Goal: Communication & Community: Participate in discussion

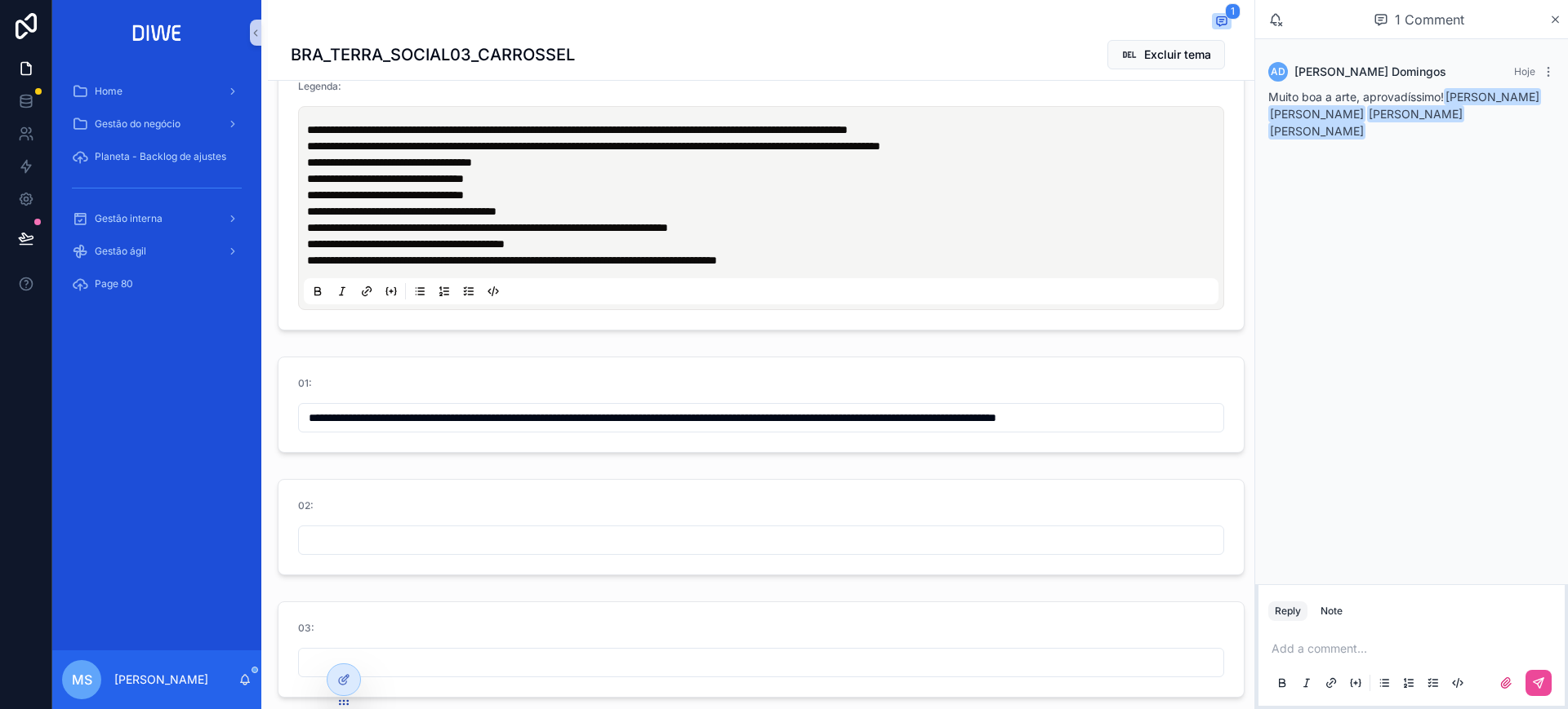
scroll to position [694, 0]
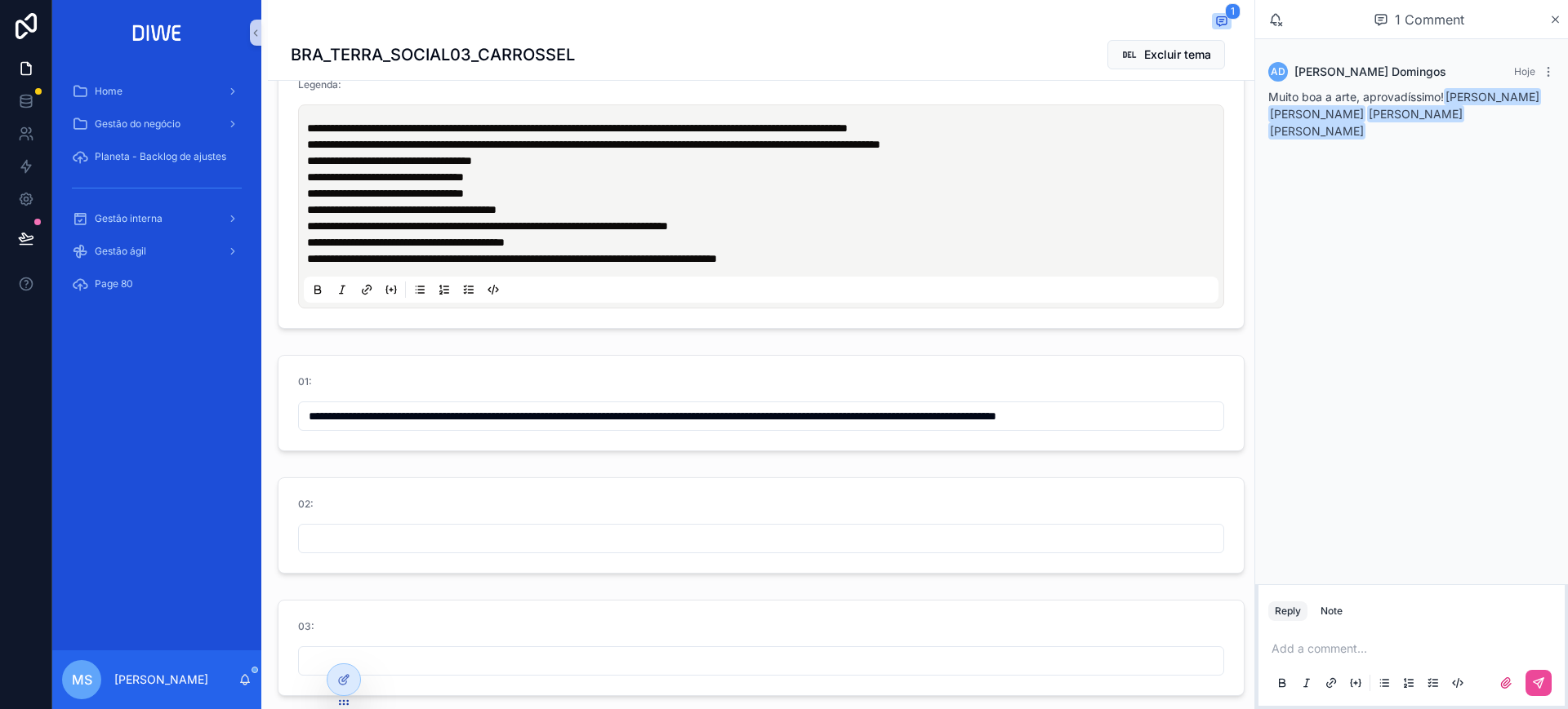
click at [727, 423] on input "**********" at bounding box center [761, 417] width 924 height 23
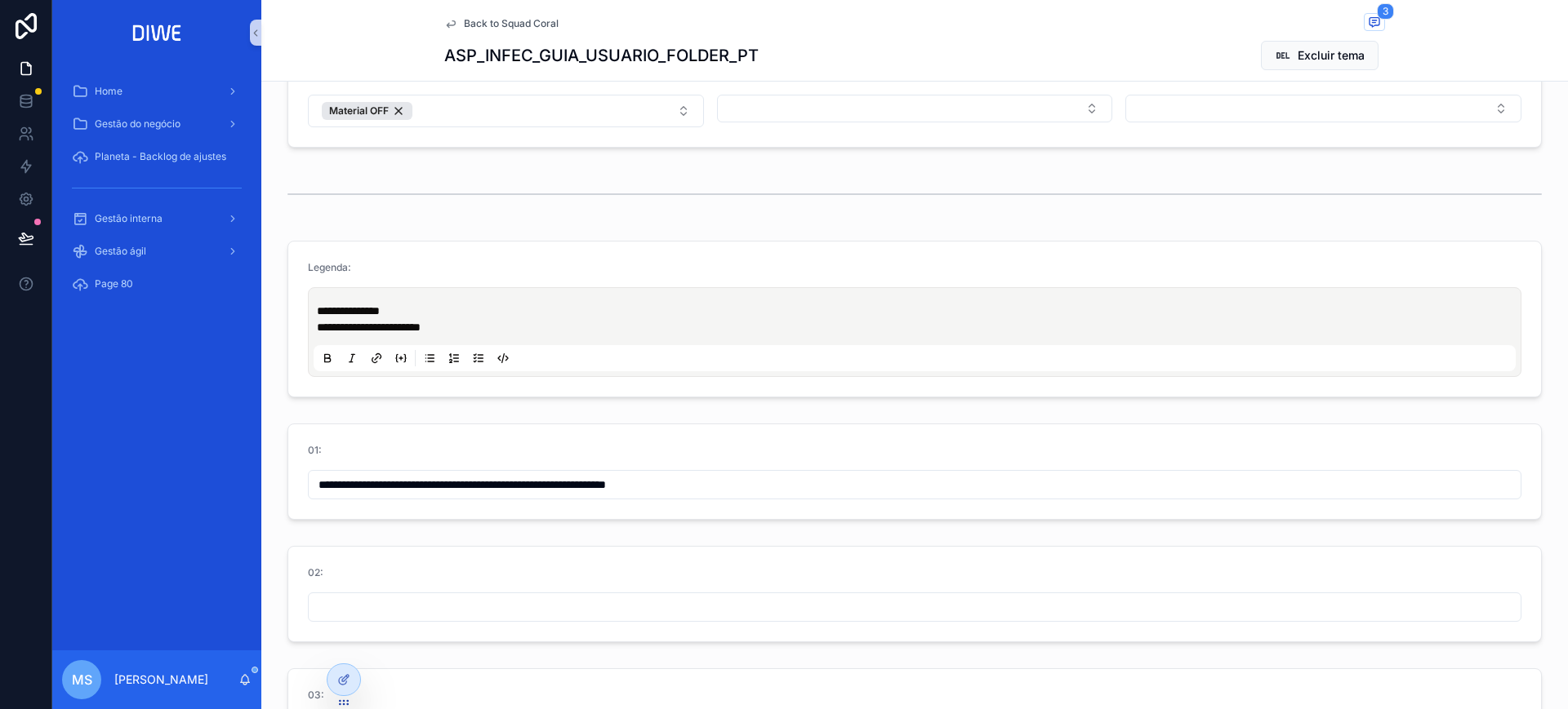
scroll to position [368, 0]
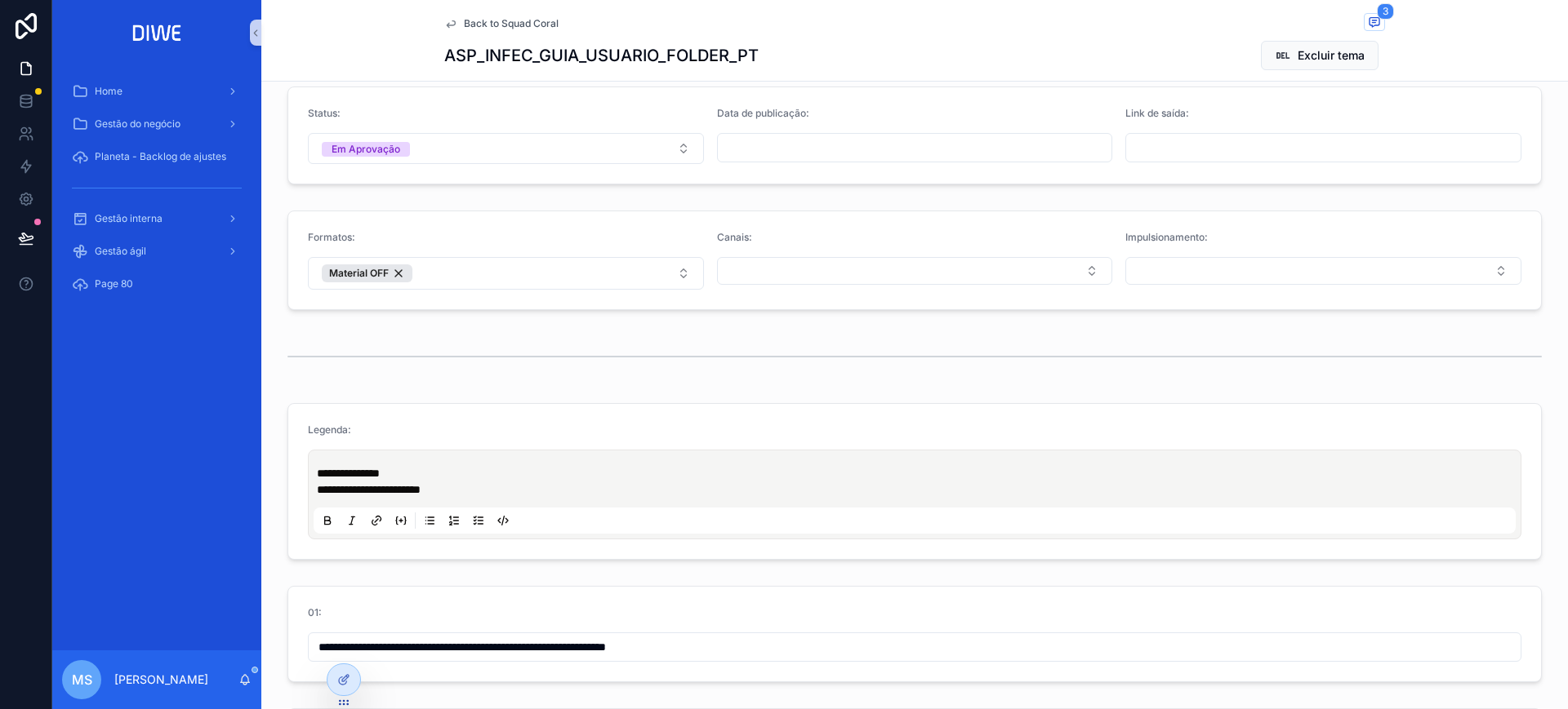
click at [487, 488] on p "**********" at bounding box center [918, 489] width 1202 height 16
drag, startPoint x: 313, startPoint y: 477, endPoint x: 507, endPoint y: 488, distance: 194.3
click at [507, 488] on div "**********" at bounding box center [918, 482] width 1202 height 33
click at [507, 488] on p "**********" at bounding box center [918, 489] width 1202 height 16
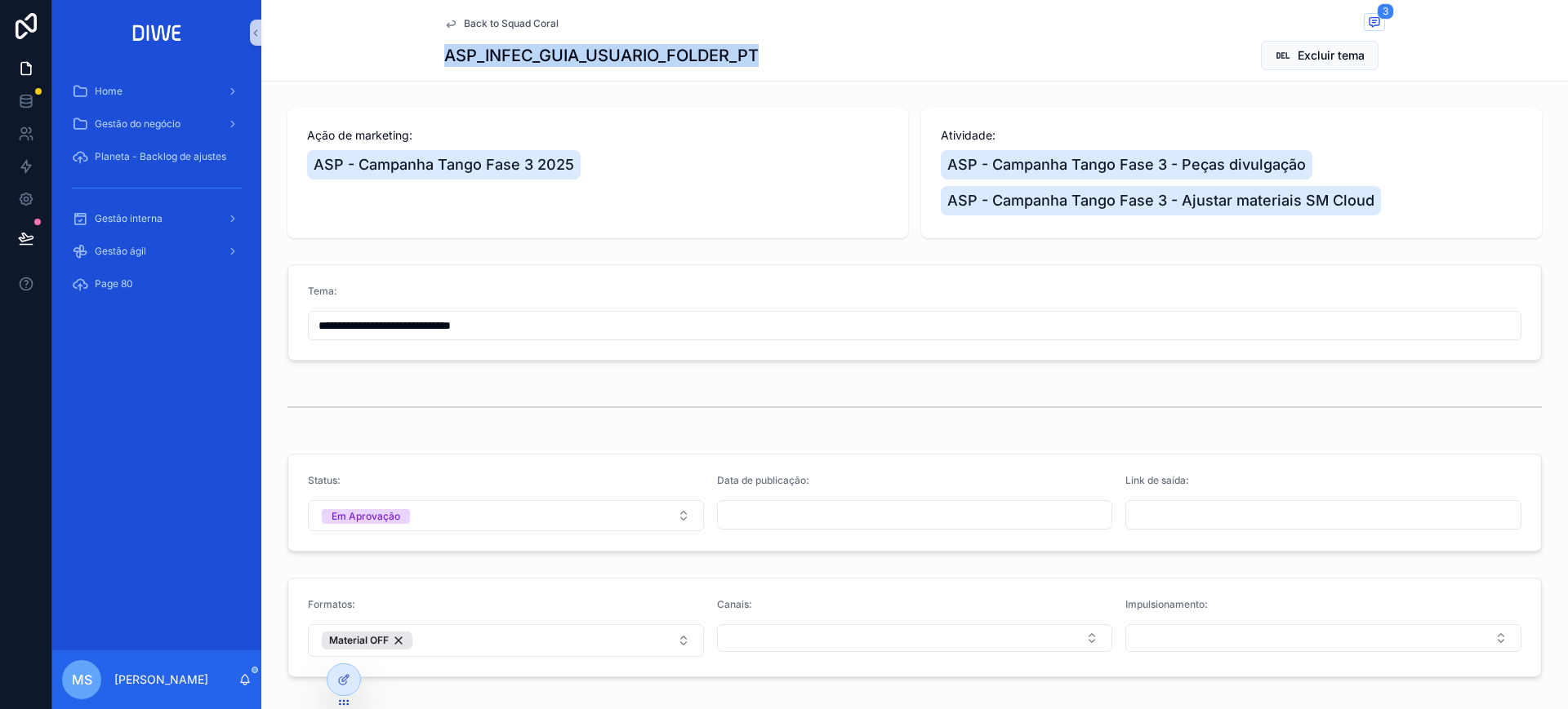
drag, startPoint x: 774, startPoint y: 45, endPoint x: 436, endPoint y: 71, distance: 339.0
click at [436, 71] on div "Back to Squad Coral 3 ASP_INFEC_GUIA_USUARIO_FOLDER_PT Excluir tema" at bounding box center [915, 41] width 1307 height 81
copy h1 "ASP_INFEC_GUIA_USUARIO_FOLDER_PT"
drag, startPoint x: 770, startPoint y: 55, endPoint x: 432, endPoint y: 79, distance: 338.9
click at [432, 79] on div "Back to Squad Coral 3 ASP_INFEC_GUIA_USUARIO_FOLDER_PT Excluir tema" at bounding box center [915, 41] width 1307 height 81
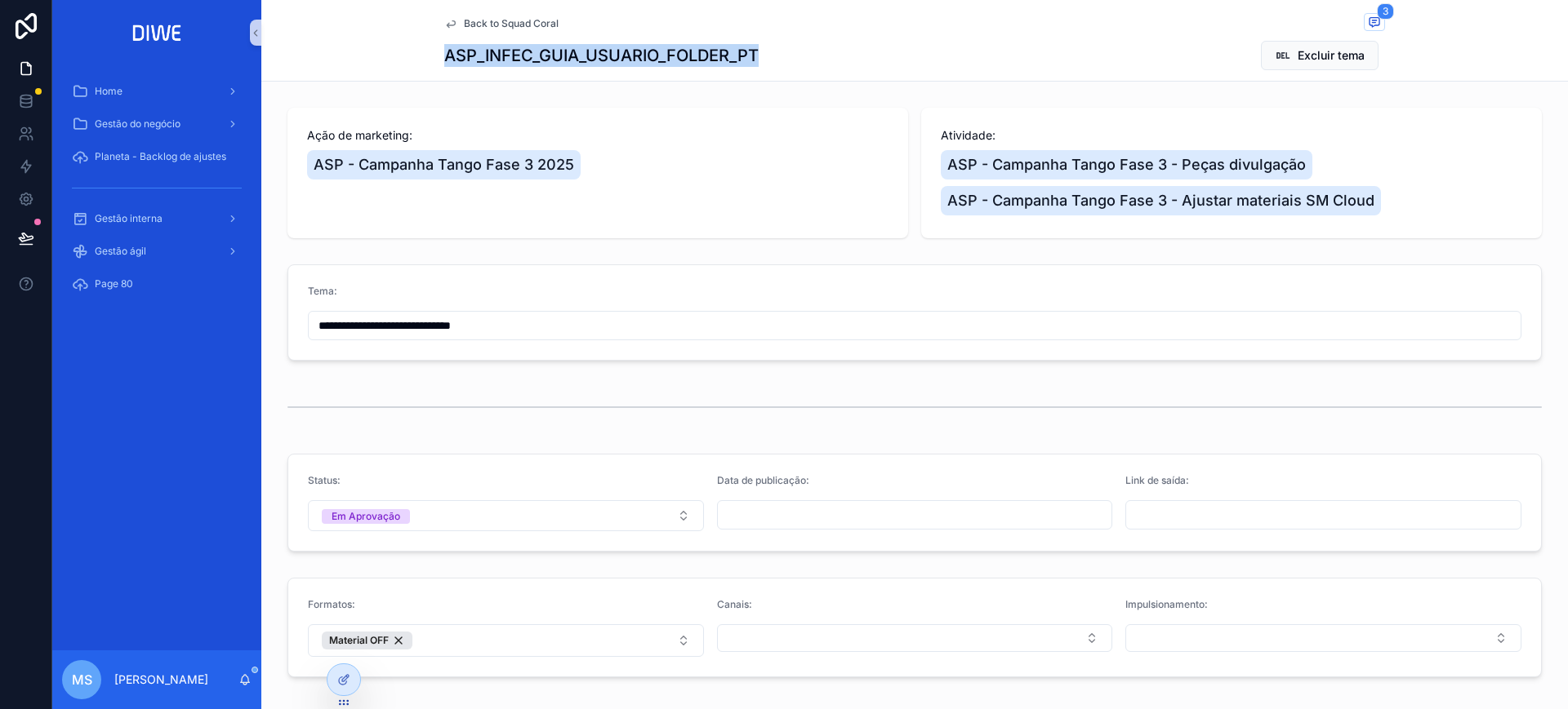
copy h1 "ASP_INFEC_GUIA_USUARIO_FOLDER_PT"
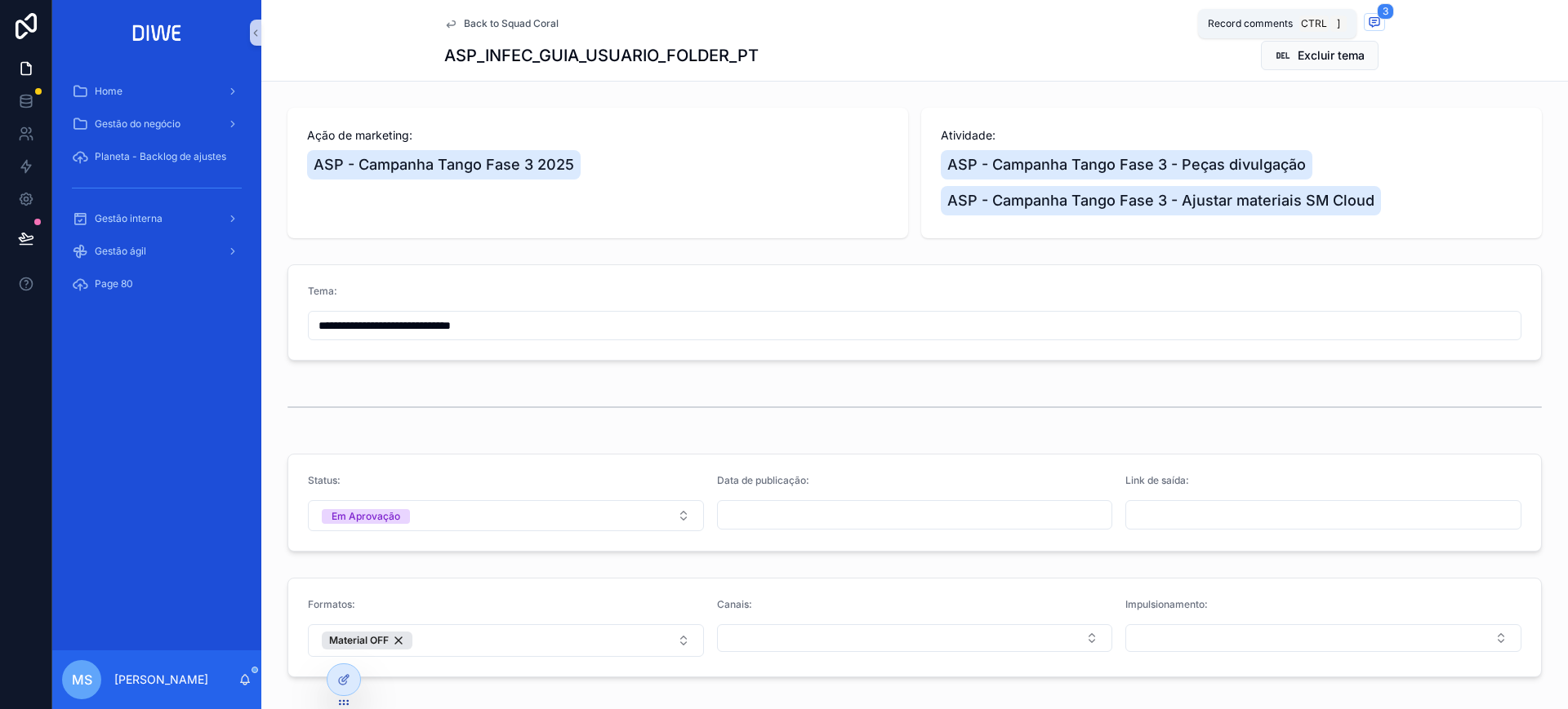
click at [1253, 18] on div "Record comments Ctrl ]" at bounding box center [1278, 23] width 159 height 29
click at [1253, 22] on icon "scrollable content" at bounding box center [1375, 22] width 14 height 14
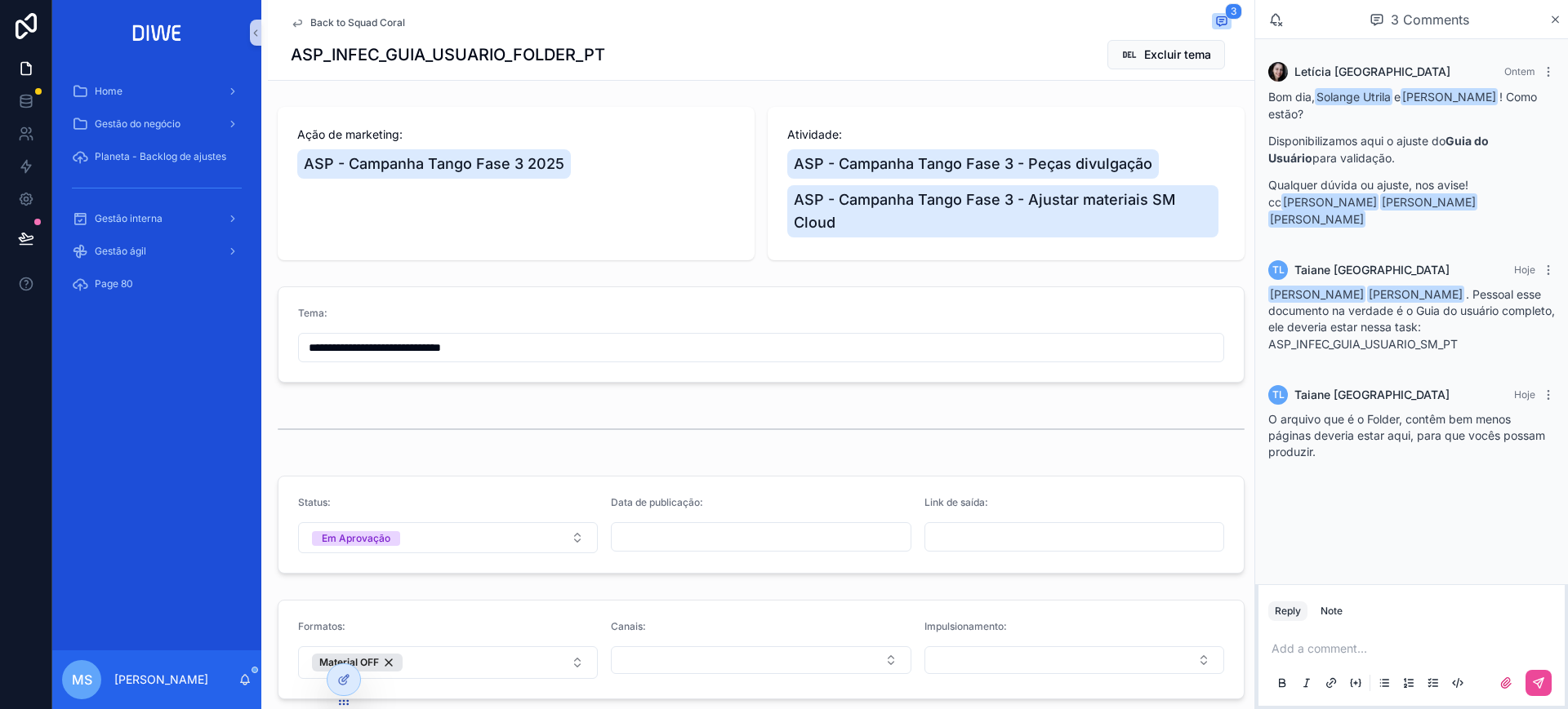
click at [377, 19] on span "Back to Squad Coral" at bounding box center [358, 23] width 95 height 14
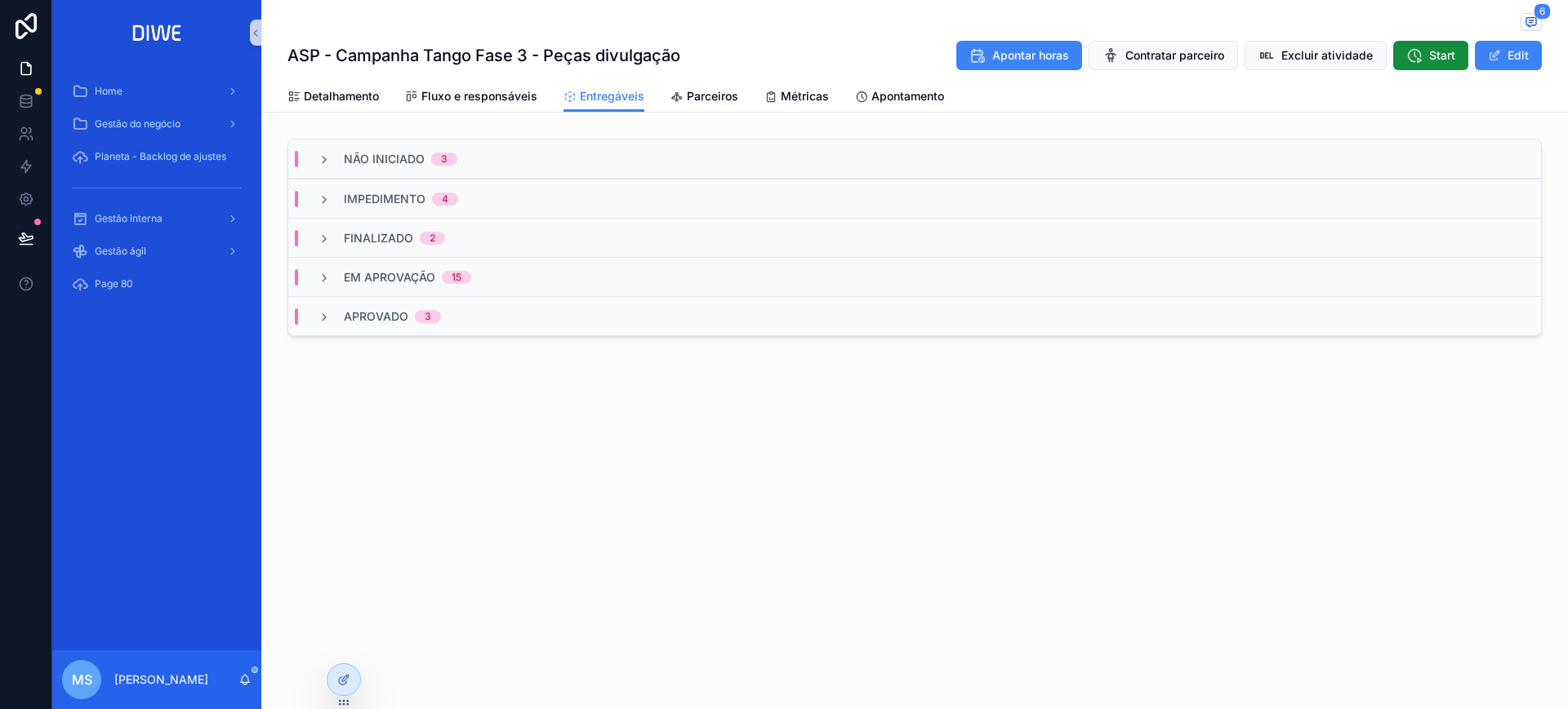
click at [505, 157] on div "Não Iniciado 3" at bounding box center [915, 159] width 1253 height 40
click at [515, 159] on div "Não Iniciado 3" at bounding box center [915, 159] width 1253 height 40
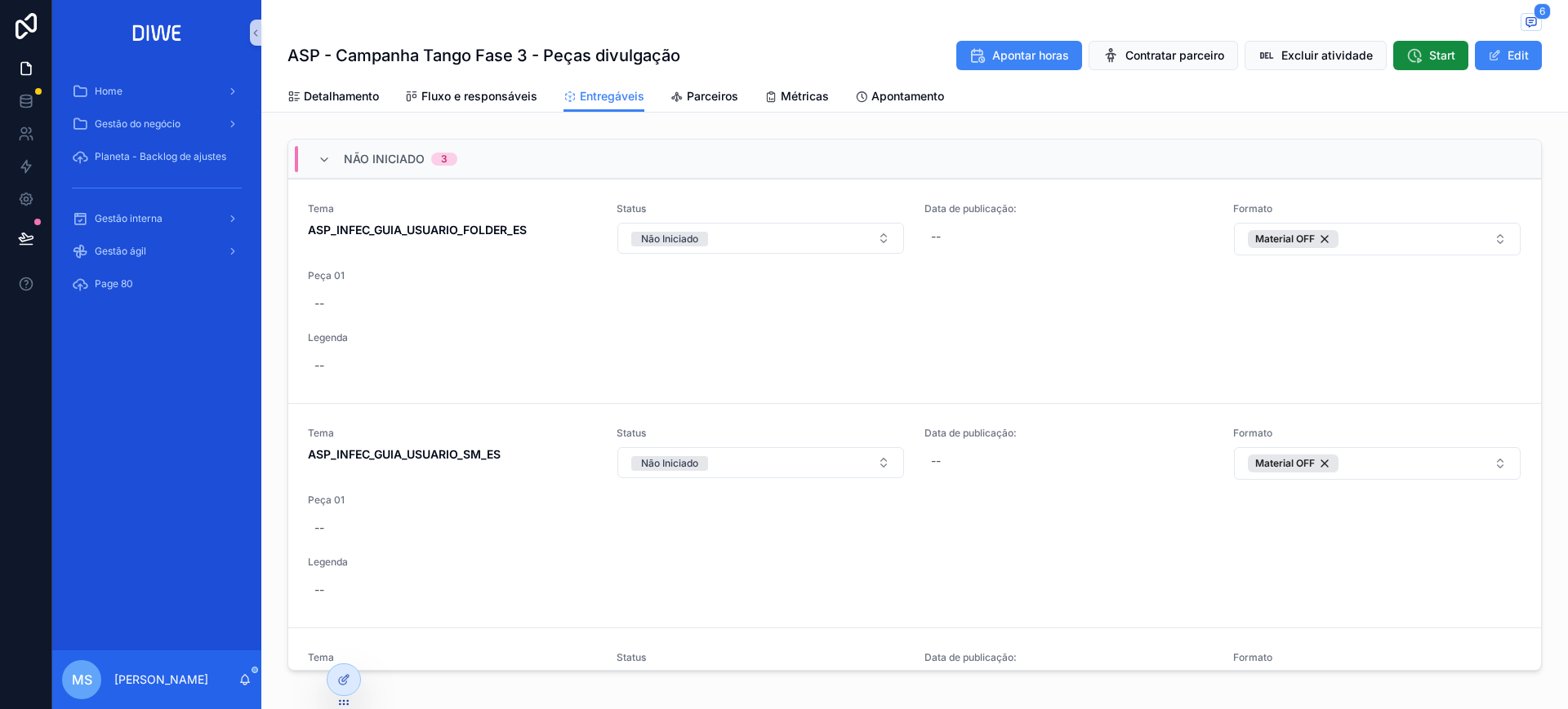
click at [515, 158] on div "Não Iniciado 3" at bounding box center [915, 159] width 1253 height 40
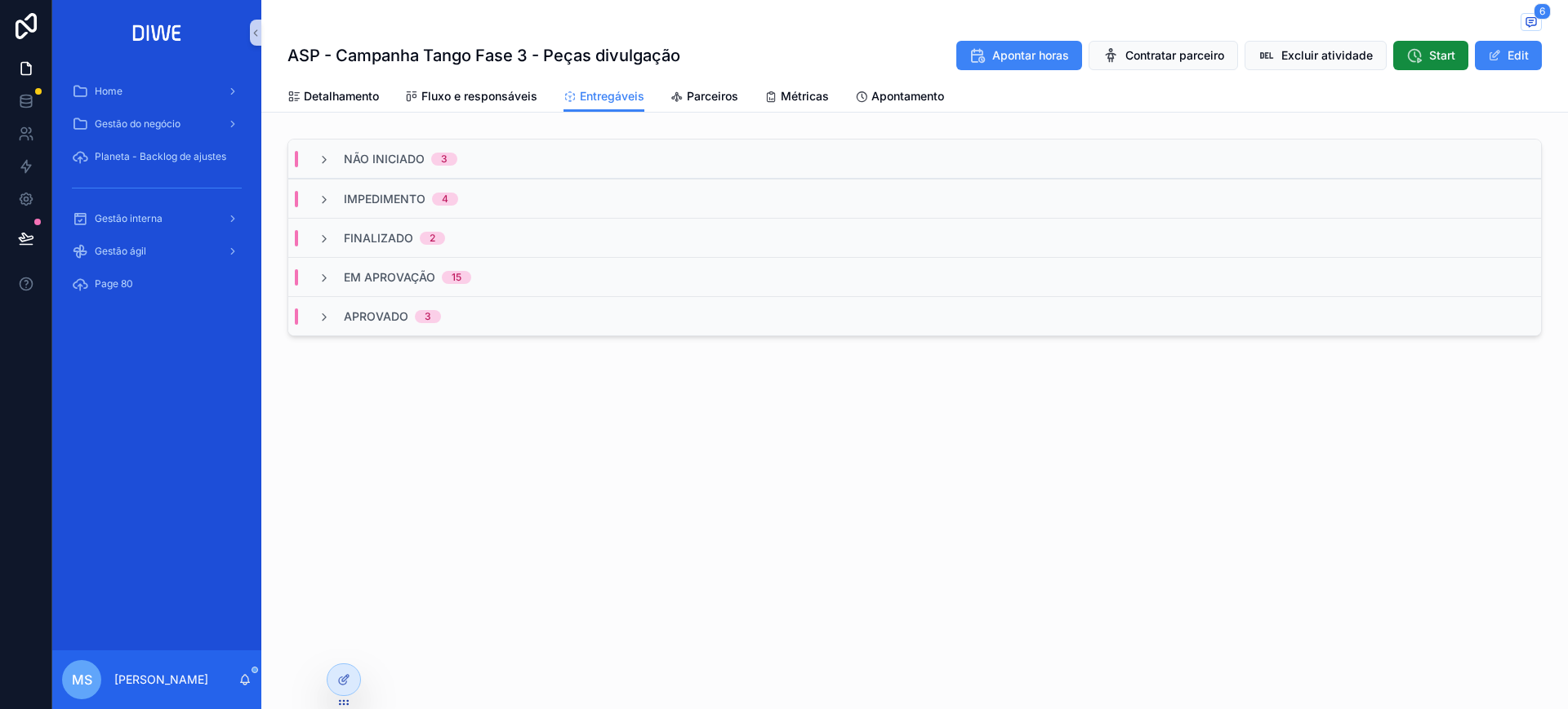
click at [501, 200] on div "Impedimento 4" at bounding box center [915, 198] width 1253 height 40
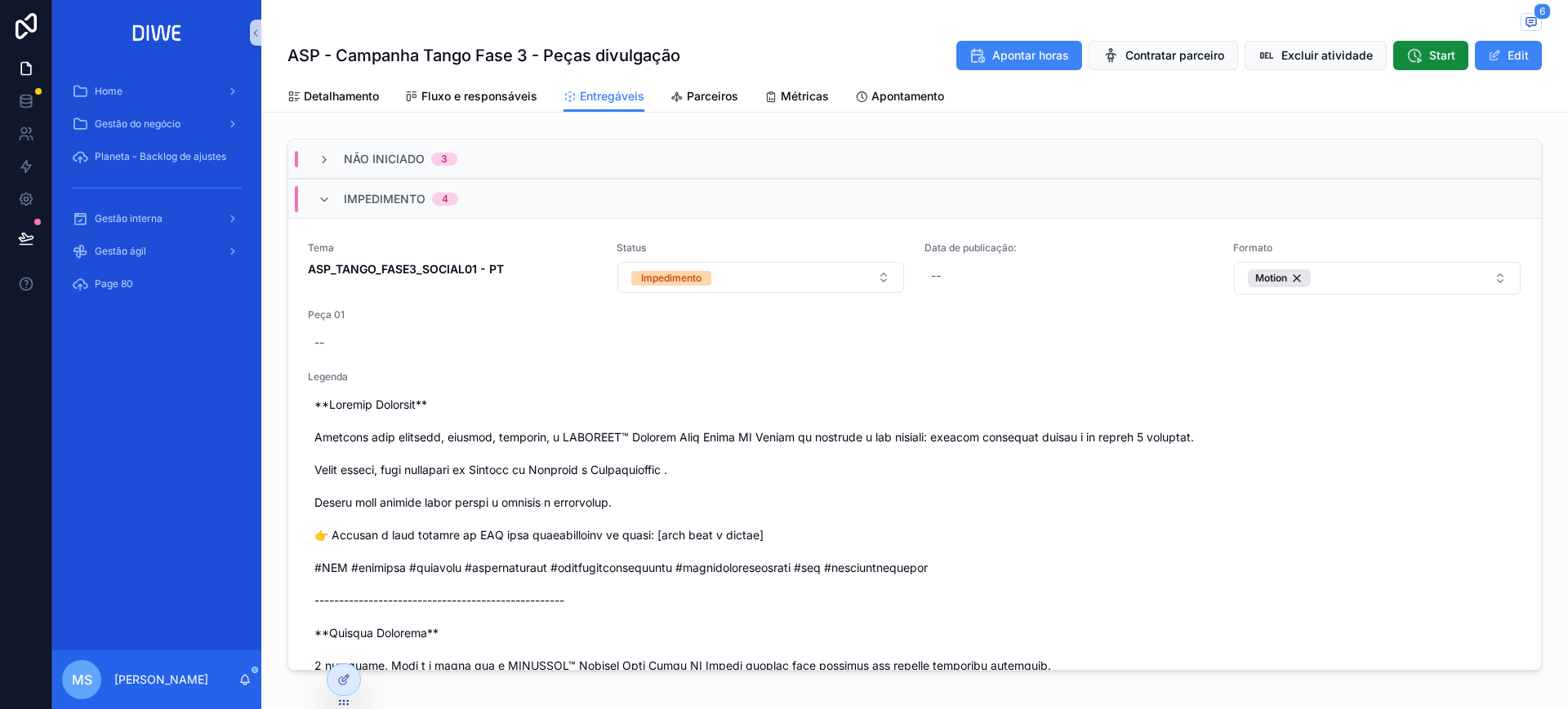
click at [501, 200] on div "Impedimento 4" at bounding box center [915, 198] width 1253 height 40
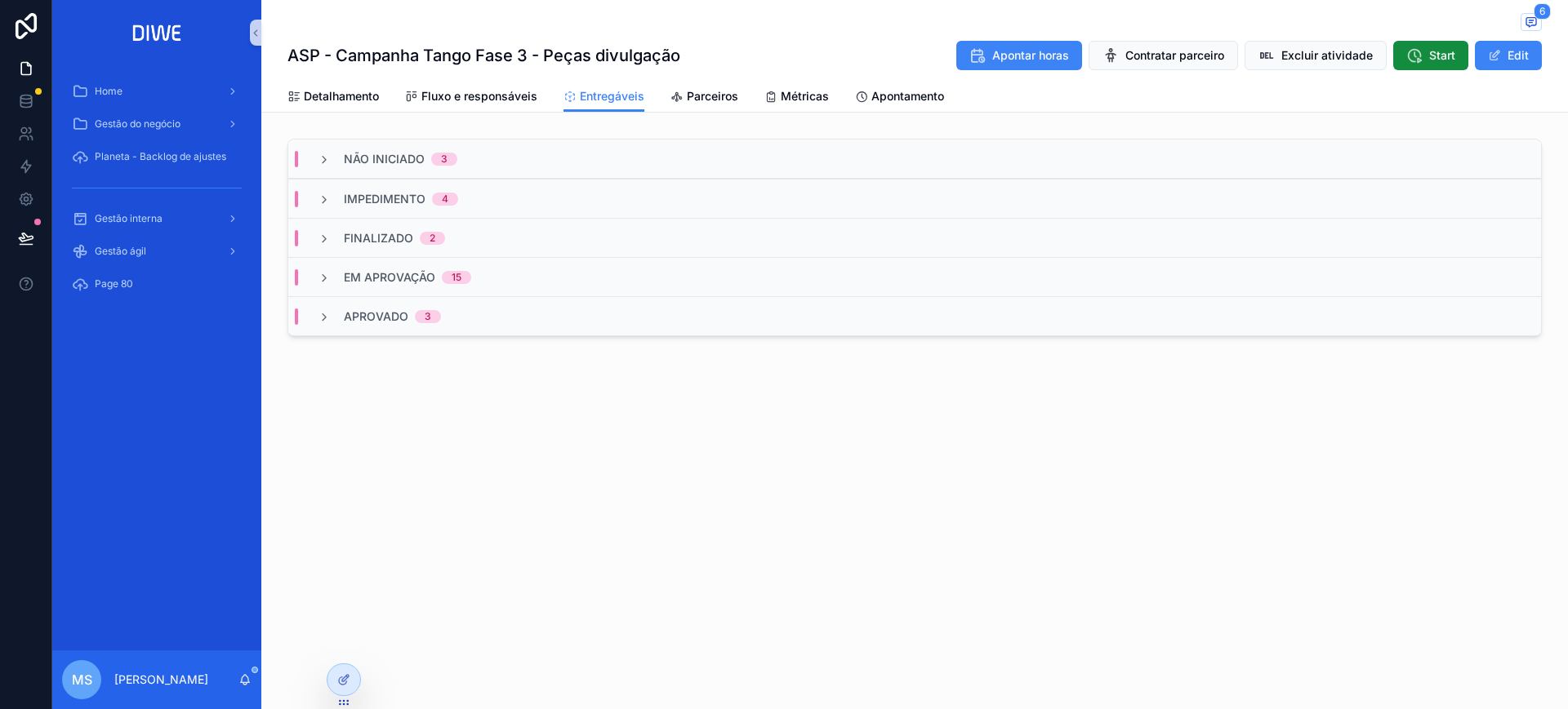
click at [495, 237] on div "Finalizado 2" at bounding box center [915, 237] width 1253 height 40
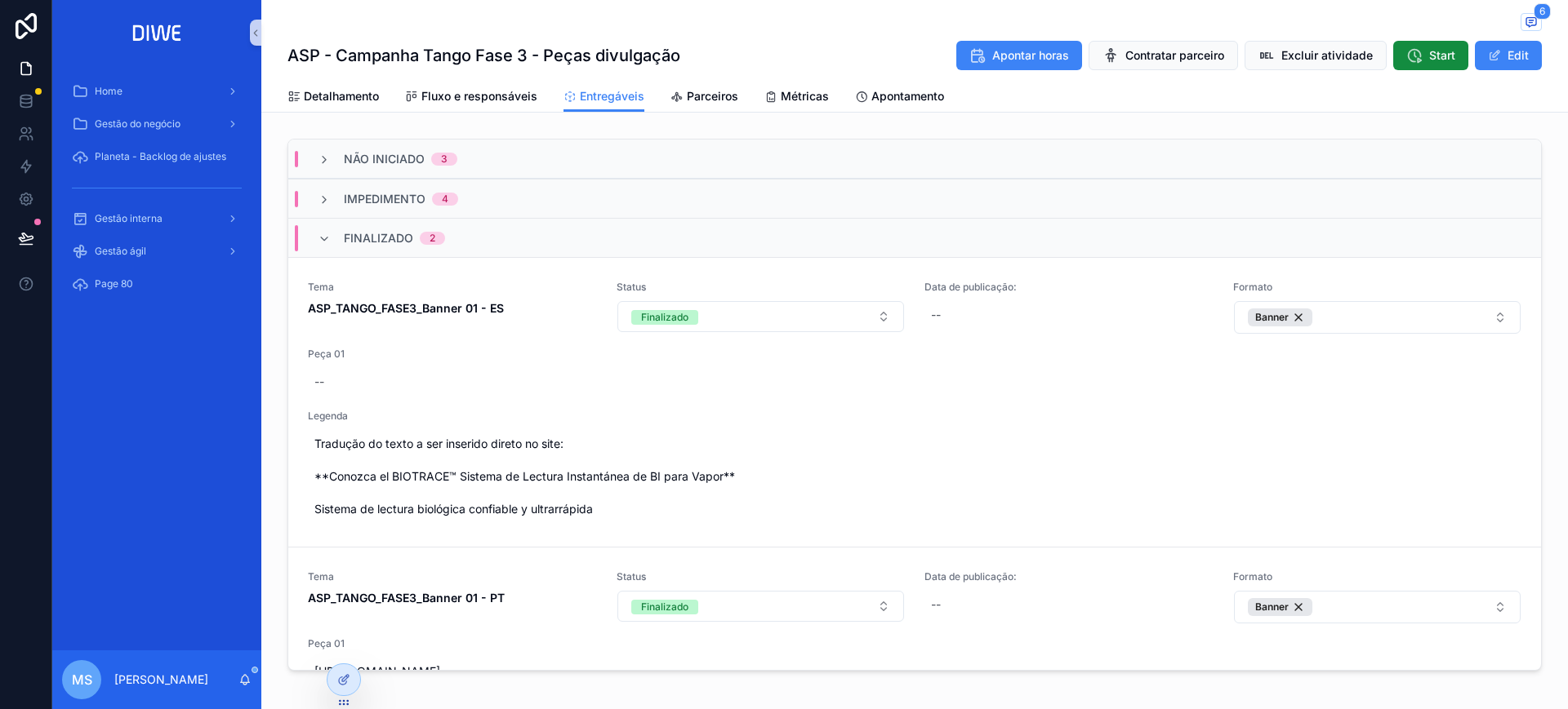
click at [510, 236] on div "Finalizado 2" at bounding box center [915, 237] width 1253 height 40
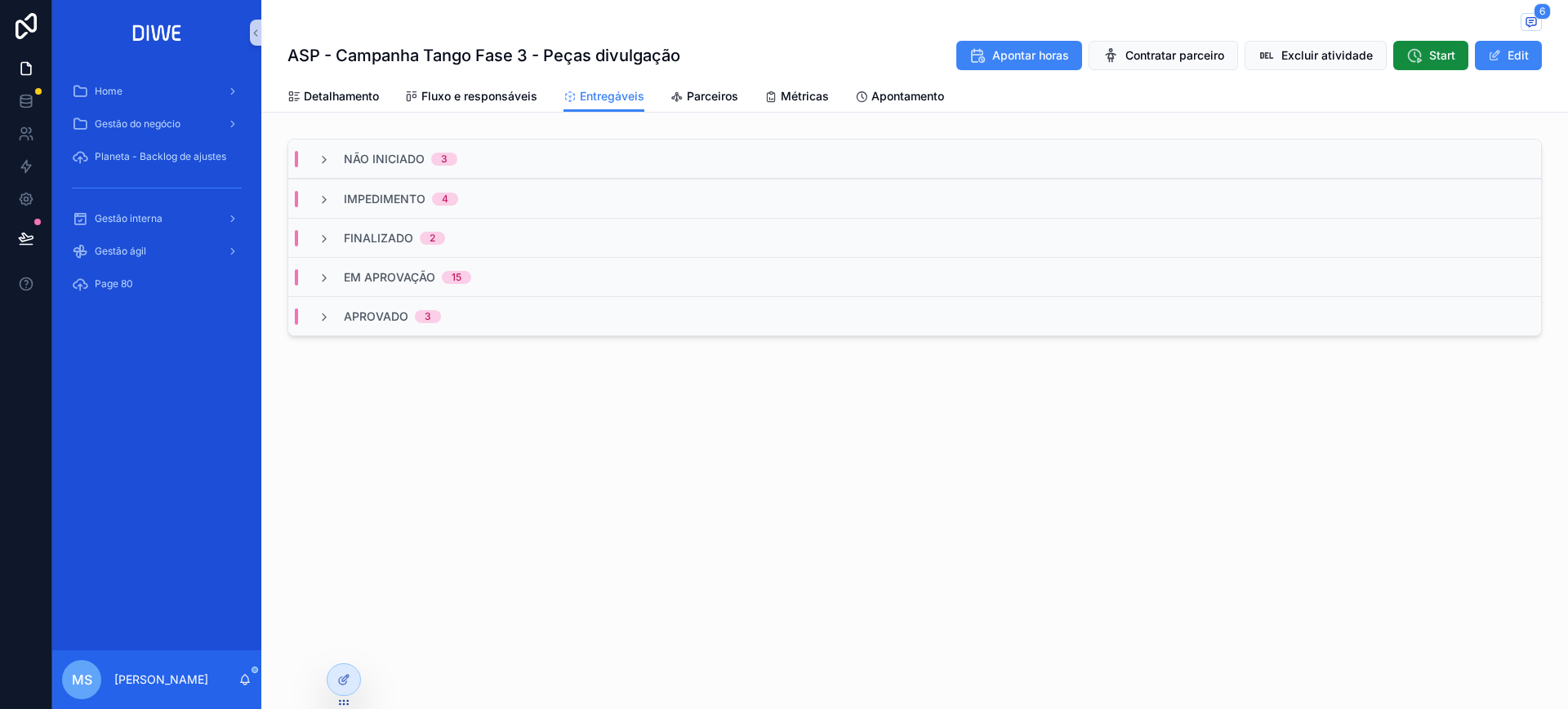
click at [507, 272] on div "Em Aprovação 15" at bounding box center [915, 277] width 1253 height 40
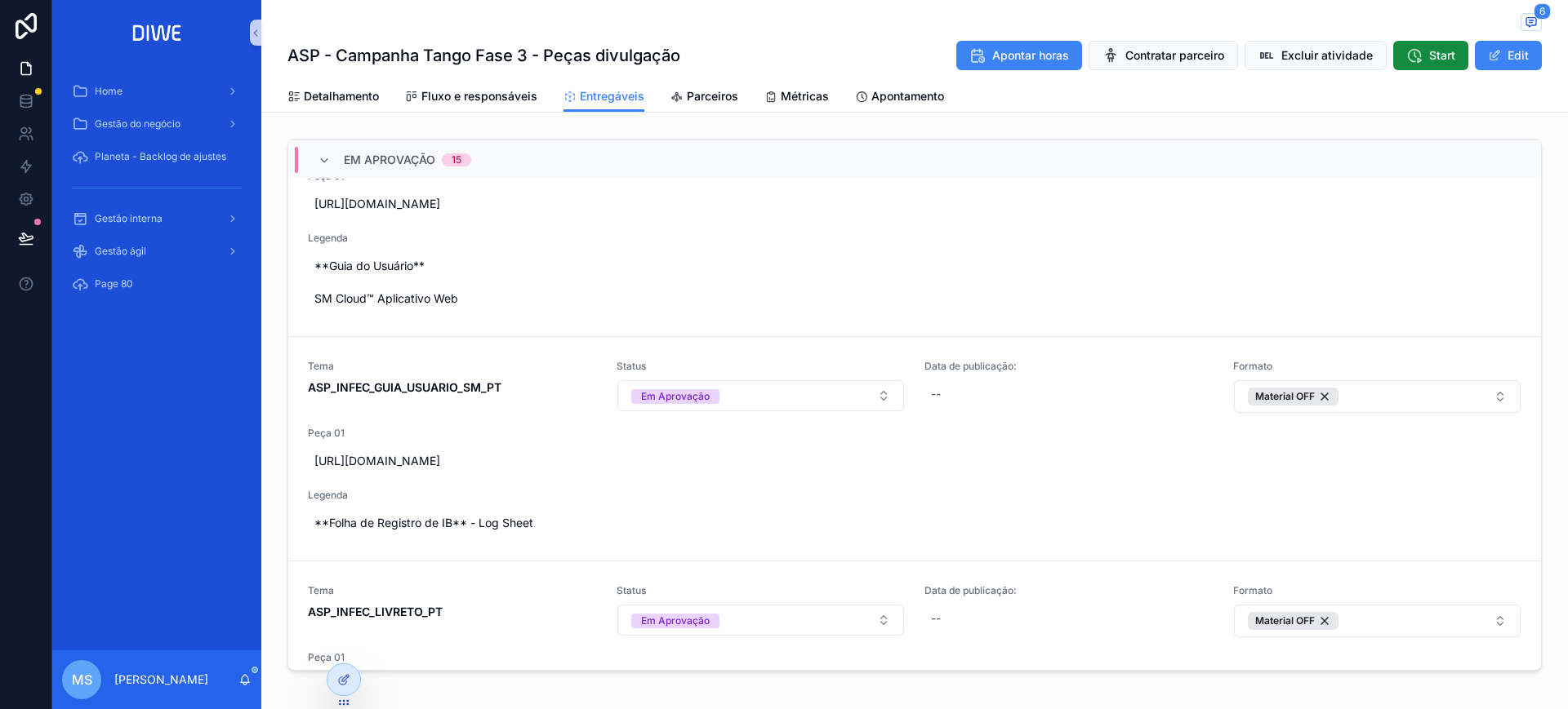
scroll to position [209, 0]
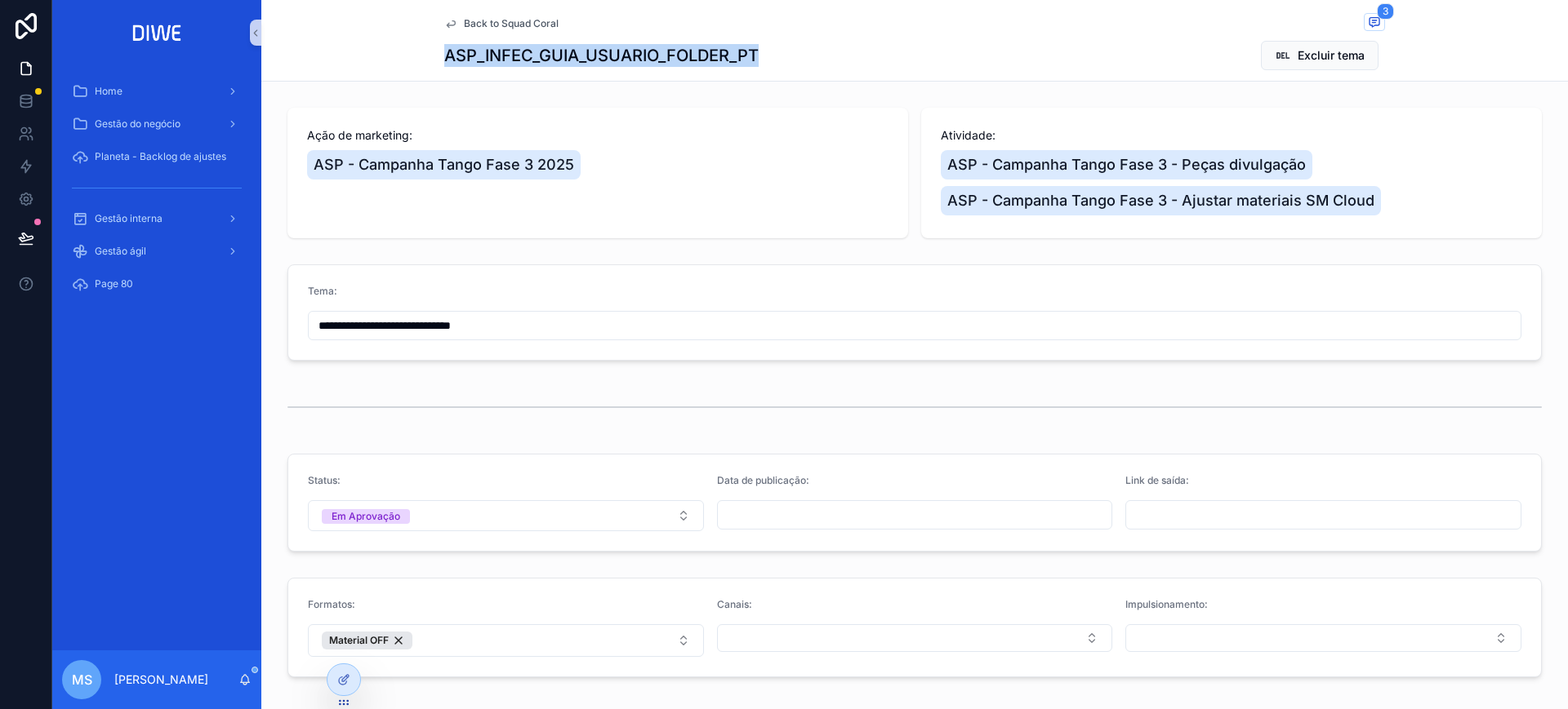
drag, startPoint x: 453, startPoint y: 57, endPoint x: 800, endPoint y: 62, distance: 347.0
click at [800, 62] on div "Back to Squad Coral 3 ASP_INFEC_GUIA_USUARIO_FOLDER_PT Excluir tema" at bounding box center [915, 41] width 1307 height 81
click at [1372, 23] on icon "scrollable content" at bounding box center [1374, 22] width 10 height 9
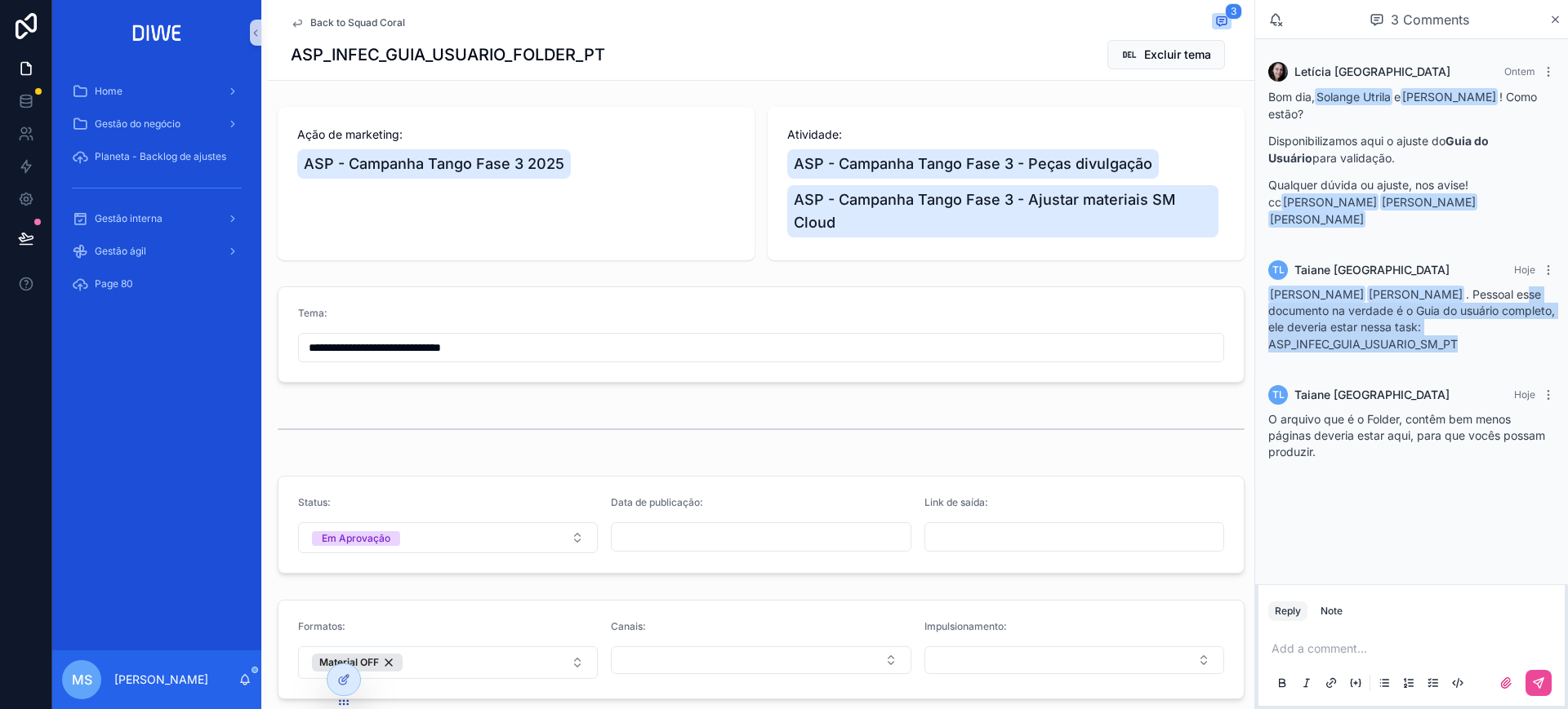
drag, startPoint x: 1350, startPoint y: 295, endPoint x: 1560, endPoint y: 340, distance: 214.8
click at [1560, 340] on div "TL Taiane Lima Hoje Mariah Sirvent Claudineia Ferreira dos Santos . Pessoal ess…" at bounding box center [1411, 311] width 306 height 122
click at [1478, 348] on div "TL Taiane Lima Hoje Mariah Sirvent Claudineia Ferreira dos Santos . Pessoal ess…" at bounding box center [1411, 311] width 306 height 122
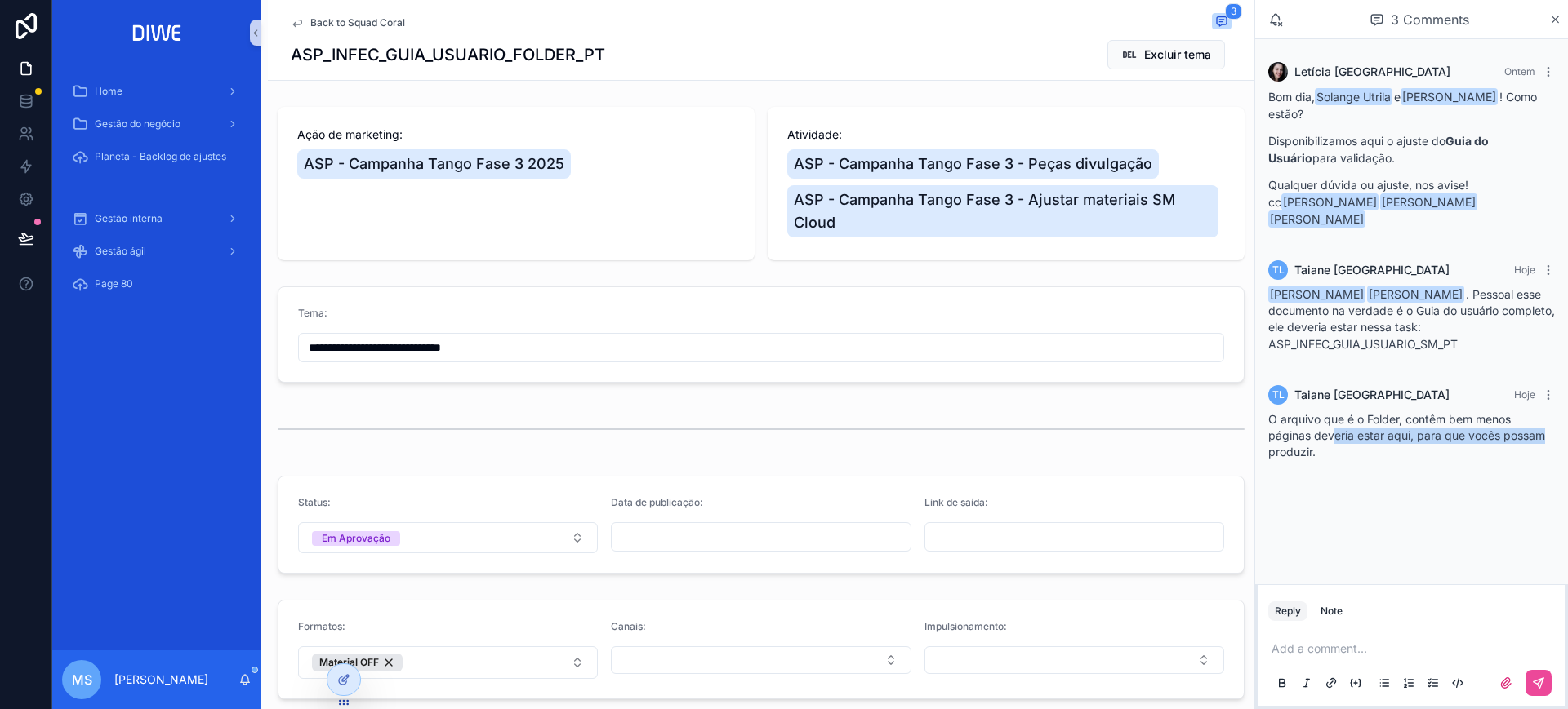
drag, startPoint x: 1337, startPoint y: 417, endPoint x: 1562, endPoint y: 424, distance: 225.1
click at [1562, 424] on div "TL Taiane Lima Hoje O arquivo que é o Folder, contêm bem menos páginas deveria …" at bounding box center [1411, 423] width 306 height 95
drag, startPoint x: 1326, startPoint y: 138, endPoint x: 1443, endPoint y: 133, distance: 117.1
click at [1382, 137] on p "Disponibilizamos aqui o ajuste do Guia do Usuário para validação." at bounding box center [1412, 149] width 286 height 34
click at [1489, 133] on strong "Guia do Usuário" at bounding box center [1379, 149] width 221 height 31
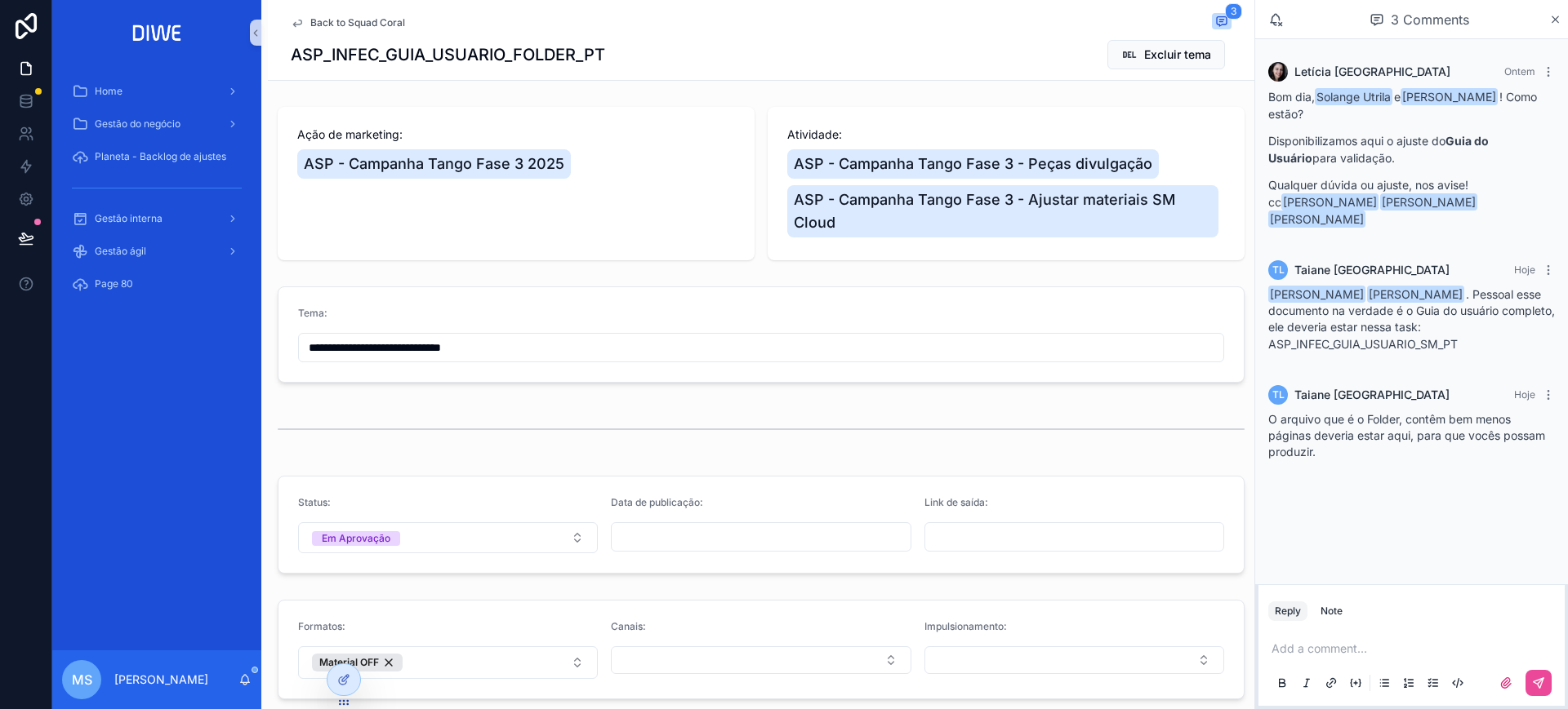
click at [1418, 164] on p "Disponibilizamos aqui o ajuste do Guia do Usuário para validação." at bounding box center [1412, 149] width 286 height 34
drag, startPoint x: 1283, startPoint y: 298, endPoint x: 1452, endPoint y: 295, distance: 169.0
click at [1452, 295] on div "Mariah Sirvent Claudineia Ferreira dos Santos . Pessoal esse documento na verda…" at bounding box center [1412, 319] width 286 height 66
click at [1521, 292] on div "Mariah Sirvent Claudineia Ferreira dos Santos . Pessoal esse documento na verda…" at bounding box center [1412, 319] width 286 height 66
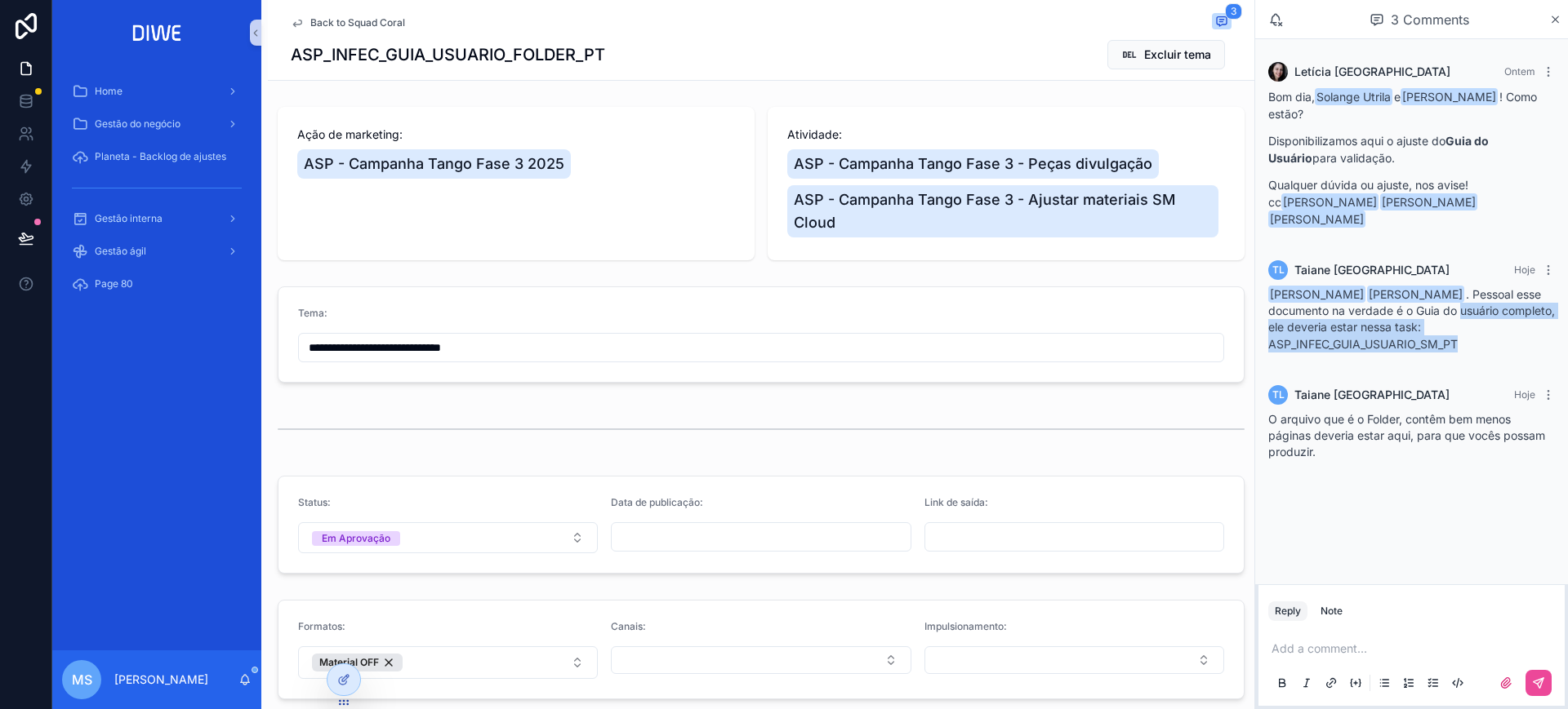
drag, startPoint x: 1268, startPoint y: 309, endPoint x: 1558, endPoint y: 328, distance: 290.6
click at [1558, 328] on div "TL Taiane Lima Hoje Mariah Sirvent Claudineia Ferreira dos Santos . Pessoal ess…" at bounding box center [1411, 311] width 306 height 122
click at [1437, 344] on div "Mariah Sirvent Claudineia Ferreira dos Santos . Pessoal esse documento na verda…" at bounding box center [1412, 324] width 286 height 75
drag, startPoint x: 1463, startPoint y: 338, endPoint x: 1269, endPoint y: 343, distance: 194.1
click at [1269, 343] on div "Mariah Sirvent Claudineia Ferreira dos Santos . Pessoal esse documento na verda…" at bounding box center [1412, 324] width 286 height 75
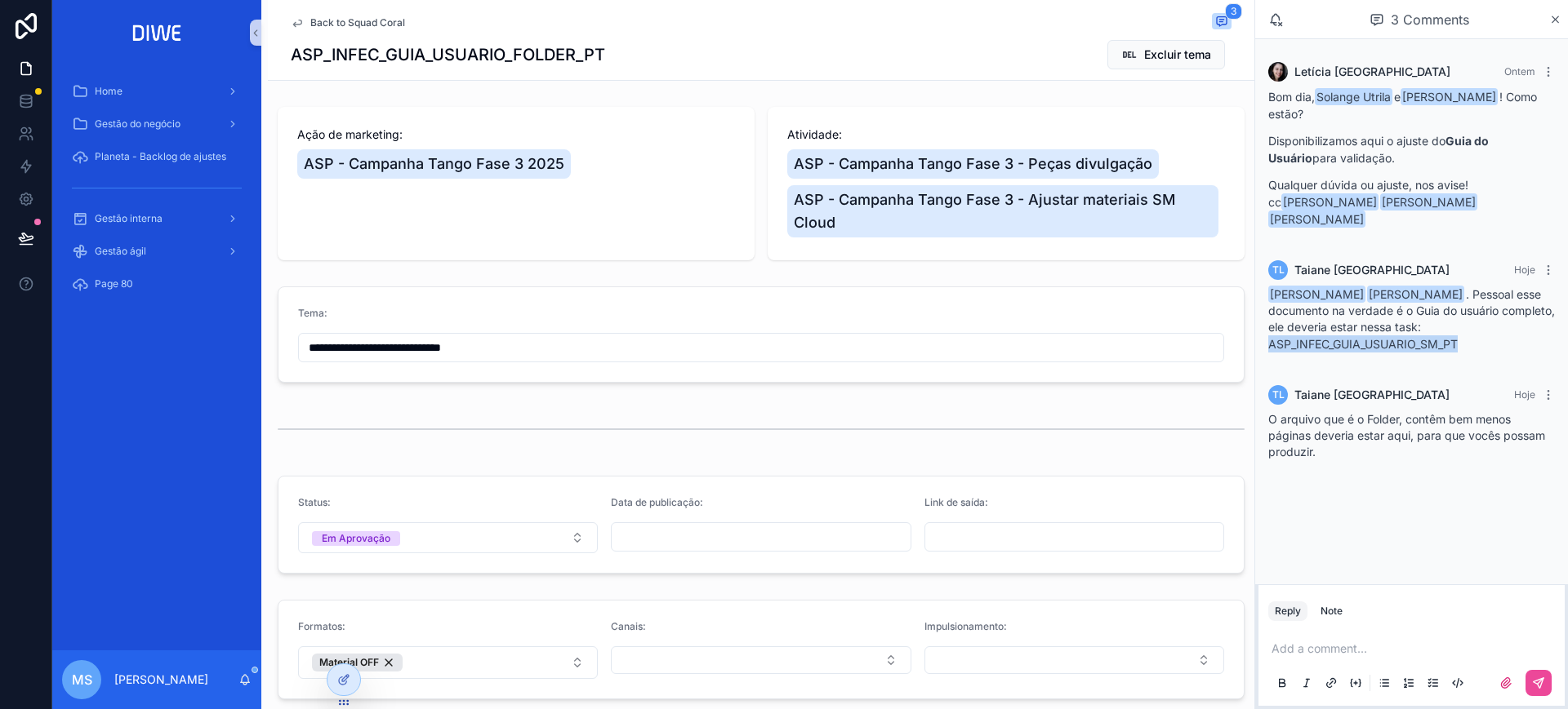
copy p "ASP_INFEC_GUIA_USUARIO_SM_PT"
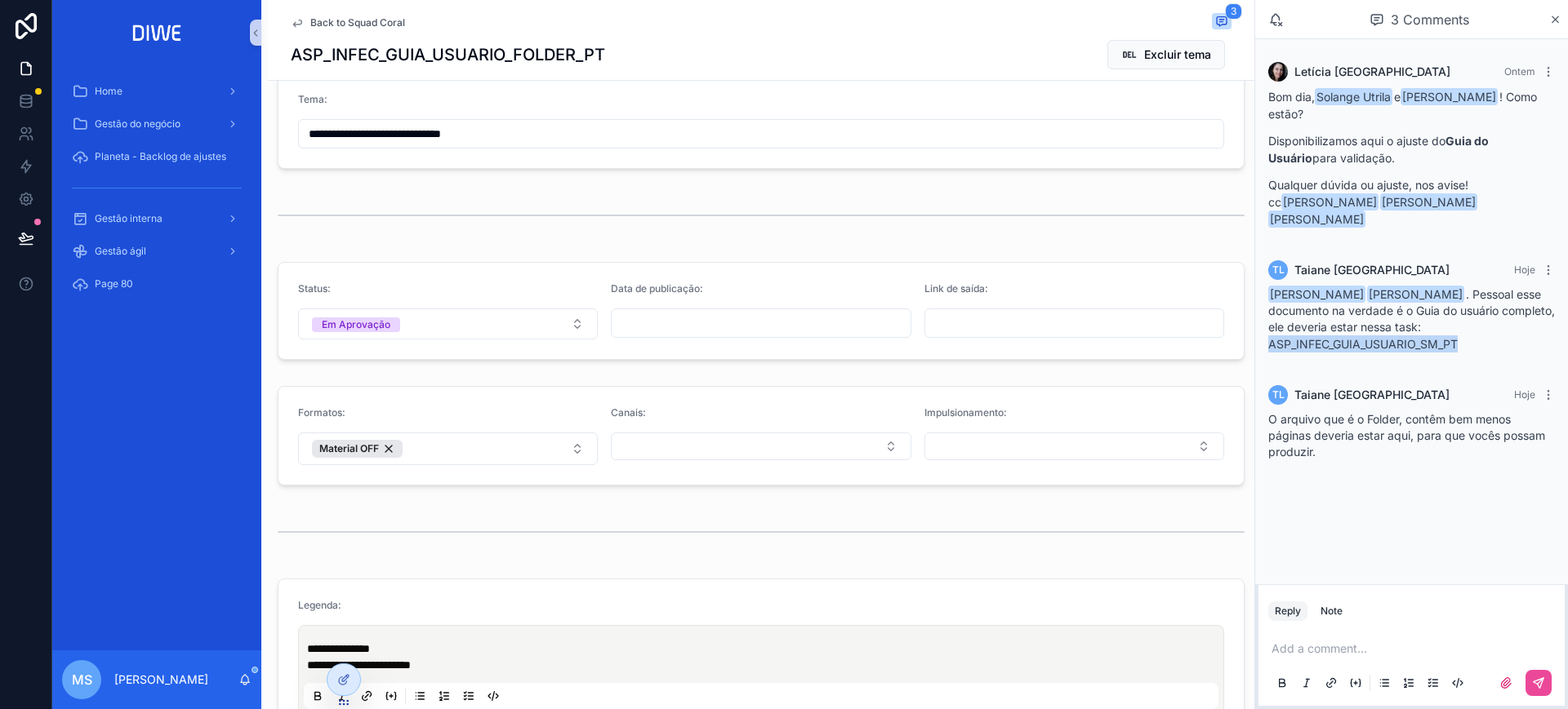
scroll to position [283, 0]
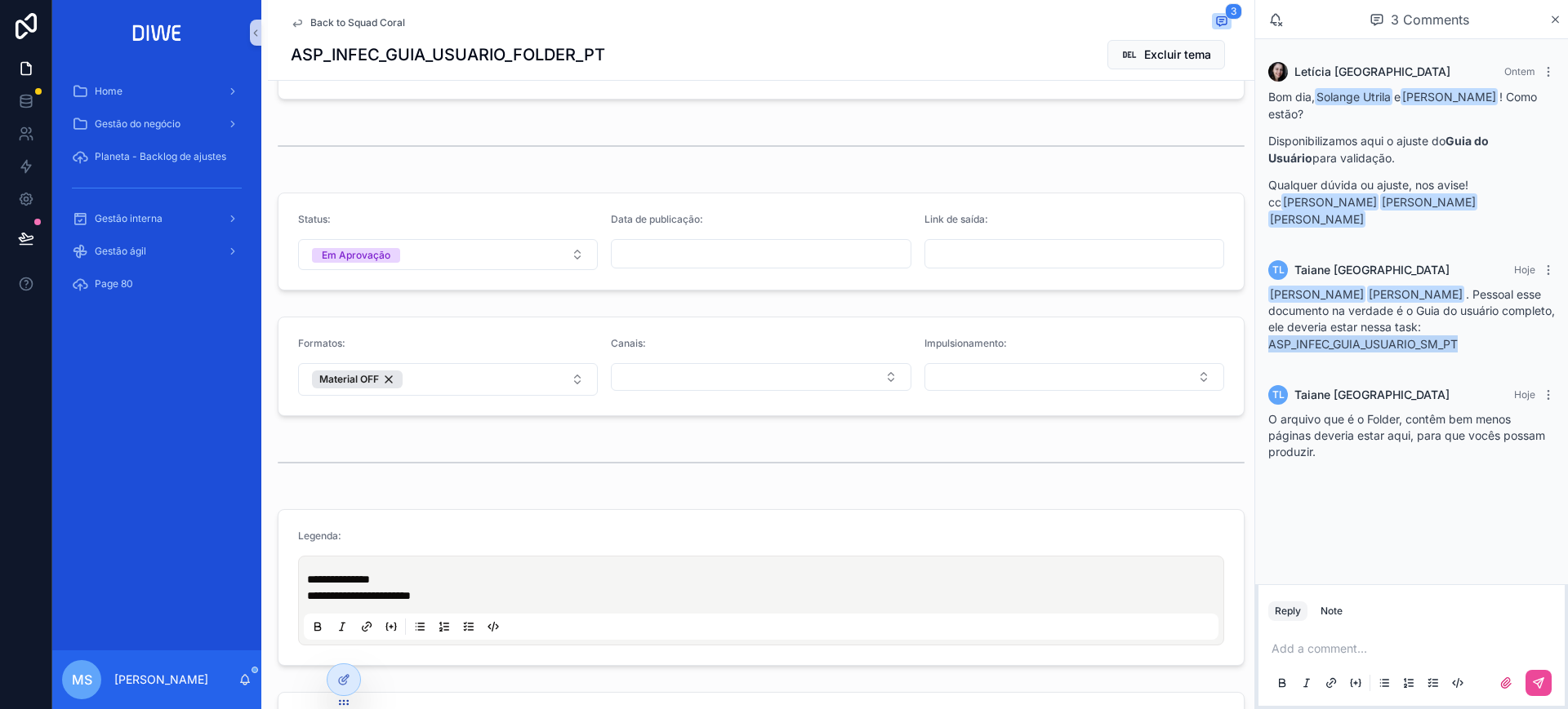
copy p "ASP_INFEC_GUIA_USUARIO_SM_PT"
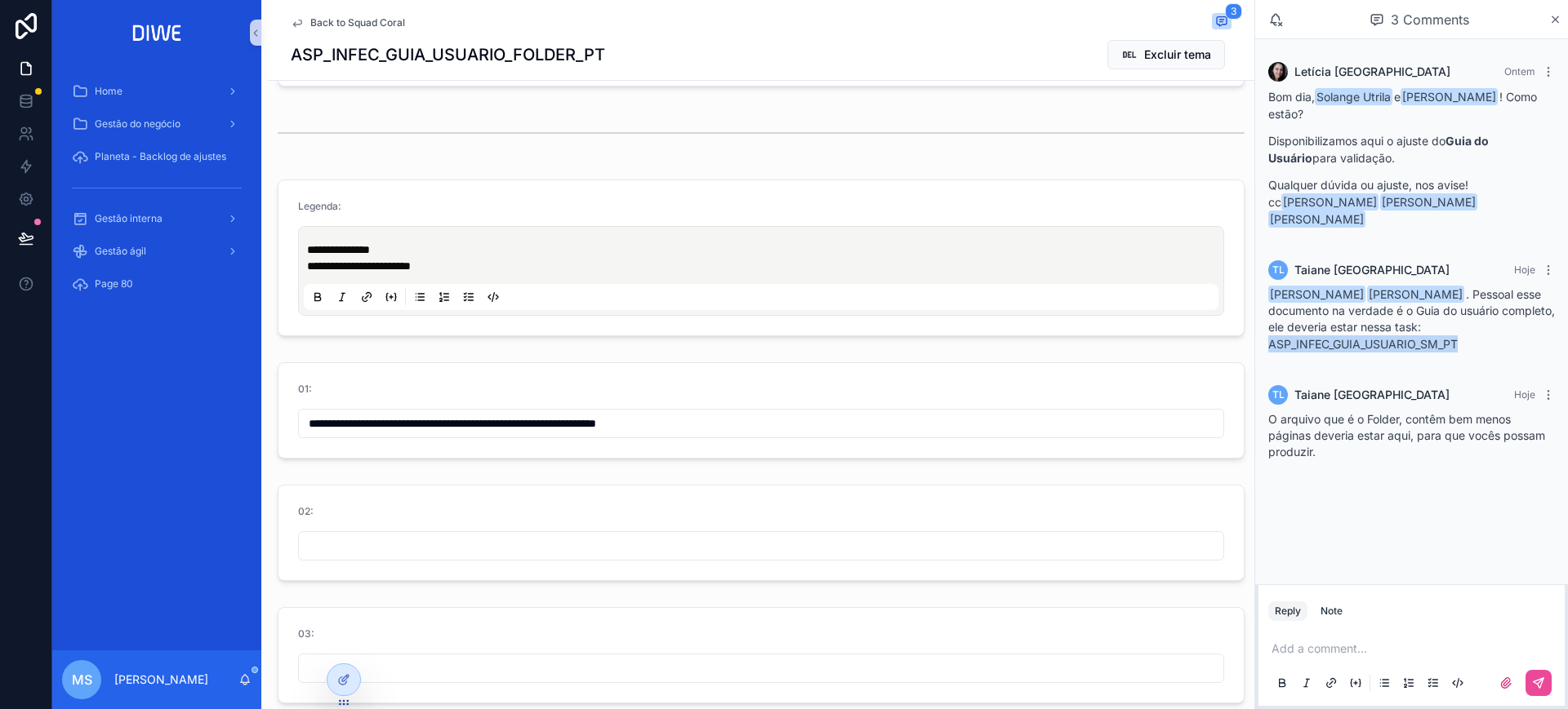
scroll to position [719, 0]
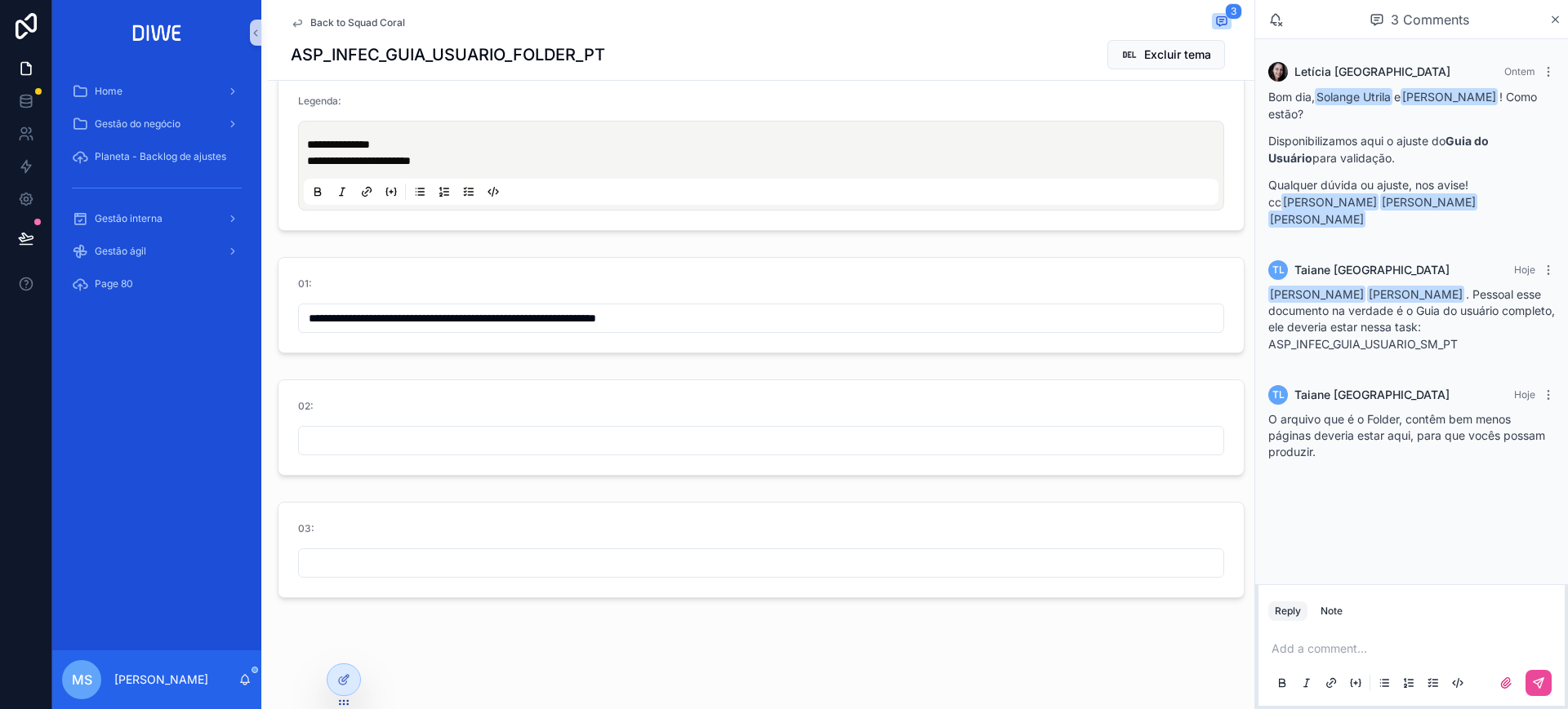
click at [765, 301] on div "**********" at bounding box center [761, 305] width 926 height 55
click at [769, 315] on input "**********" at bounding box center [761, 318] width 924 height 23
click at [360, 33] on div "Back to Squad Coral 3 ASP_INFEC_GUIA_USUARIO_FOLDER_PT Excluir tema" at bounding box center [761, 40] width 941 height 80
click at [354, 22] on span "Back to Squad Coral" at bounding box center [358, 23] width 95 height 14
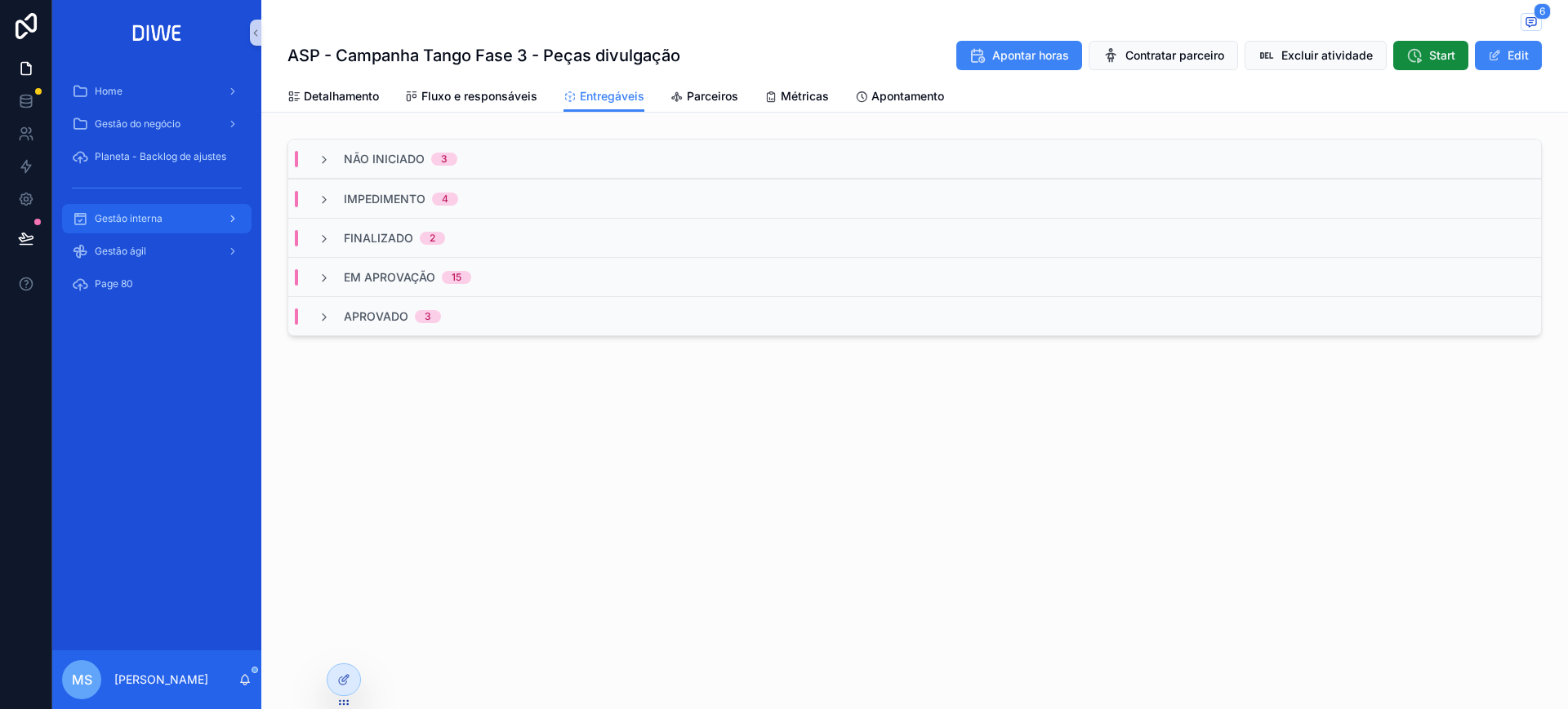
click at [175, 212] on div "Gestão interna" at bounding box center [157, 219] width 170 height 26
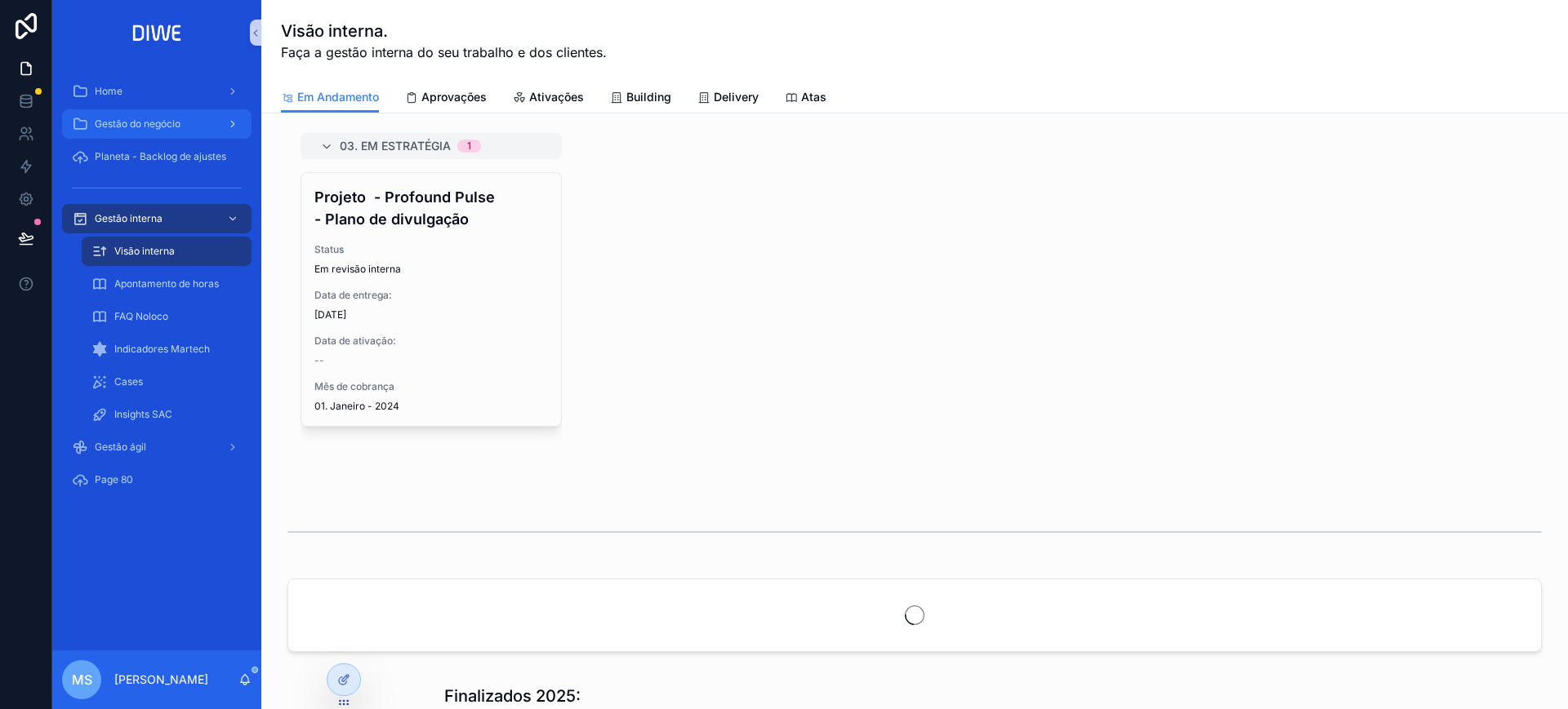
click at [165, 116] on div "Gestão do negócio" at bounding box center [157, 124] width 170 height 26
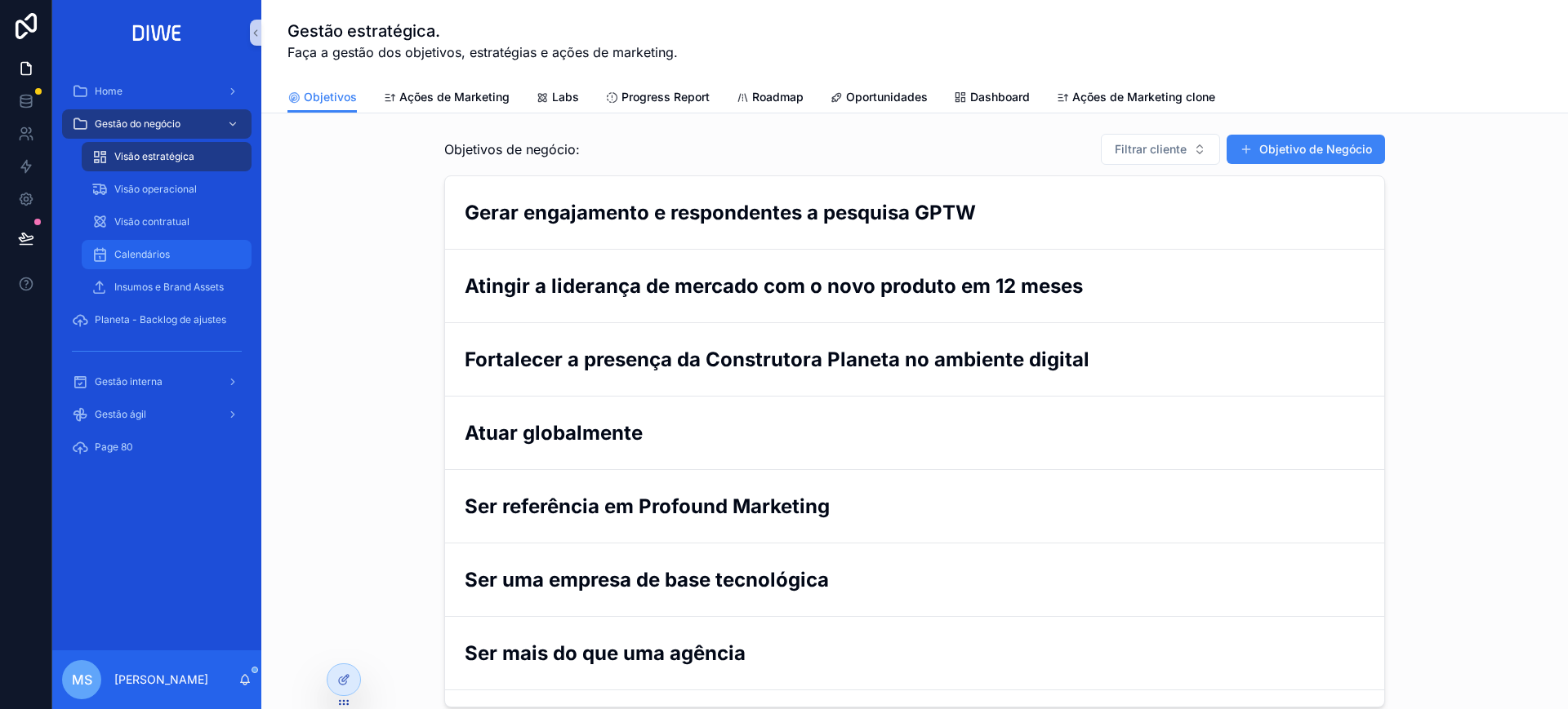
click at [171, 252] on div "Calendários" at bounding box center [166, 254] width 150 height 26
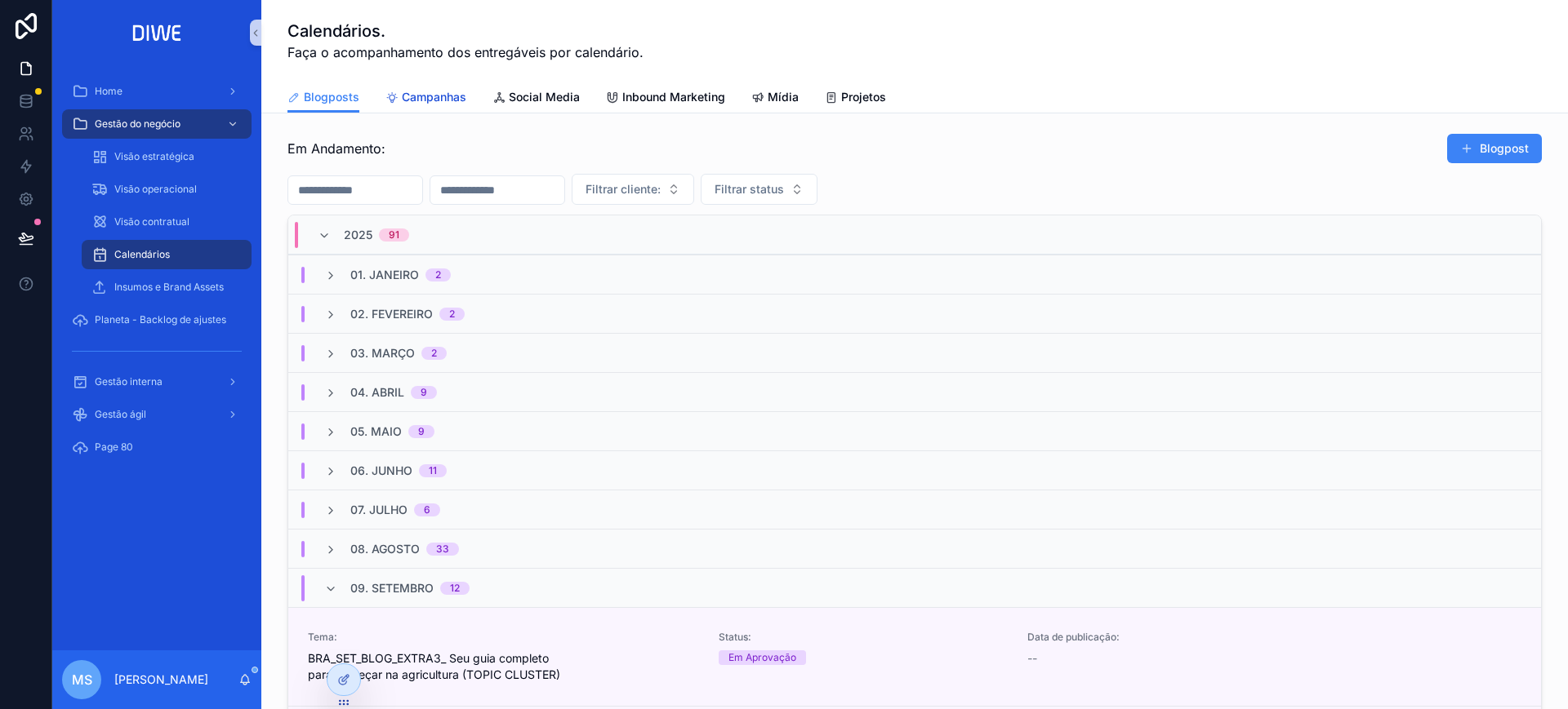
click at [415, 99] on span "Campanhas" at bounding box center [434, 97] width 65 height 16
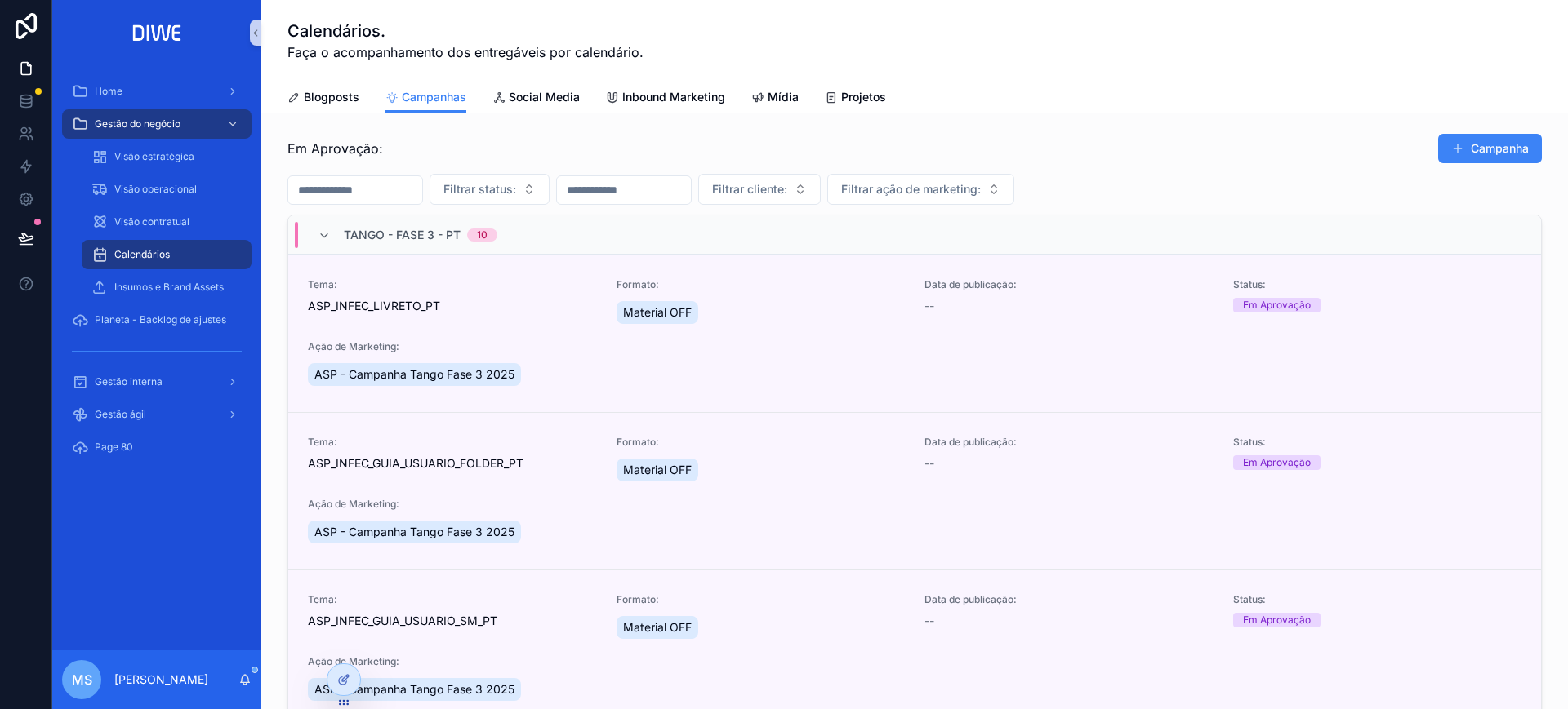
click at [582, 241] on div "TANGO - FASE 3 - PT 10" at bounding box center [915, 235] width 1253 height 40
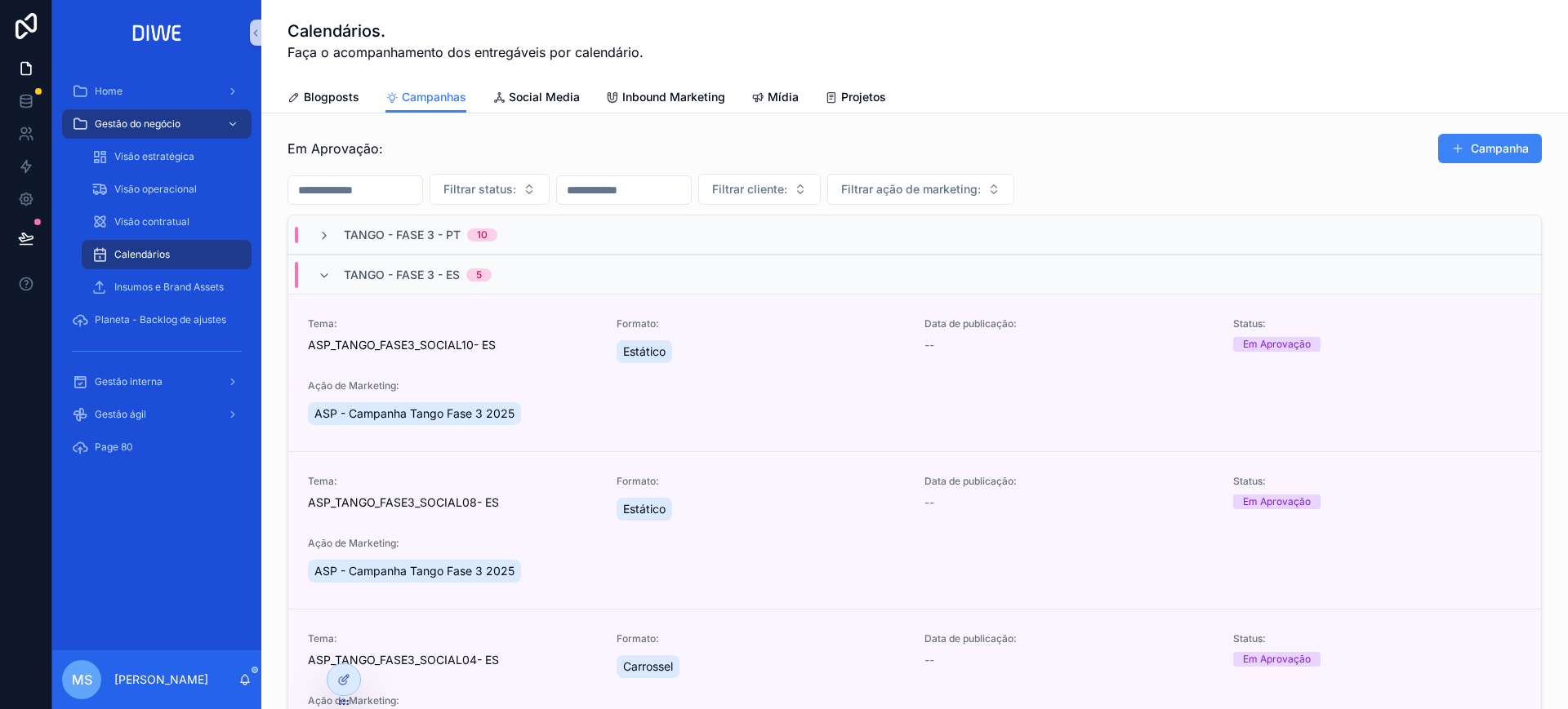
click at [552, 274] on div "TANGO - FASE 3 - ES 5" at bounding box center [915, 274] width 1253 height 40
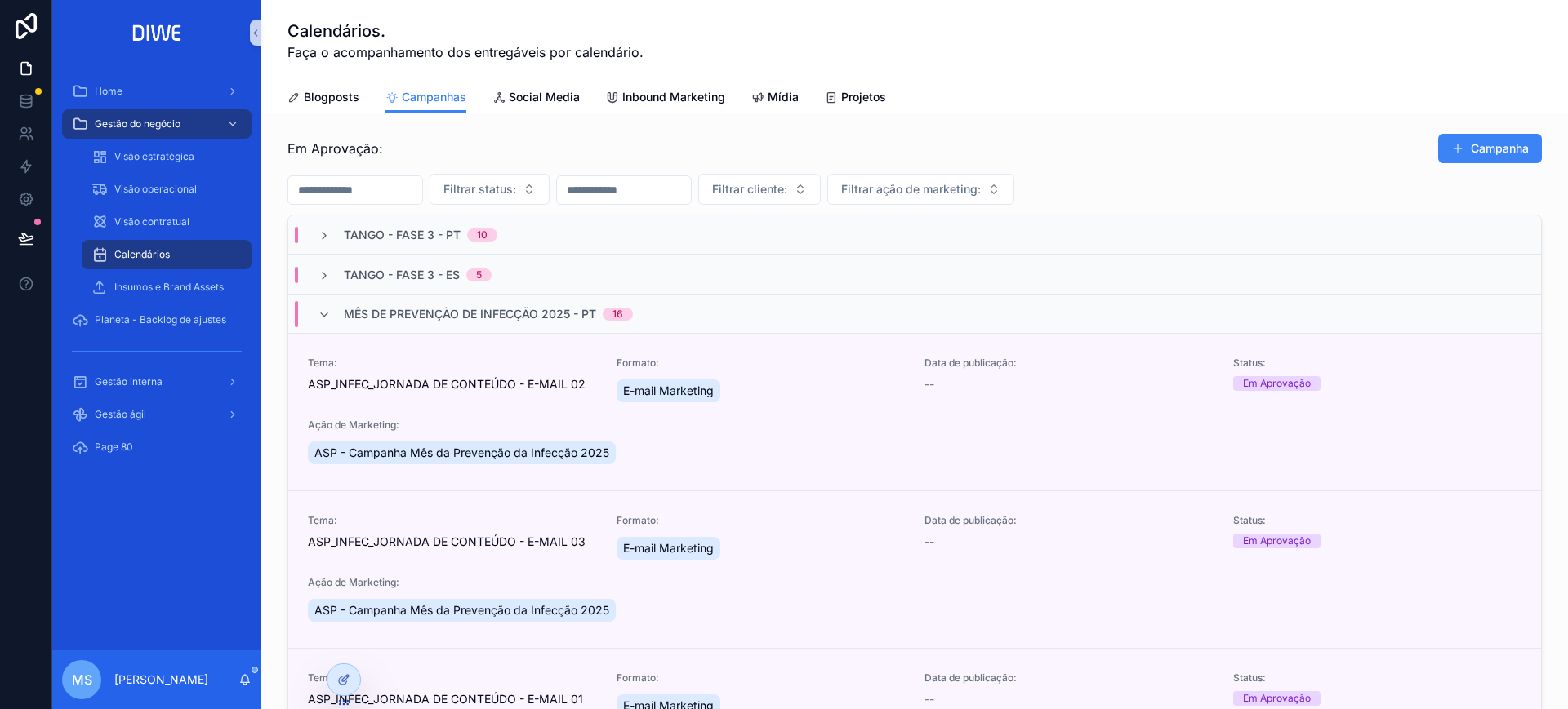
click at [701, 298] on div "Mês de prevenção de infecção 2025 - PT 16" at bounding box center [915, 313] width 1253 height 40
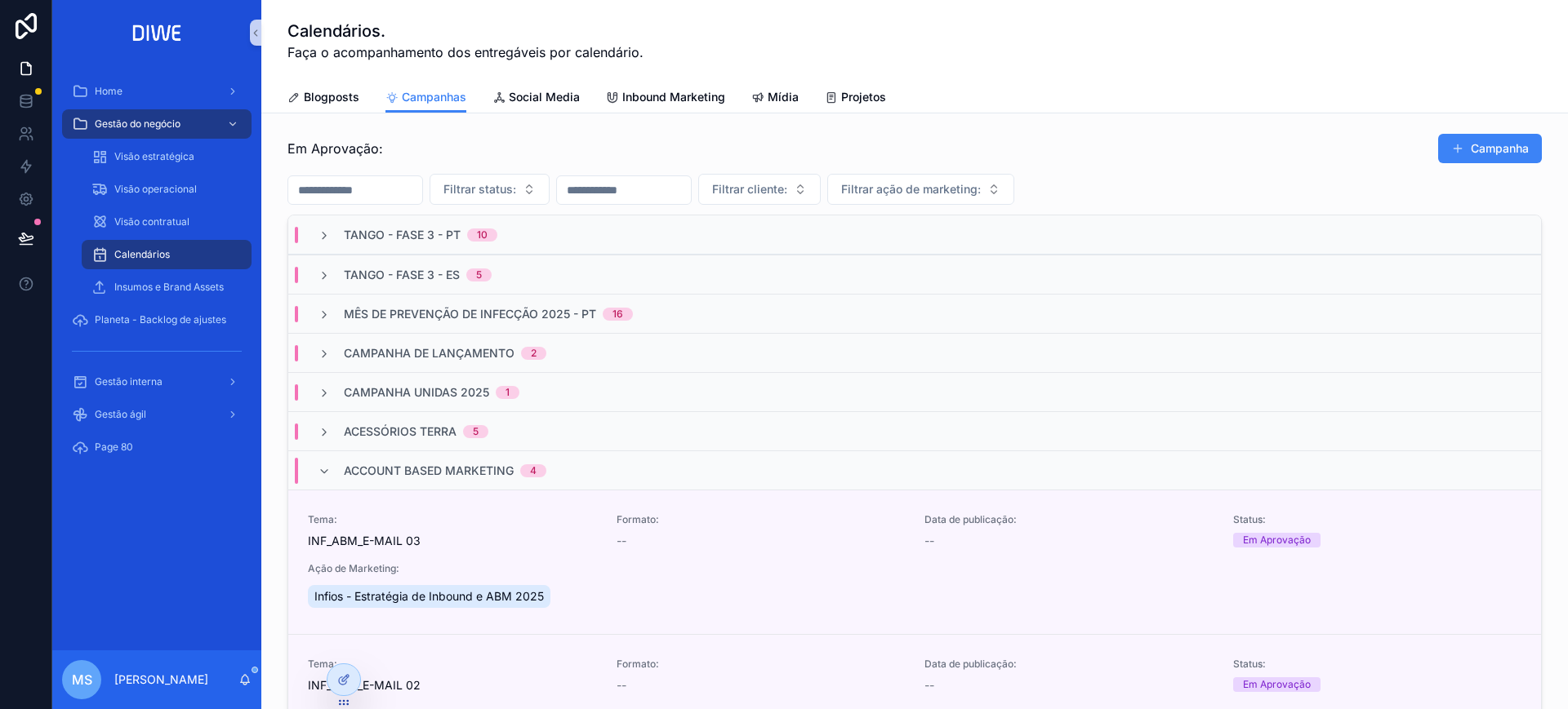
click at [611, 477] on div "Account Based Marketing 4" at bounding box center [915, 470] width 1253 height 40
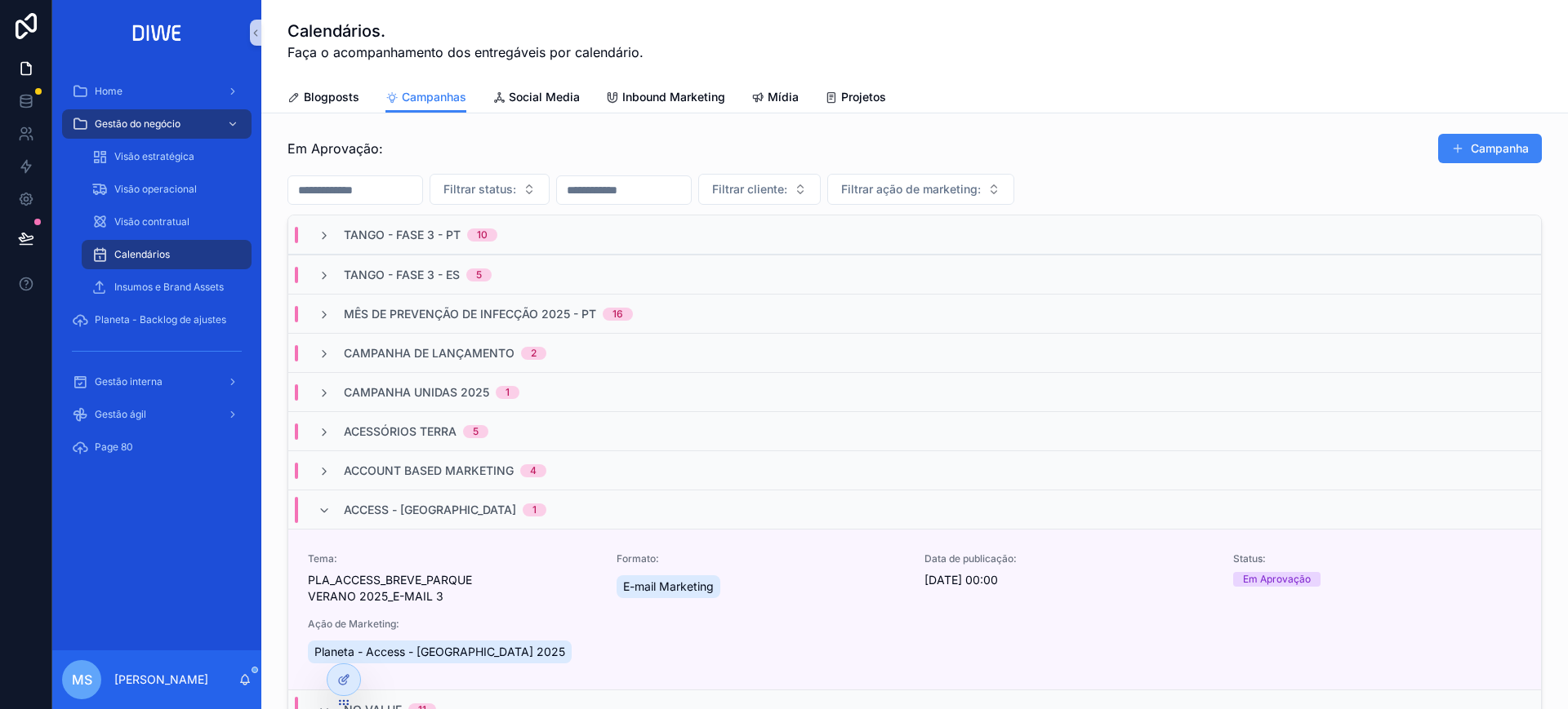
click at [584, 508] on div "Access - Parque Verano 1" at bounding box center [915, 509] width 1253 height 40
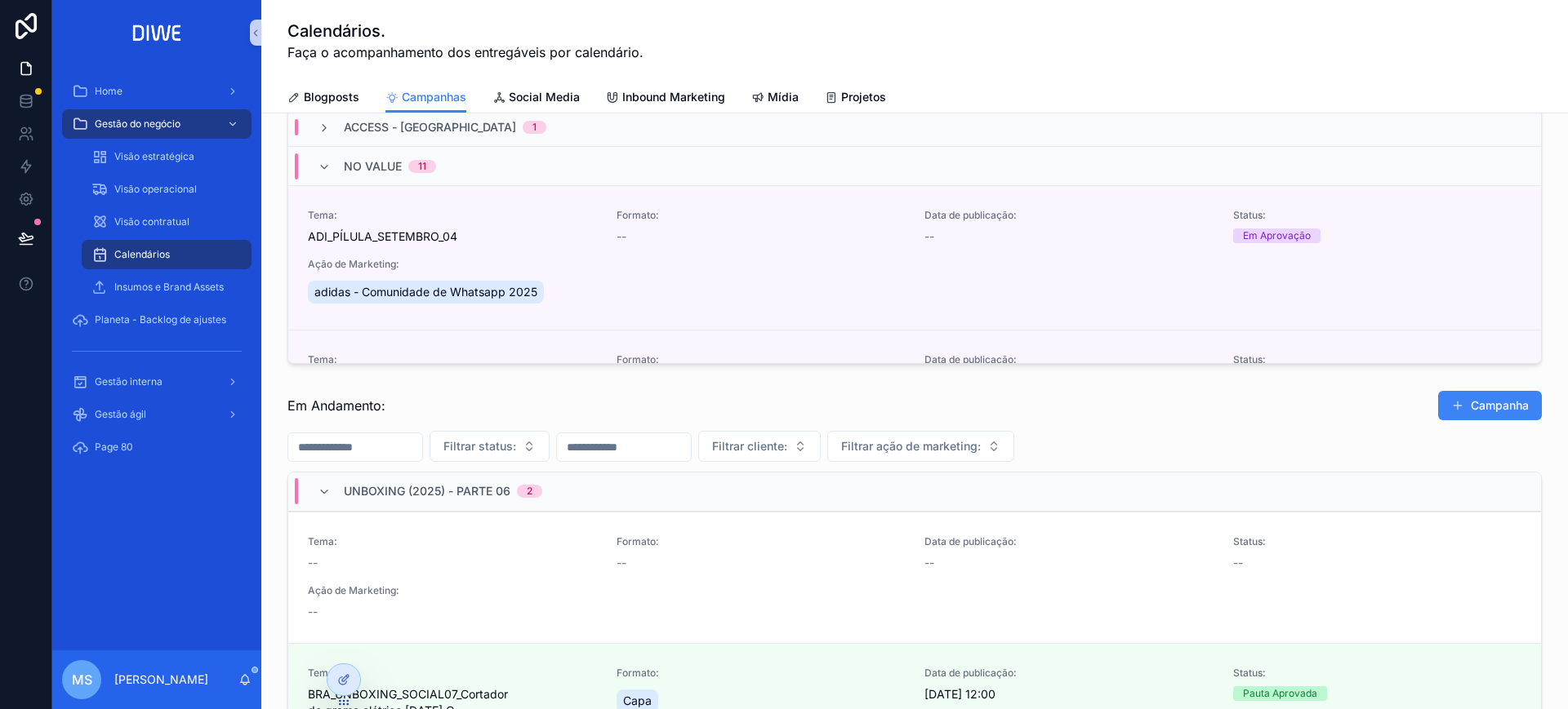
scroll to position [1092, 0]
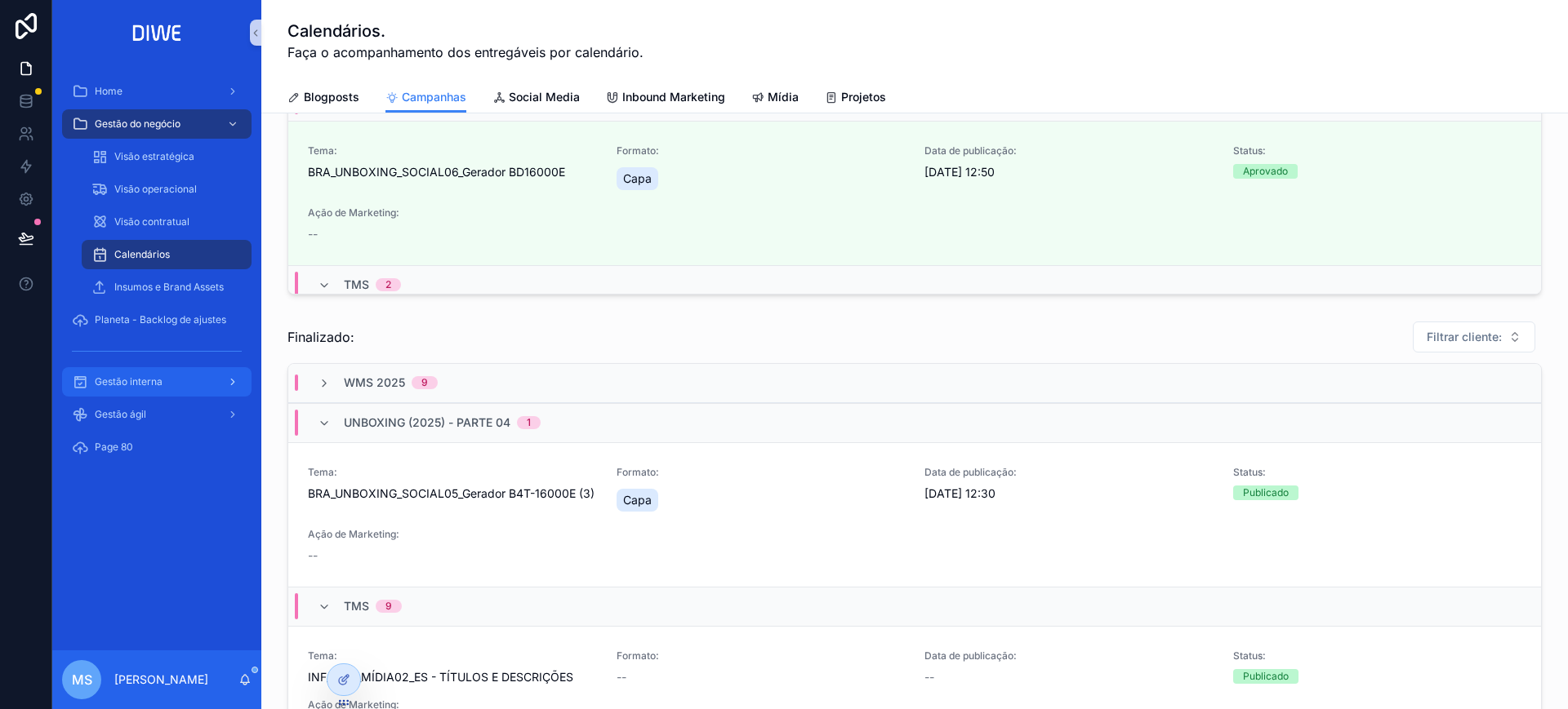
click at [180, 381] on div "Gestão interna" at bounding box center [157, 381] width 170 height 26
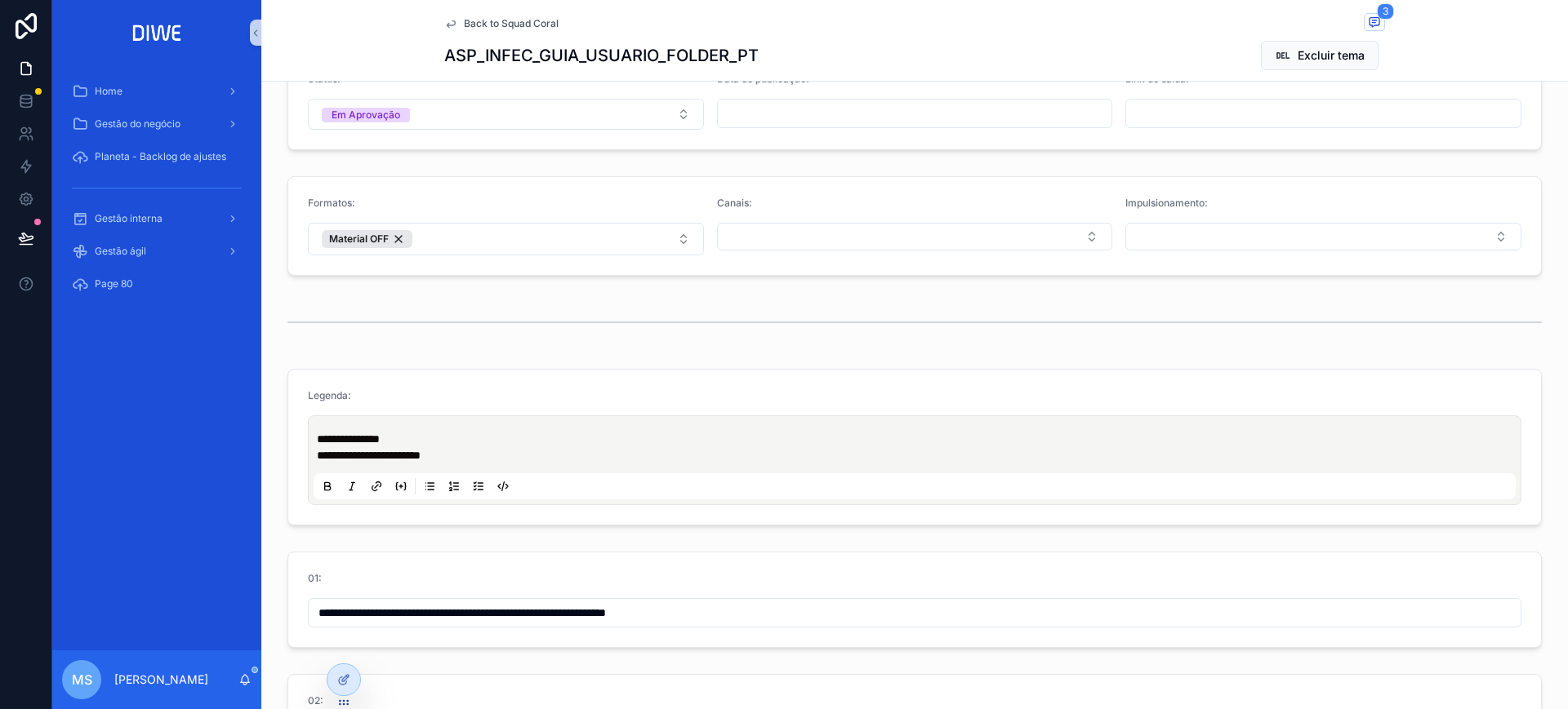
scroll to position [405, 0]
click at [562, 614] on input "**********" at bounding box center [915, 610] width 1212 height 23
click at [529, 23] on span "Back to Squad Coral" at bounding box center [511, 24] width 95 height 14
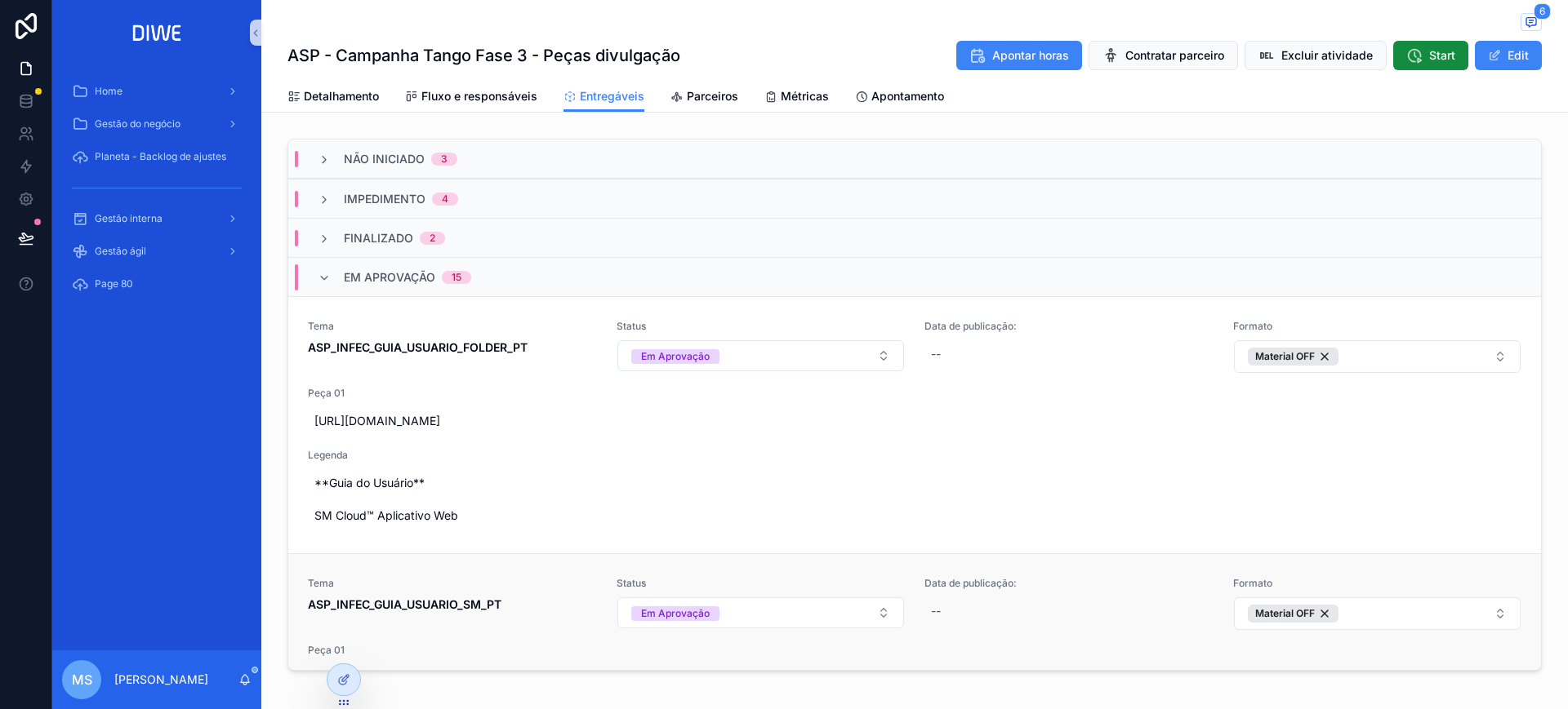
click at [491, 581] on span "Tema" at bounding box center [452, 584] width 289 height 14
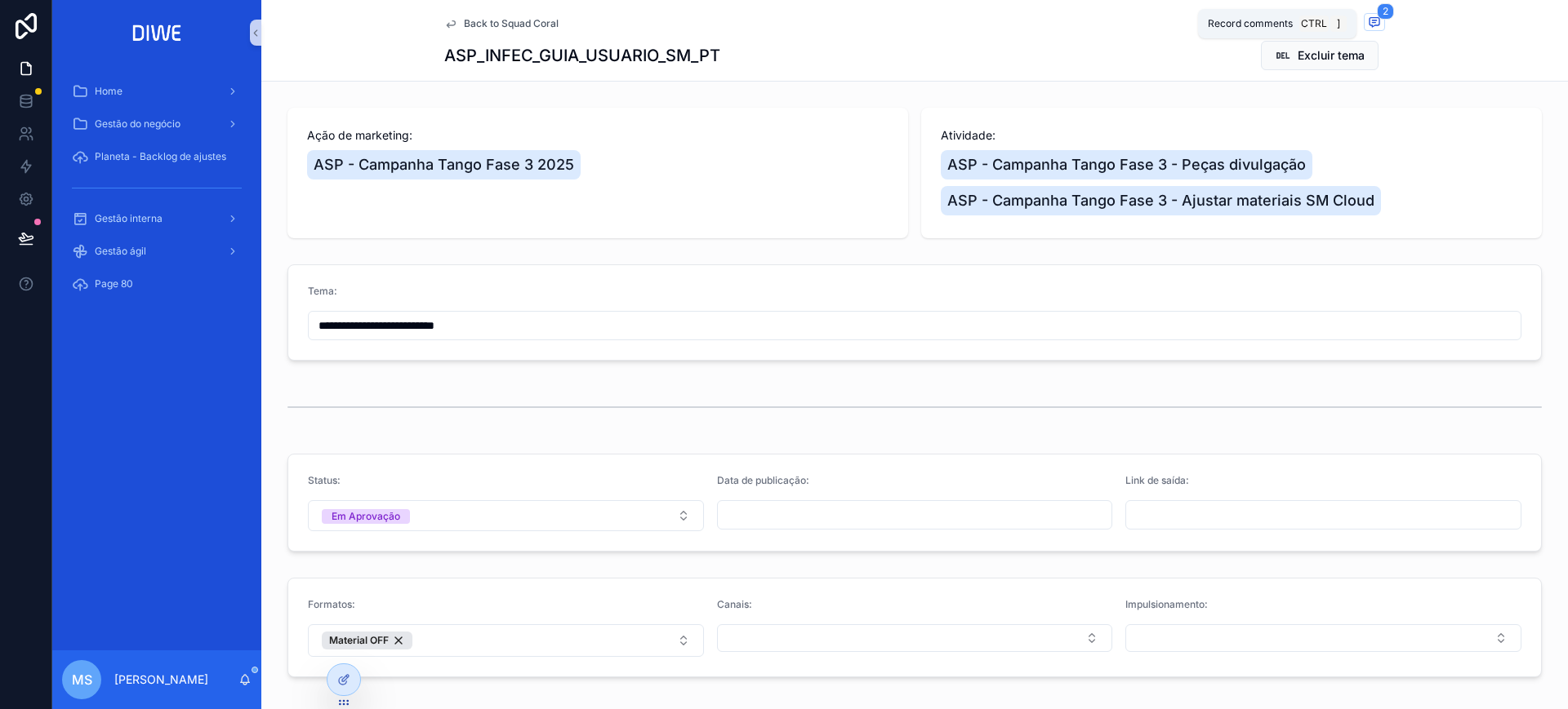
click at [1369, 26] on icon "scrollable content" at bounding box center [1375, 22] width 14 height 14
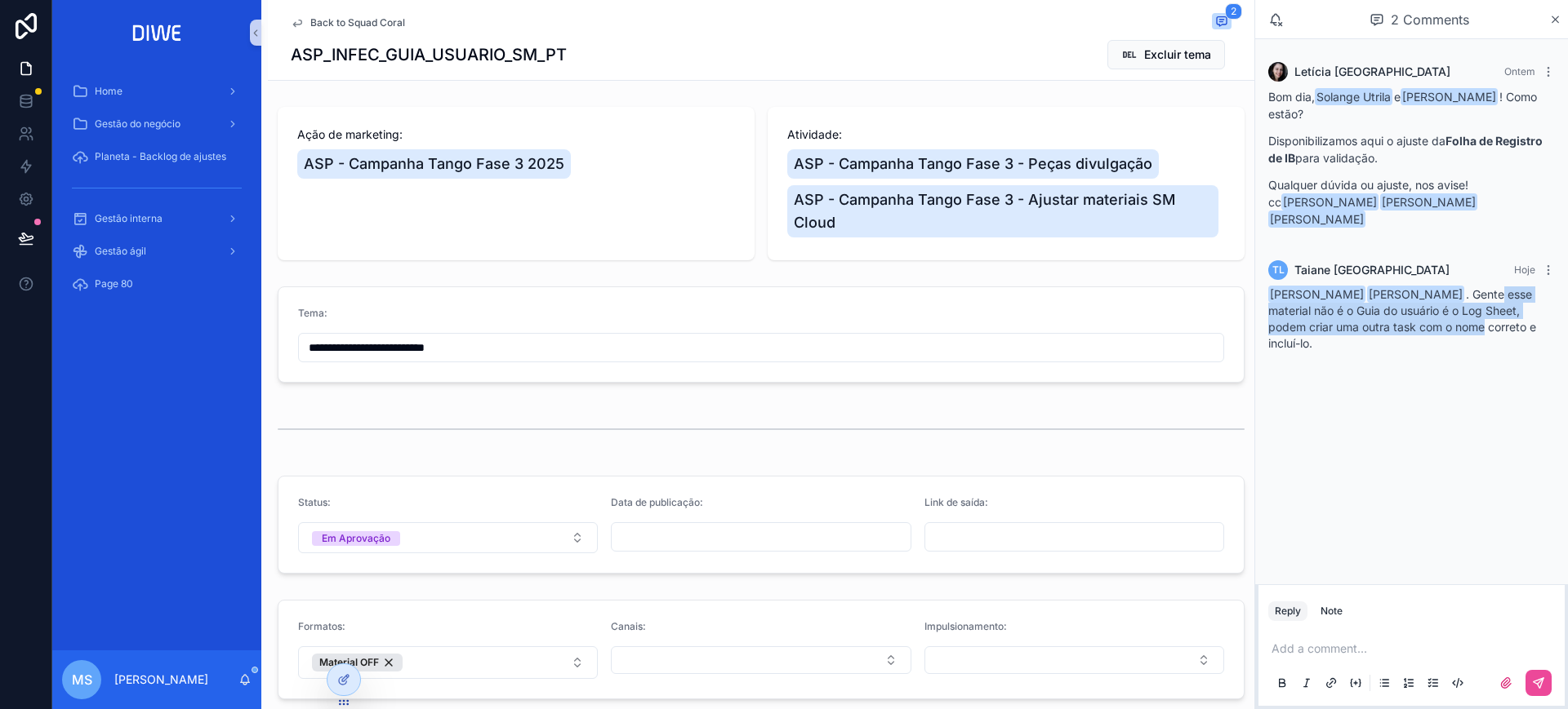
drag, startPoint x: 1369, startPoint y: 301, endPoint x: 1543, endPoint y: 310, distance: 174.2
click at [1543, 310] on div "Mariah Sirvent Claudineia Ferreira dos Santos . Gente esse material não é o Gui…" at bounding box center [1412, 319] width 286 height 66
click at [1358, 337] on div "TL Taiane Lima Hoje Mariah Sirvent Claudineia Ferreira dos Santos . Gente esse …" at bounding box center [1411, 306] width 306 height 111
drag, startPoint x: 1402, startPoint y: 135, endPoint x: 1517, endPoint y: 154, distance: 116.6
click at [1517, 154] on p "Disponibilizamos aqui o ajuste da Folha de Registro de IB para validação." at bounding box center [1412, 149] width 286 height 34
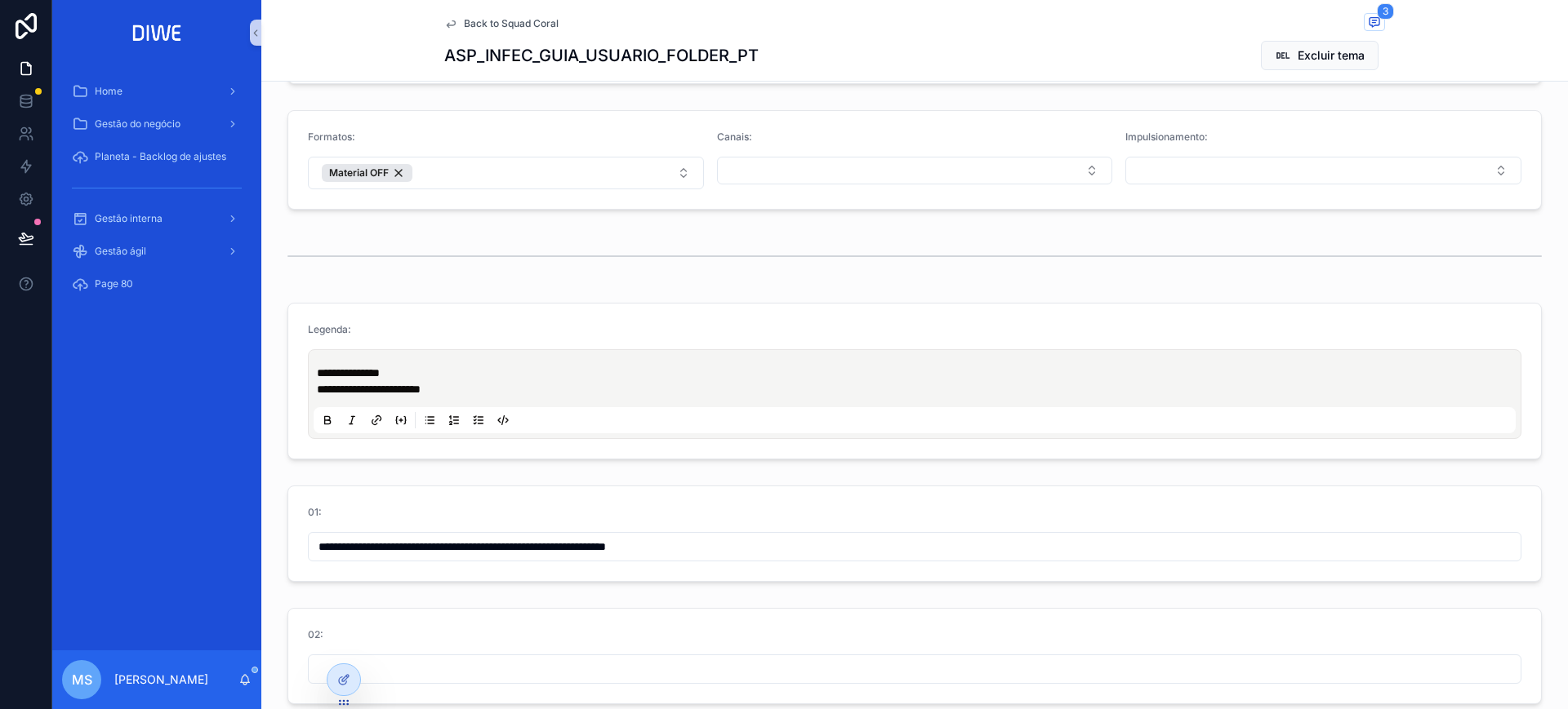
scroll to position [696, 0]
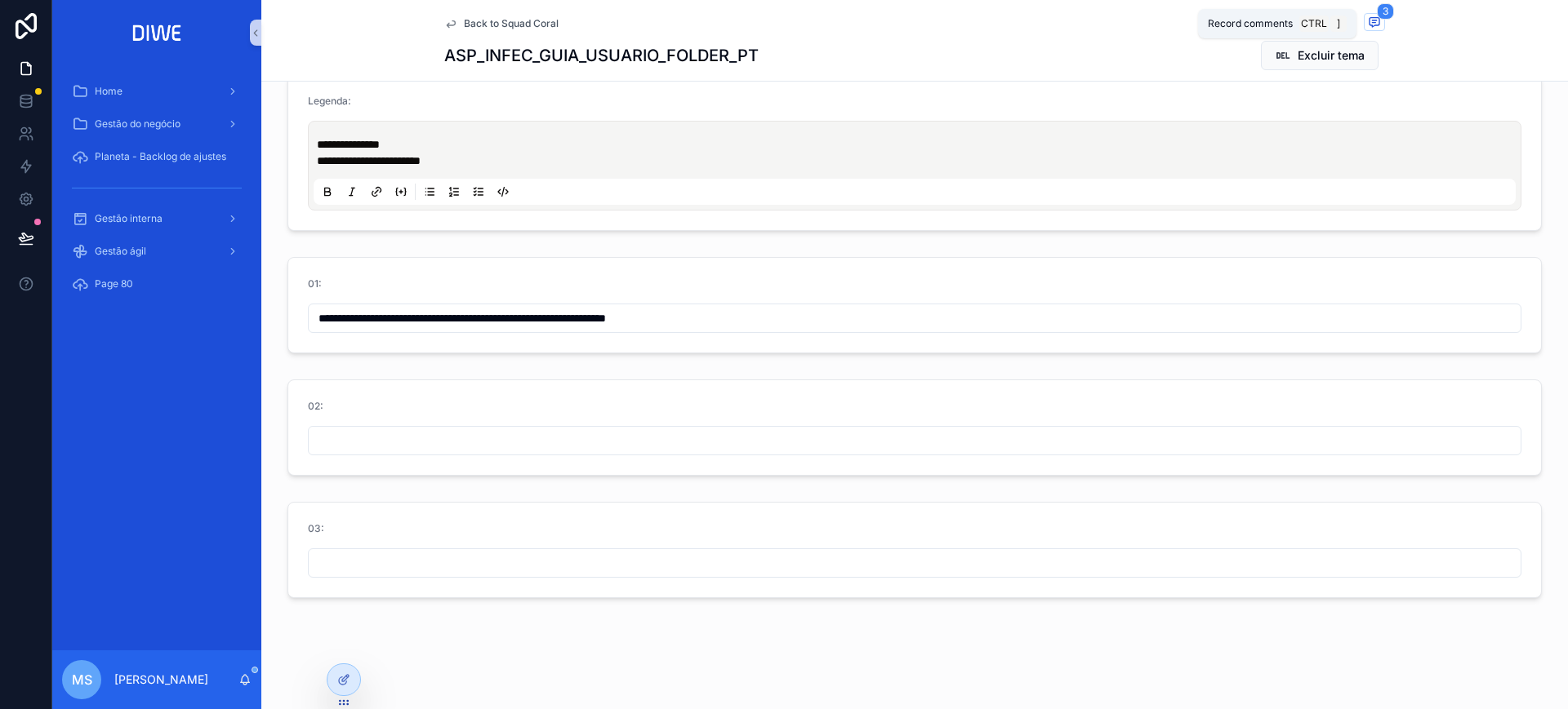
click at [1372, 24] on icon "scrollable content" at bounding box center [1375, 22] width 14 height 14
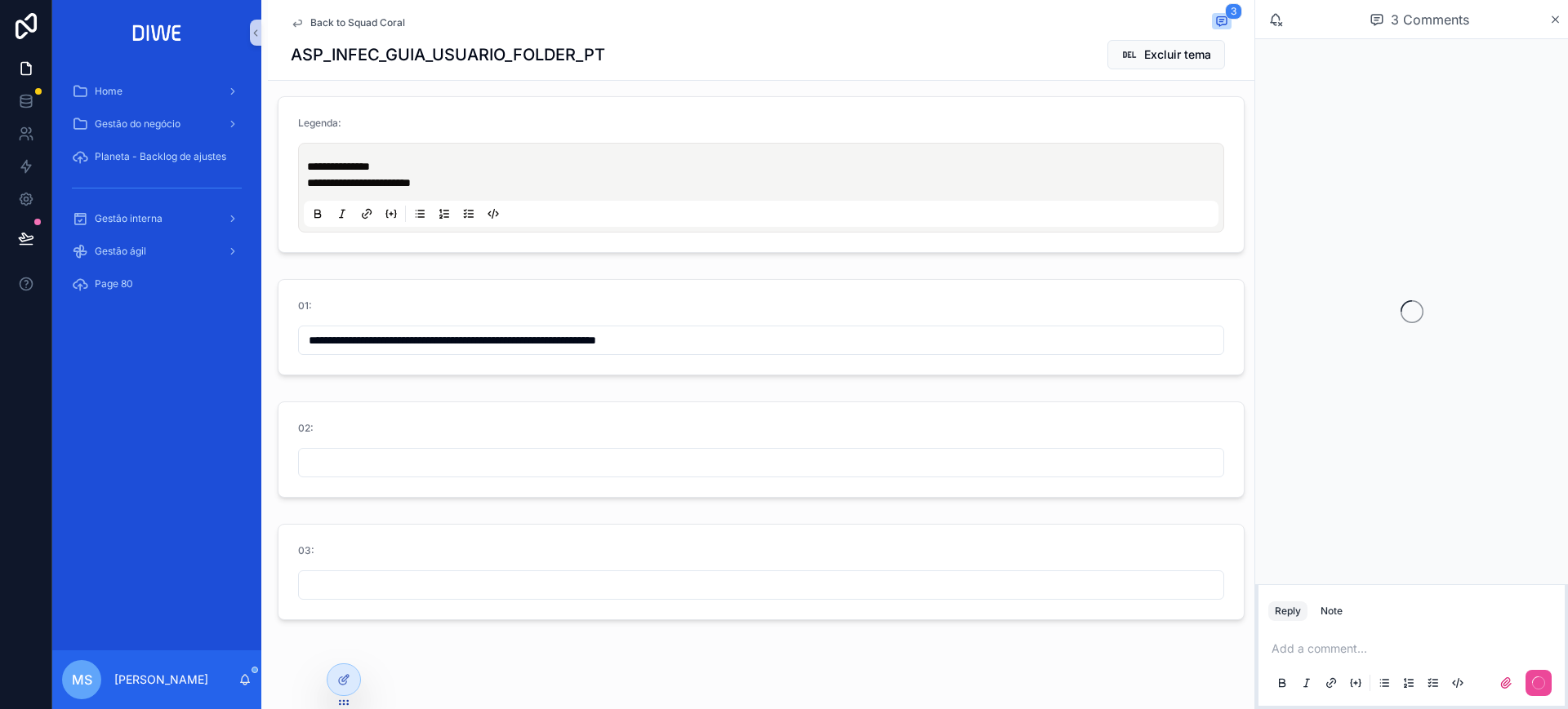
click at [1331, 660] on div "Add a comment..." at bounding box center [1412, 665] width 286 height 69
click at [1336, 652] on p "scrollable content" at bounding box center [1415, 648] width 286 height 16
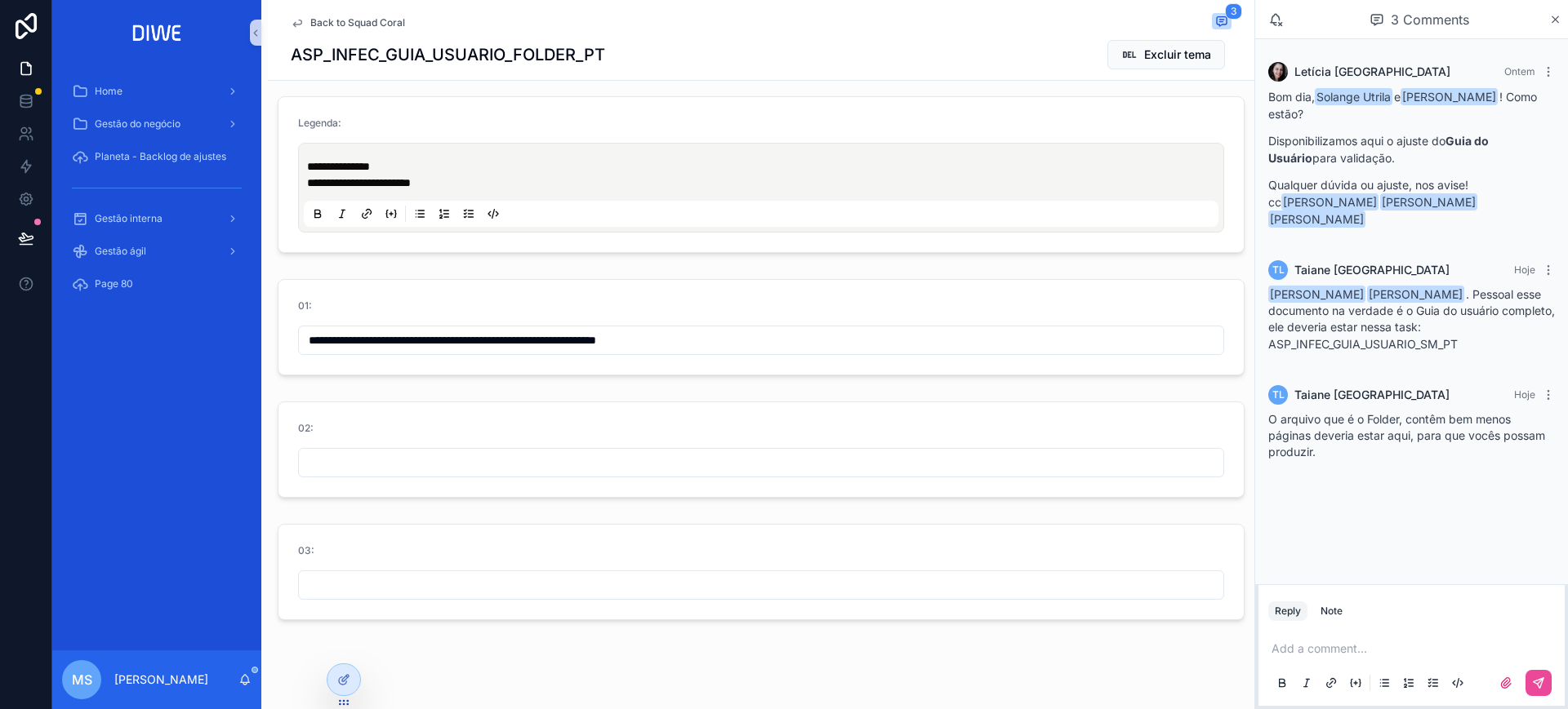
click at [384, 25] on span "Back to Squad Coral" at bounding box center [358, 23] width 95 height 14
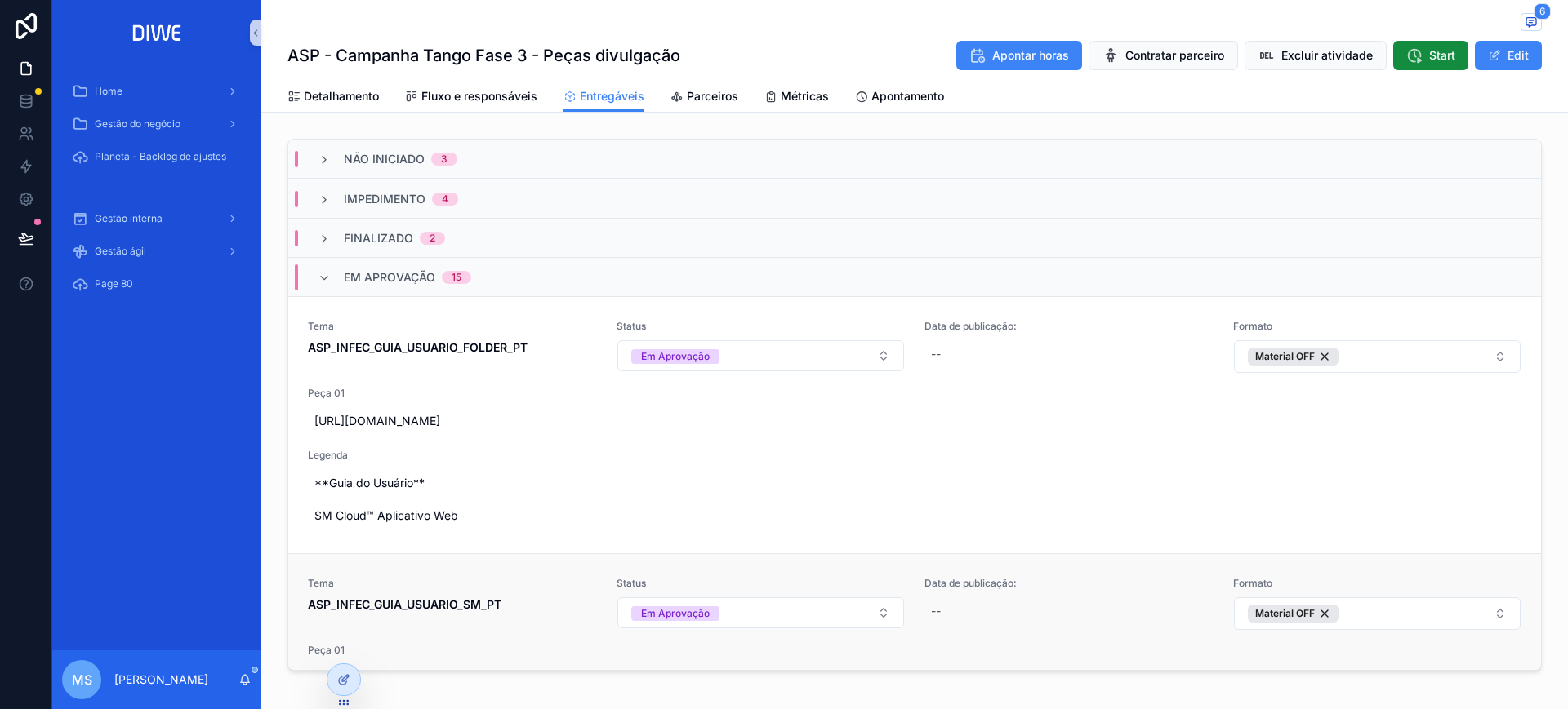
click at [495, 607] on strong "ASP_INFEC_GUIA_USUARIO_SM_PT" at bounding box center [405, 605] width 194 height 14
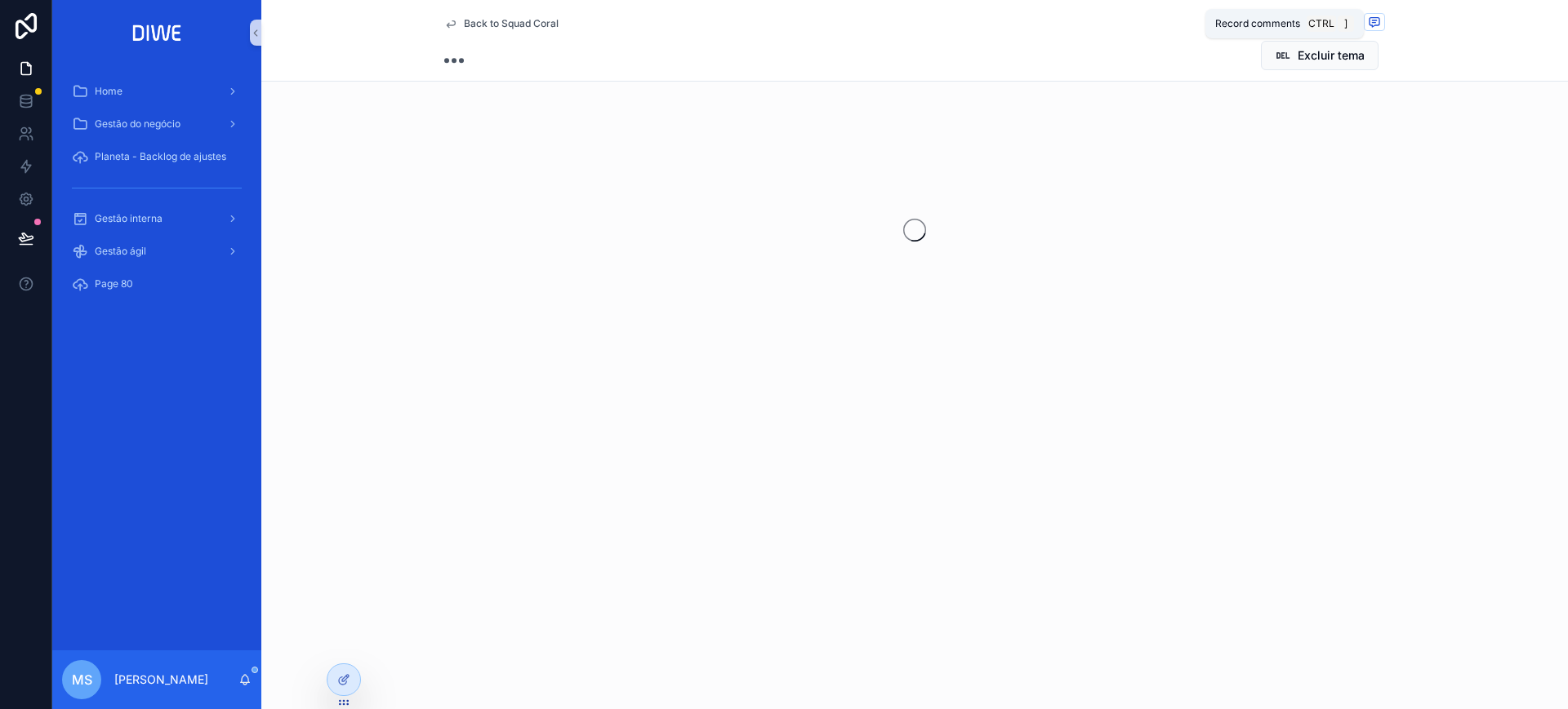
click at [1365, 29] on span "scrollable content" at bounding box center [1374, 22] width 21 height 18
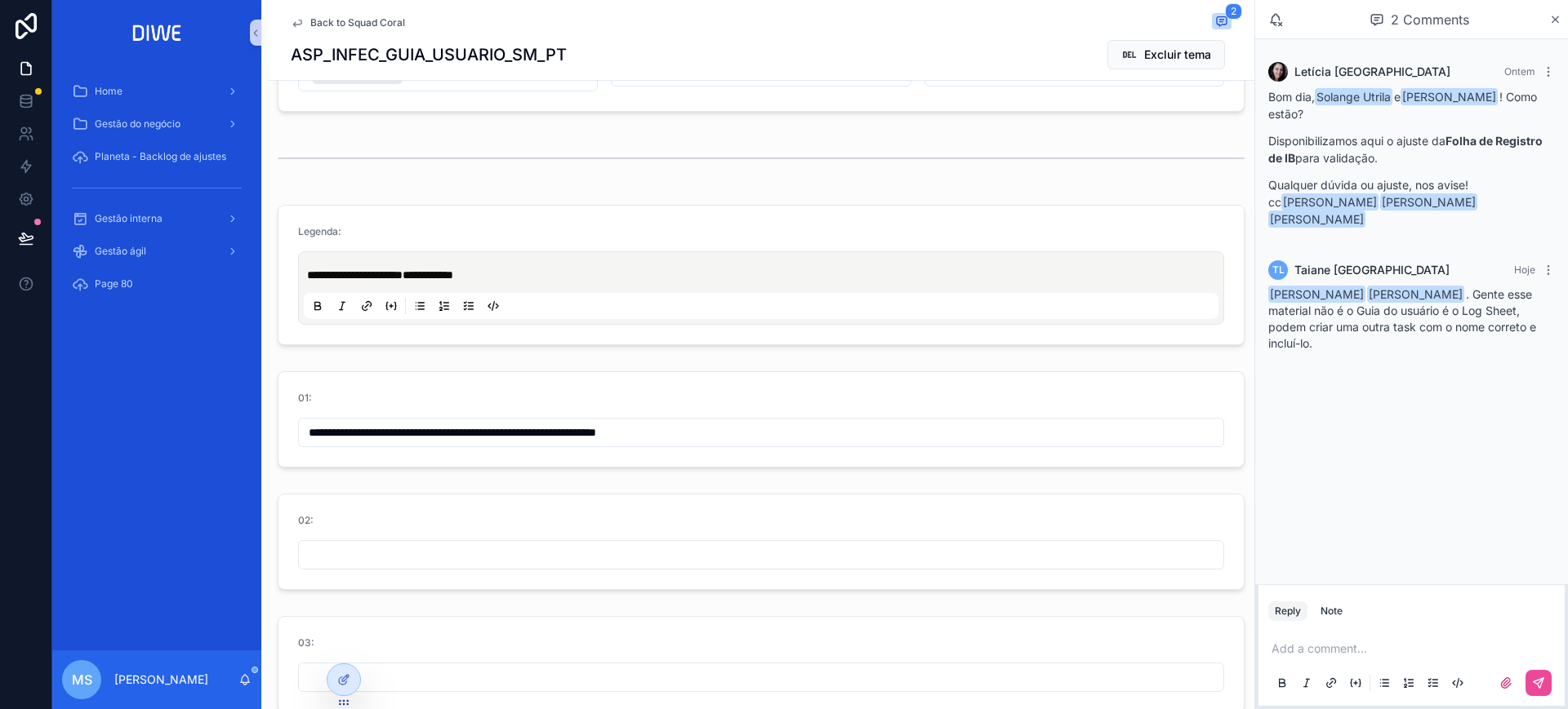
scroll to position [574, 0]
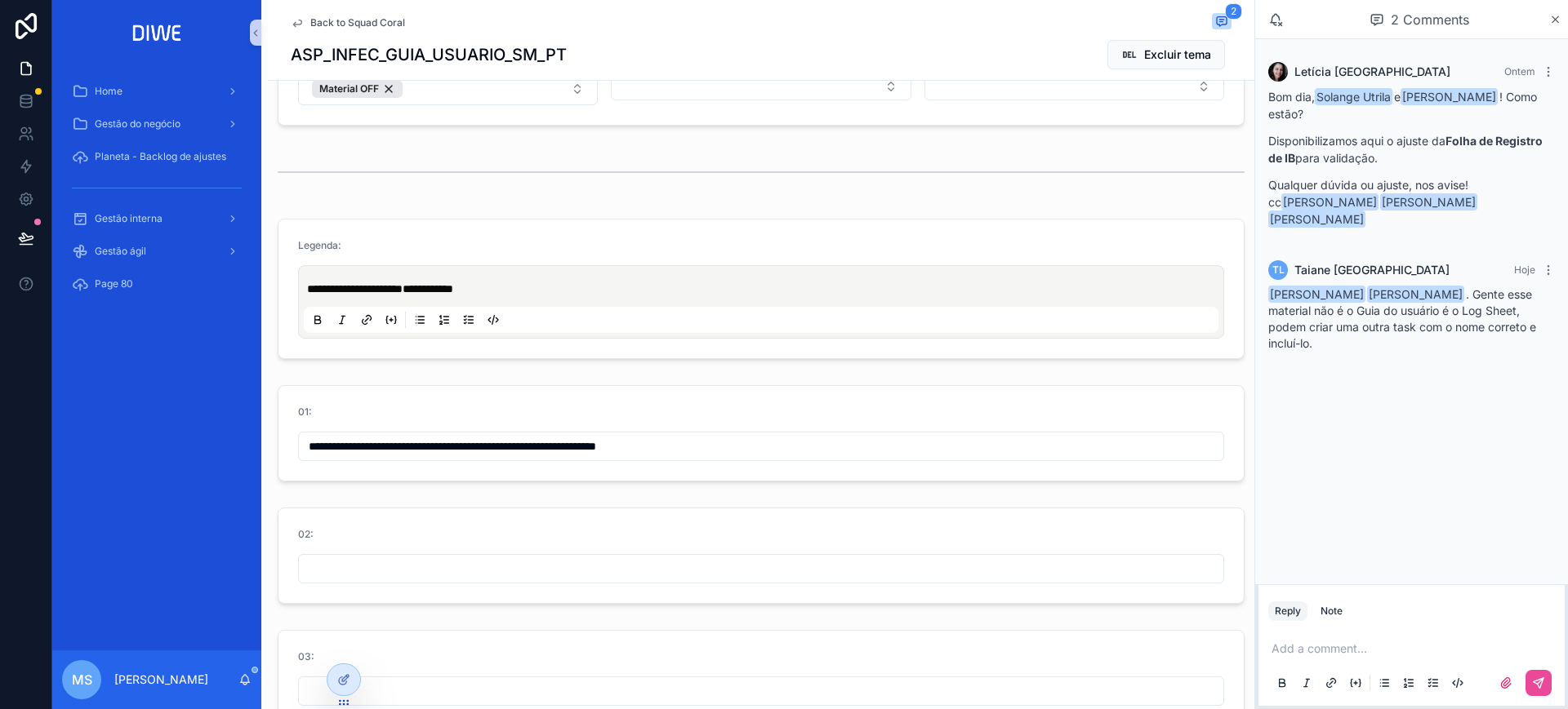
click at [797, 444] on input "**********" at bounding box center [761, 447] width 924 height 23
paste input "**********"
type input "**********"
click at [1312, 647] on p "scrollable content" at bounding box center [1415, 648] width 286 height 16
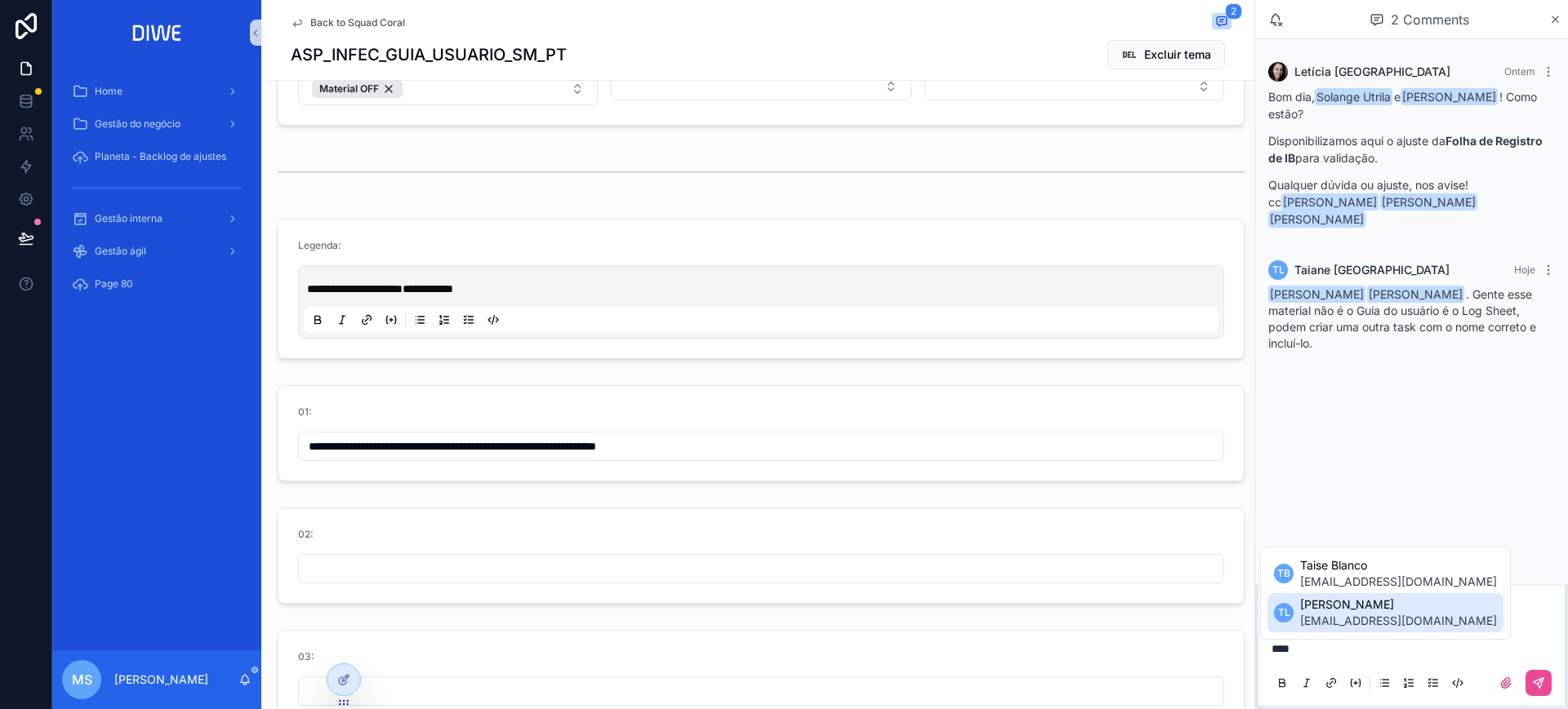
click at [1390, 624] on span "[EMAIL_ADDRESS][DOMAIN_NAME]" at bounding box center [1398, 621] width 196 height 16
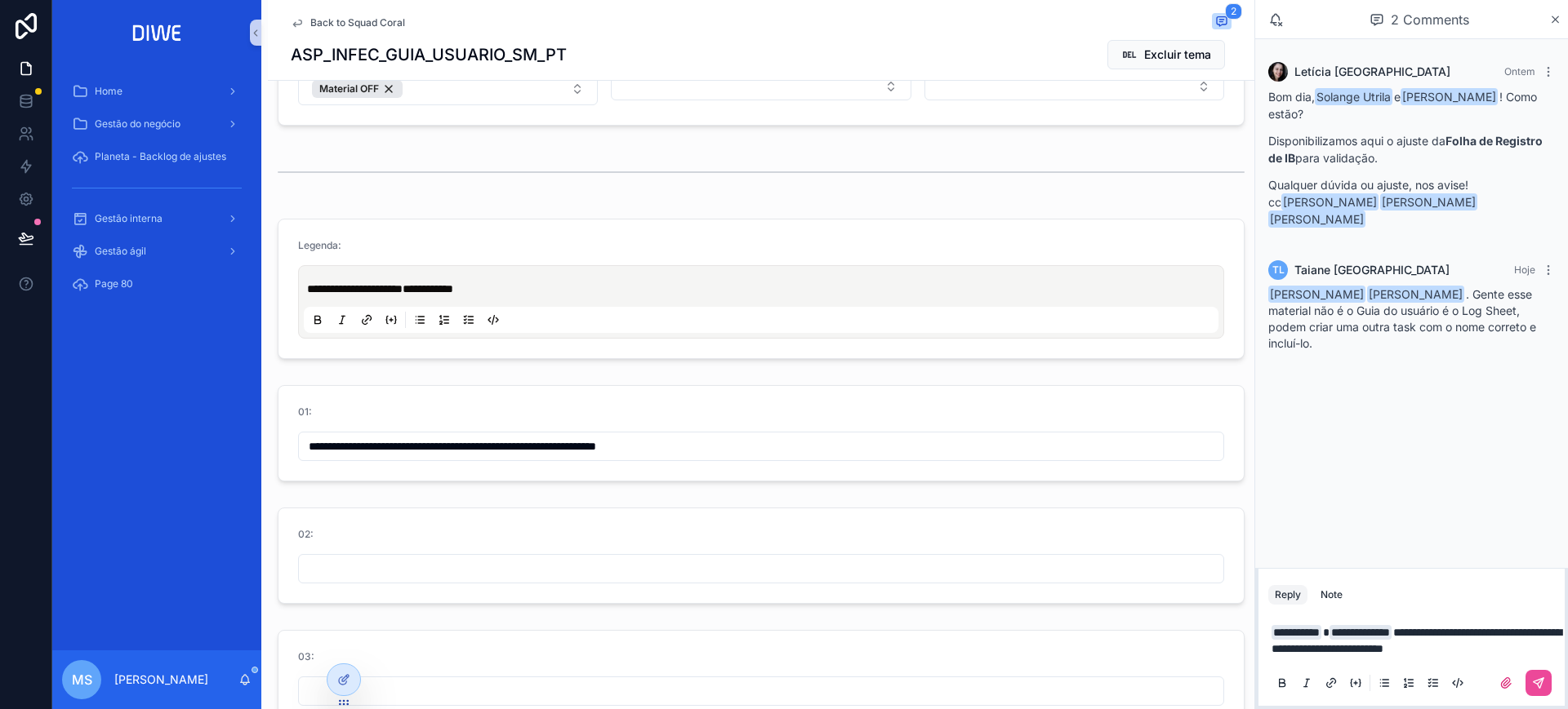
click at [472, 279] on div "**********" at bounding box center [761, 302] width 915 height 62
click at [453, 290] on span "**********" at bounding box center [428, 289] width 50 height 12
click at [526, 47] on h1 "ASP_INFEC_GUIA_USUARIO_SM_PT" at bounding box center [428, 55] width 276 height 23
click at [1535, 643] on p "**********" at bounding box center [1415, 641] width 286 height 33
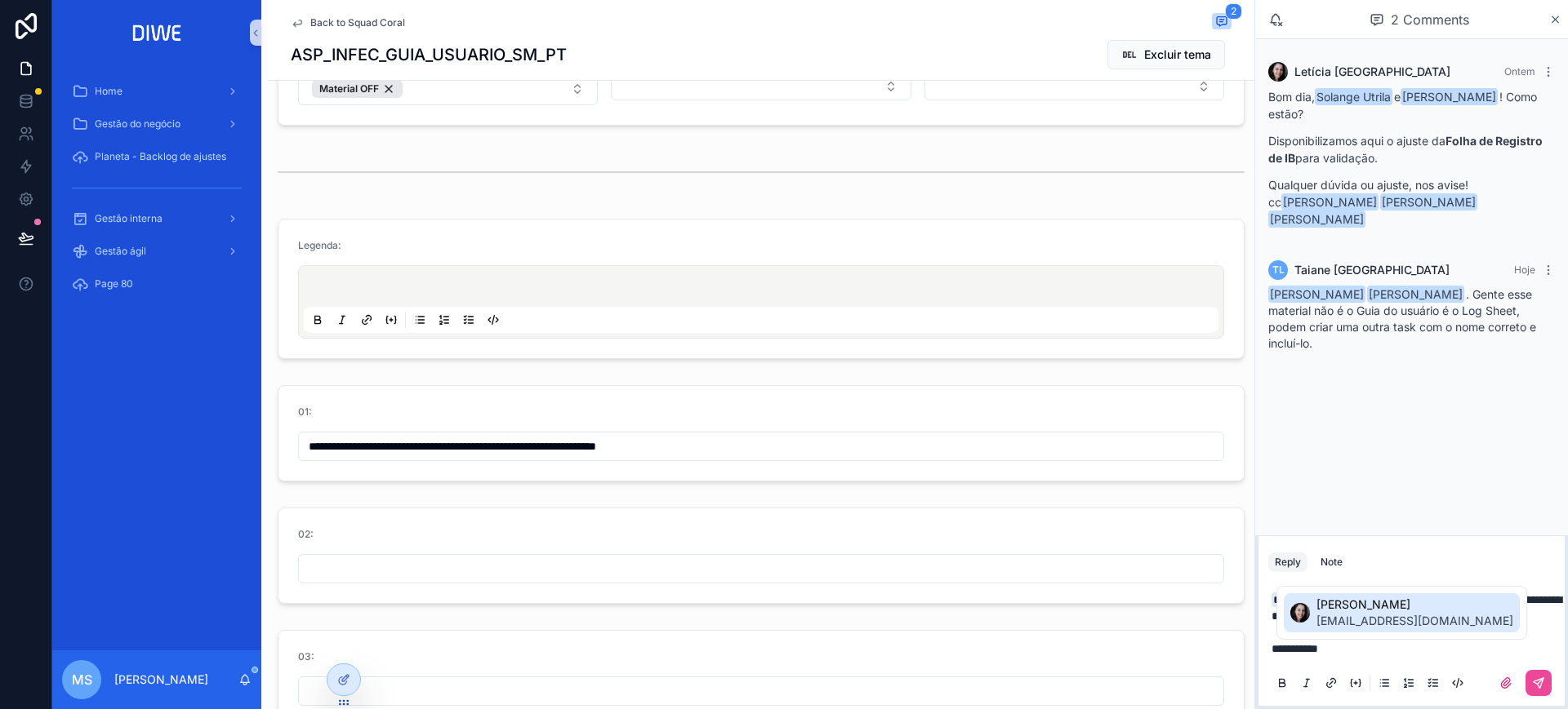
click at [1387, 613] on span "[EMAIL_ADDRESS][DOMAIN_NAME]" at bounding box center [1414, 621] width 196 height 16
drag, startPoint x: 1493, startPoint y: 601, endPoint x: 1405, endPoint y: 616, distance: 89.3
click at [1405, 616] on p "**********" at bounding box center [1415, 625] width 286 height 66
click at [1288, 680] on icon "scrollable content" at bounding box center [1282, 684] width 14 height 14
click at [1384, 651] on p "**********" at bounding box center [1415, 625] width 286 height 66
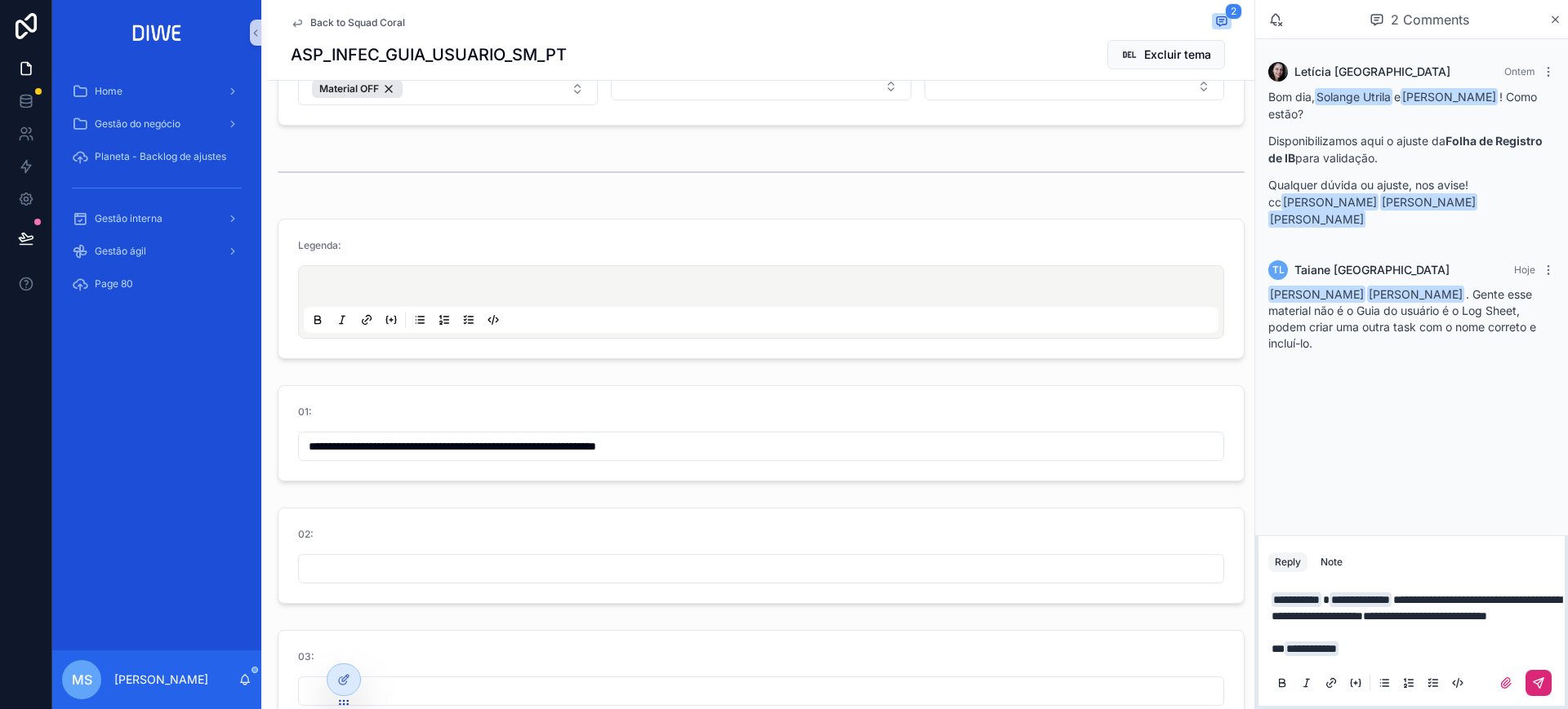
click at [1541, 679] on icon "scrollable content" at bounding box center [1539, 683] width 10 height 10
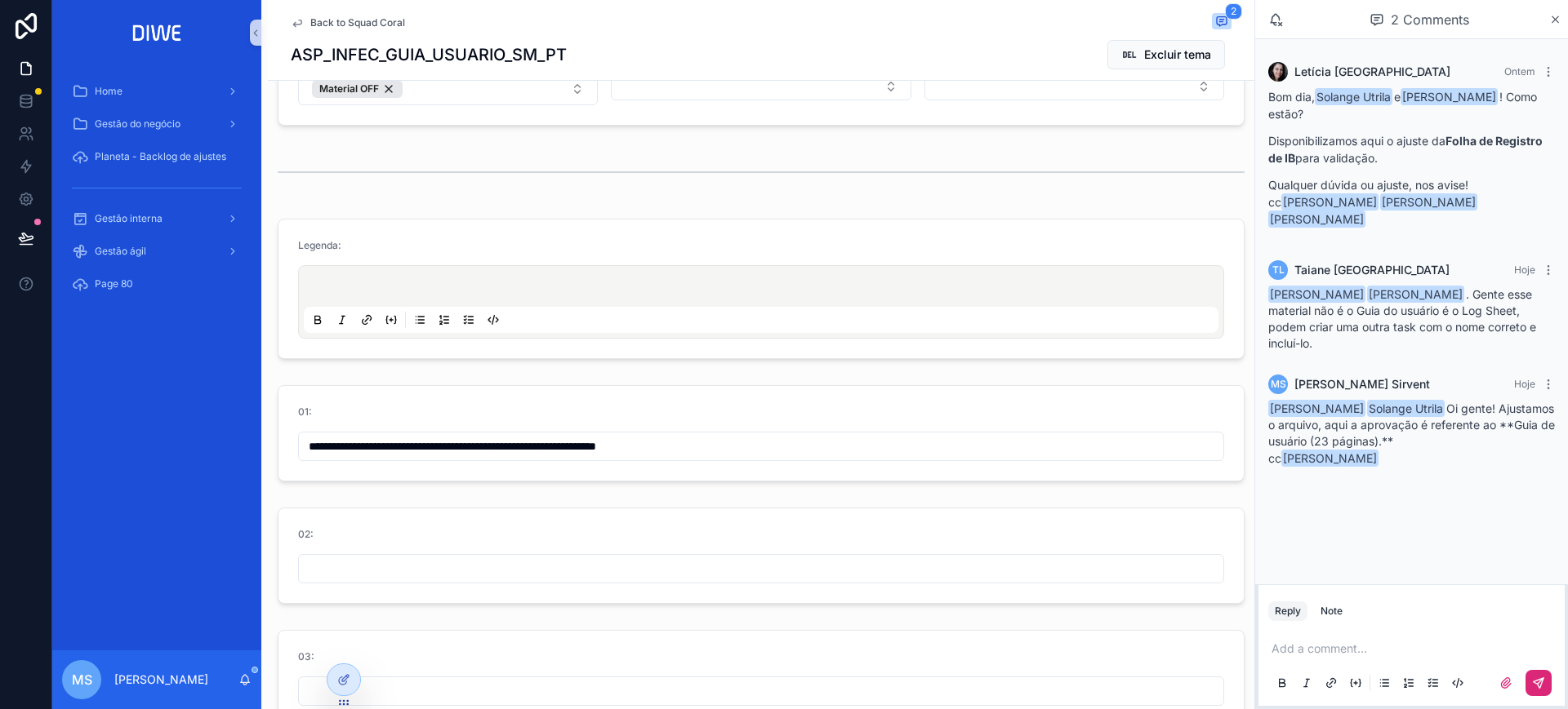
click at [717, 446] on input "**********" at bounding box center [761, 447] width 924 height 23
drag, startPoint x: 1401, startPoint y: 295, endPoint x: 1497, endPoint y: 338, distance: 105.2
click at [1497, 338] on div "TL Taiane Lima Hoje [PERSON_NAME] Sirvent [PERSON_NAME] . Gente esse material n…" at bounding box center [1411, 306] width 306 height 111
drag, startPoint x: 1404, startPoint y: 327, endPoint x: 1266, endPoint y: 295, distance: 141.7
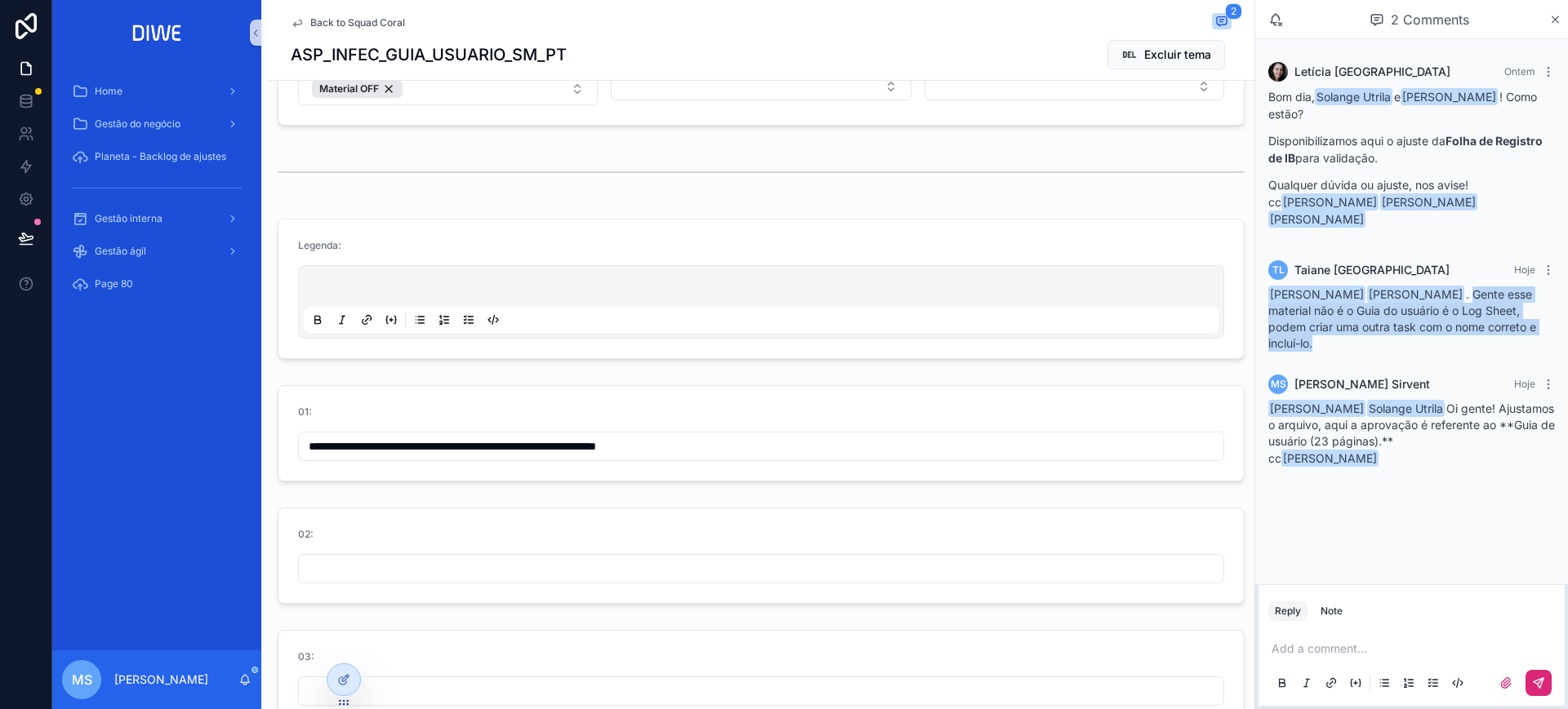
click at [1266, 295] on div "TL Taiane Lima Hoje [PERSON_NAME] Sirvent [PERSON_NAME] . Gente esse material n…" at bounding box center [1411, 306] width 306 height 111
click at [1413, 338] on div "TL Taiane Lima Hoje [PERSON_NAME] Sirvent [PERSON_NAME] . Gente esse material n…" at bounding box center [1411, 306] width 306 height 111
click at [350, 22] on span "Back to Squad Coral" at bounding box center [358, 23] width 95 height 14
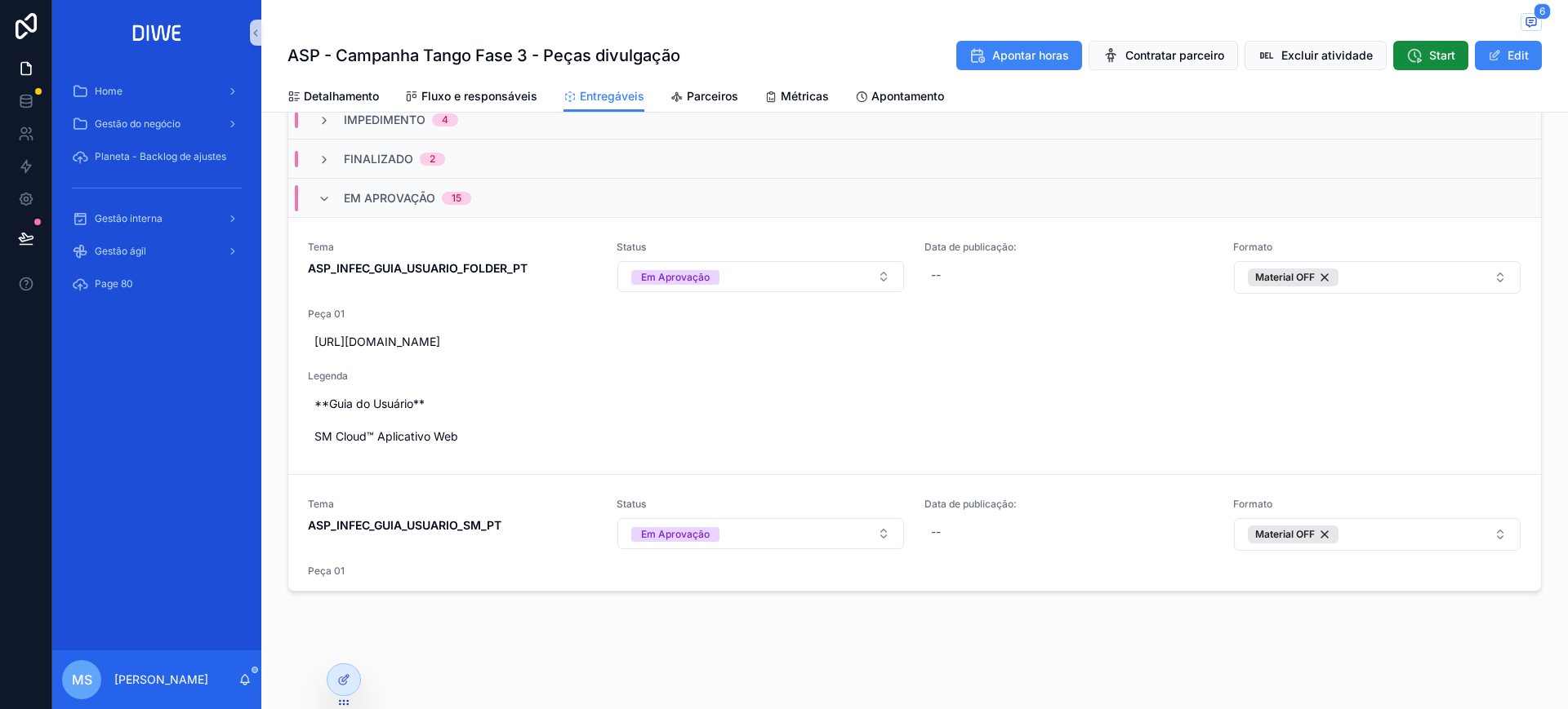
scroll to position [425, 0]
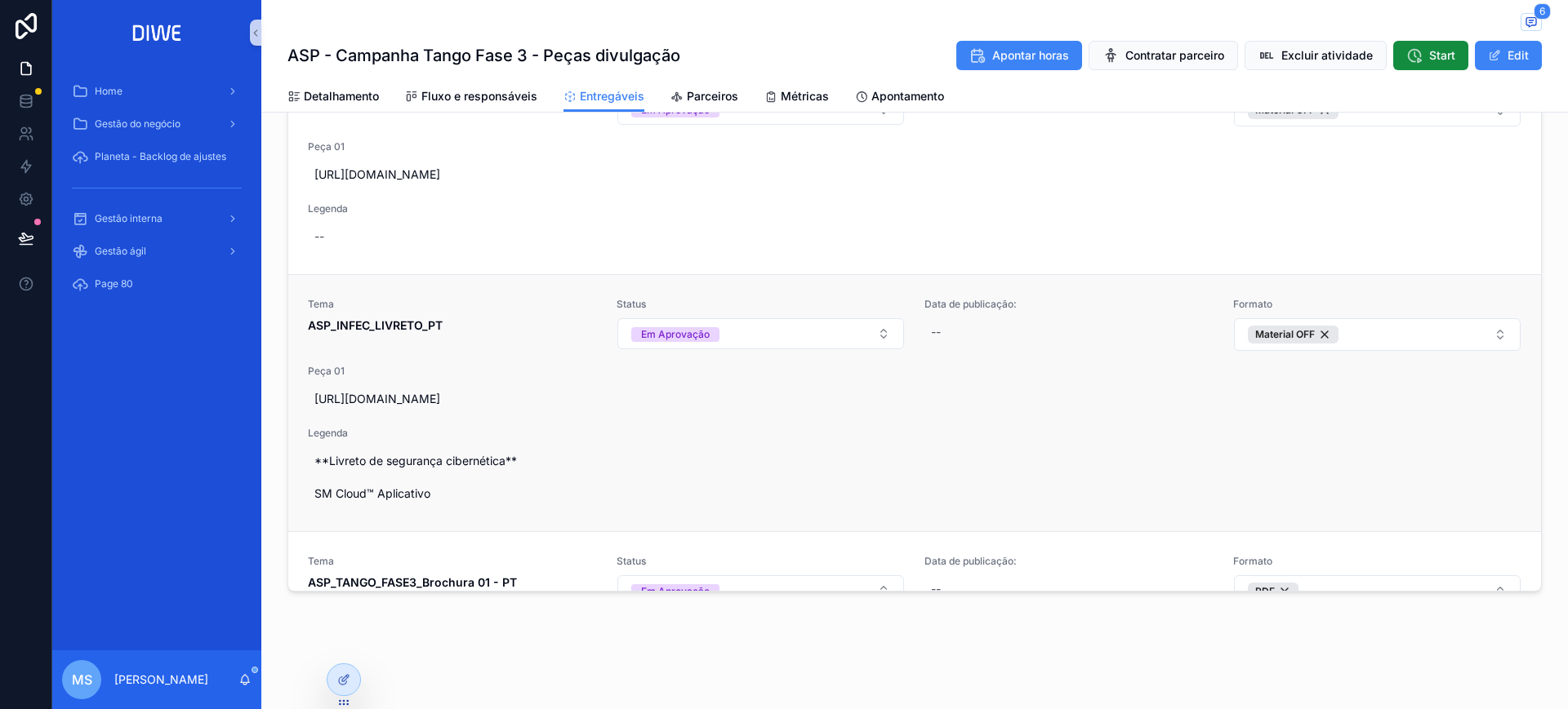
click at [545, 324] on span "ASP_INFEC_LIVRETO_PT" at bounding box center [452, 325] width 289 height 16
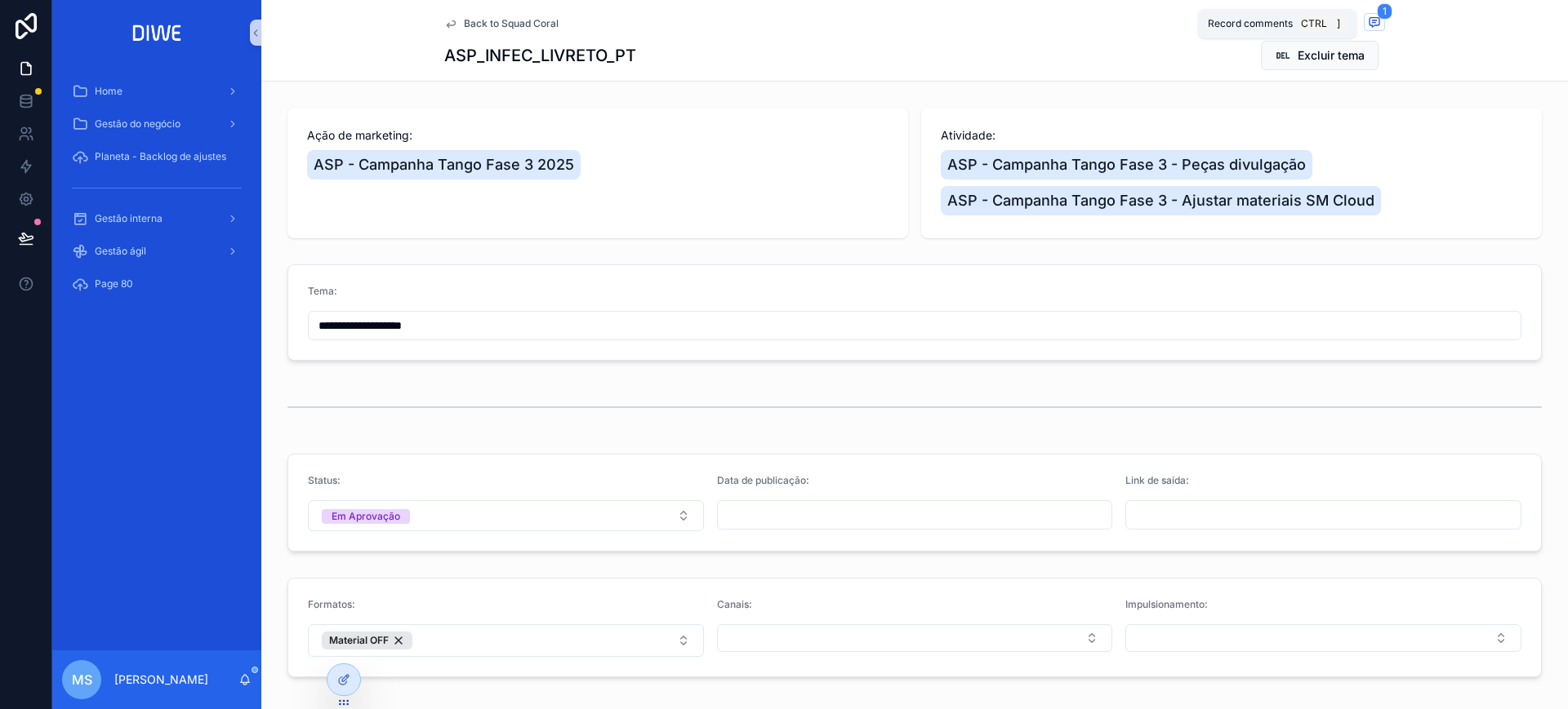
click at [1369, 15] on icon "scrollable content" at bounding box center [1375, 22] width 14 height 14
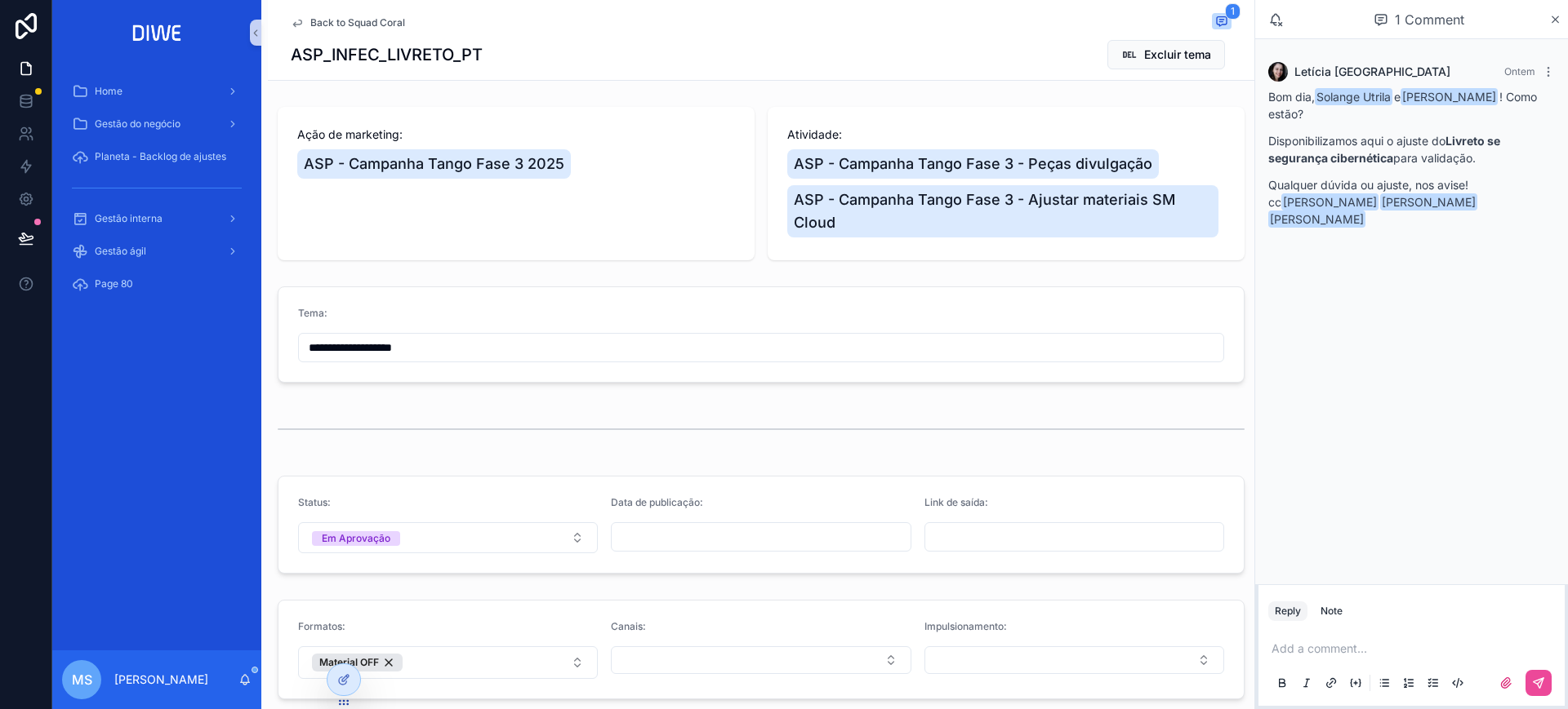
click at [368, 23] on span "Back to Squad Coral" at bounding box center [358, 23] width 95 height 14
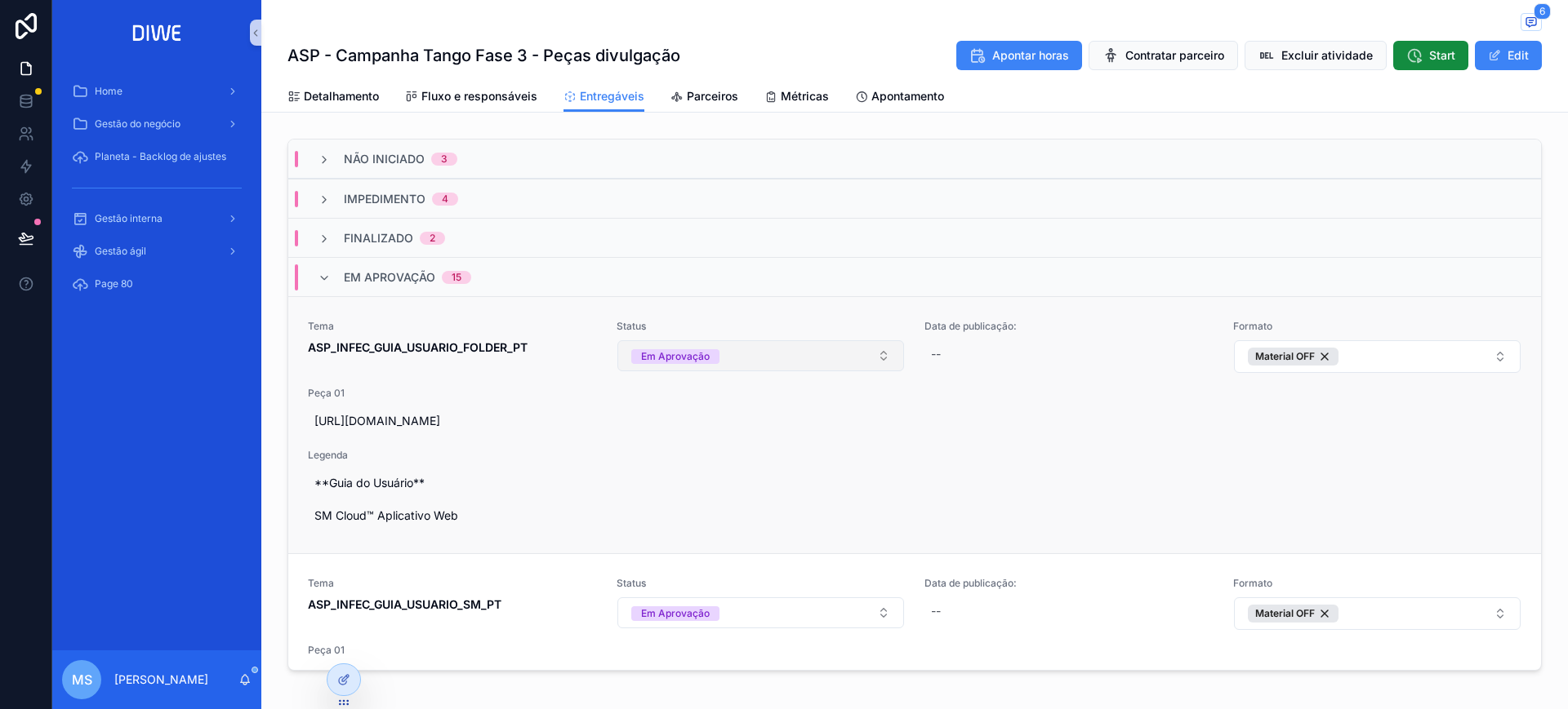
click at [751, 358] on button "Em Aprovação" at bounding box center [761, 356] width 287 height 31
type input "*"
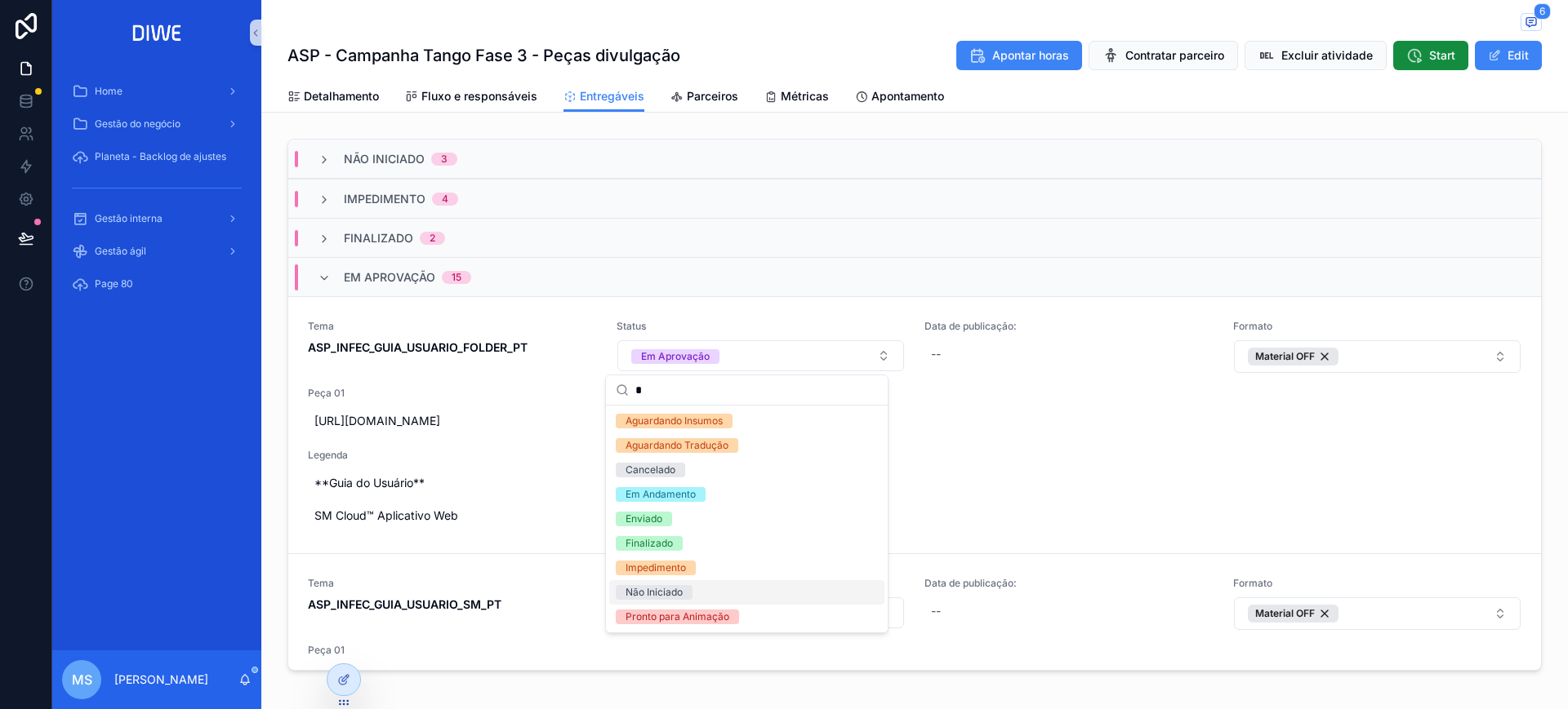
type input "*"
click at [711, 594] on div "Não Iniciado" at bounding box center [747, 592] width 275 height 24
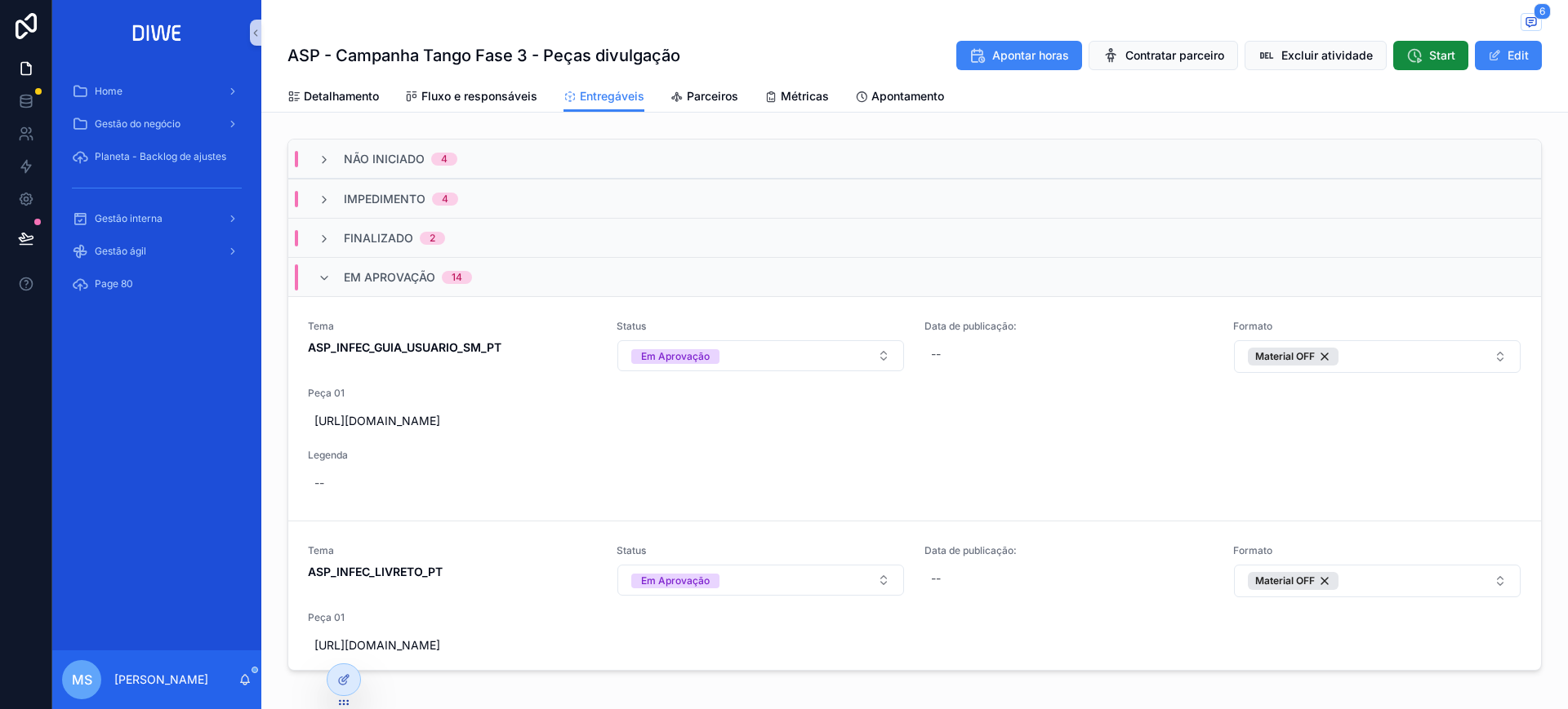
click at [505, 154] on div "Não Iniciado 4" at bounding box center [915, 159] width 1253 height 40
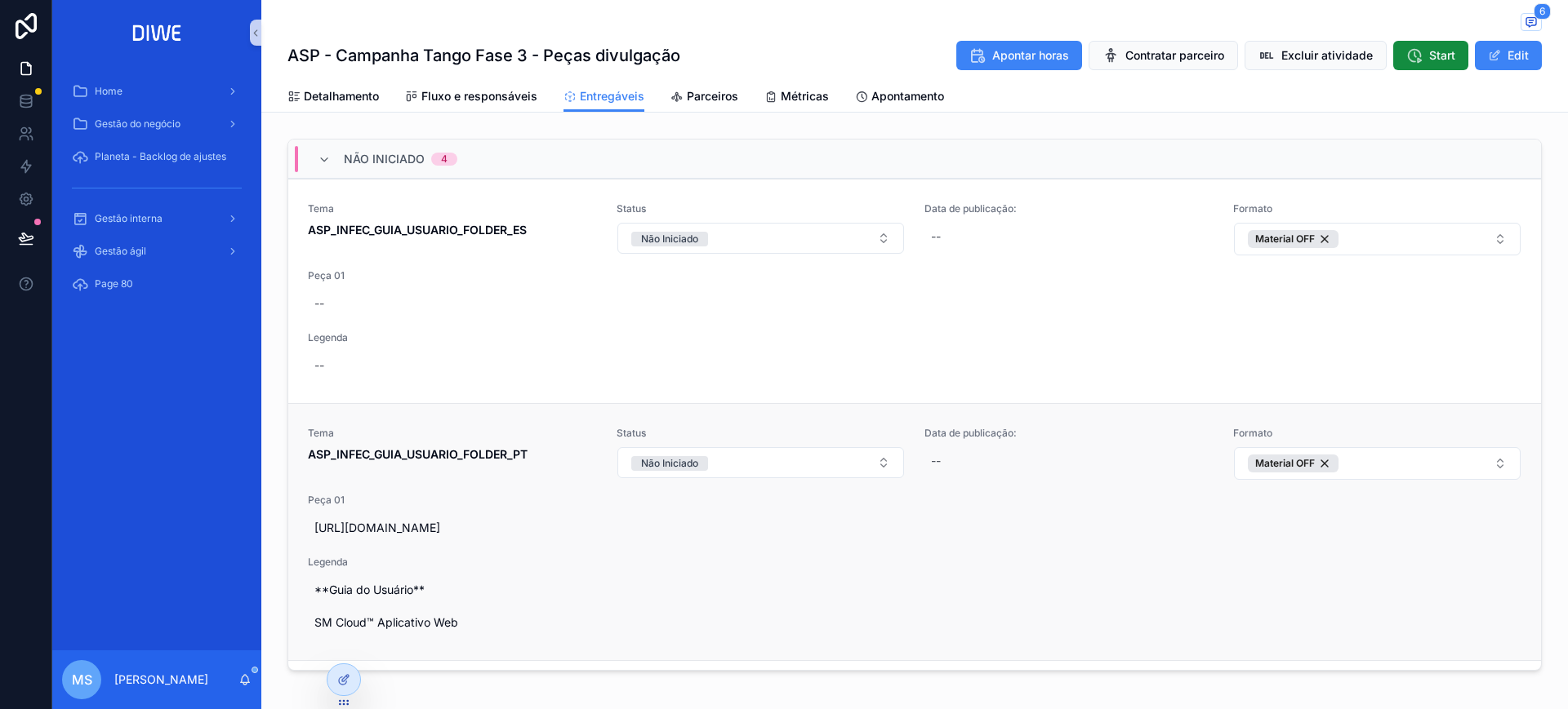
click at [536, 453] on span "ASP_INFEC_GUIA_USUARIO_FOLDER_PT" at bounding box center [452, 455] width 289 height 16
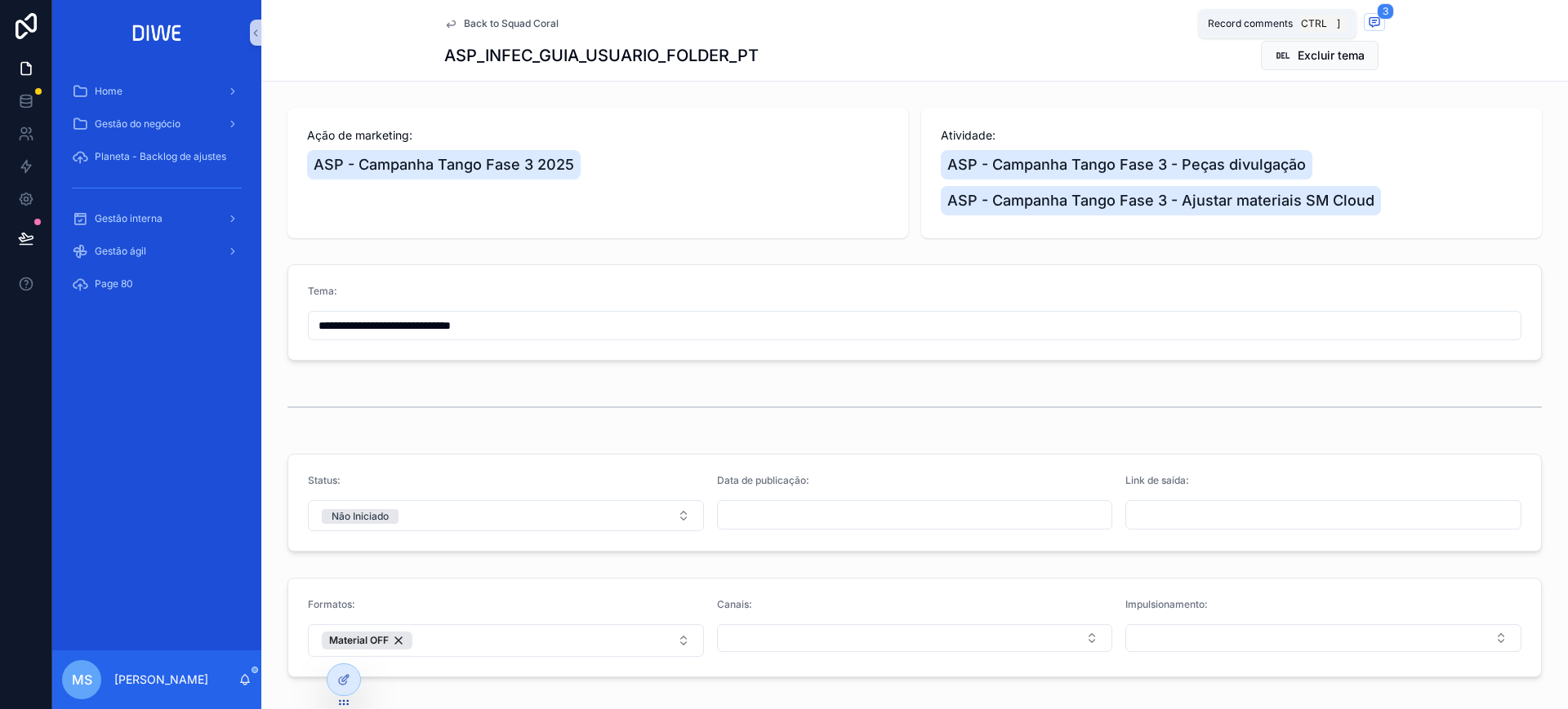
click at [1369, 18] on icon "scrollable content" at bounding box center [1375, 22] width 14 height 14
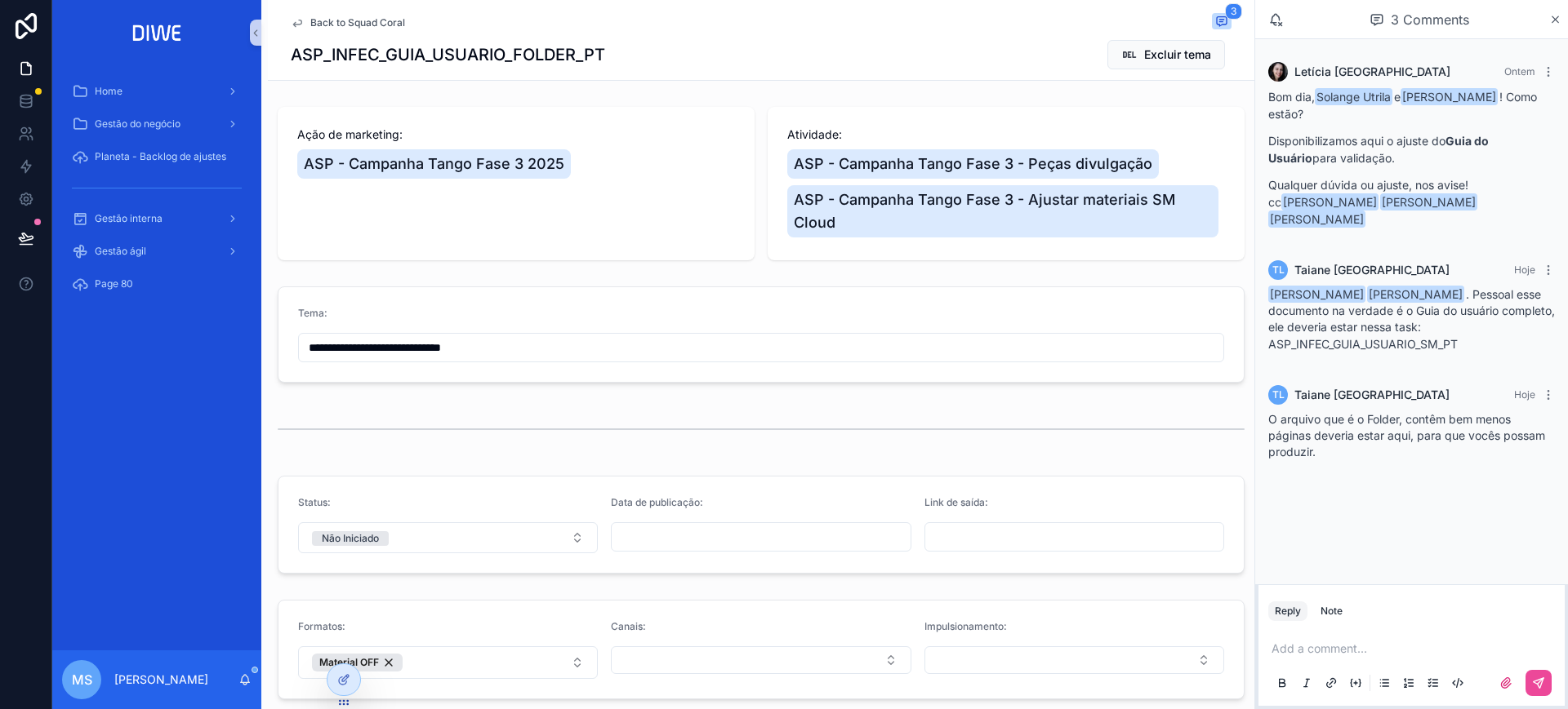
click at [379, 16] on span "Back to Squad Coral" at bounding box center [358, 23] width 95 height 14
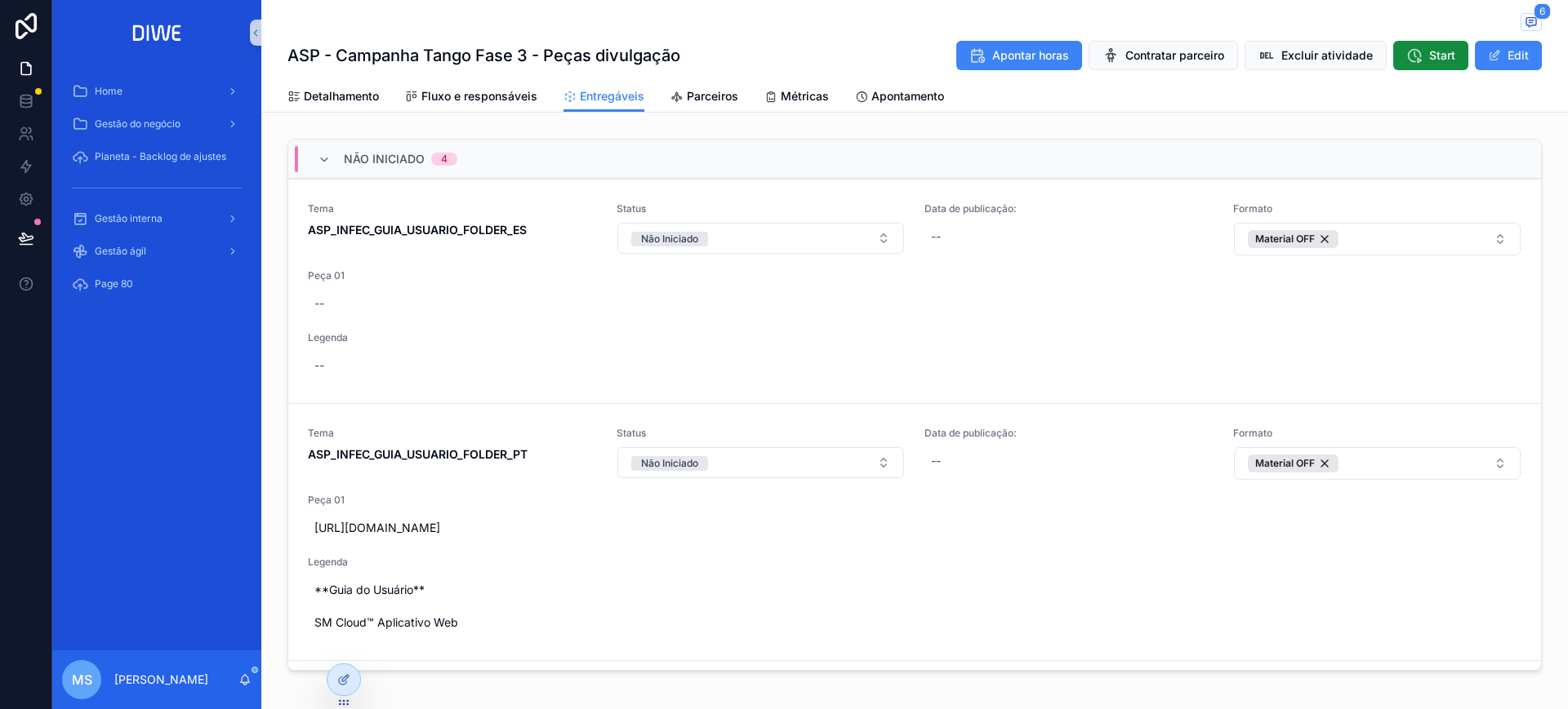
scroll to position [3192, 0]
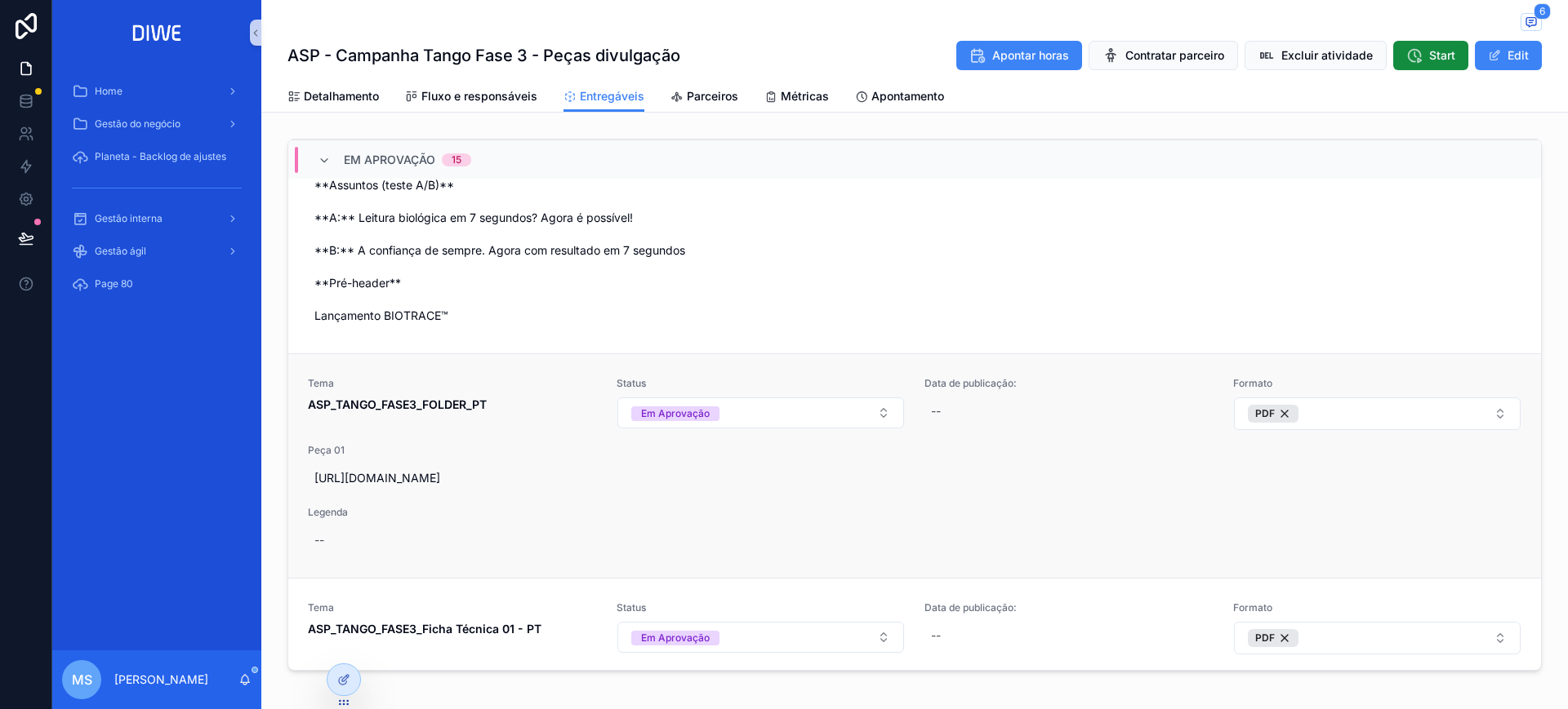
click at [505, 391] on div "Tema ASP_TANGO_FASE3_FOLDER_PT" at bounding box center [452, 395] width 289 height 36
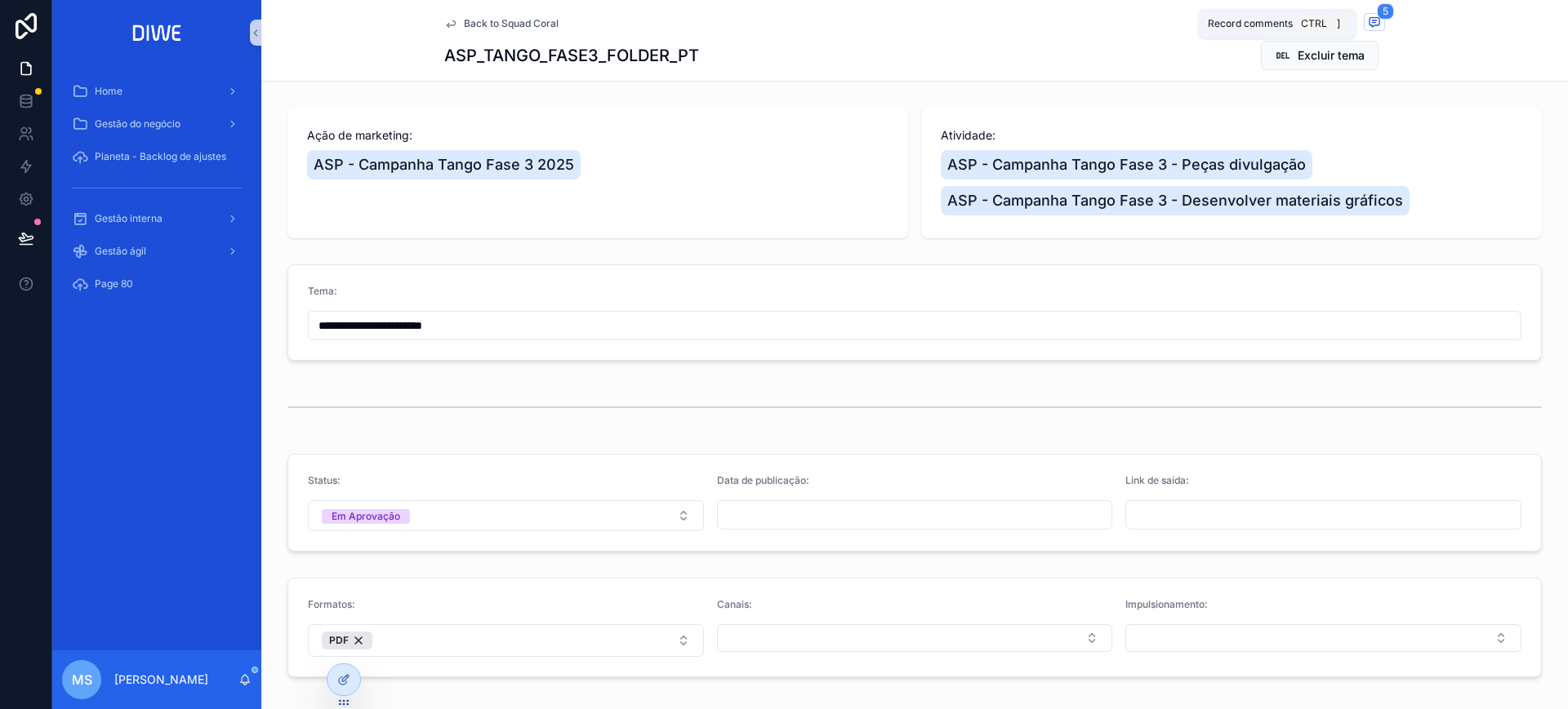
click at [1377, 13] on span "5" at bounding box center [1386, 11] width 17 height 16
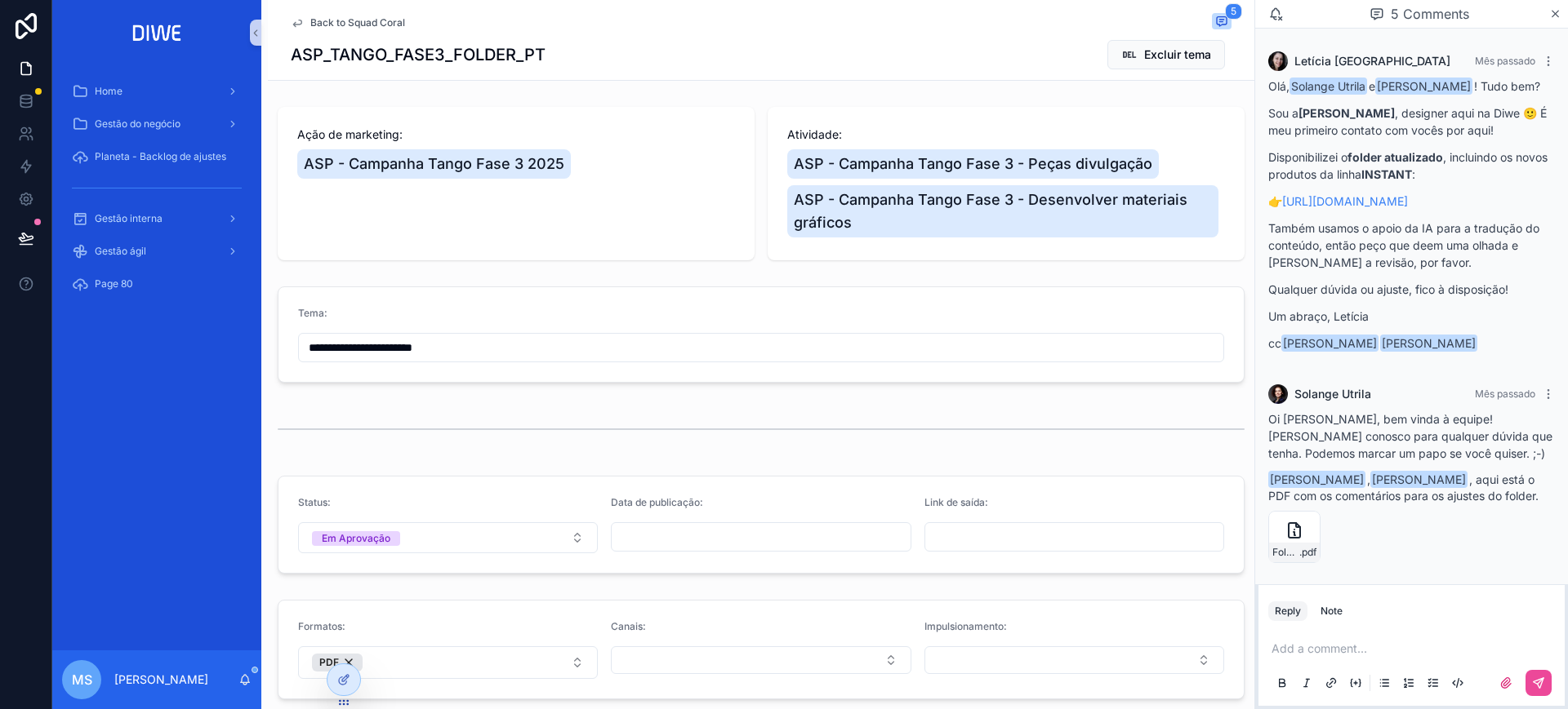
drag, startPoint x: 1470, startPoint y: 178, endPoint x: 1487, endPoint y: 185, distance: 18.4
click at [1487, 185] on div "Olá, Solange Utrila e Taiane Lima ! Tudo bem? Sou a Letícia Lima , designer aqu…" at bounding box center [1412, 215] width 286 height 275
click at [1486, 149] on p "Disponibilizei o folder atualizado , incluindo os novos produtos da linha INSTA…" at bounding box center [1412, 165] width 286 height 34
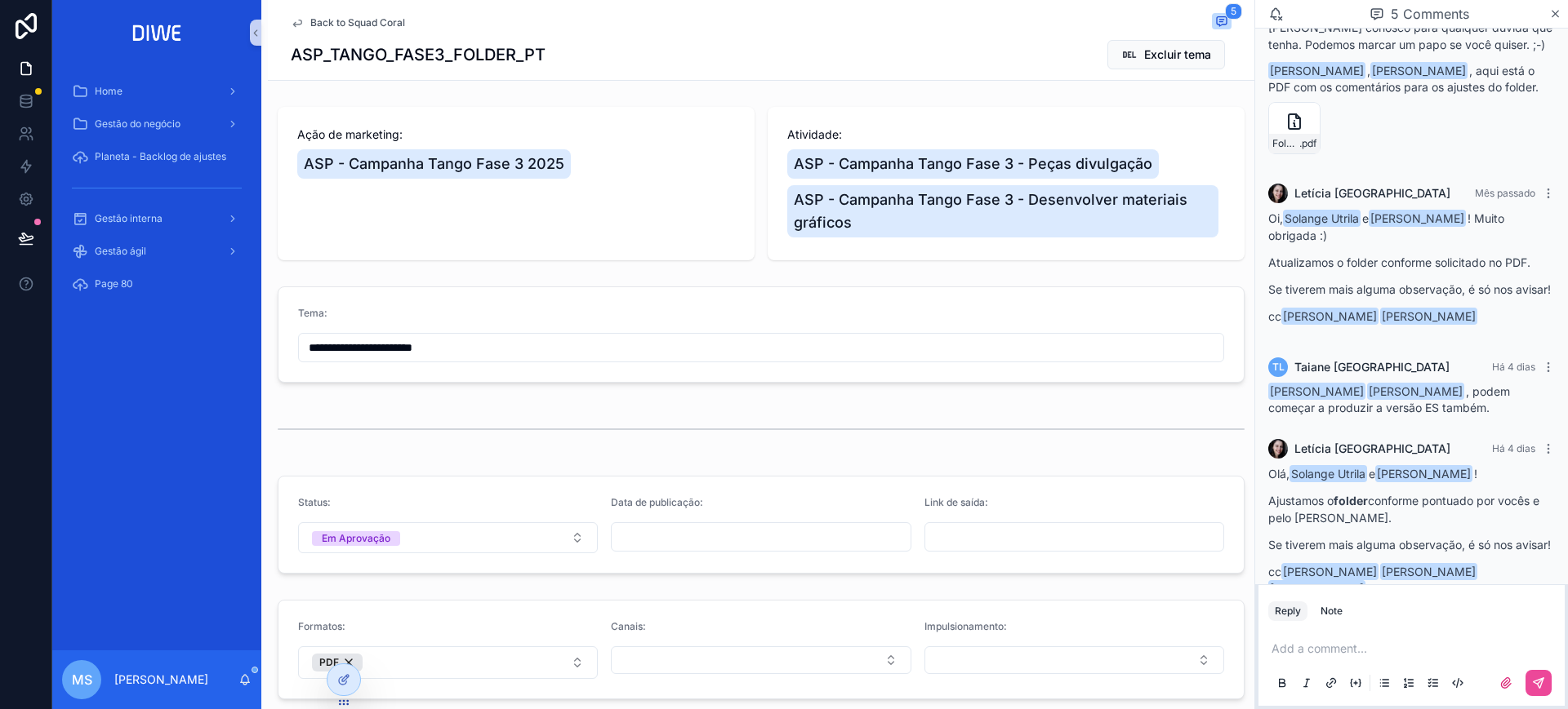
scroll to position [505, 0]
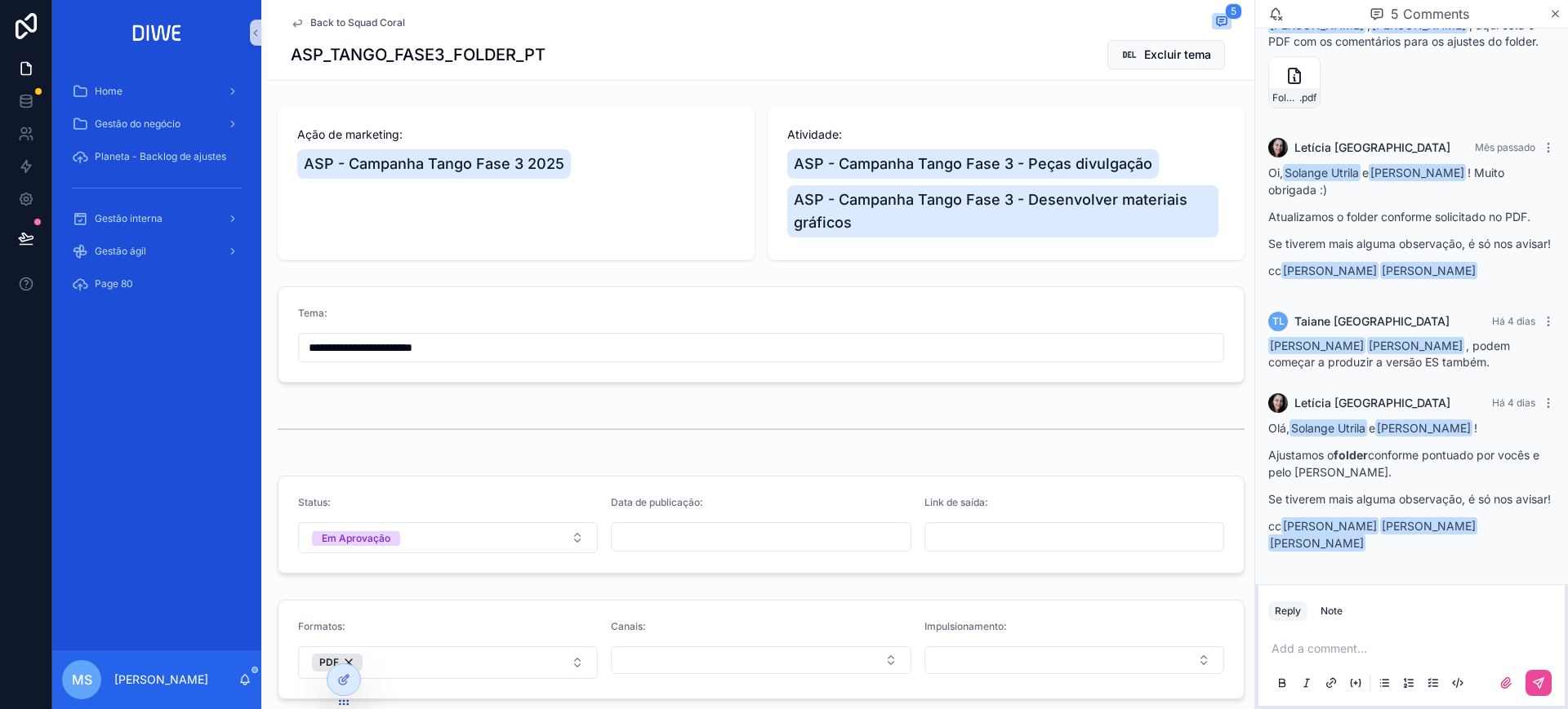
click at [324, 20] on span "Back to Squad Coral" at bounding box center [358, 23] width 95 height 14
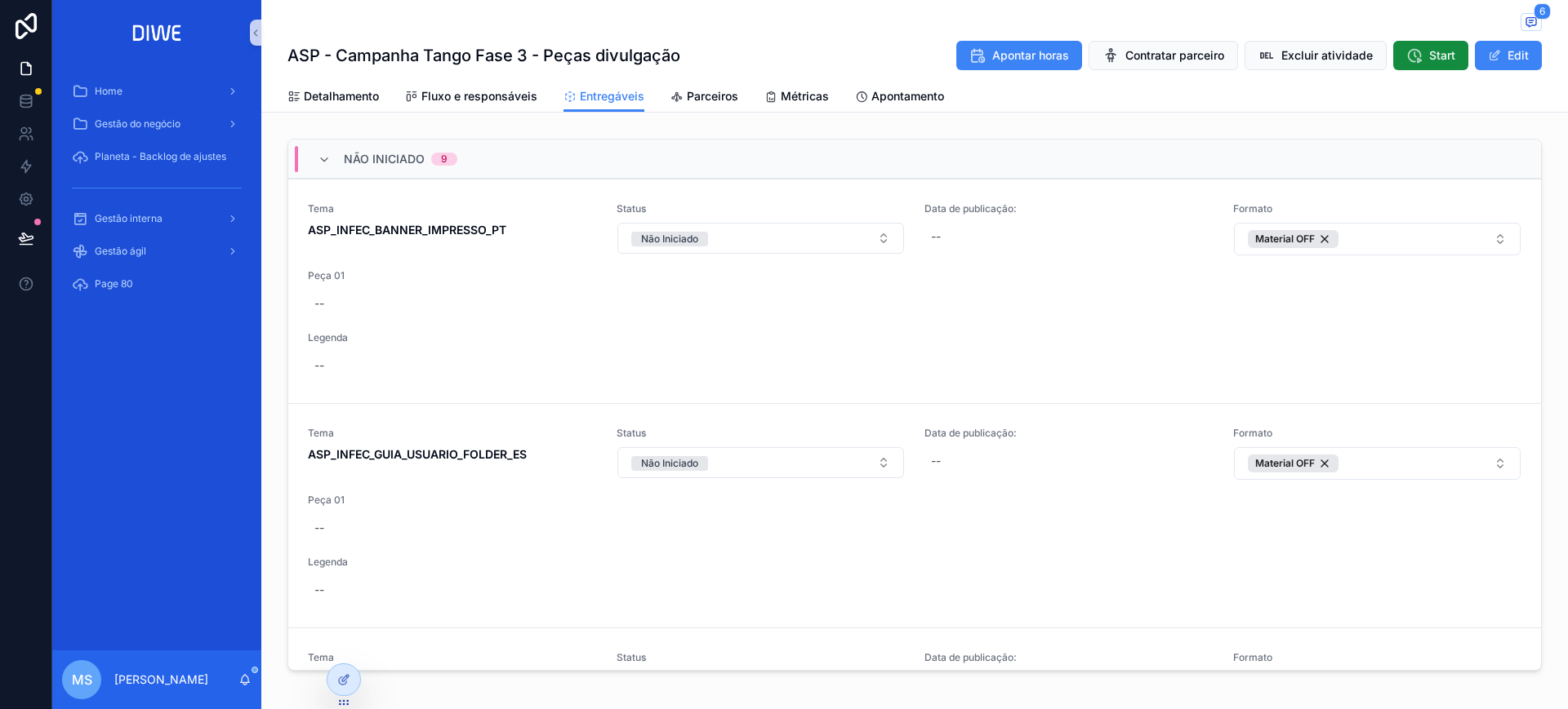
scroll to position [2767, 0]
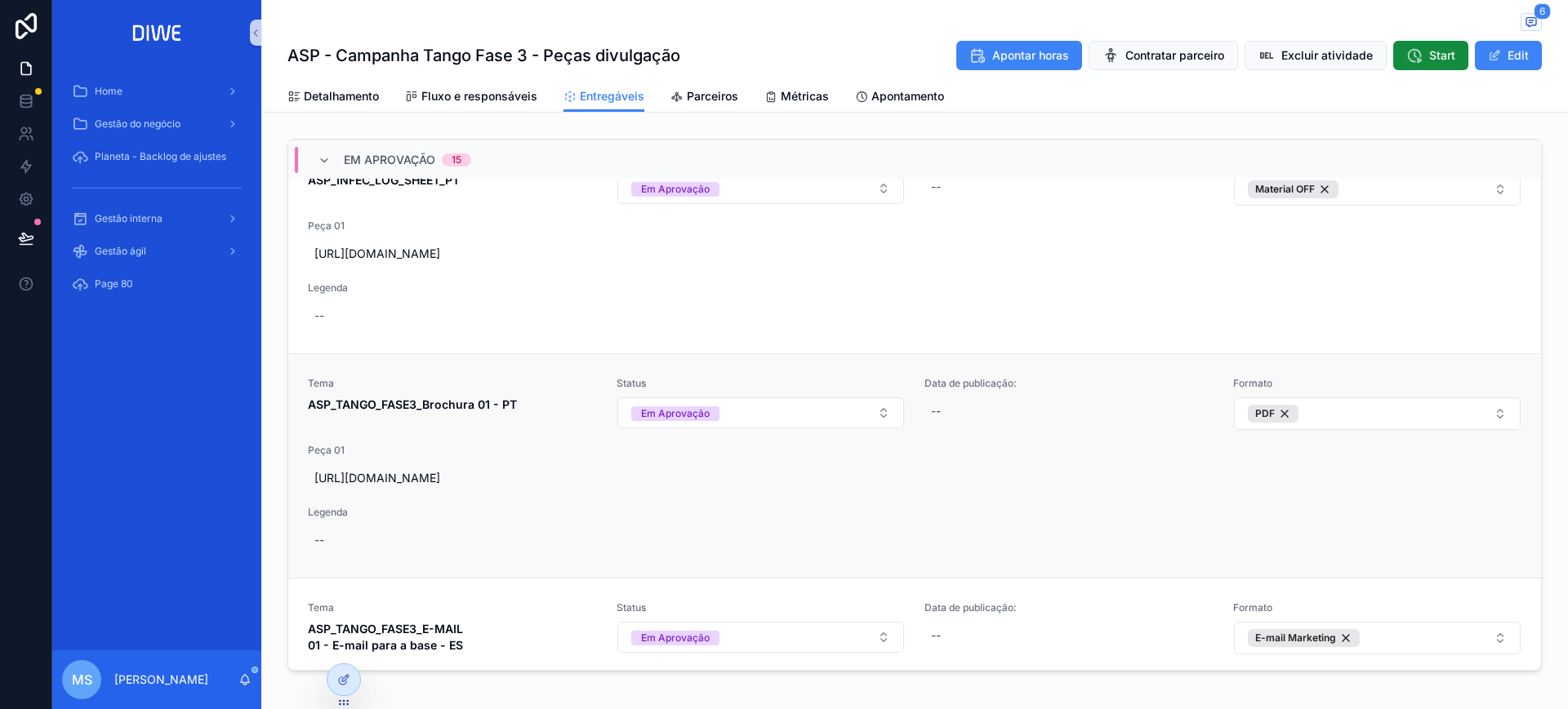
click at [448, 395] on div "Tema ASP_TANGO_FASE3_Brochura 01 - PT" at bounding box center [452, 395] width 289 height 36
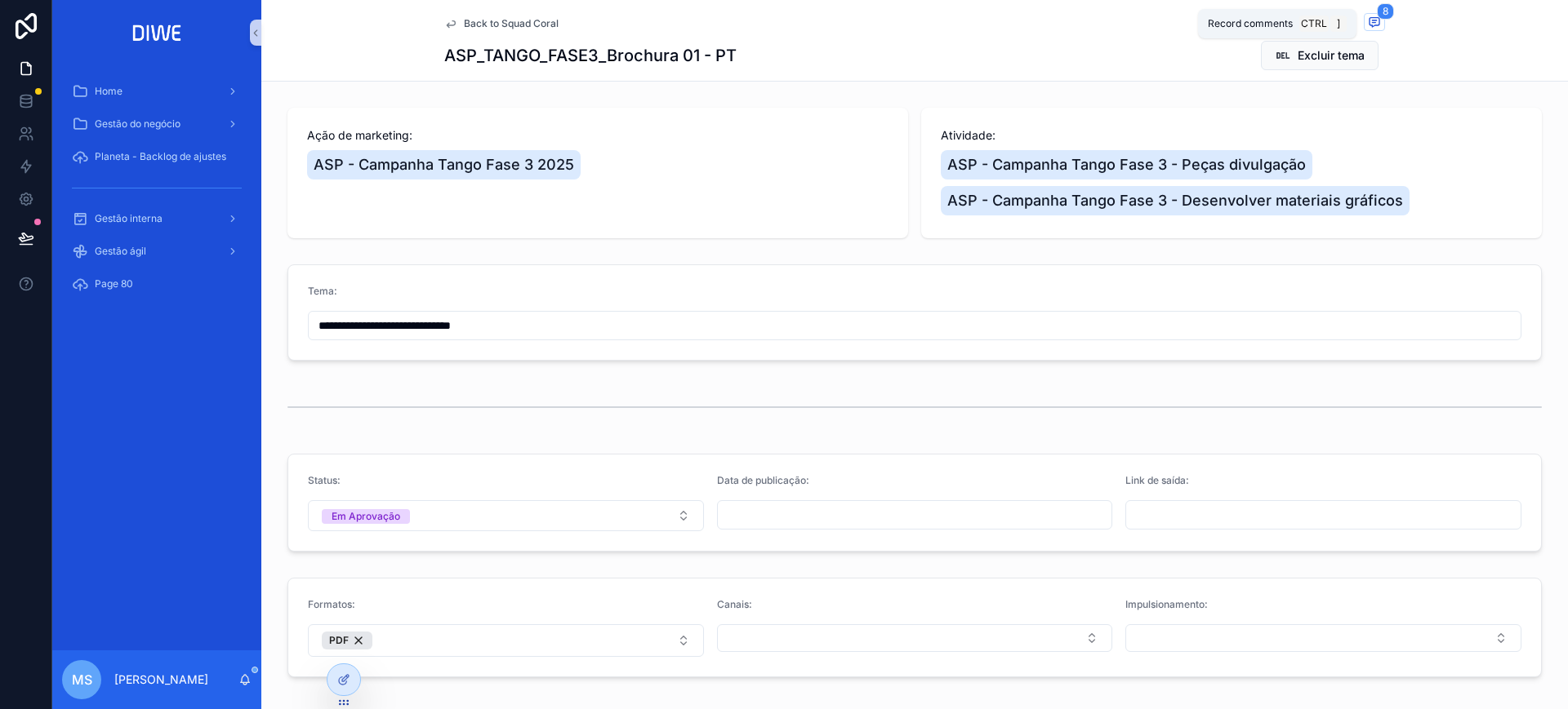
click at [1370, 18] on icon "scrollable content" at bounding box center [1374, 22] width 10 height 9
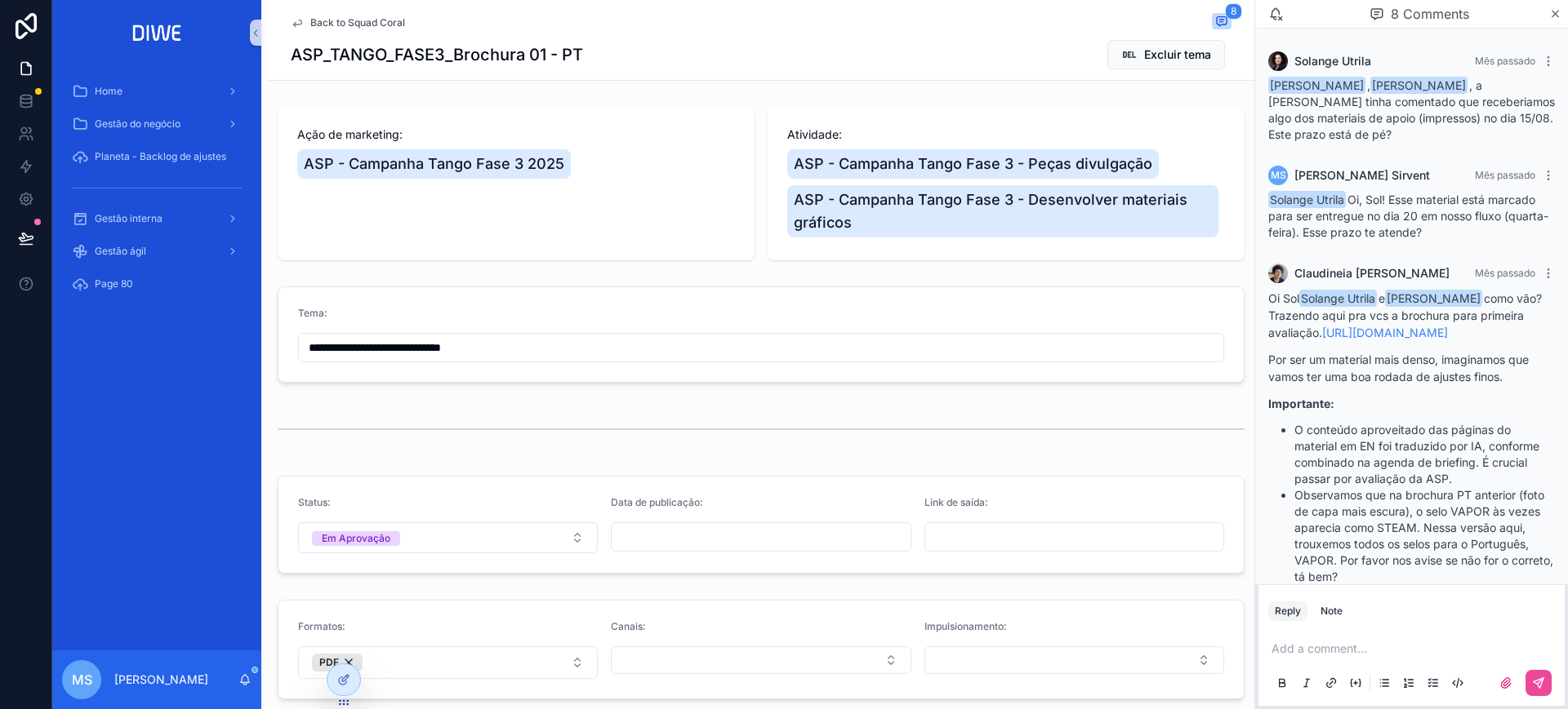
scroll to position [901, 0]
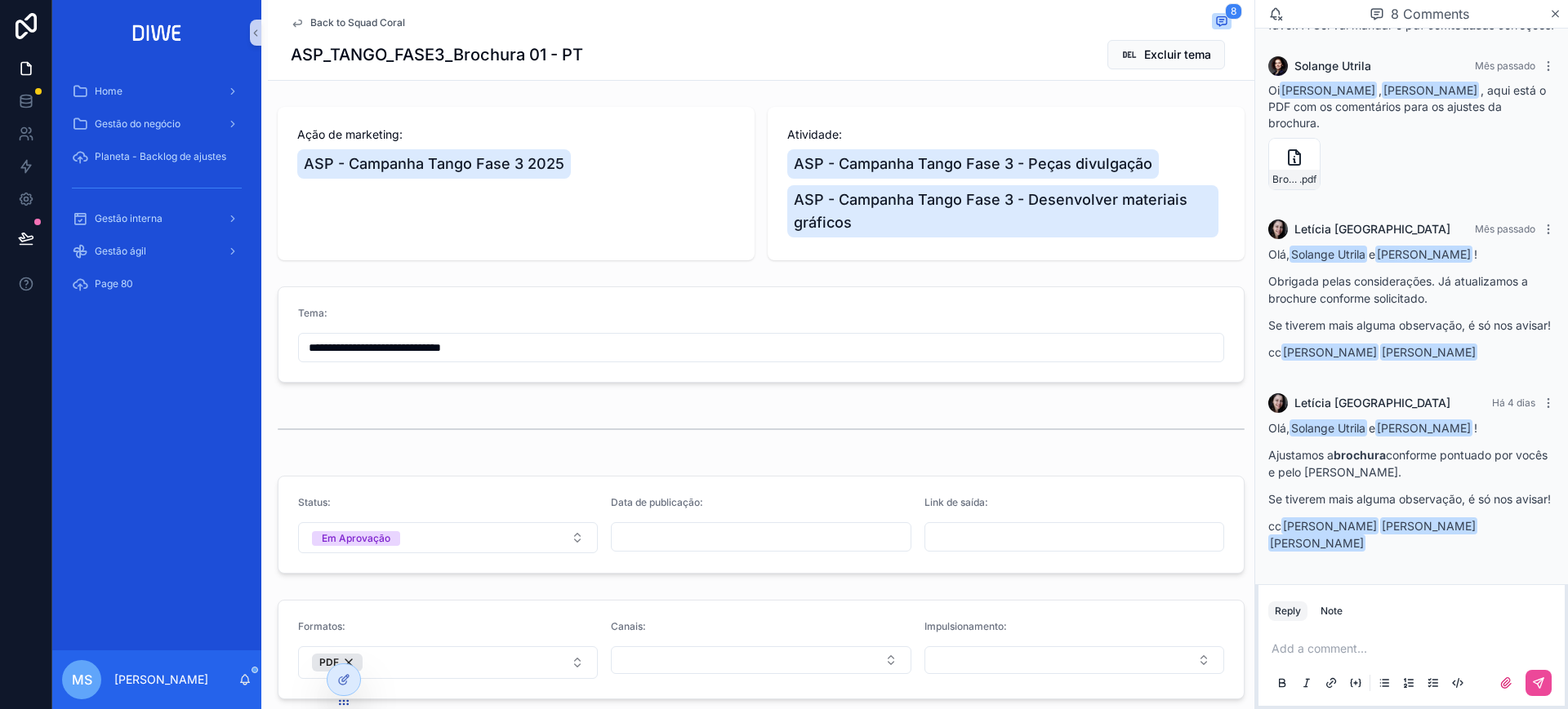
click at [376, 17] on span "Back to Squad Coral" at bounding box center [358, 23] width 95 height 14
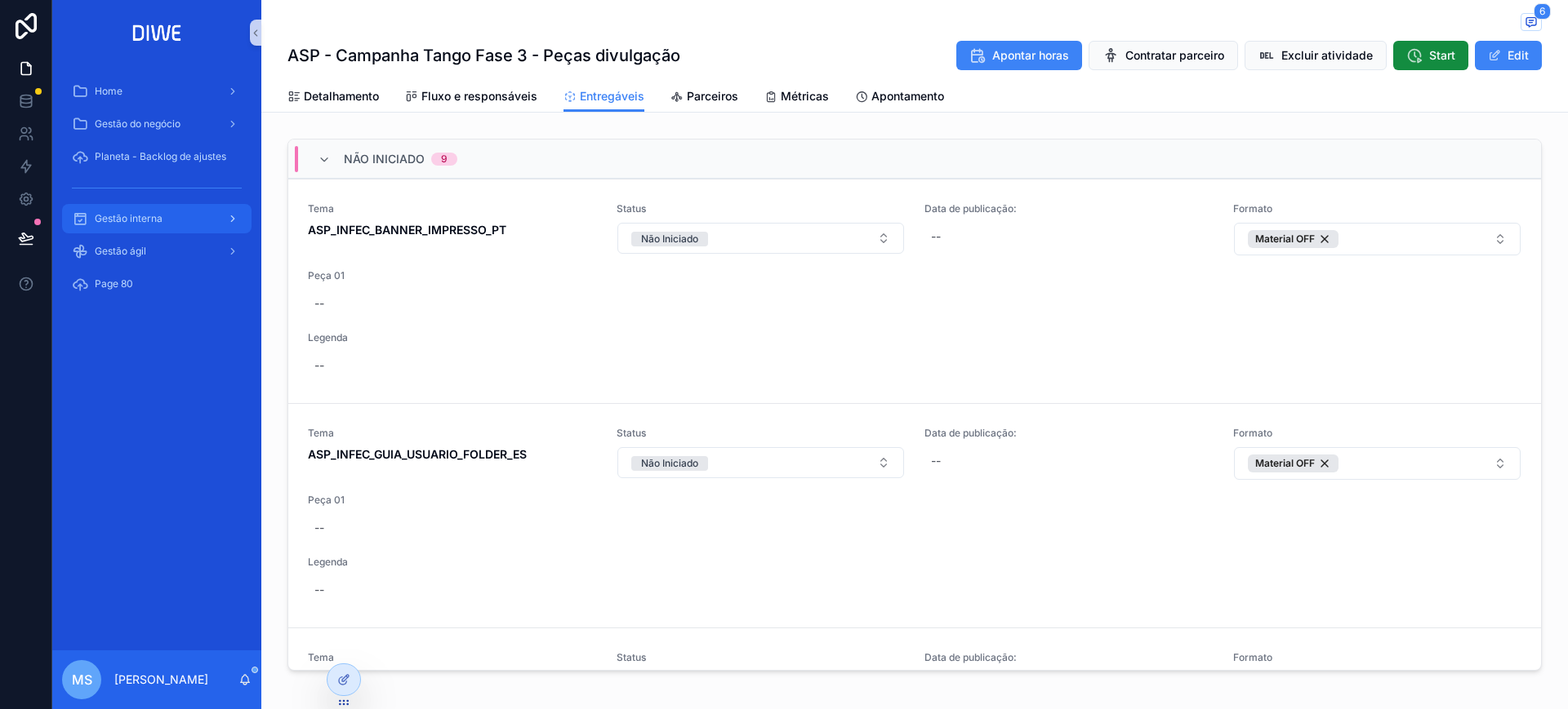
click at [178, 219] on div "Gestão interna" at bounding box center [157, 219] width 170 height 26
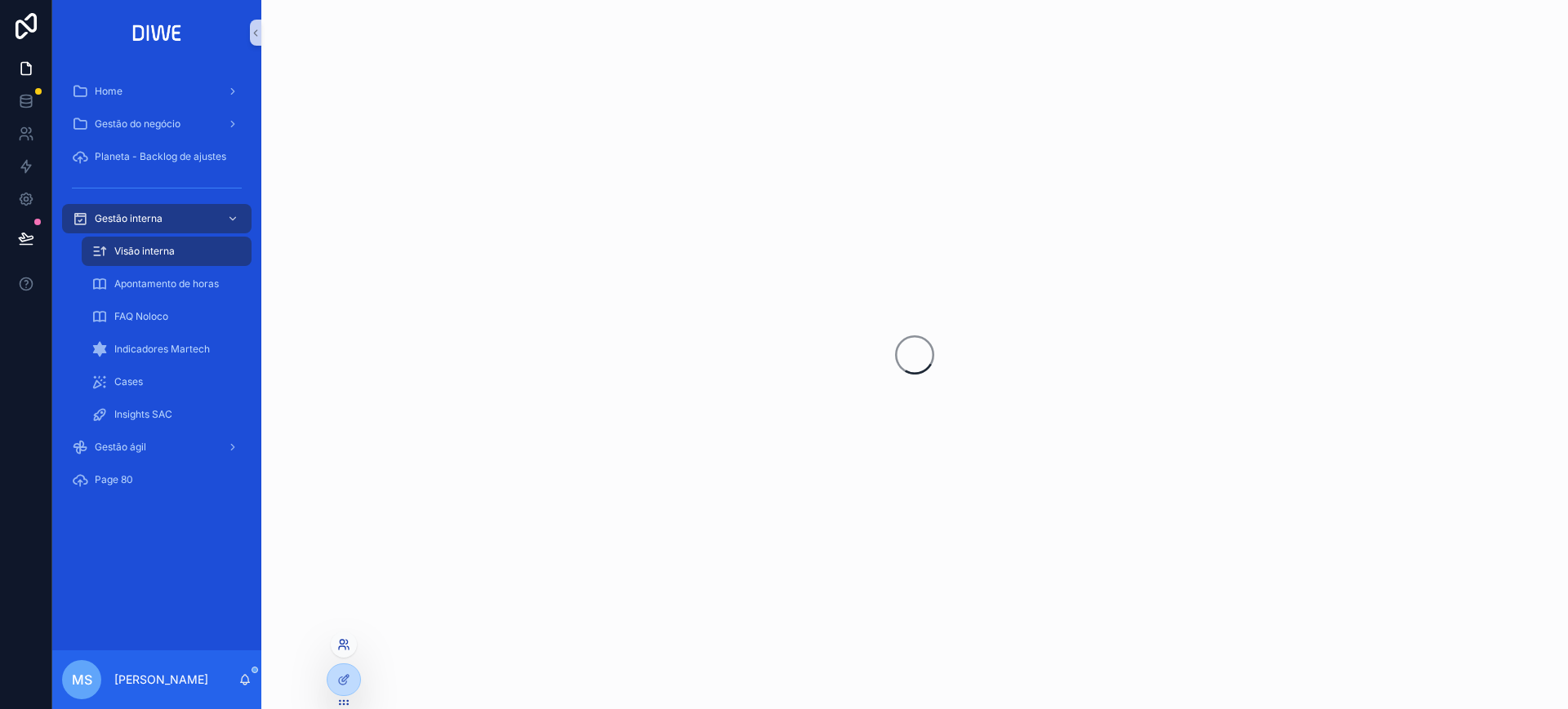
click at [339, 640] on icon at bounding box center [345, 645] width 14 height 14
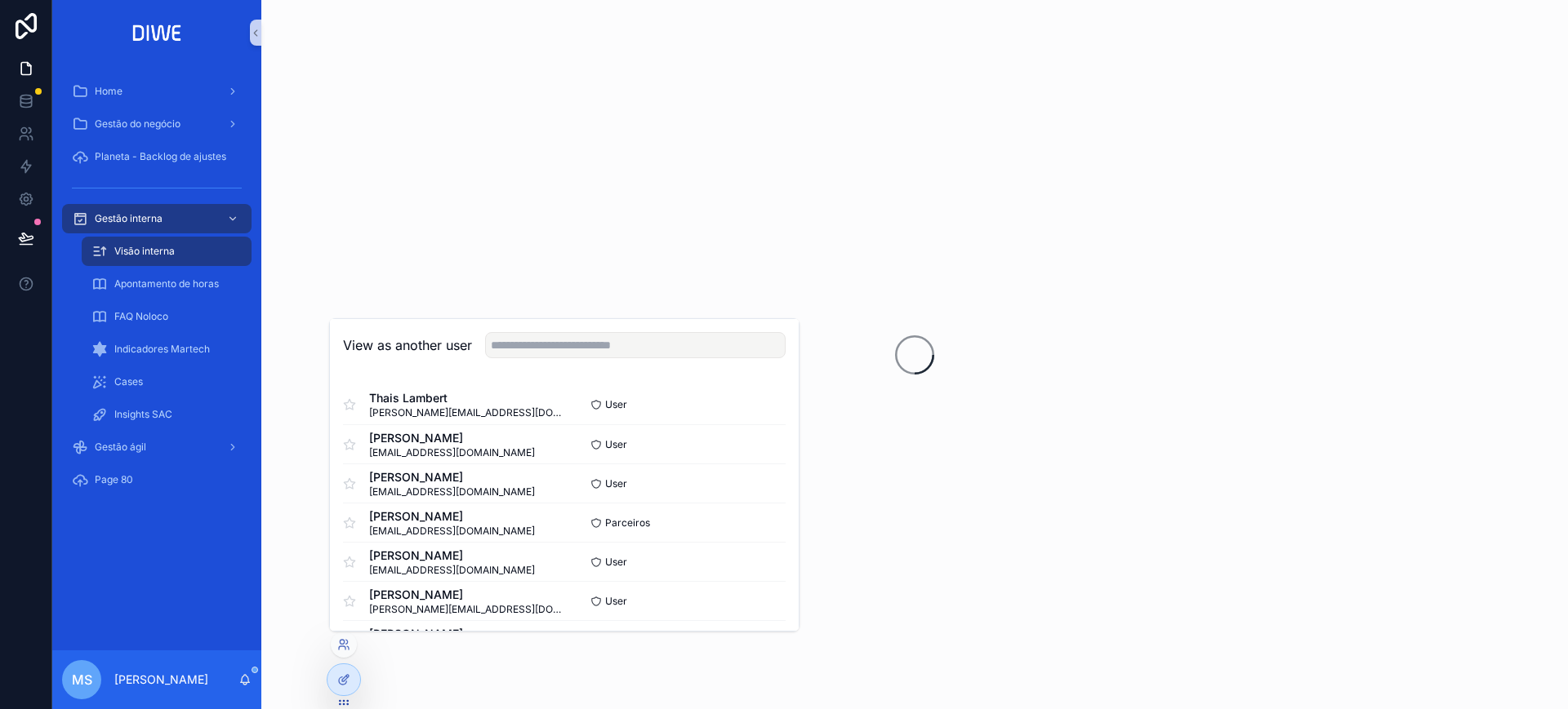
click at [581, 330] on div "View as another user" at bounding box center [564, 345] width 468 height 53
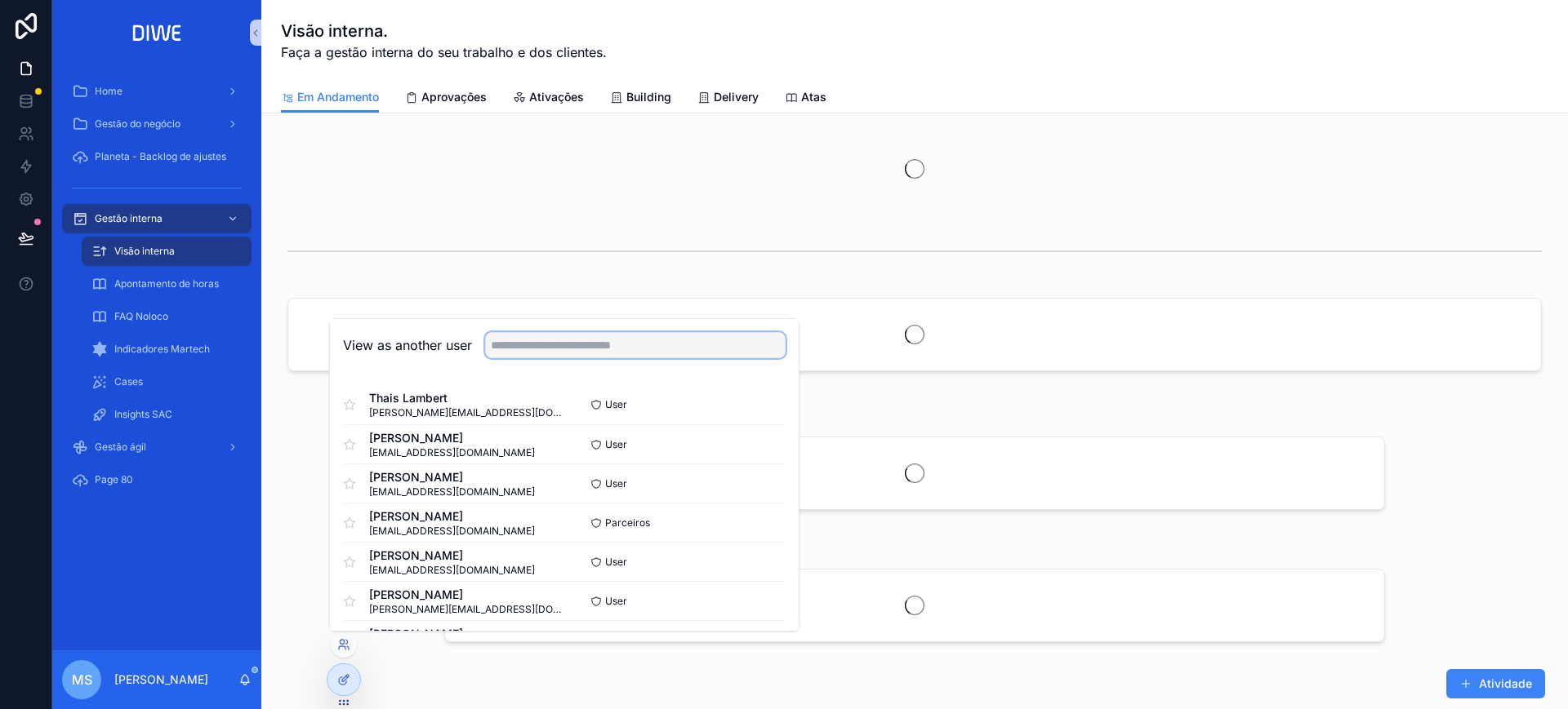
click at [577, 352] on input "text" at bounding box center [635, 344] width 301 height 26
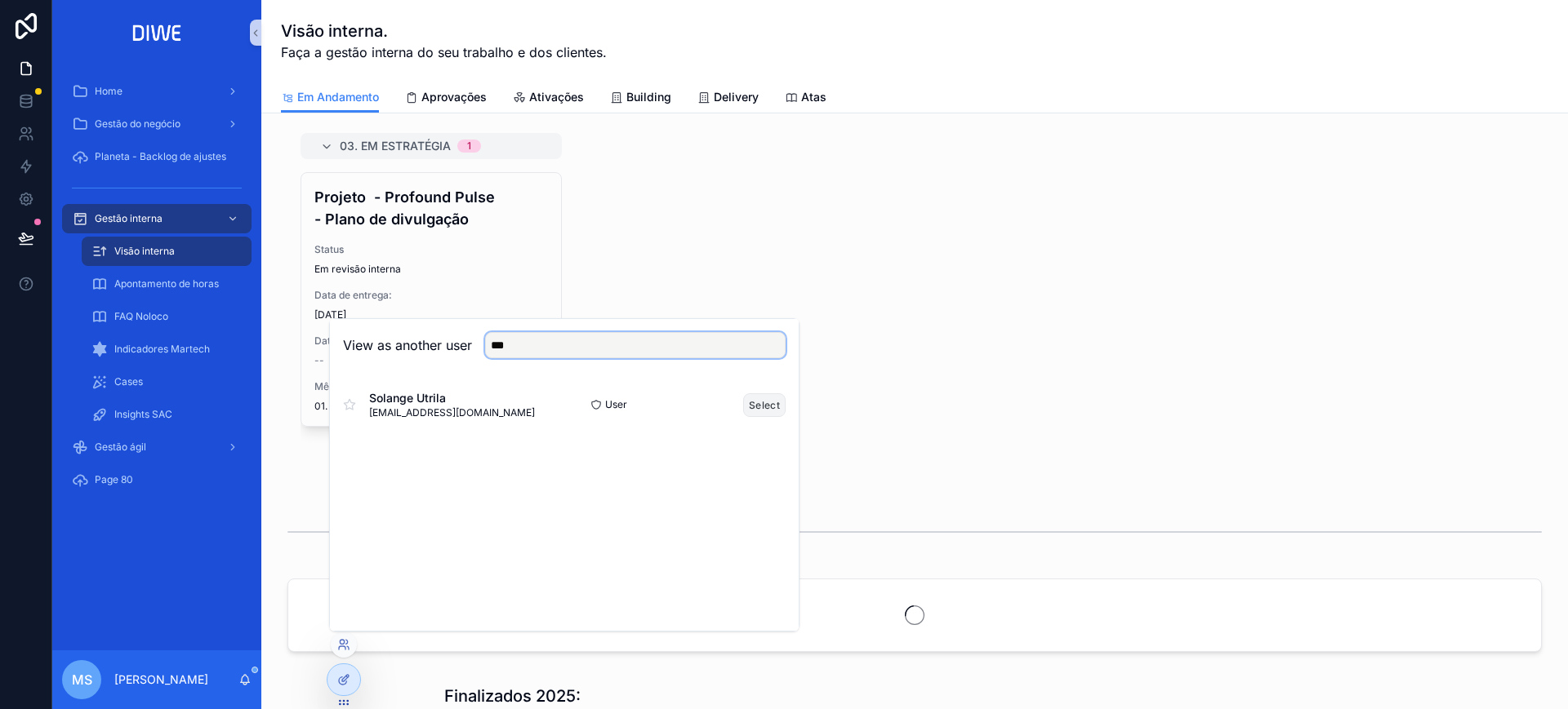
type input "***"
click at [757, 396] on button "Select" at bounding box center [765, 405] width 43 height 23
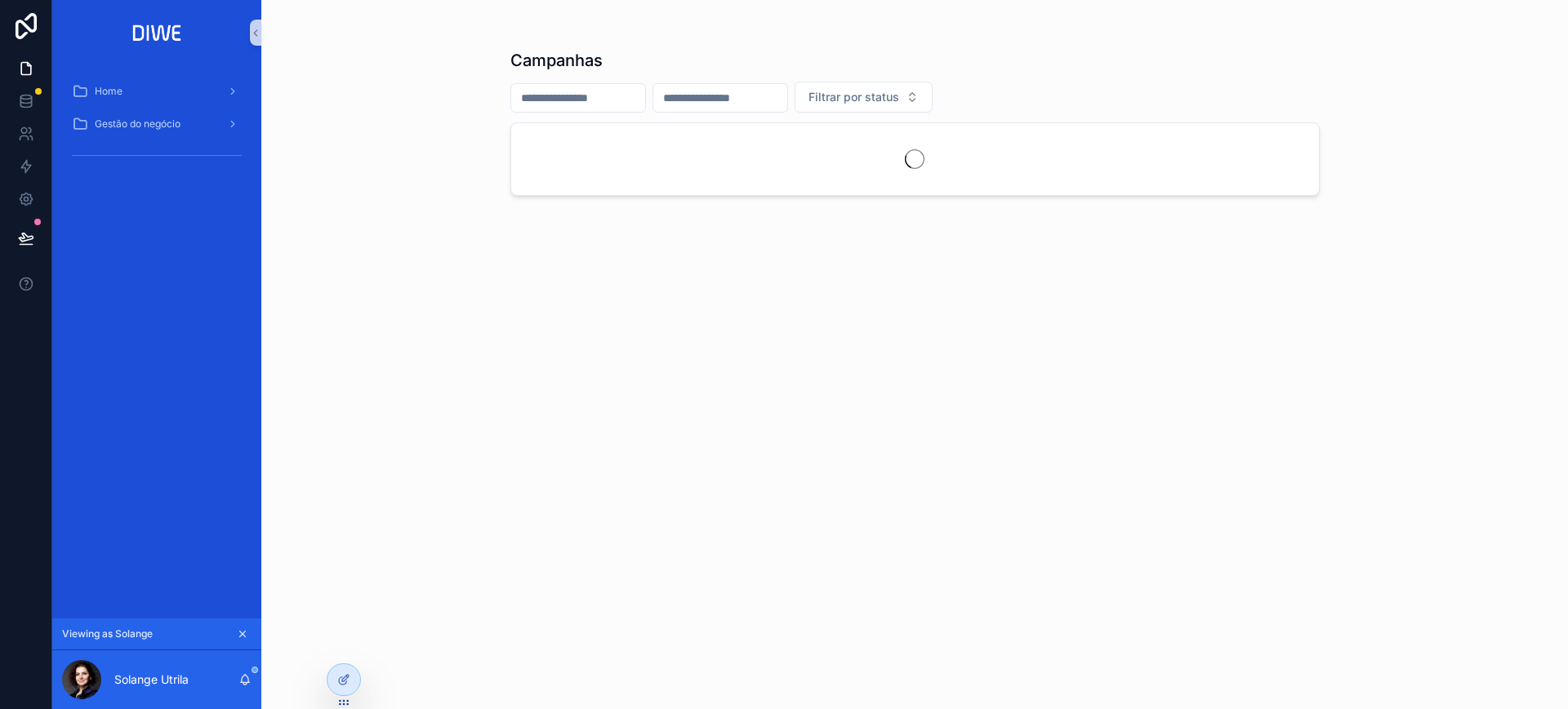
click at [144, 140] on div "scrollable content" at bounding box center [157, 155] width 209 height 29
click at [148, 128] on span "Gestão do negócio" at bounding box center [137, 125] width 86 height 14
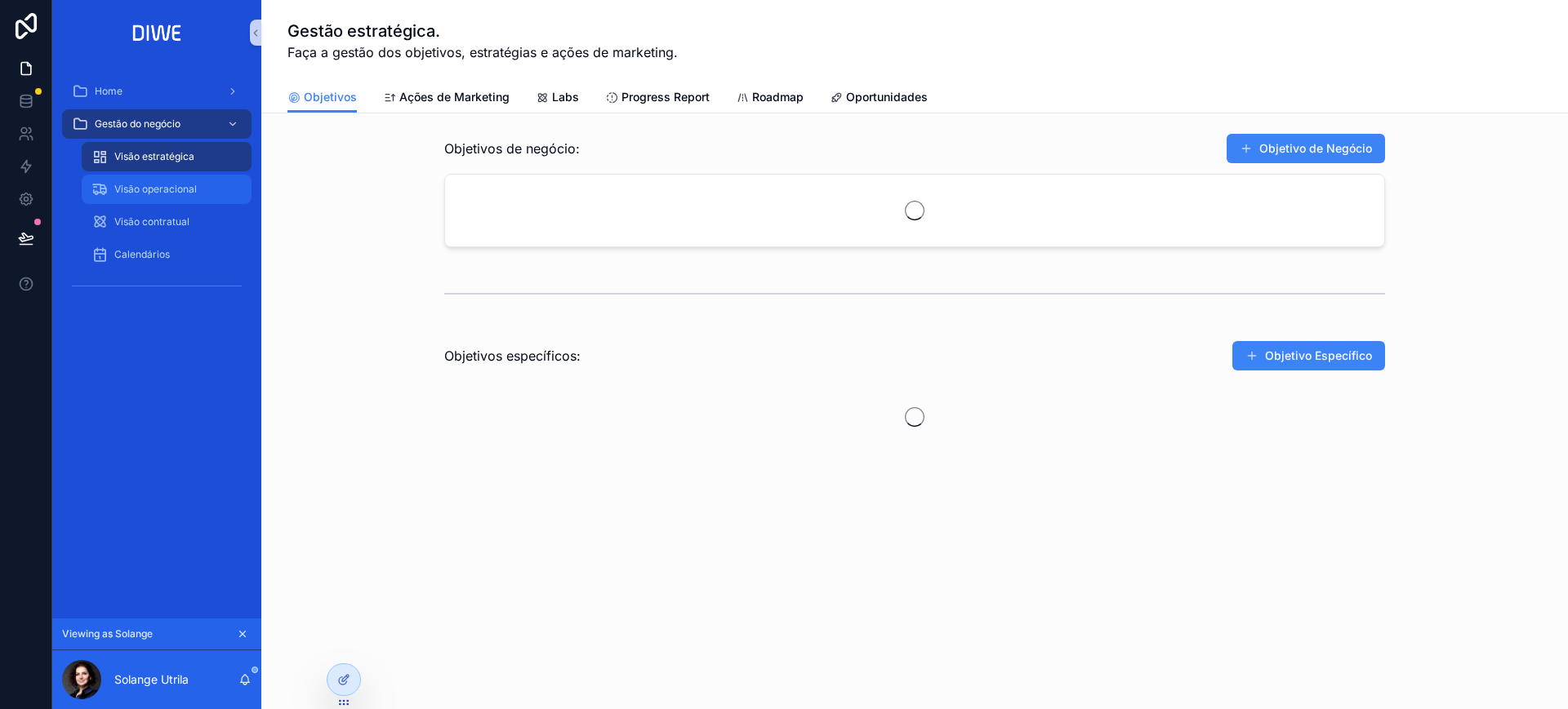
click at [196, 186] on span "Visão operacional" at bounding box center [155, 190] width 82 height 14
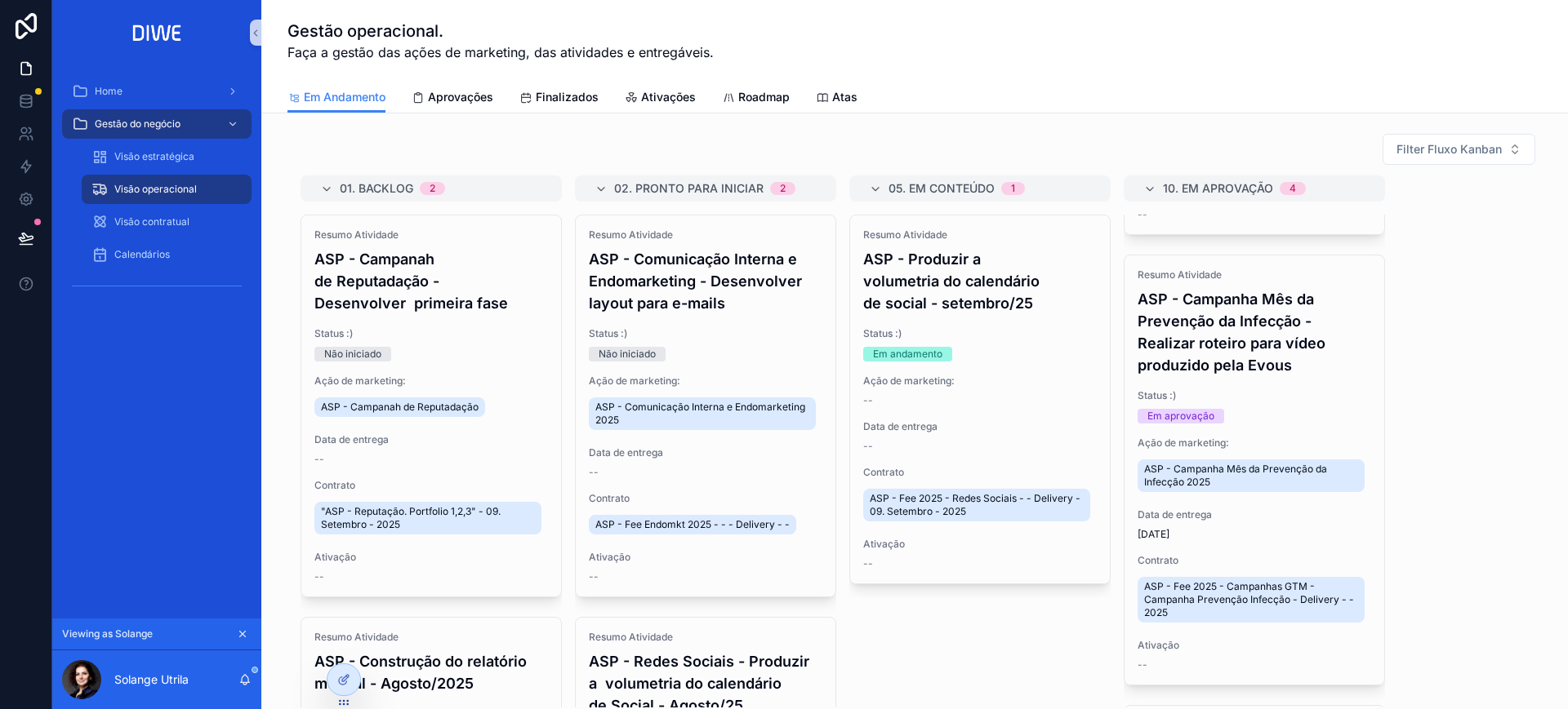
scroll to position [796, 0]
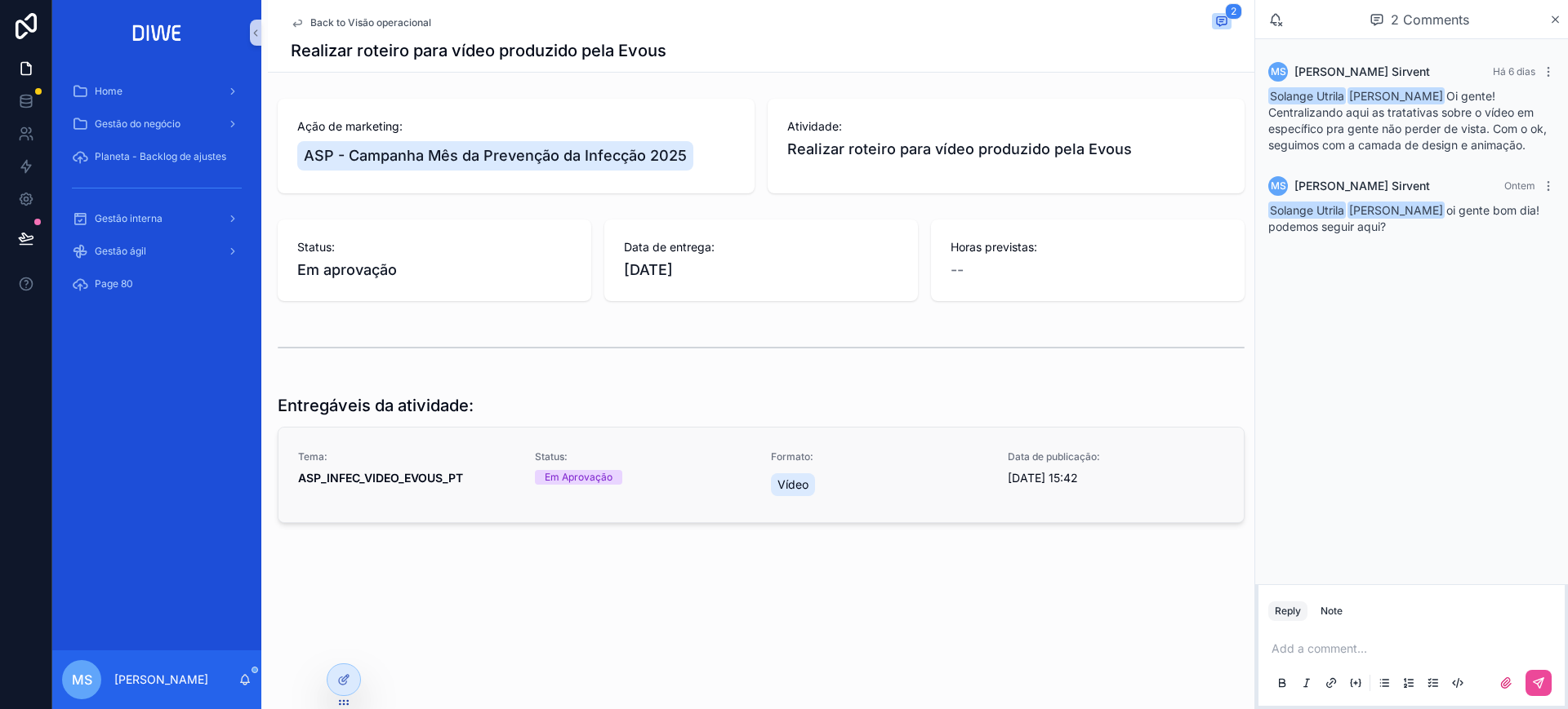
click at [871, 451] on span "Formato:" at bounding box center [880, 458] width 217 height 14
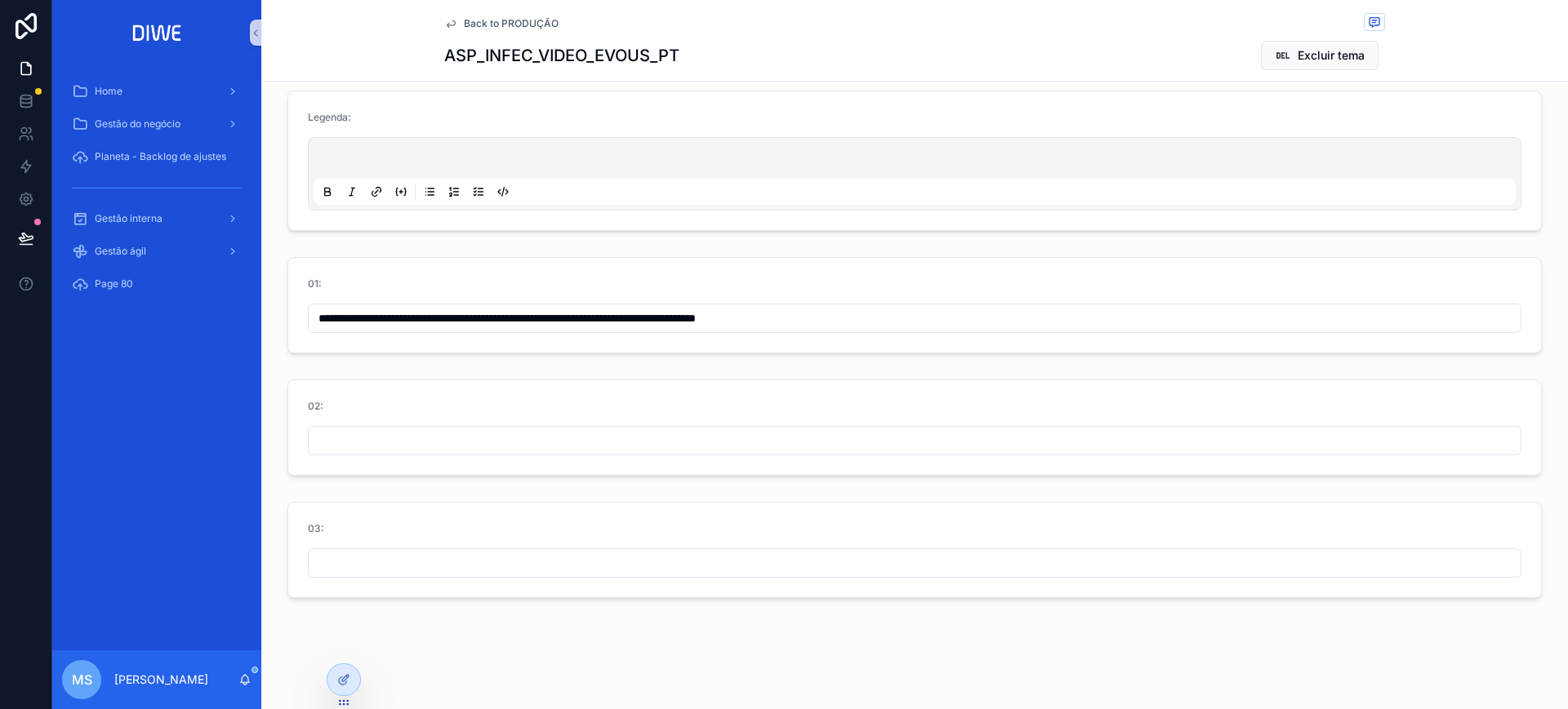
scroll to position [180, 0]
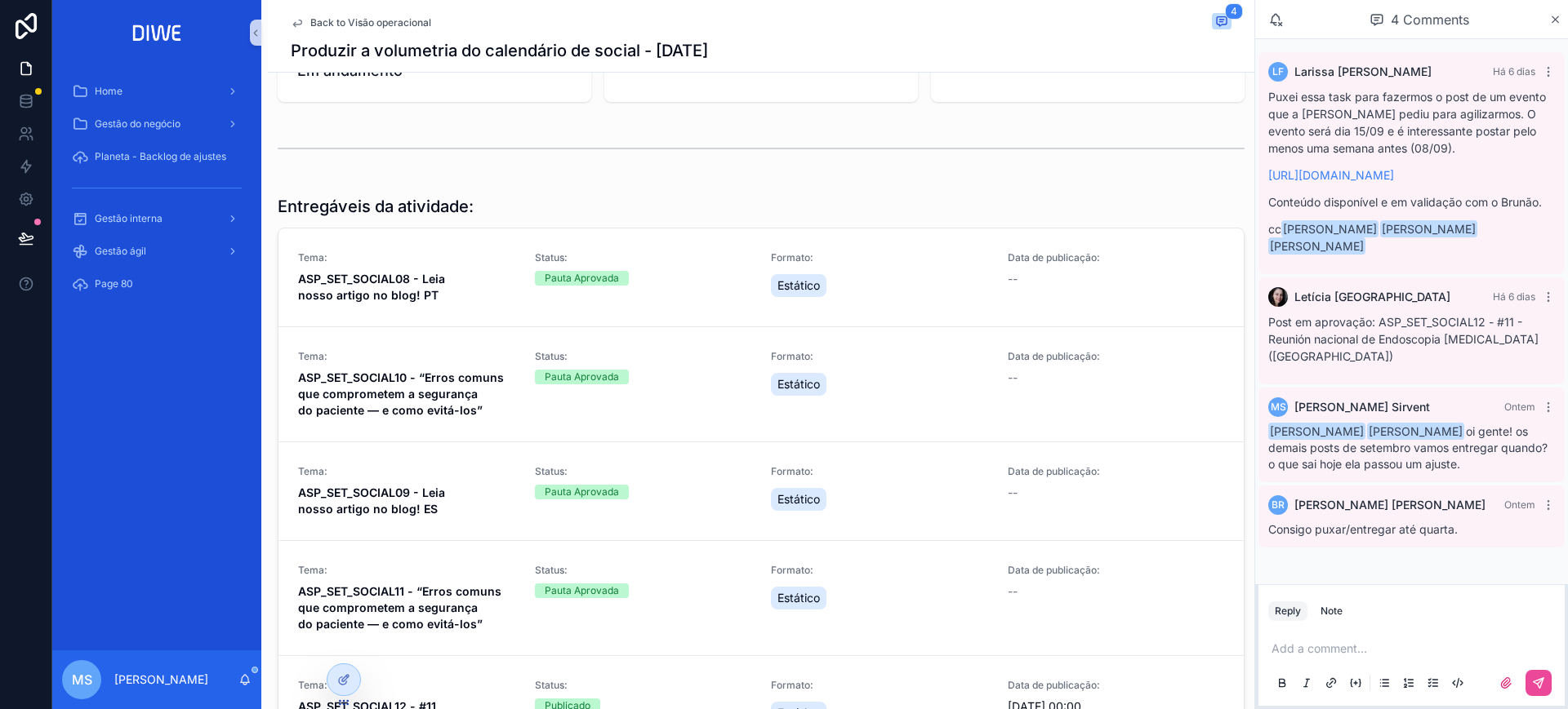
scroll to position [189, 0]
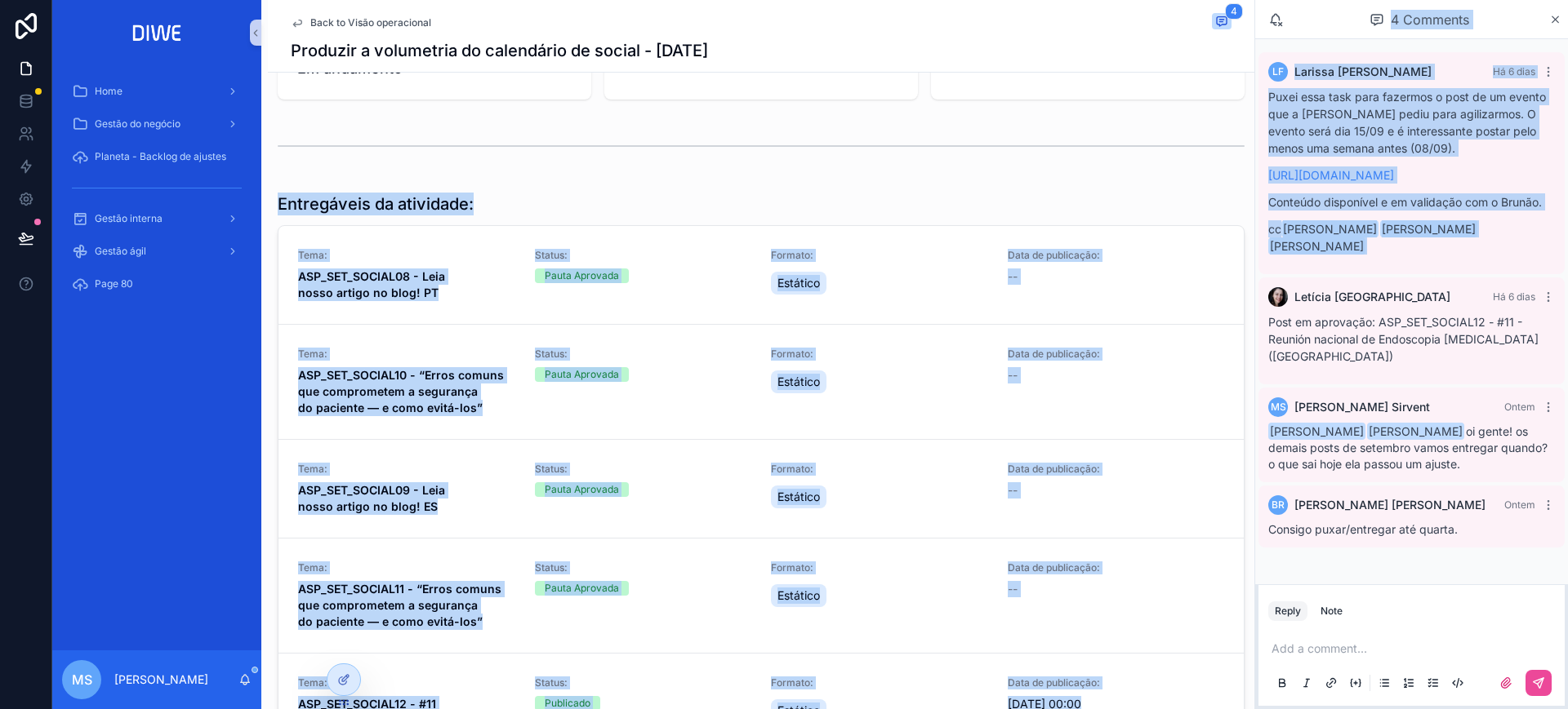
drag, startPoint x: 1256, startPoint y: 292, endPoint x: 1247, endPoint y: 139, distance: 153.3
click at [1247, 139] on div "Home Gestão do negócio Planeta - Backlog de ajustes Gestão interna Gestão ágil …" at bounding box center [810, 354] width 1516 height 709
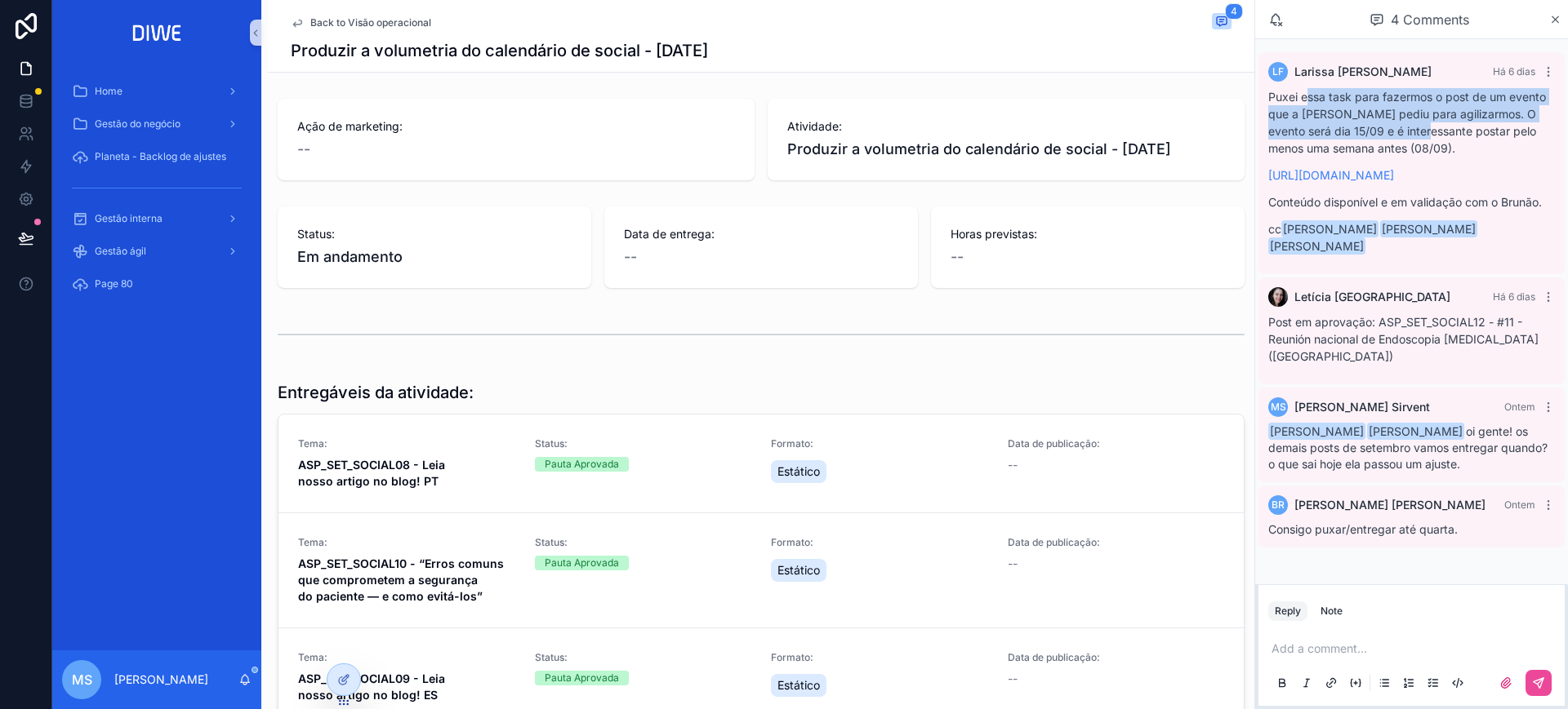
drag, startPoint x: 1358, startPoint y: 119, endPoint x: 1403, endPoint y: 138, distance: 48.8
click at [1403, 138] on p "Puxei essa task para fazermos o post de um evento que a [PERSON_NAME] pediu par…" at bounding box center [1412, 122] width 286 height 69
drag, startPoint x: 1269, startPoint y: 96, endPoint x: 1505, endPoint y: 156, distance: 243.5
click at [1505, 156] on p "Puxei essa task para fazermos o post de um evento que a [PERSON_NAME] pediu par…" at bounding box center [1412, 122] width 286 height 69
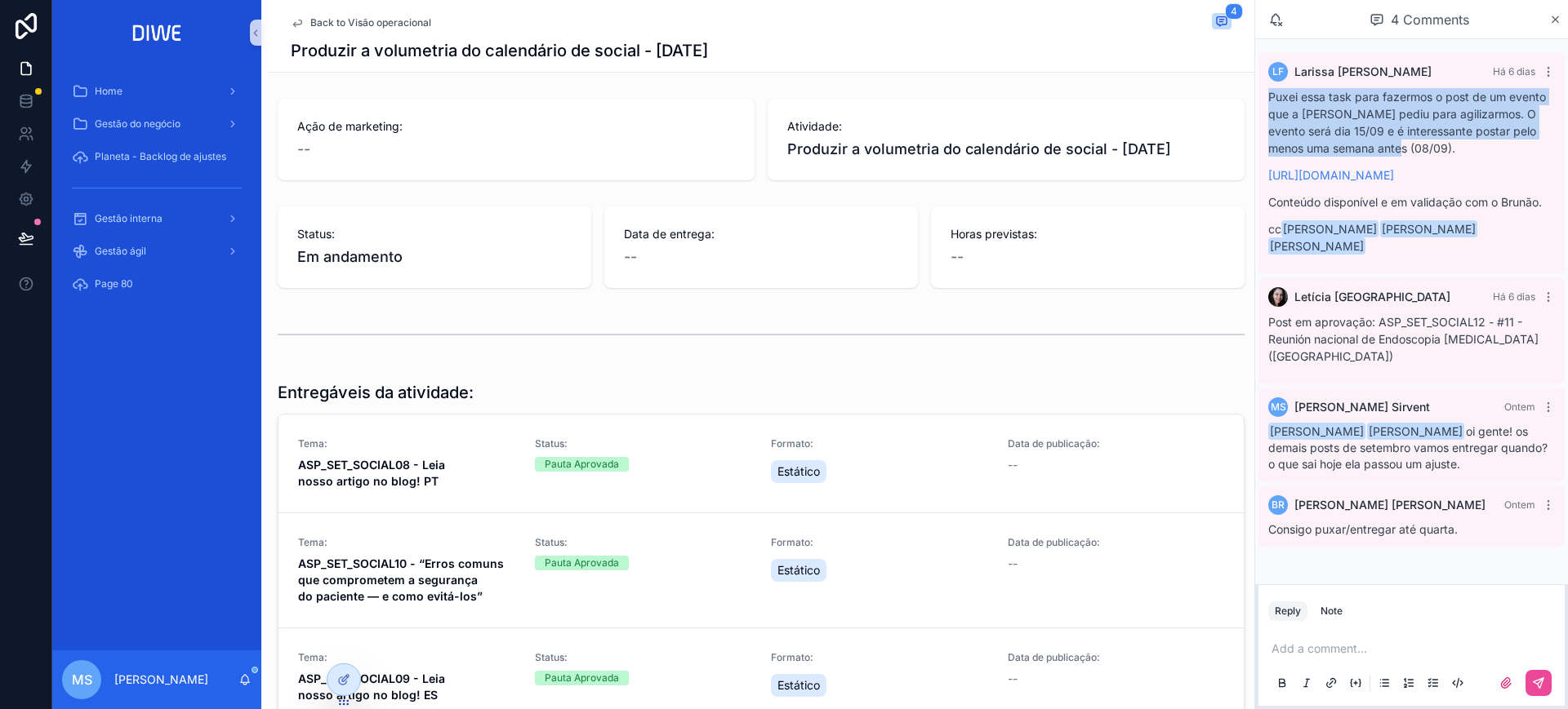
click at [1504, 156] on p "Puxei essa task para fazermos o post de um evento que a [PERSON_NAME] pediu par…" at bounding box center [1412, 122] width 286 height 69
click at [1489, 141] on p "Puxei essa task para fazermos o post de um evento que a [PERSON_NAME] pediu par…" at bounding box center [1412, 122] width 286 height 69
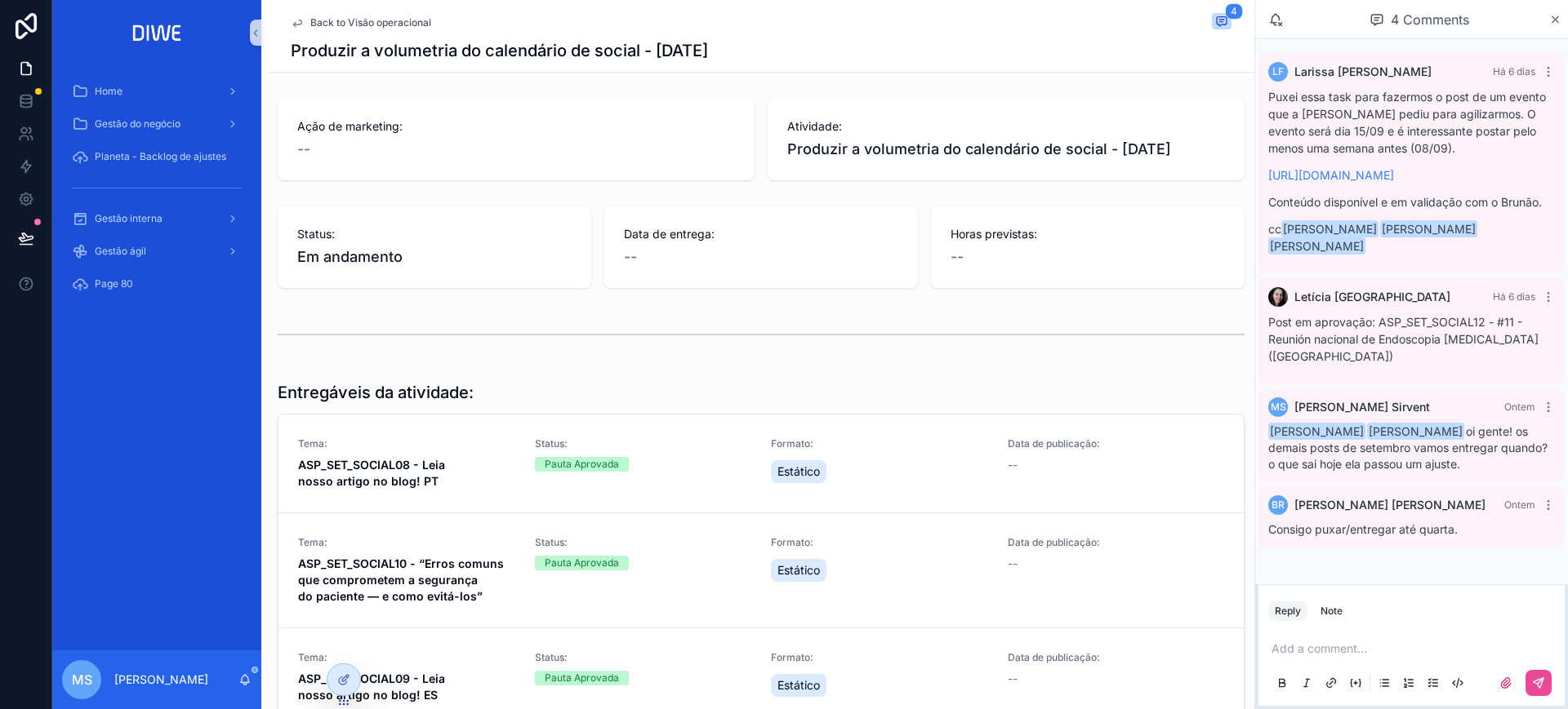
click at [1339, 142] on p "Puxei essa task para fazermos o post de um evento que a [PERSON_NAME] pediu par…" at bounding box center [1412, 122] width 286 height 69
drag, startPoint x: 1316, startPoint y: 122, endPoint x: 1493, endPoint y: 144, distance: 178.4
click at [1493, 144] on p "Puxei essa task para fazermos o post de um evento que a [PERSON_NAME] pediu par…" at bounding box center [1412, 122] width 286 height 69
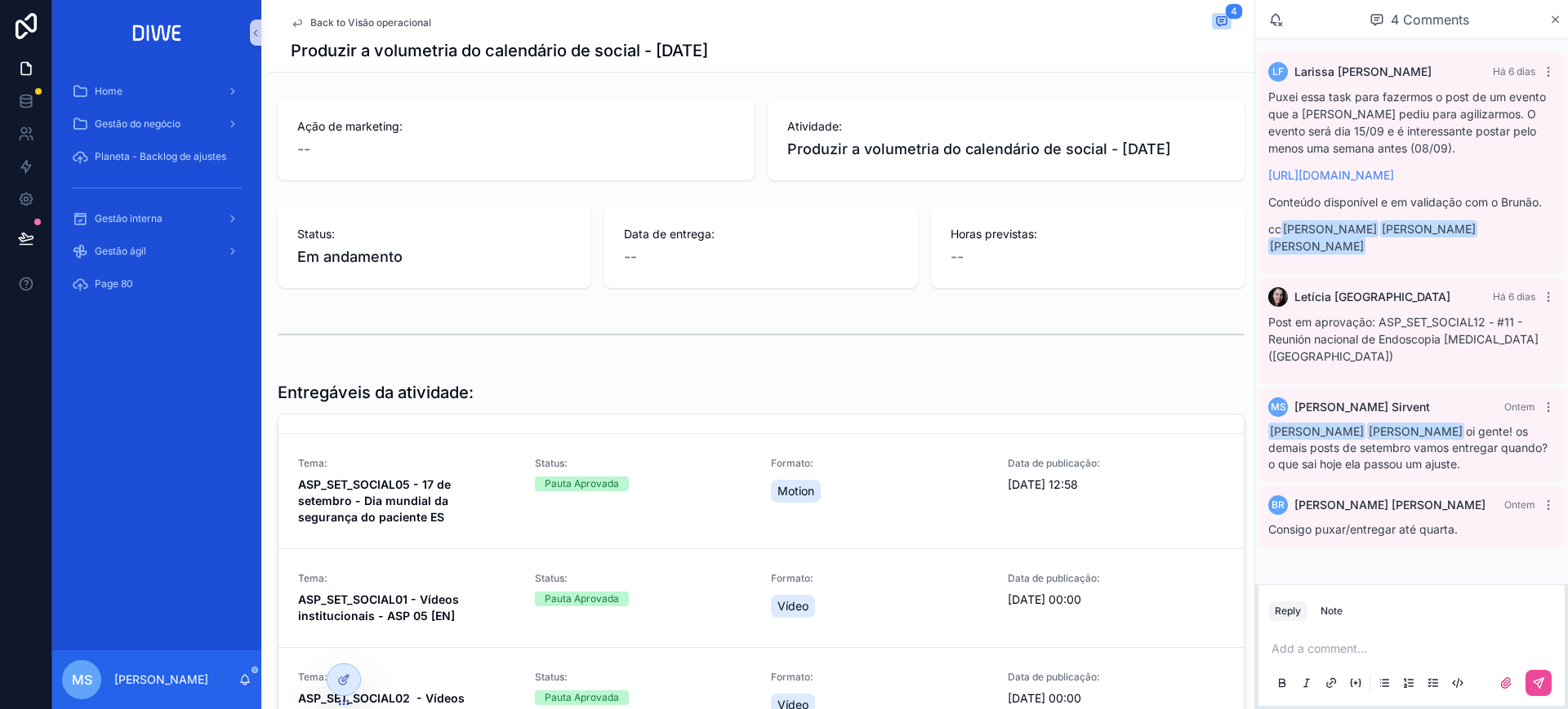
scroll to position [648, 0]
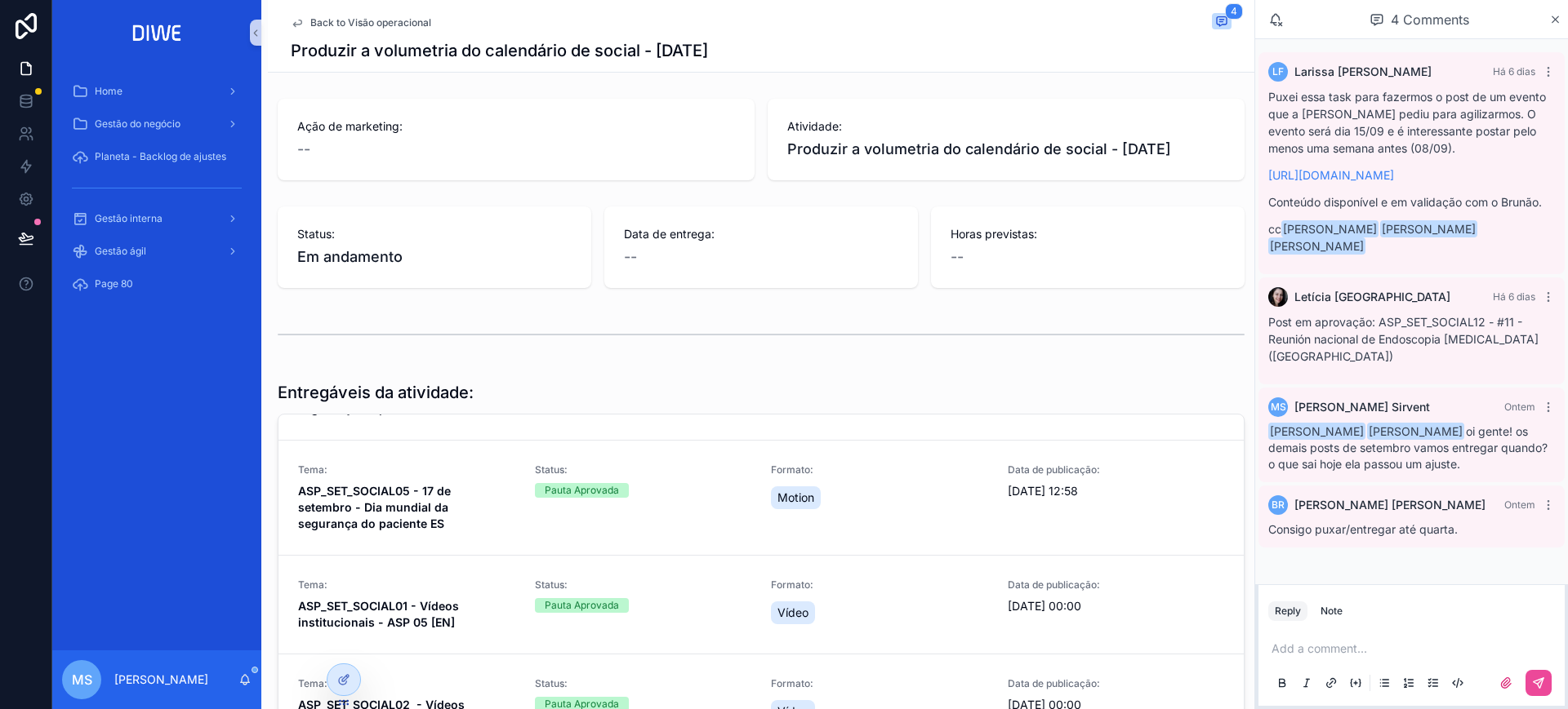
drag, startPoint x: 756, startPoint y: 45, endPoint x: 279, endPoint y: 55, distance: 477.1
click at [279, 55] on div "Back to Visão operacional 4 Produzir a volumetria do calendário de social - set…" at bounding box center [761, 36] width 986 height 73
copy h1 "Produzir a volumetria do calendário de social - [DATE]"
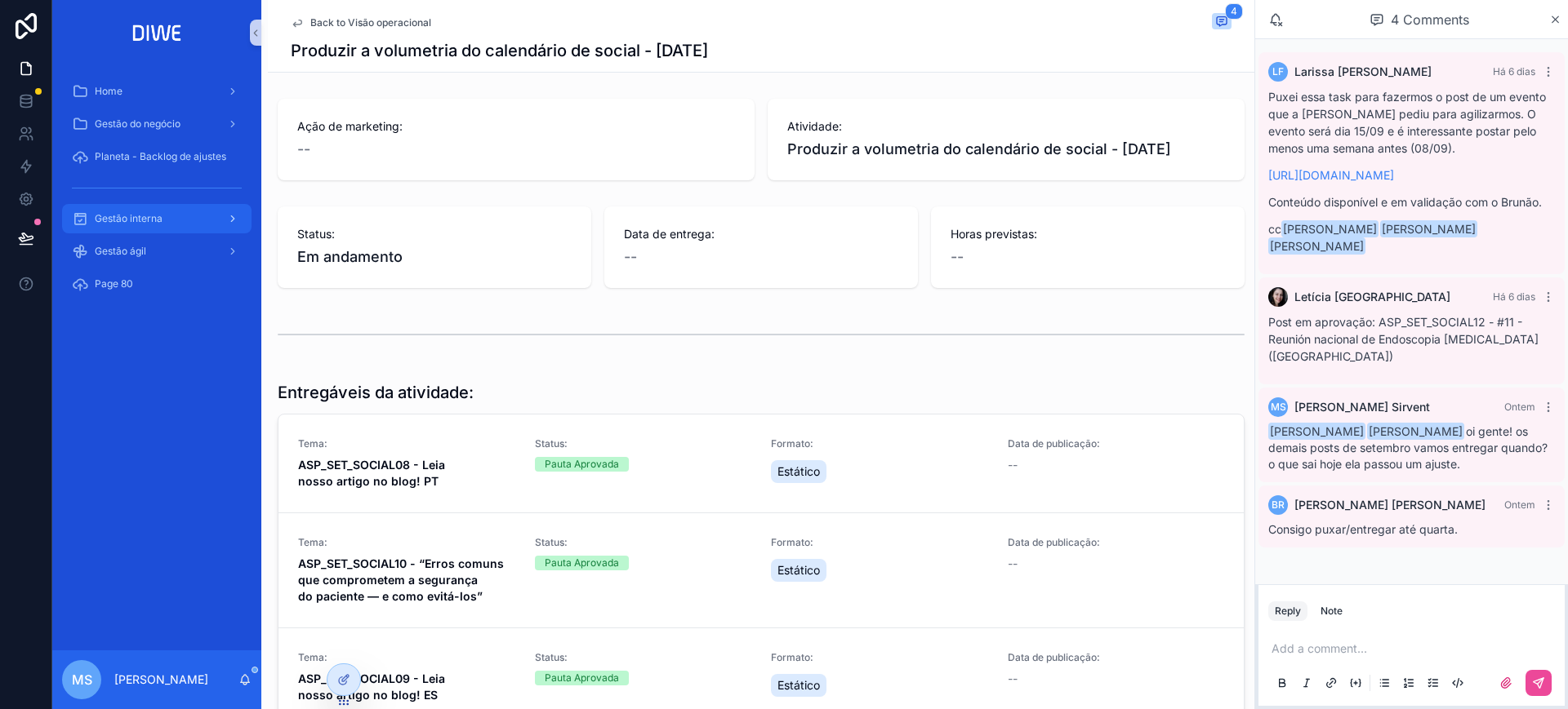
click at [134, 222] on span "Gestão interna" at bounding box center [129, 219] width 68 height 14
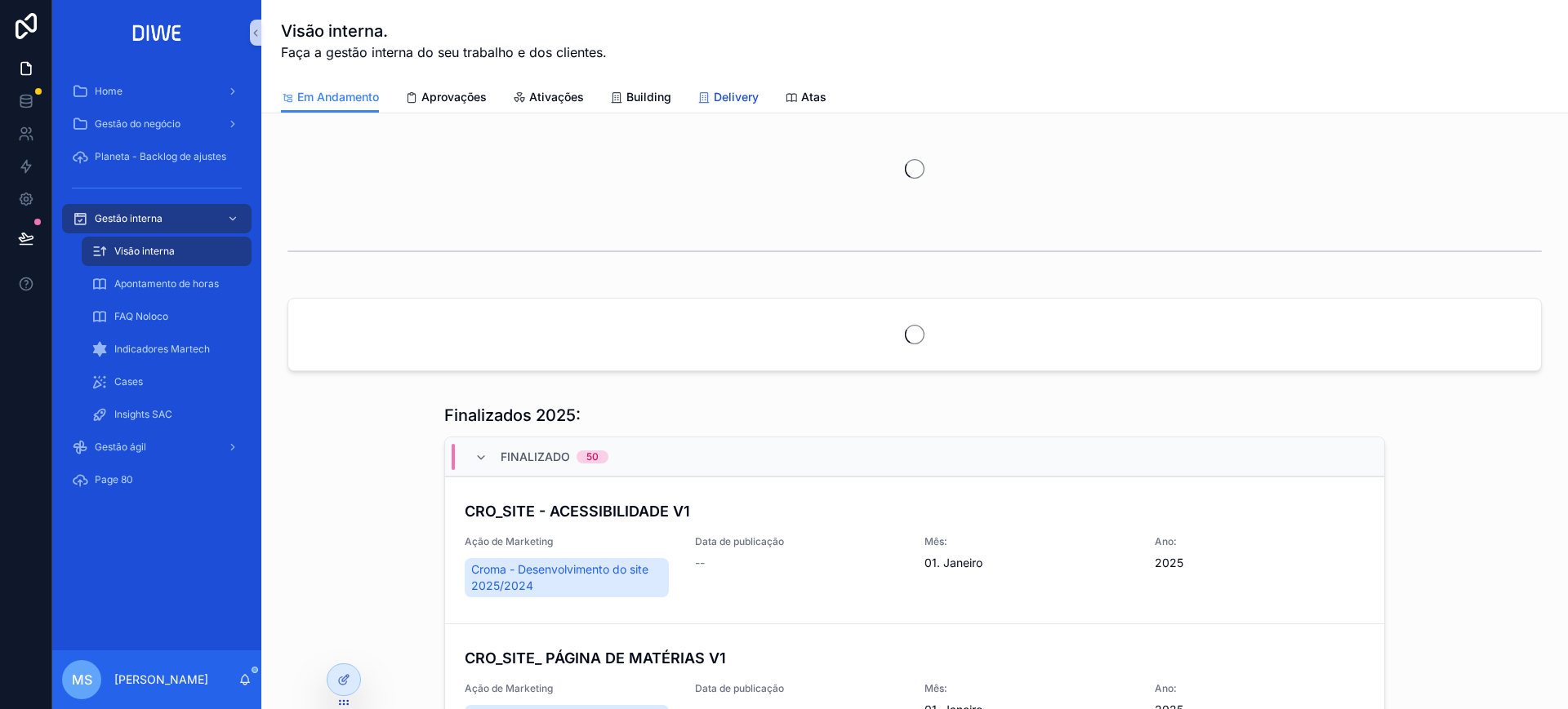
click at [732, 109] on link "Delivery" at bounding box center [728, 99] width 61 height 33
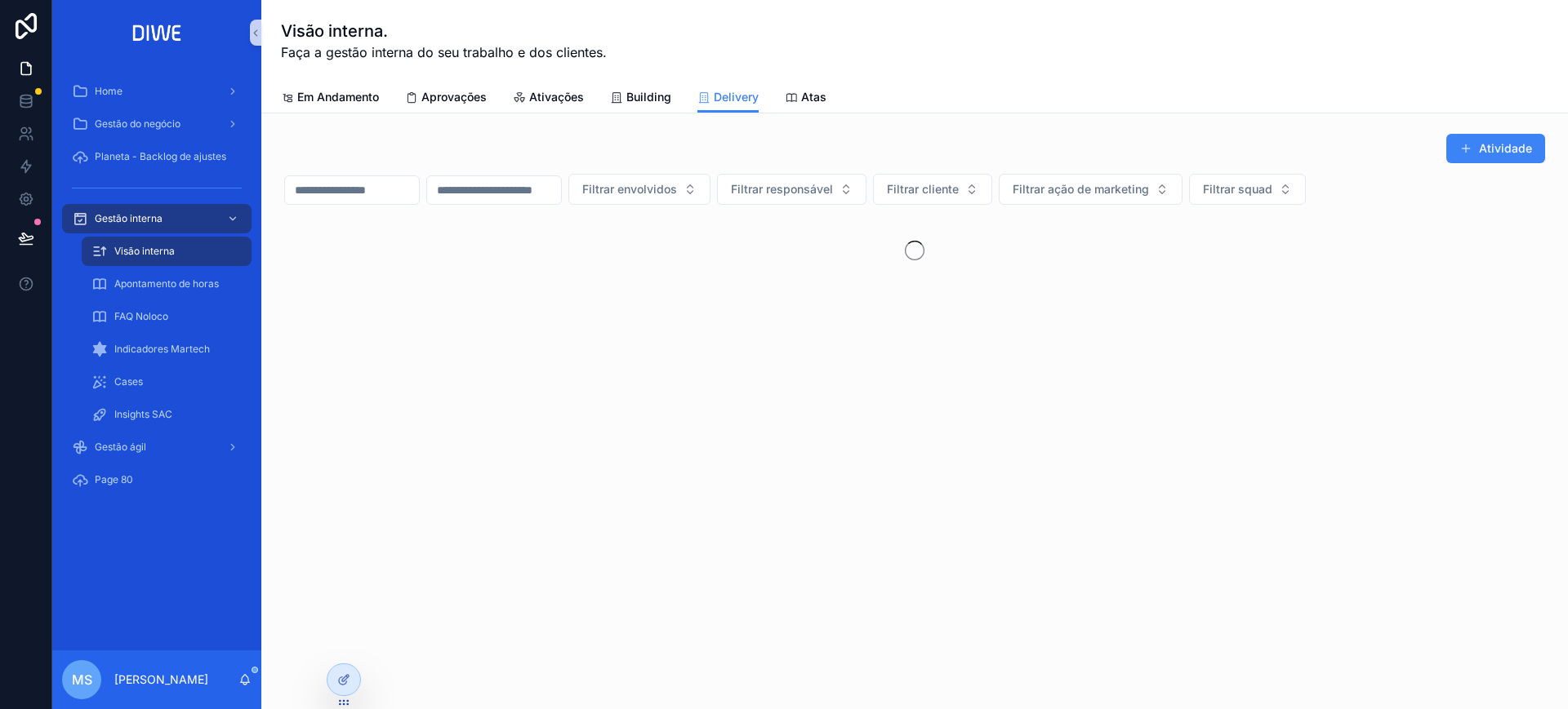
click at [419, 185] on input "scrollable content" at bounding box center [352, 191] width 134 height 23
paste input "**********"
type input "**********"
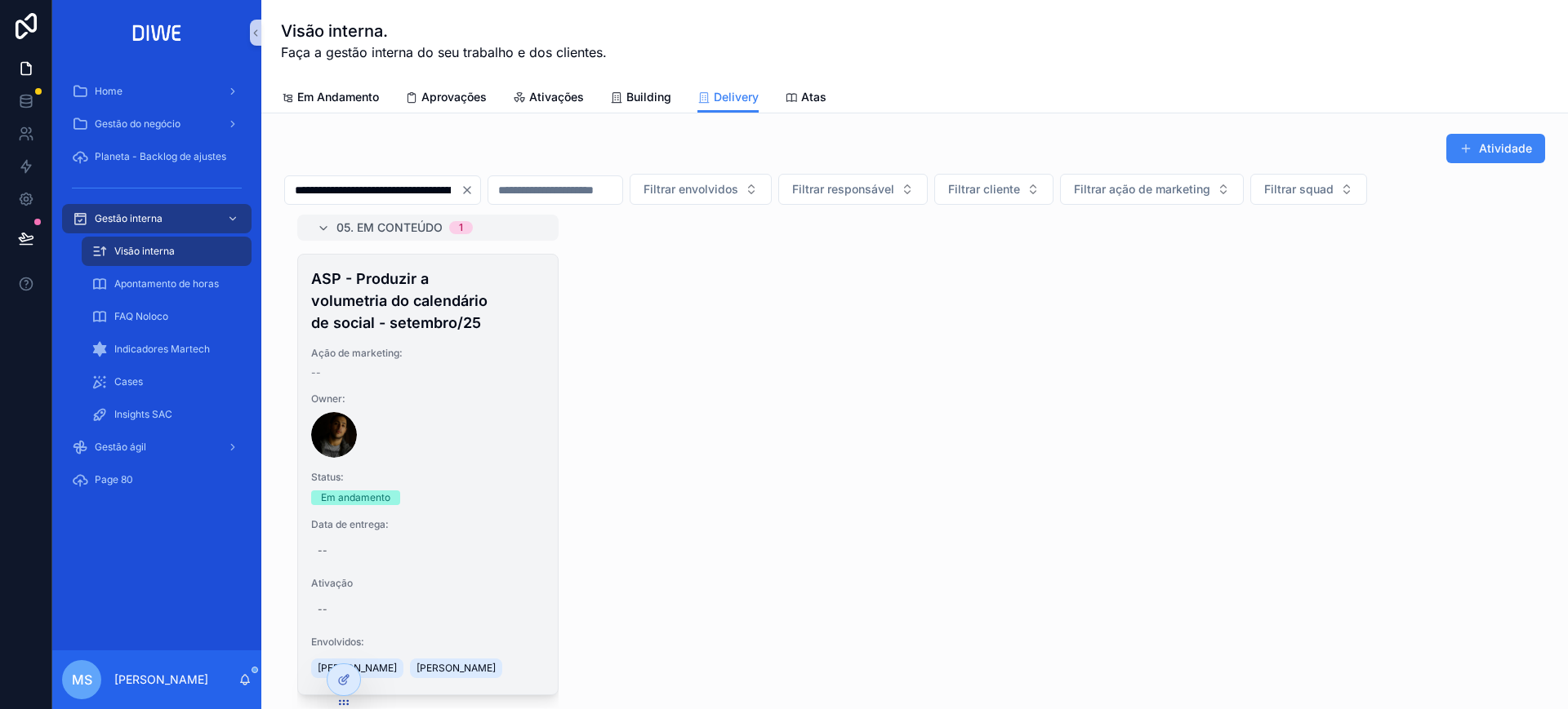
click at [452, 389] on div "ASP - Produzir a volumetria do calendário de social - setembro/25 Ação de marke…" at bounding box center [428, 474] width 259 height 440
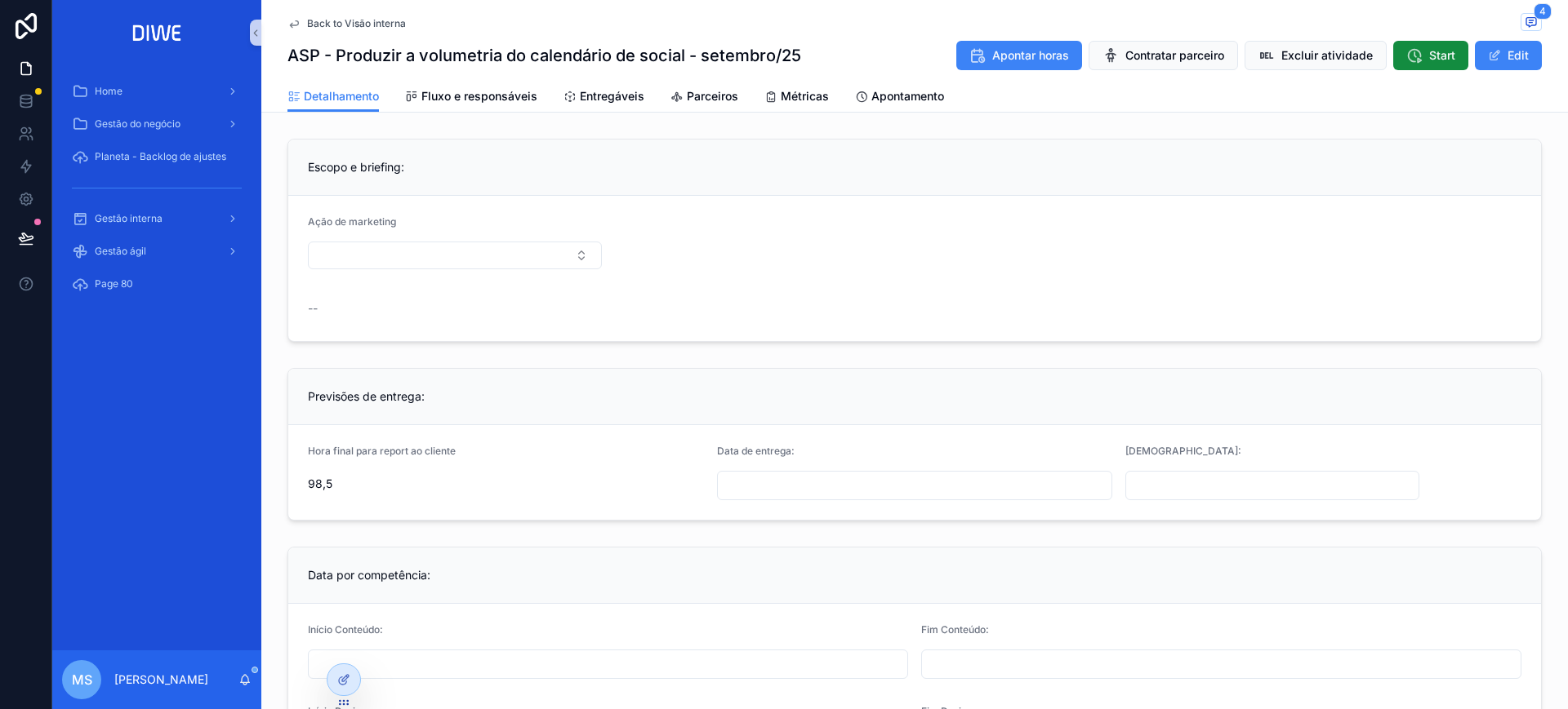
click at [953, 464] on div "Data de entrega:" at bounding box center [915, 472] width 396 height 55
click at [945, 481] on input "scrollable content" at bounding box center [916, 486] width 395 height 23
click at [849, 370] on button "15" at bounding box center [848, 373] width 29 height 29
type input "**********"
click at [1357, 423] on div "Previsões de entrega:" at bounding box center [915, 397] width 1253 height 56
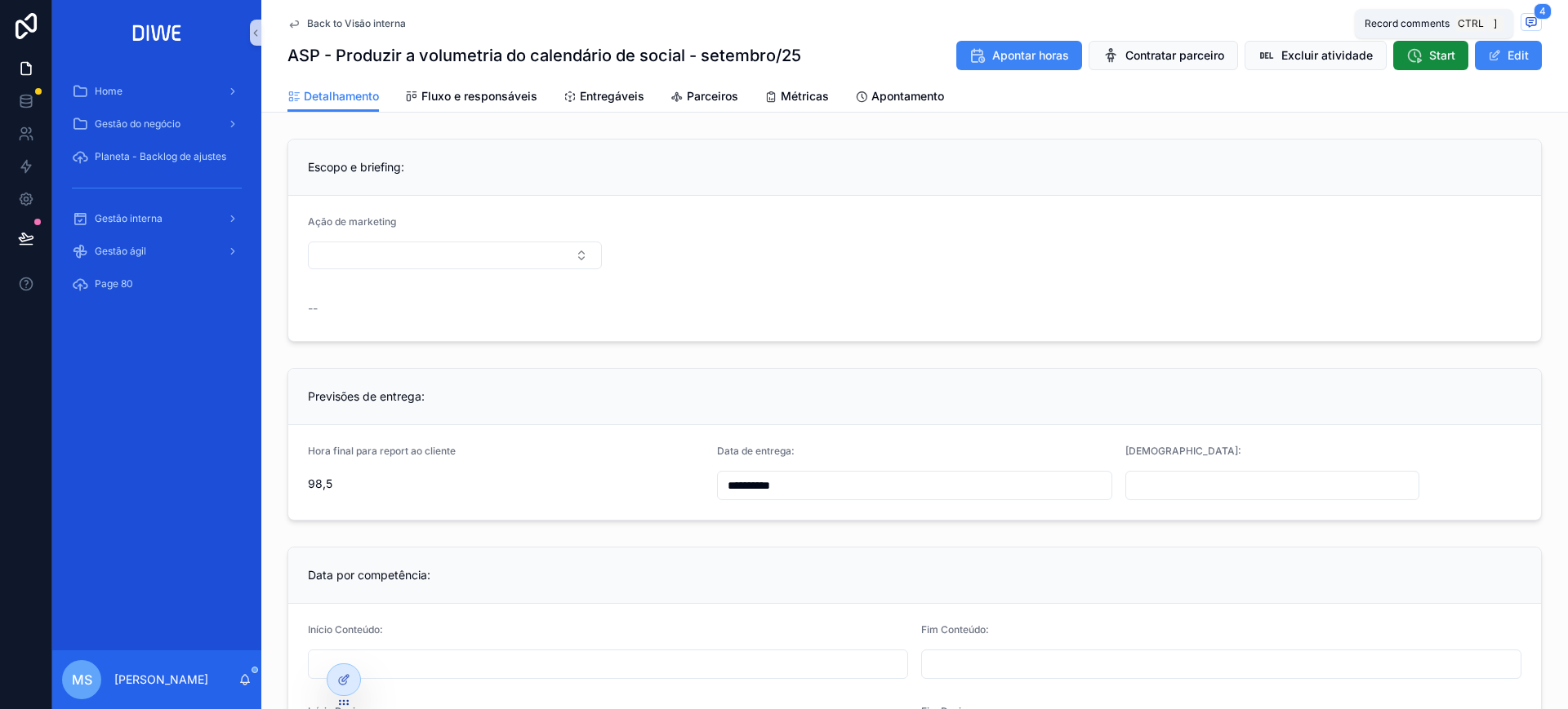
click at [1534, 18] on span "4" at bounding box center [1543, 11] width 18 height 16
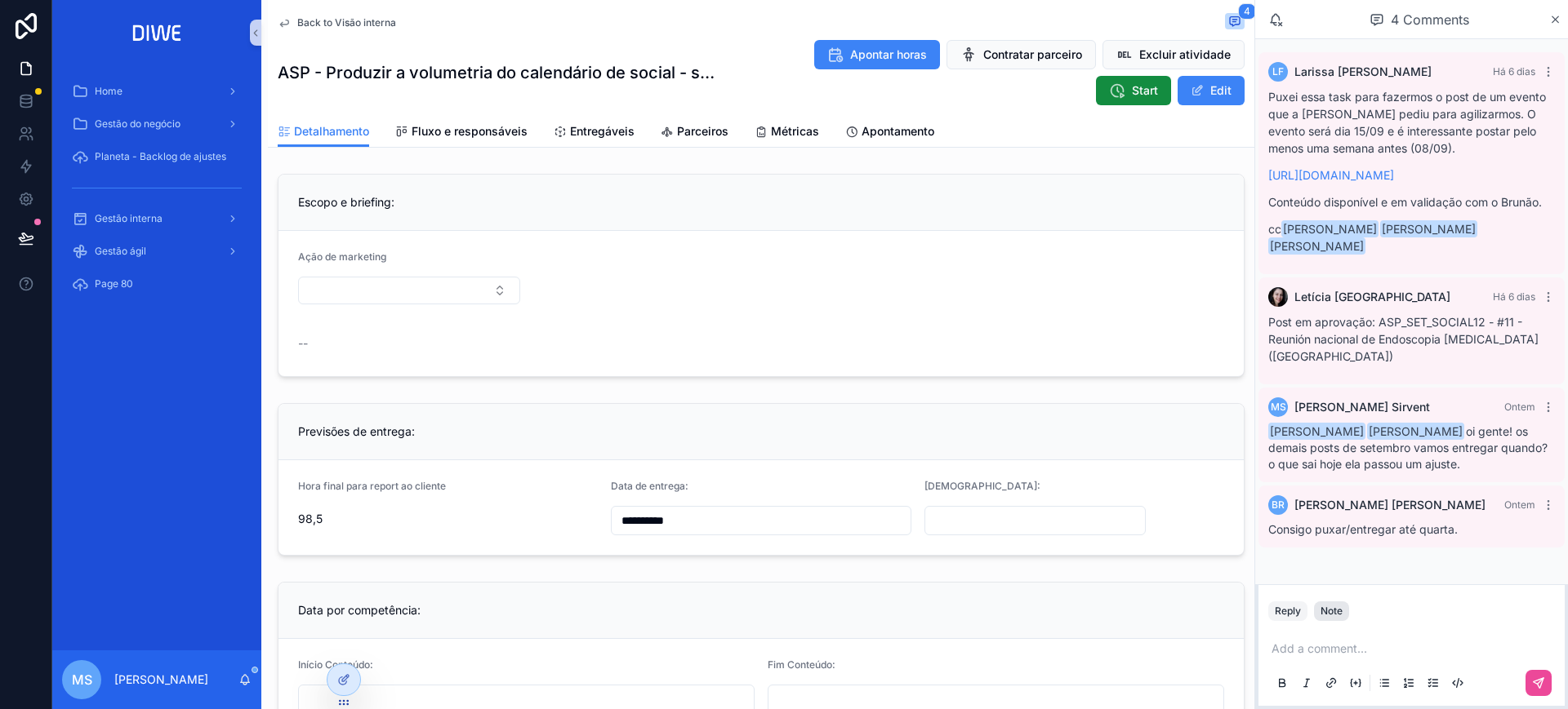
click at [1336, 614] on div "Note" at bounding box center [1332, 611] width 22 height 14
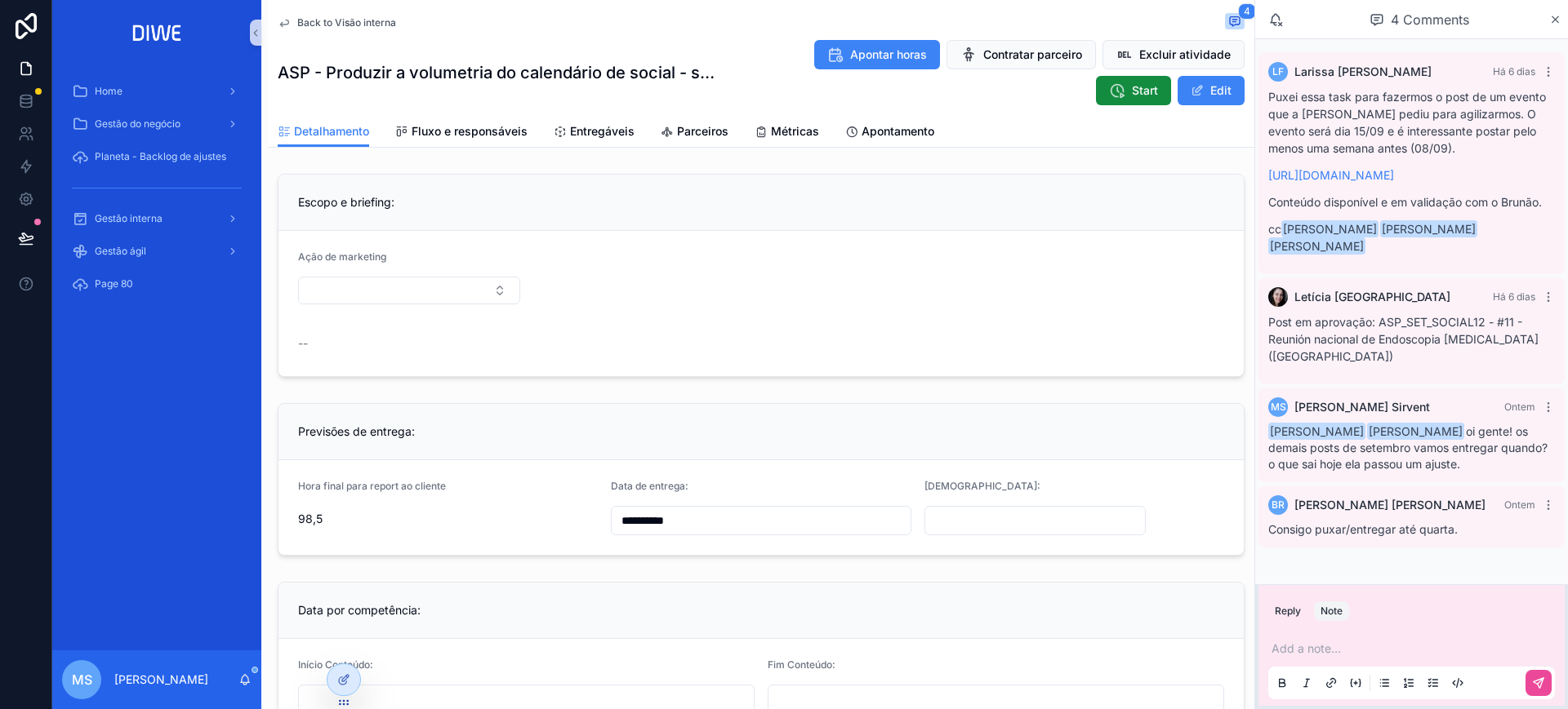
click at [1349, 646] on p "scrollable content" at bounding box center [1415, 648] width 286 height 16
click at [1447, 604] on span "Bruno Rodrigues" at bounding box center [1515, 605] width 290 height 16
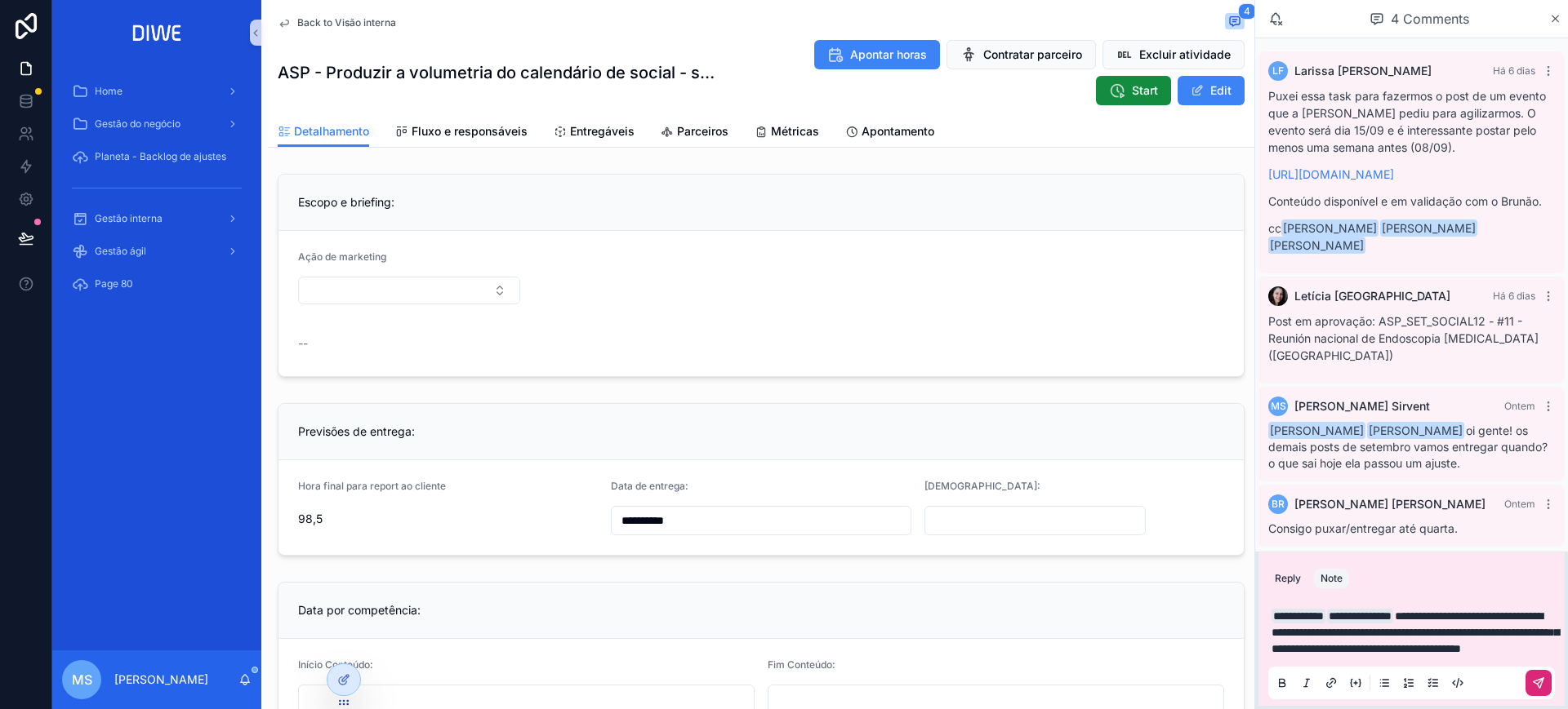
click at [1536, 688] on icon "scrollable content" at bounding box center [1539, 684] width 14 height 14
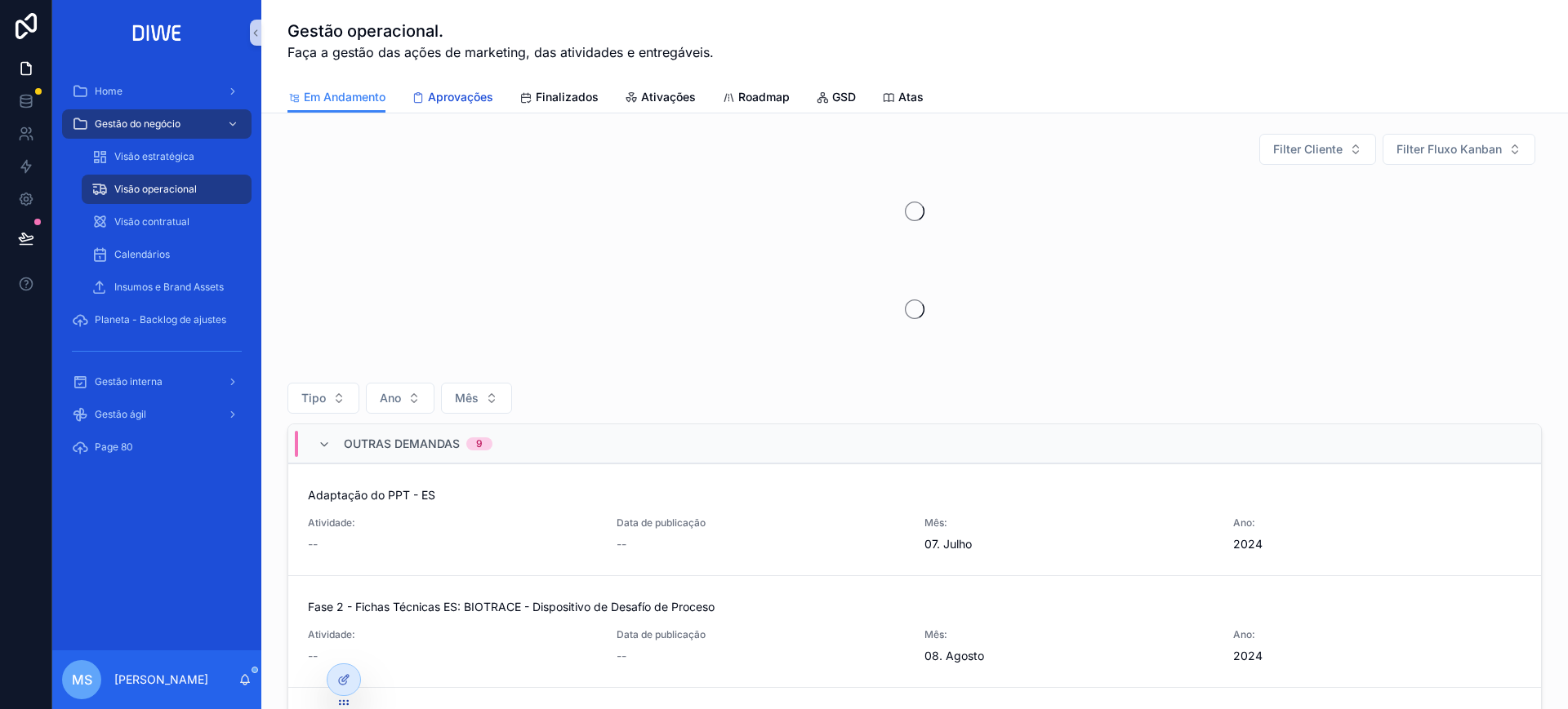
click at [429, 95] on span "Aprovações" at bounding box center [461, 97] width 66 height 16
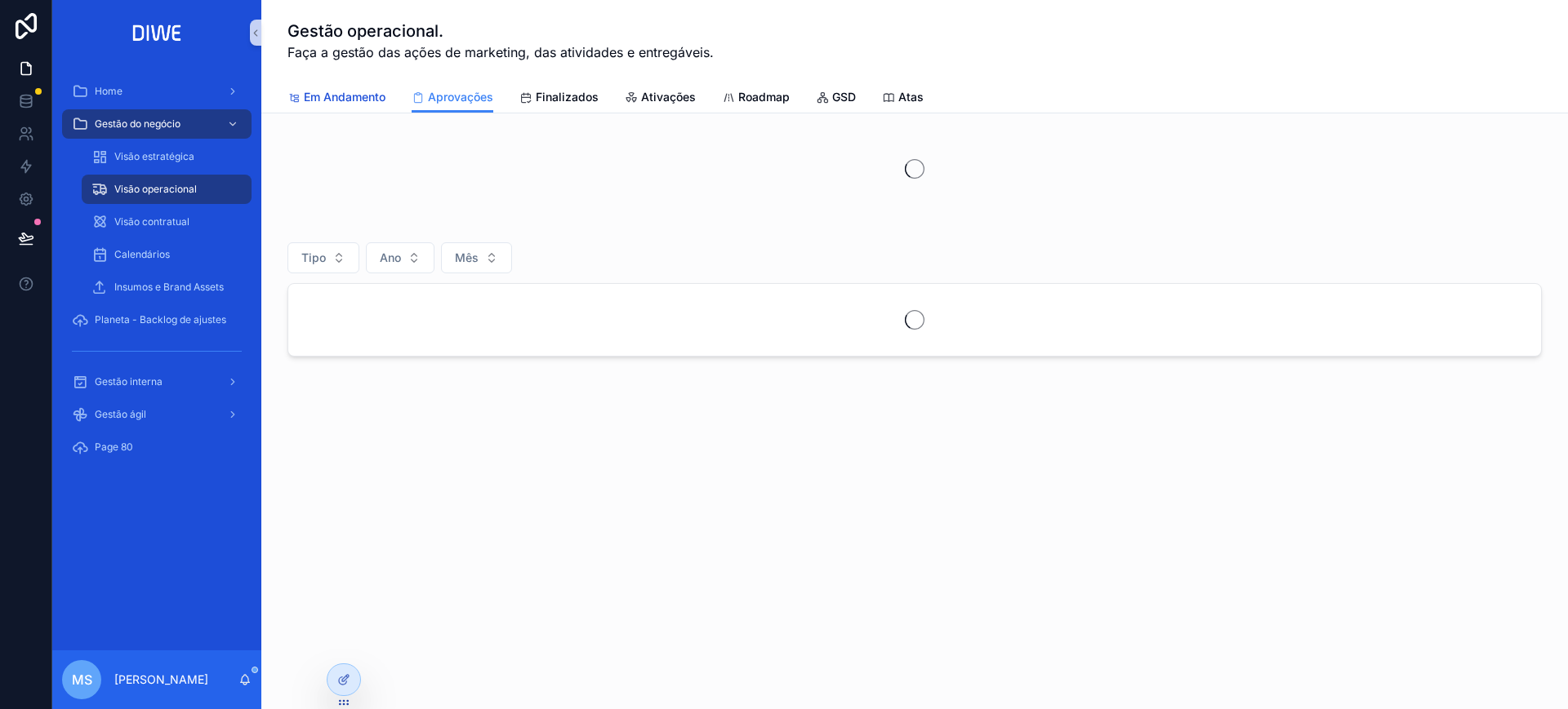
click at [359, 92] on span "Em Andamento" at bounding box center [345, 97] width 81 height 16
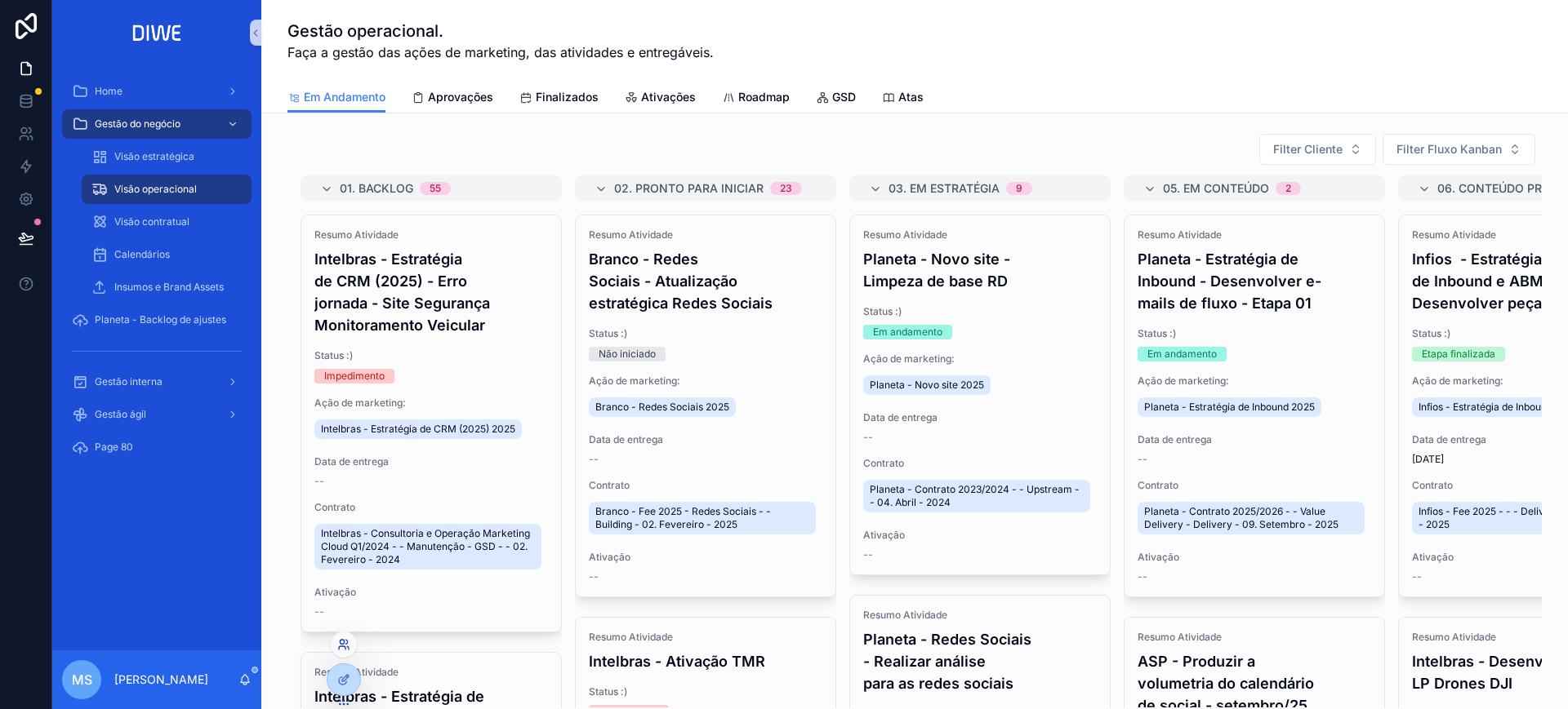
click at [342, 644] on icon at bounding box center [342, 642] width 4 height 4
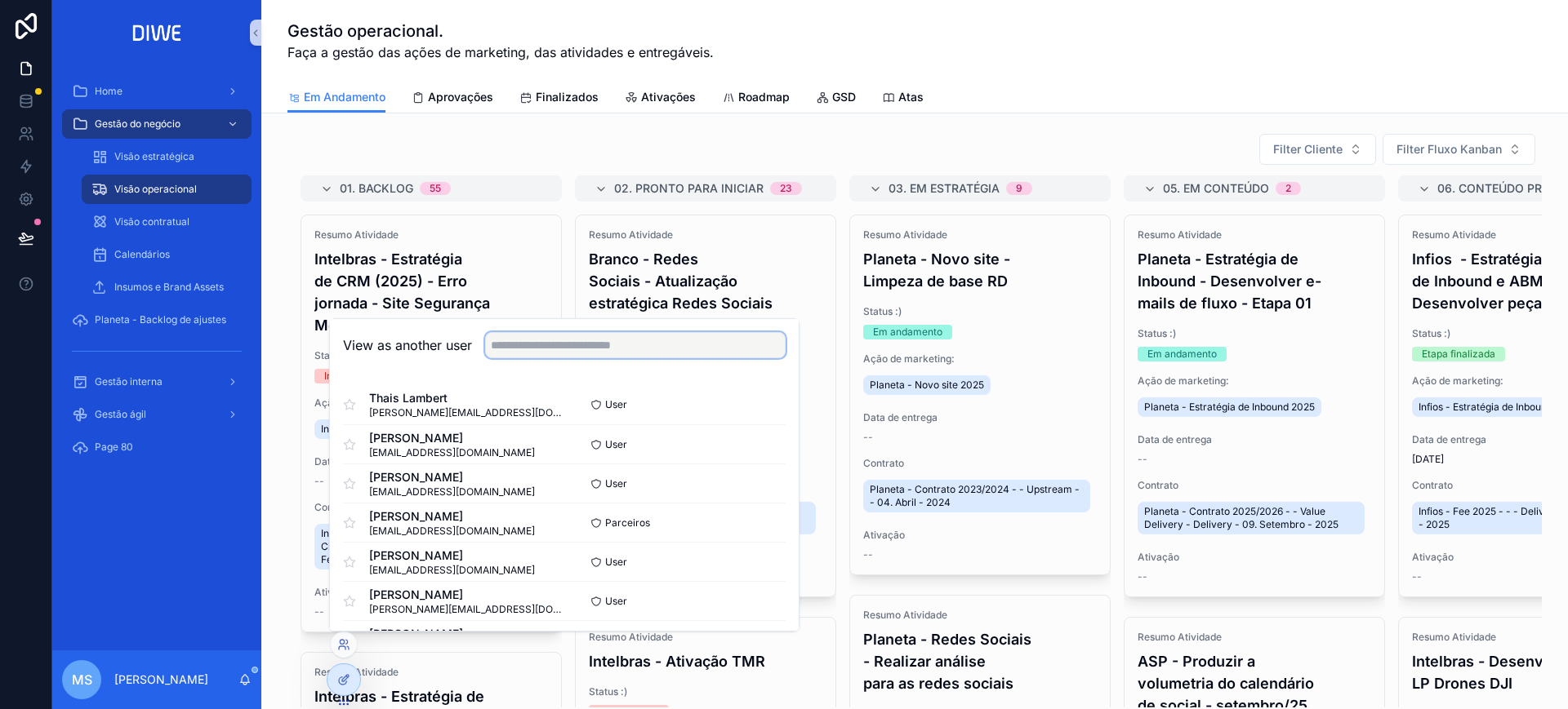
click at [633, 350] on input "text" at bounding box center [635, 344] width 301 height 26
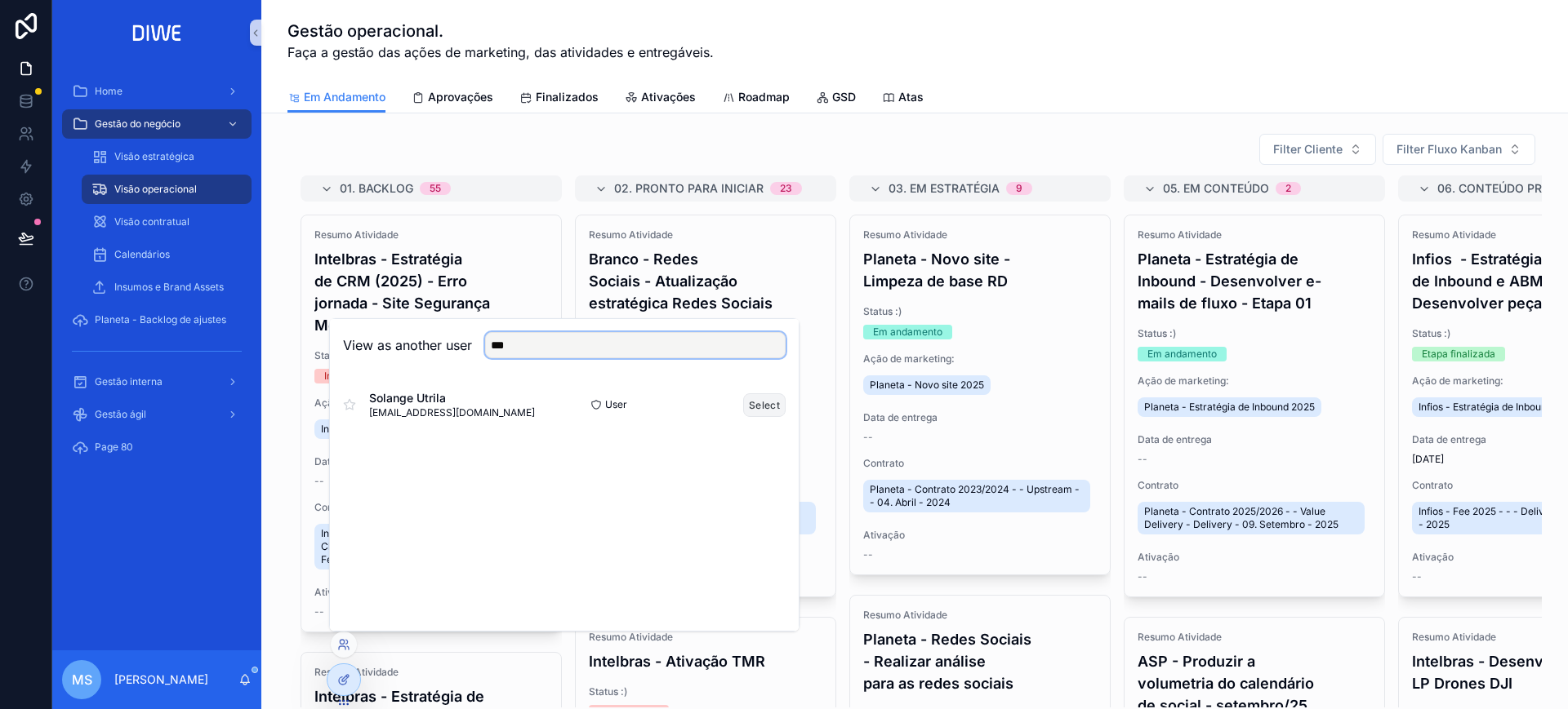
type input "***"
click at [764, 405] on button "Select" at bounding box center [765, 405] width 43 height 23
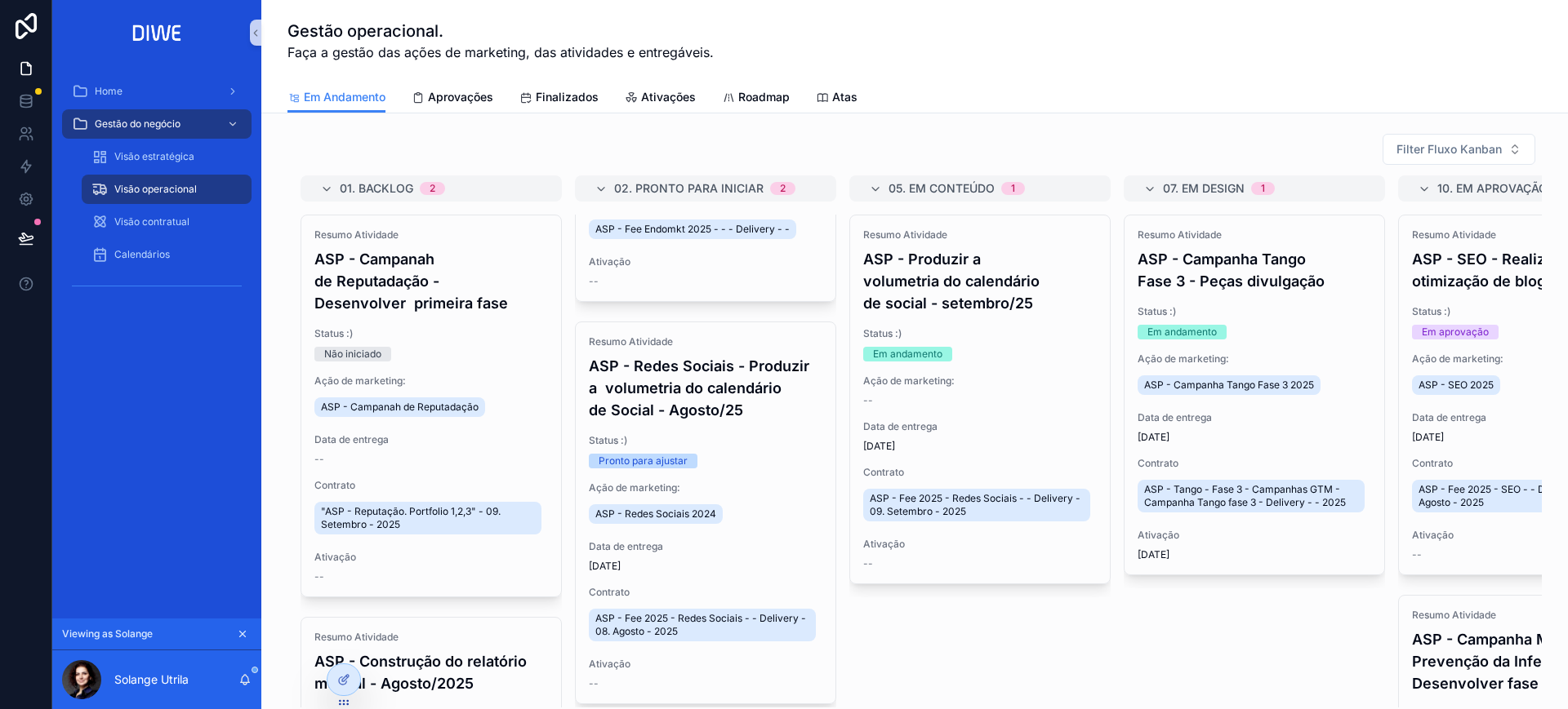
scroll to position [306, 0]
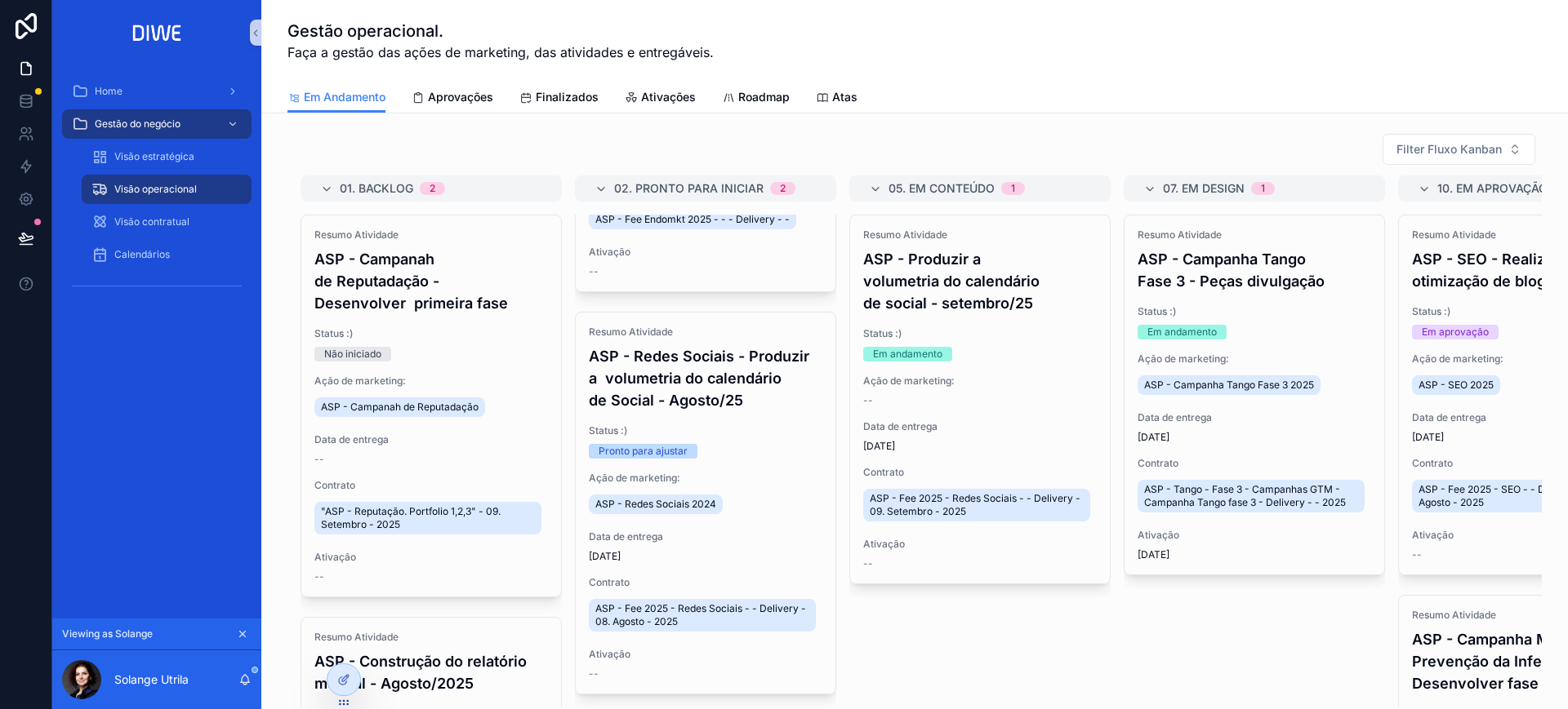
click at [1080, 676] on div "01. Backlog 2 Resumo Atividade ASP - Campanah de Reputadação - Desenvolver prim…" at bounding box center [915, 441] width 1254 height 532
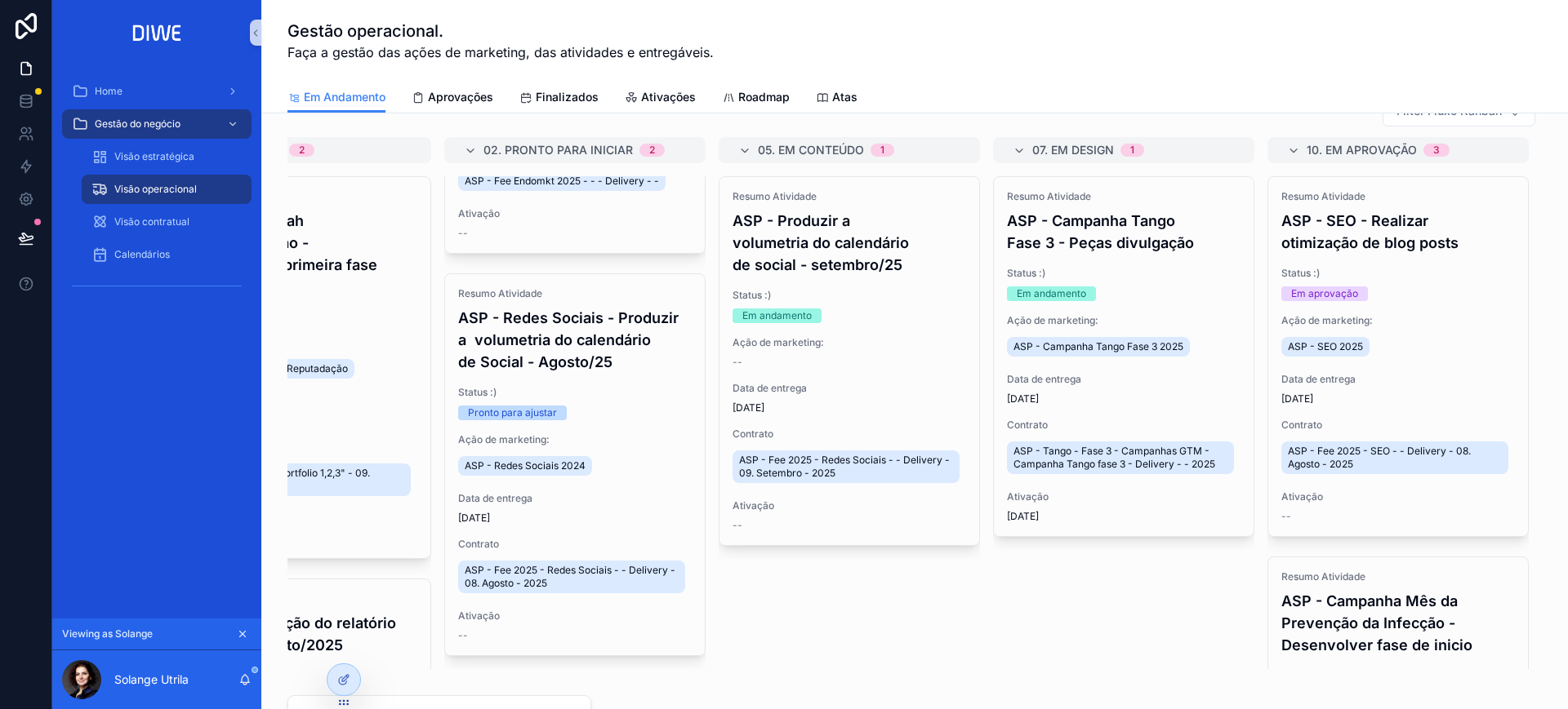
scroll to position [0, 0]
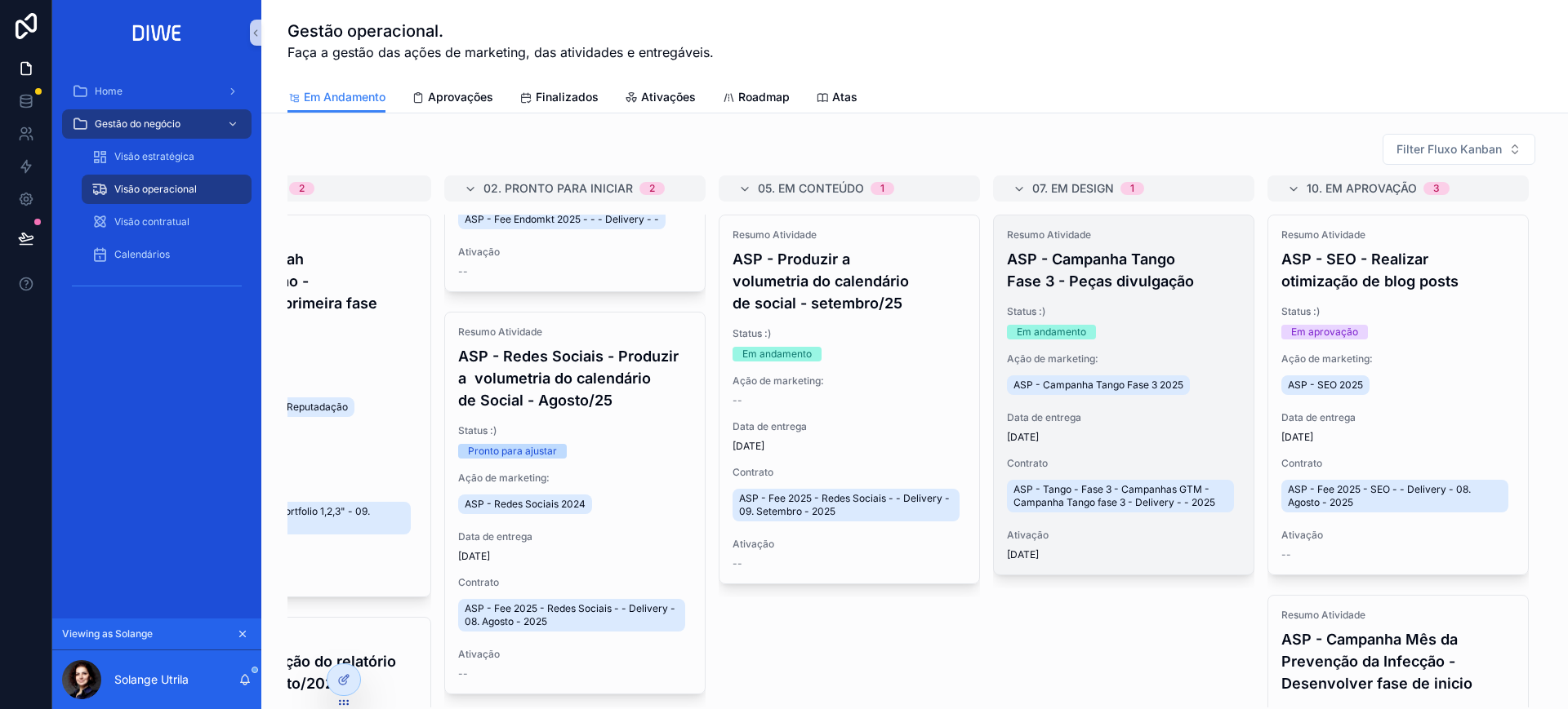
click at [1158, 308] on span "Status :)" at bounding box center [1124, 312] width 233 height 14
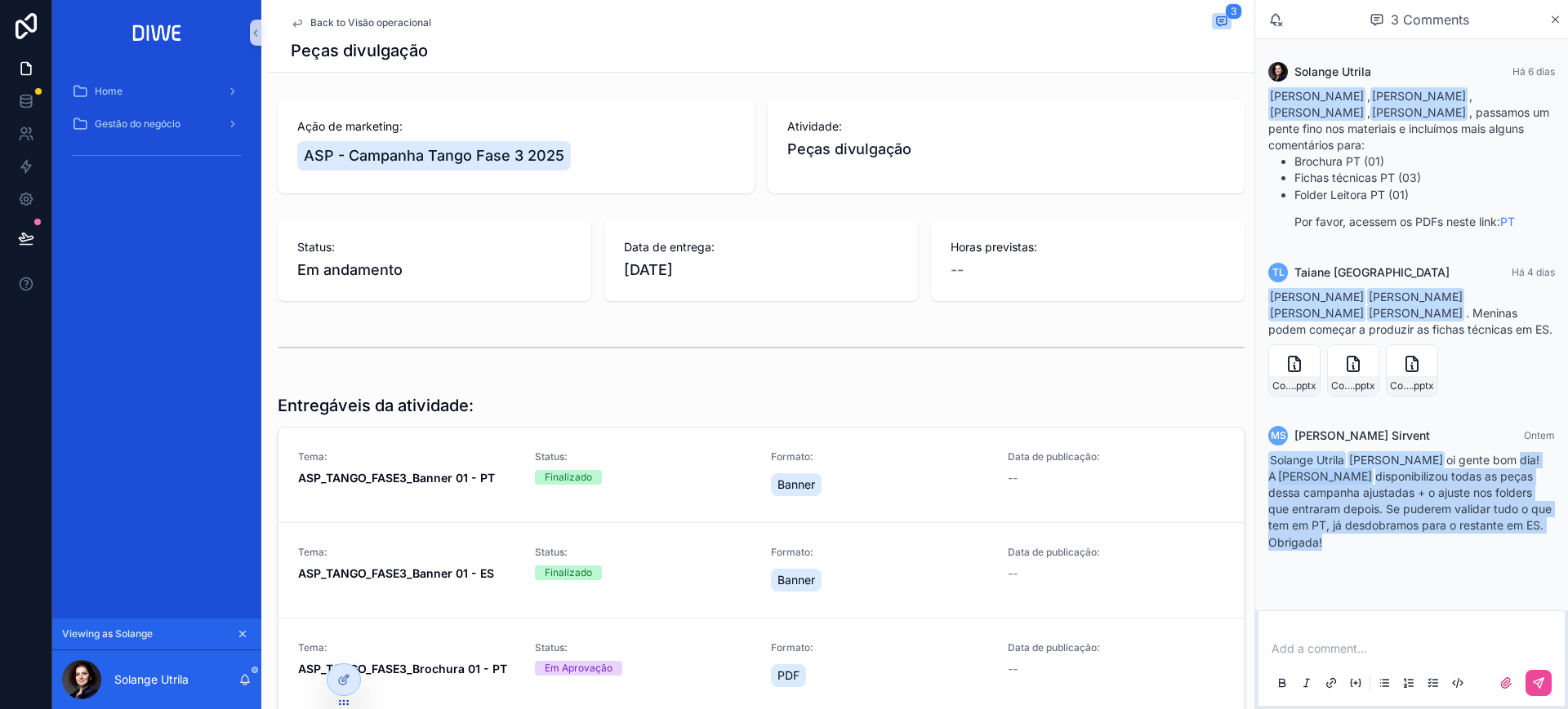
drag, startPoint x: 1493, startPoint y: 472, endPoint x: 1531, endPoint y: 548, distance: 85.0
click at [1531, 548] on div "Solange Utrila Taiane Lima oi gente bom dia! A Letícia Lima disponibilizou toda…" at bounding box center [1412, 502] width 286 height 99
click at [1531, 548] on p "Obrigada!" at bounding box center [1412, 543] width 286 height 17
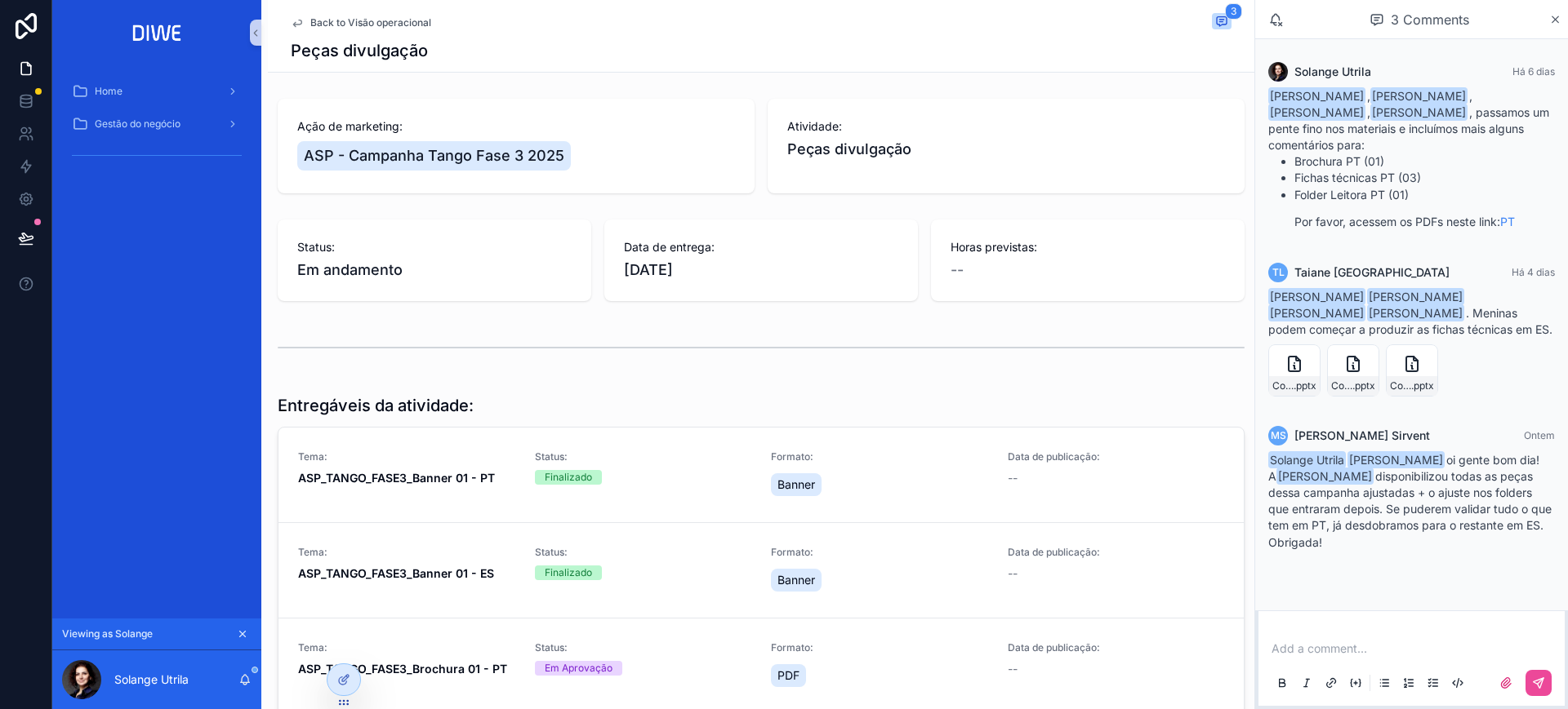
click at [389, 21] on span "Back to Visão operacional" at bounding box center [371, 23] width 121 height 14
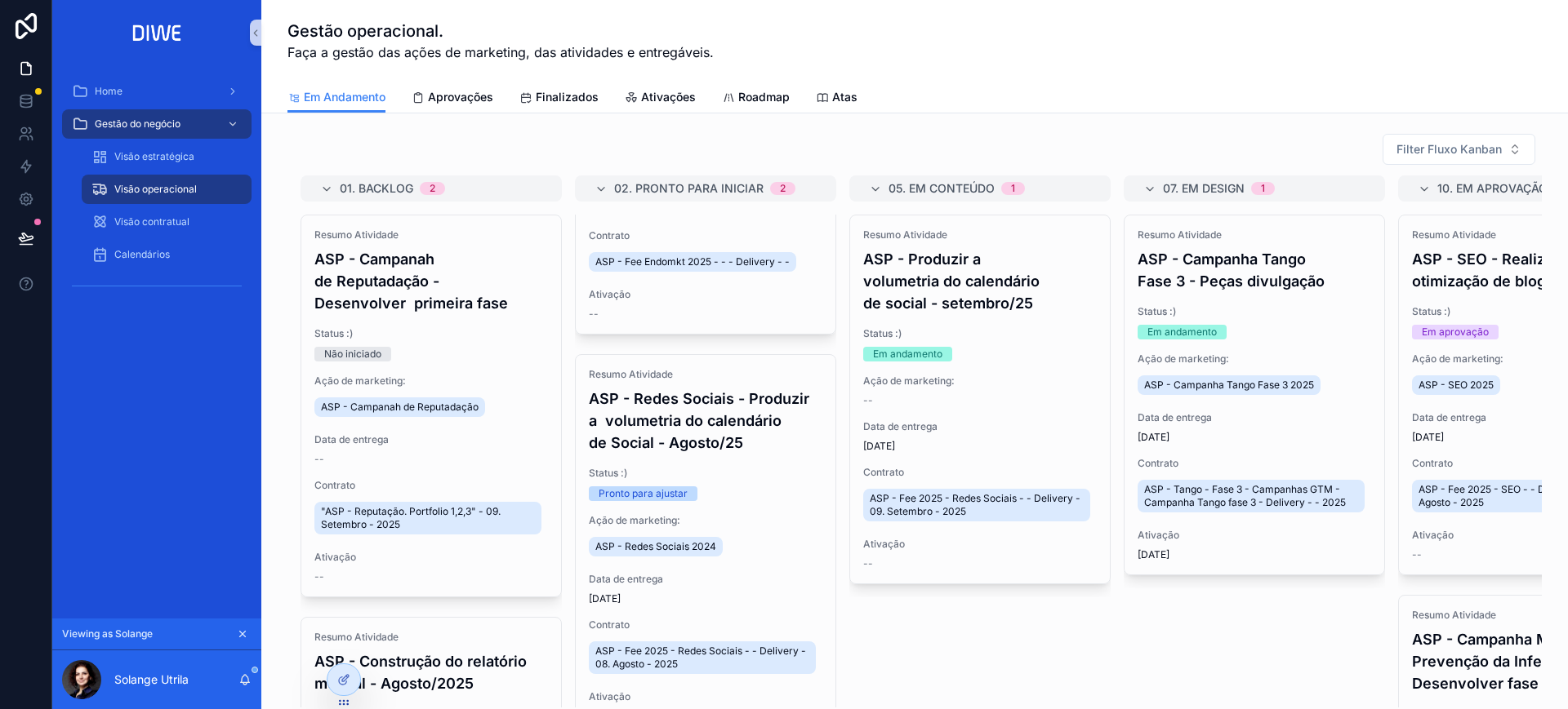
scroll to position [306, 0]
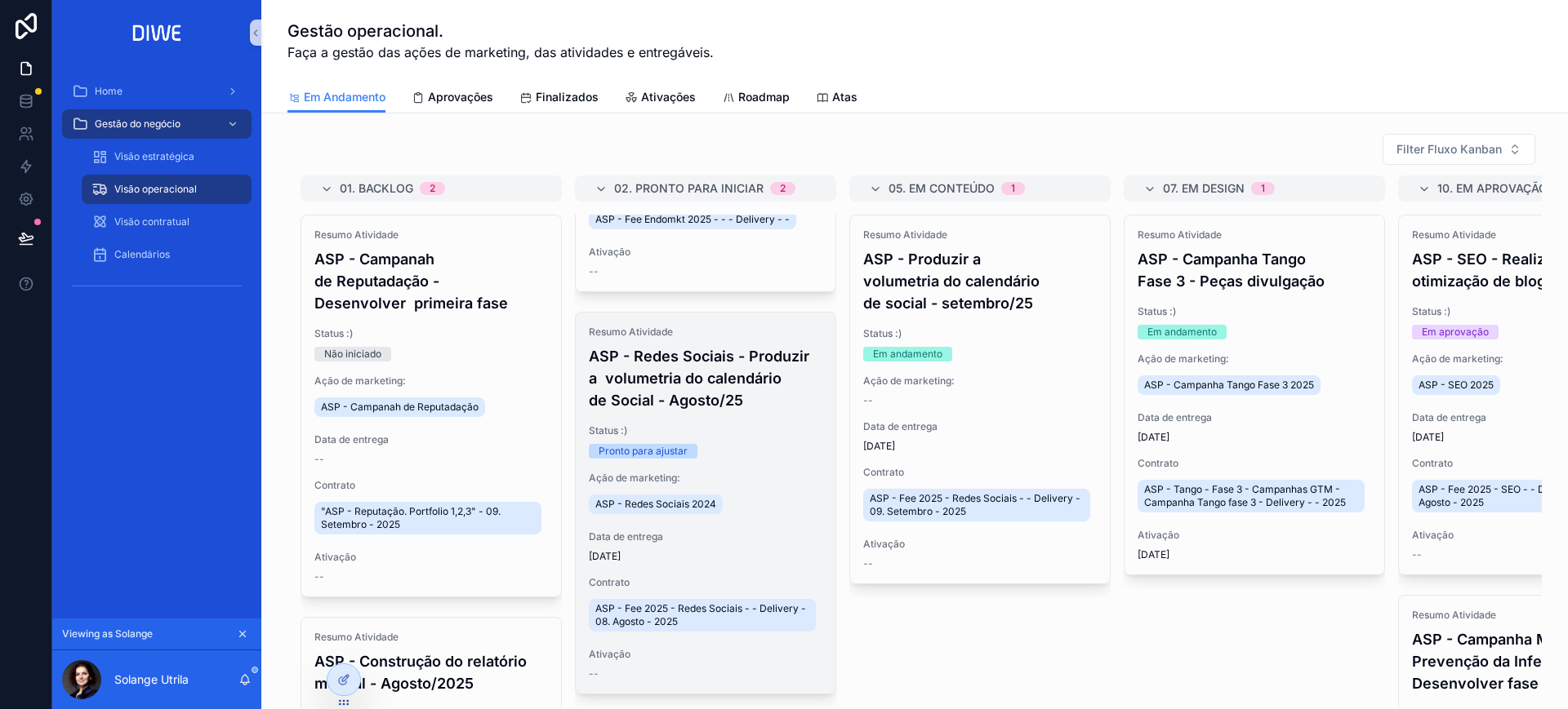
click at [770, 421] on div "Resumo Atividade ASP - Redes Sociais - Produzir a volumetria do calendário de S…" at bounding box center [706, 503] width 259 height 381
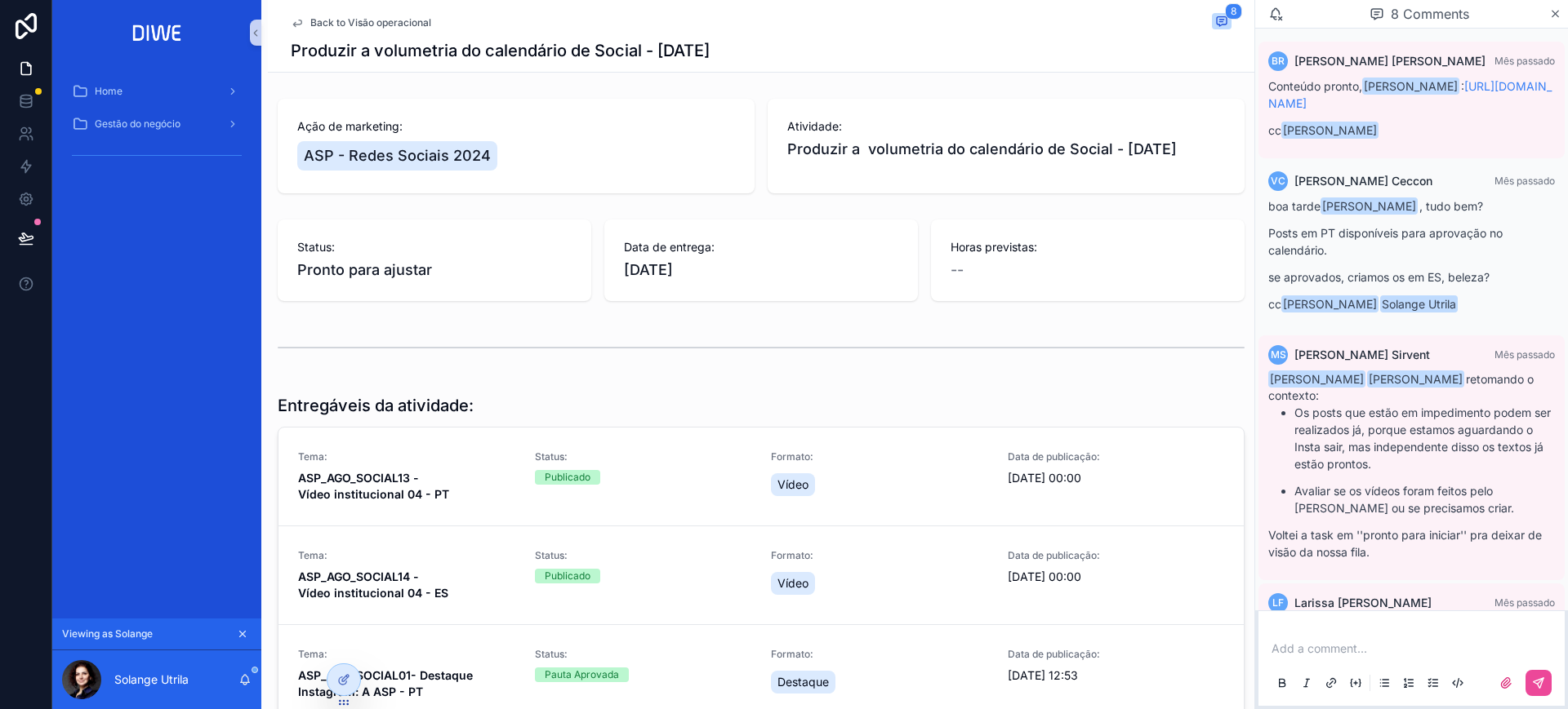
scroll to position [747, 0]
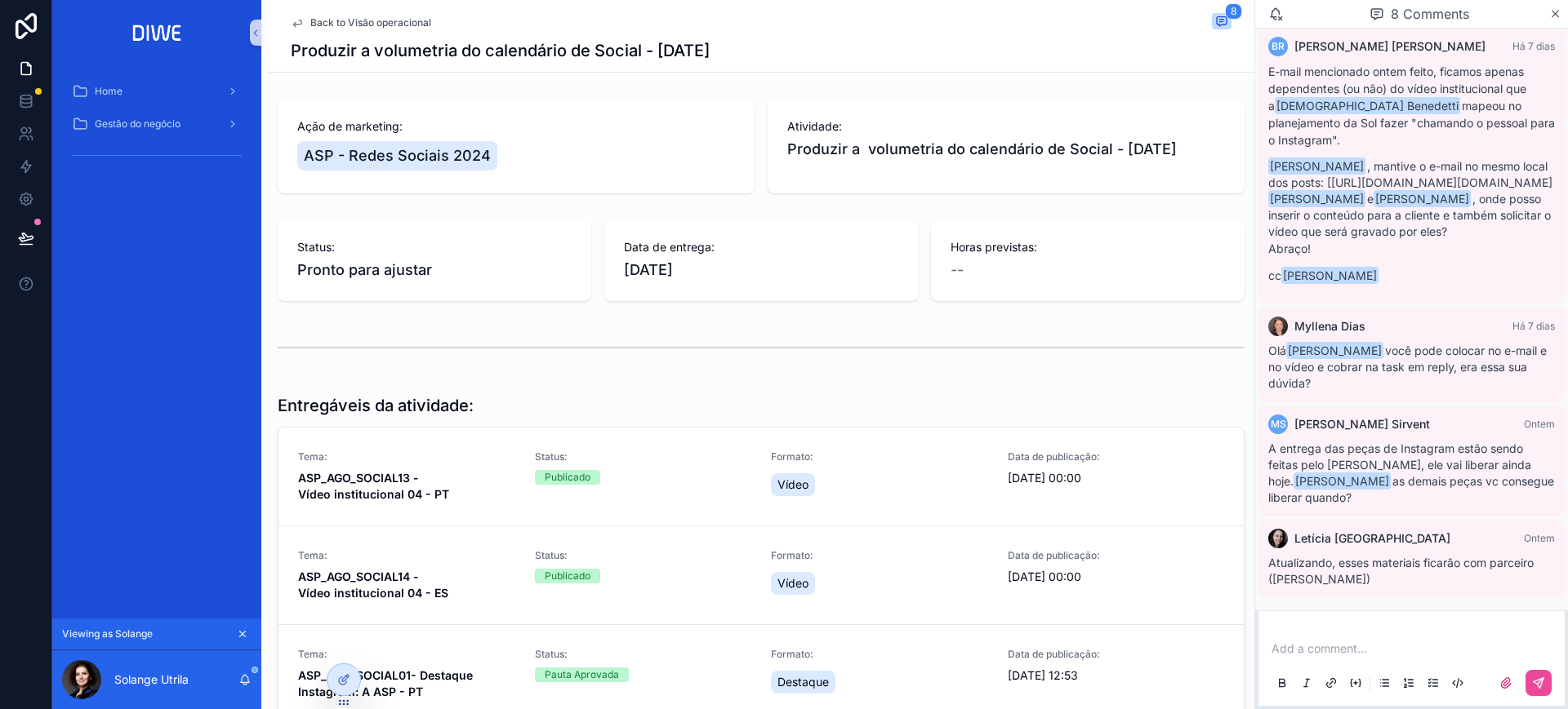
drag, startPoint x: 499, startPoint y: 52, endPoint x: 294, endPoint y: 46, distance: 205.1
click at [275, 49] on div "Back to Visão operacional 8 Produzir a volumetria do calendário de Social - Ago…" at bounding box center [761, 36] width 986 height 73
click at [358, 18] on span "Back to Visão operacional" at bounding box center [371, 23] width 121 height 14
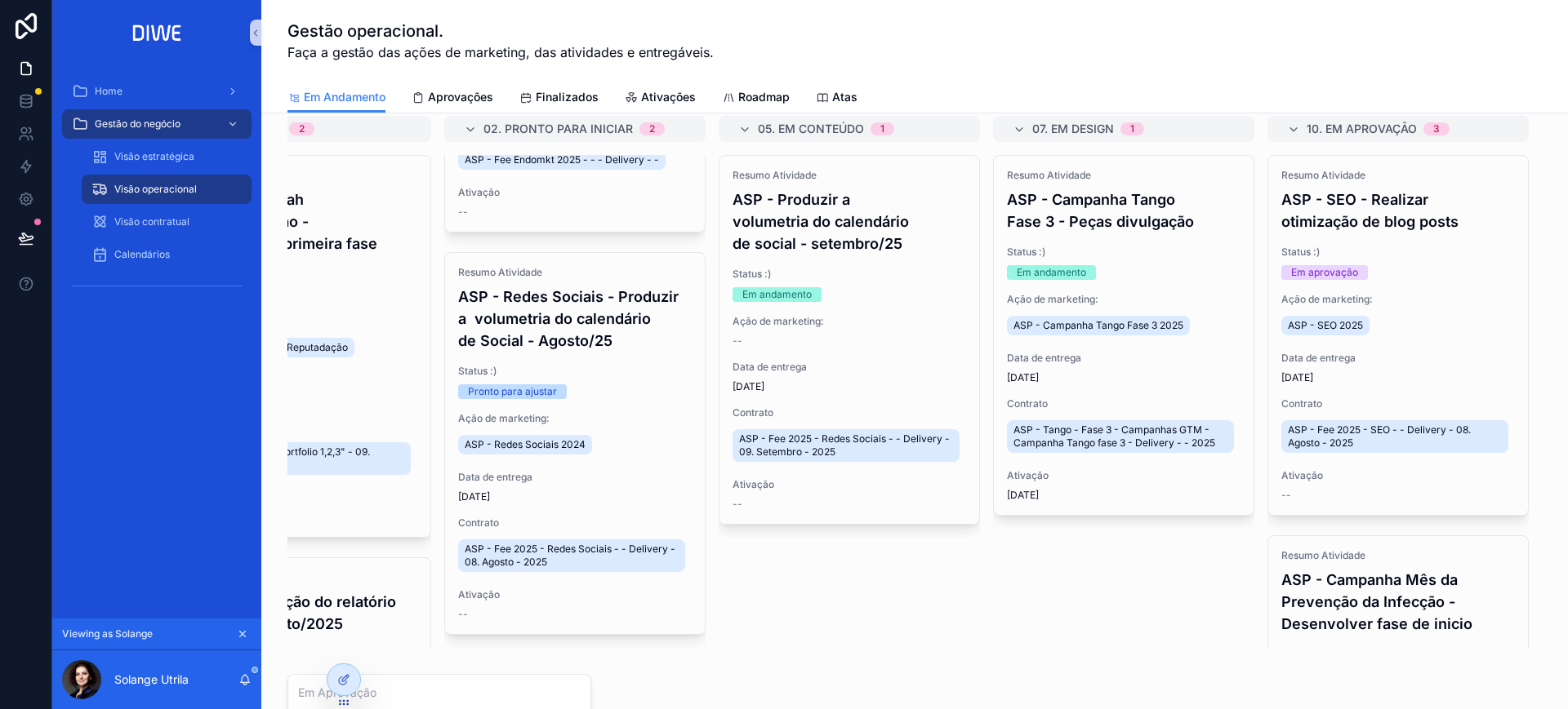
click at [238, 634] on icon "scrollable content" at bounding box center [243, 635] width 12 height 12
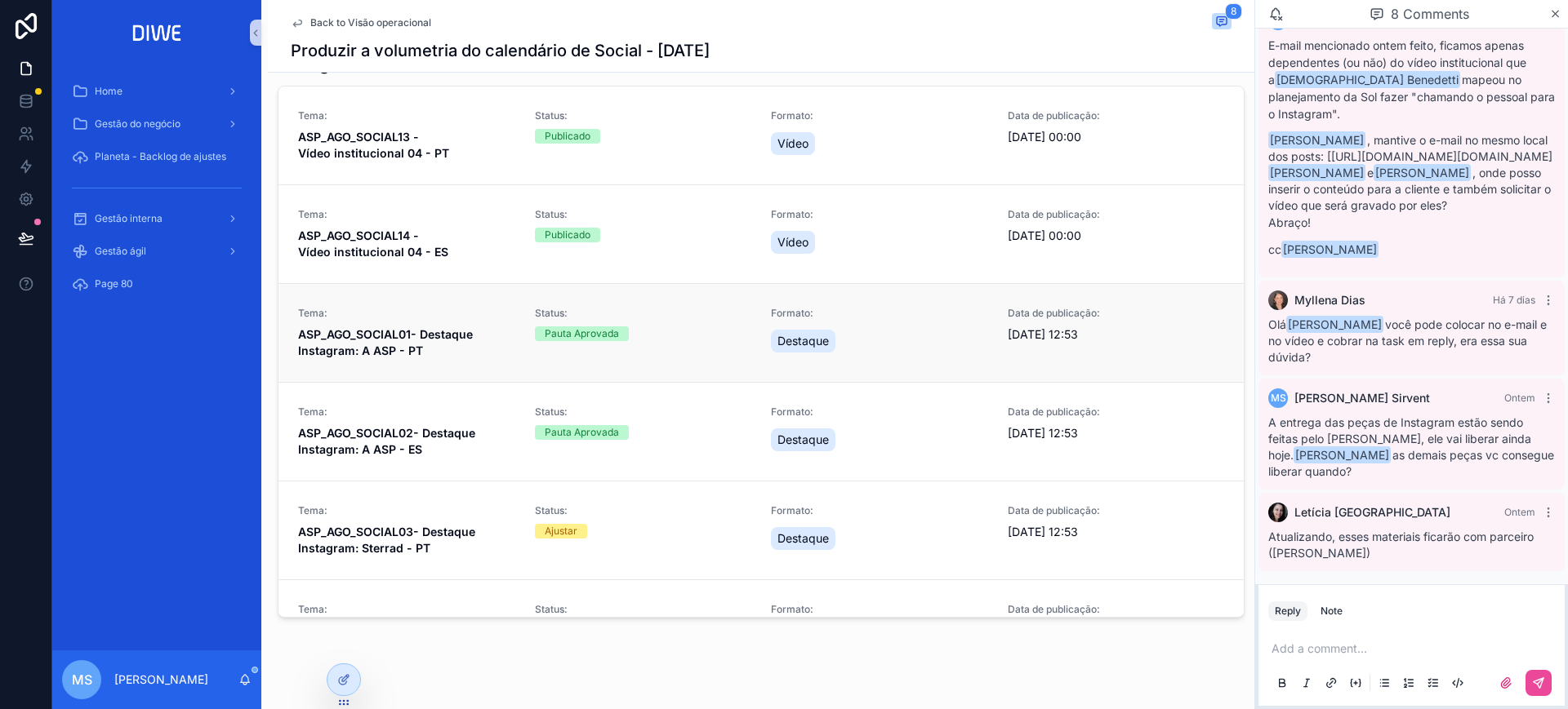
click at [705, 338] on div "Pauta Aprovada" at bounding box center [644, 334] width 217 height 15
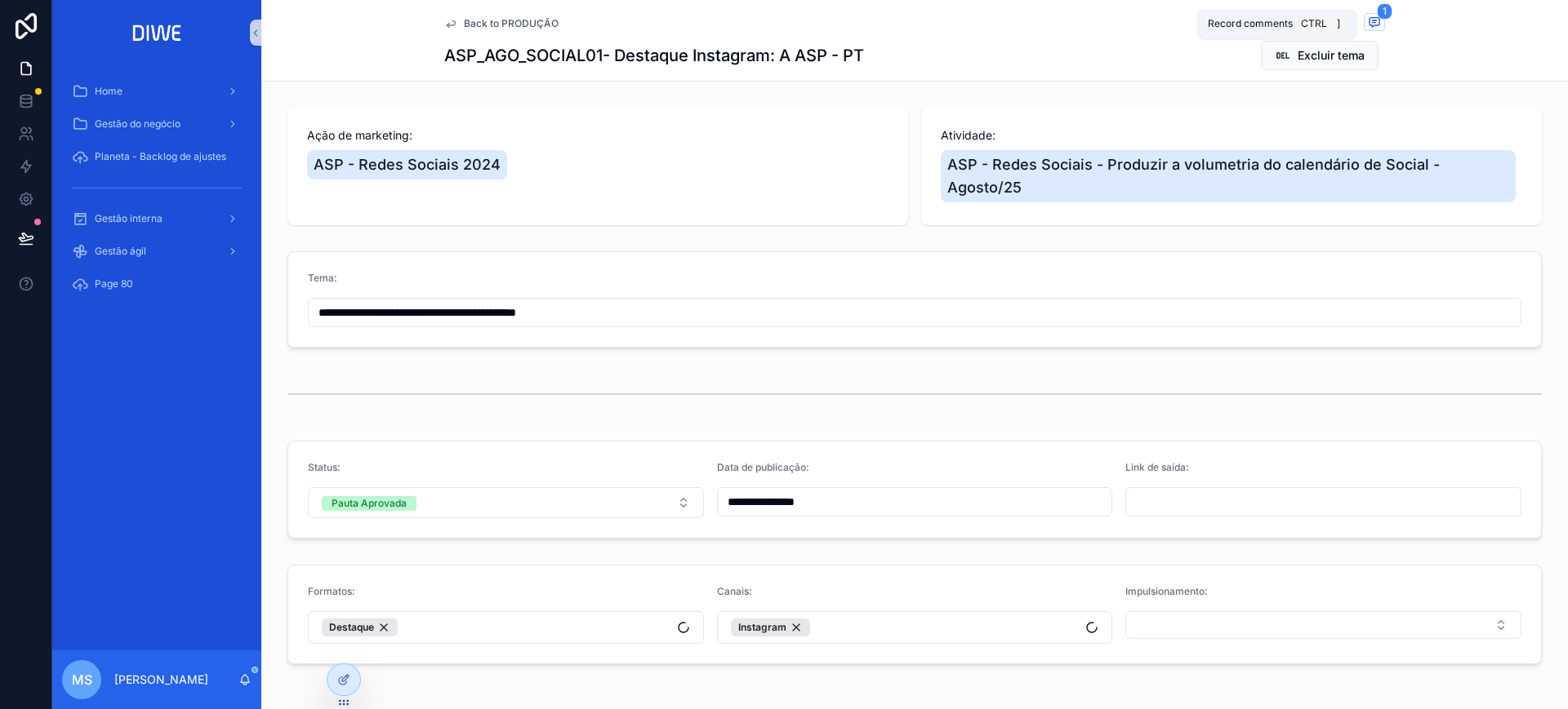
click at [1367, 31] on button "1" at bounding box center [1374, 23] width 21 height 20
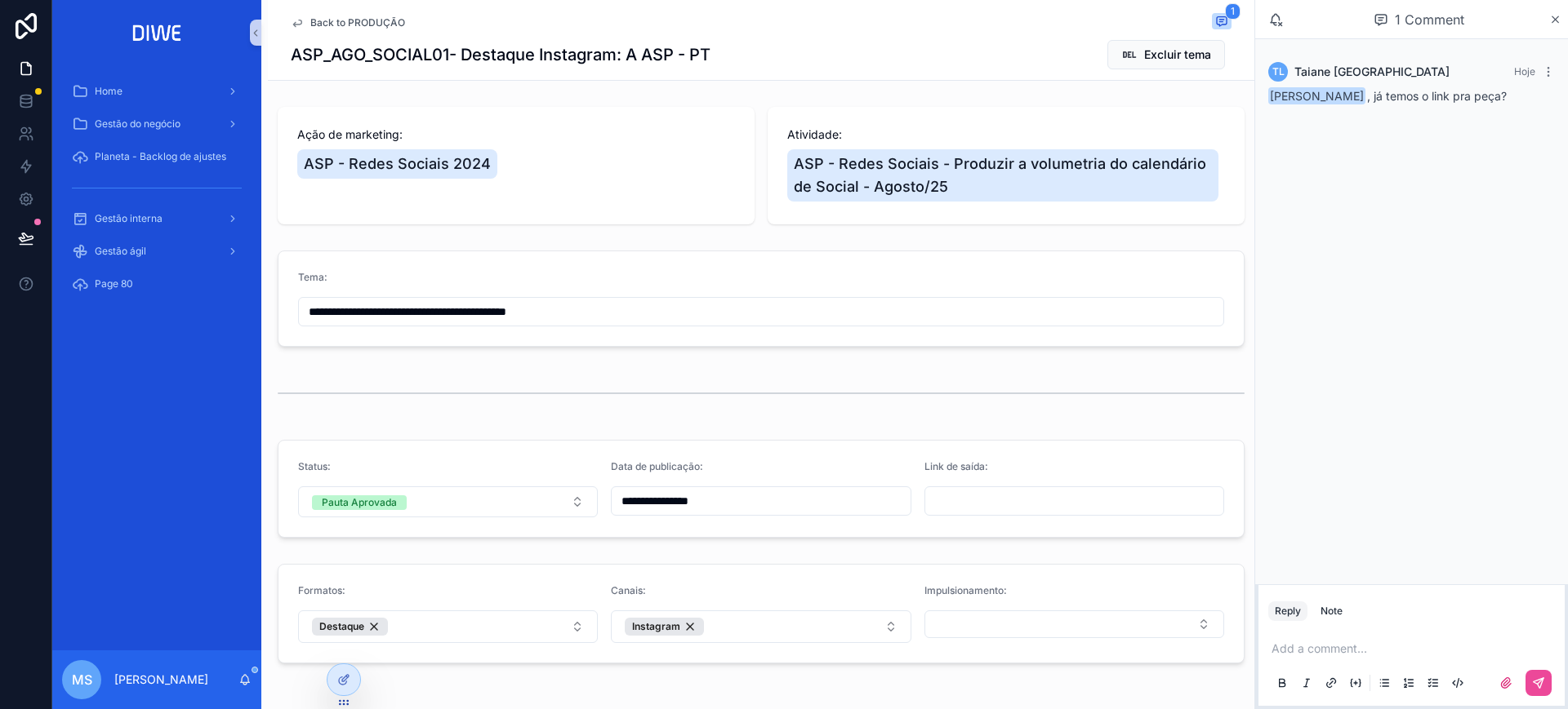
type input "**********"
click at [346, 18] on span "Back to PRODUÇÃO" at bounding box center [358, 23] width 95 height 14
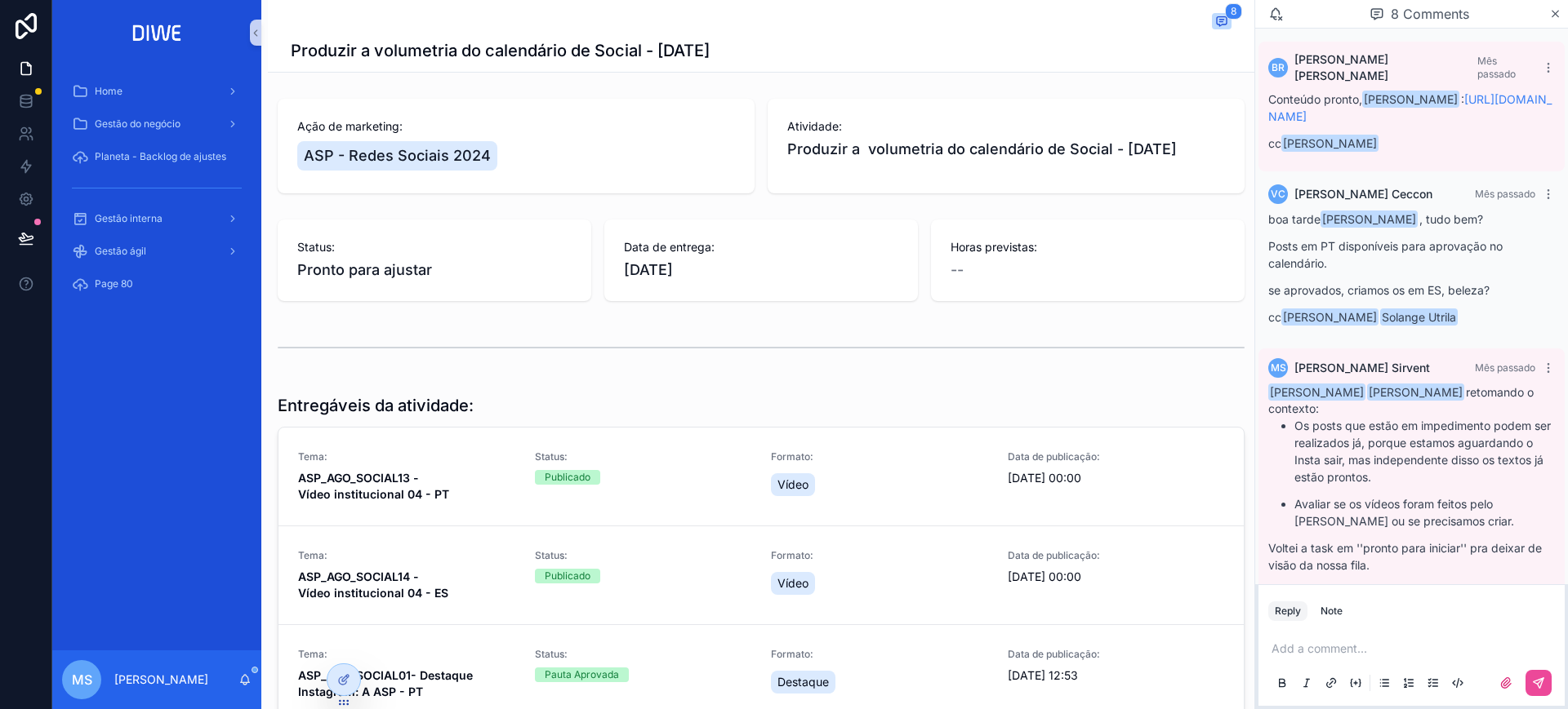
scroll to position [773, 0]
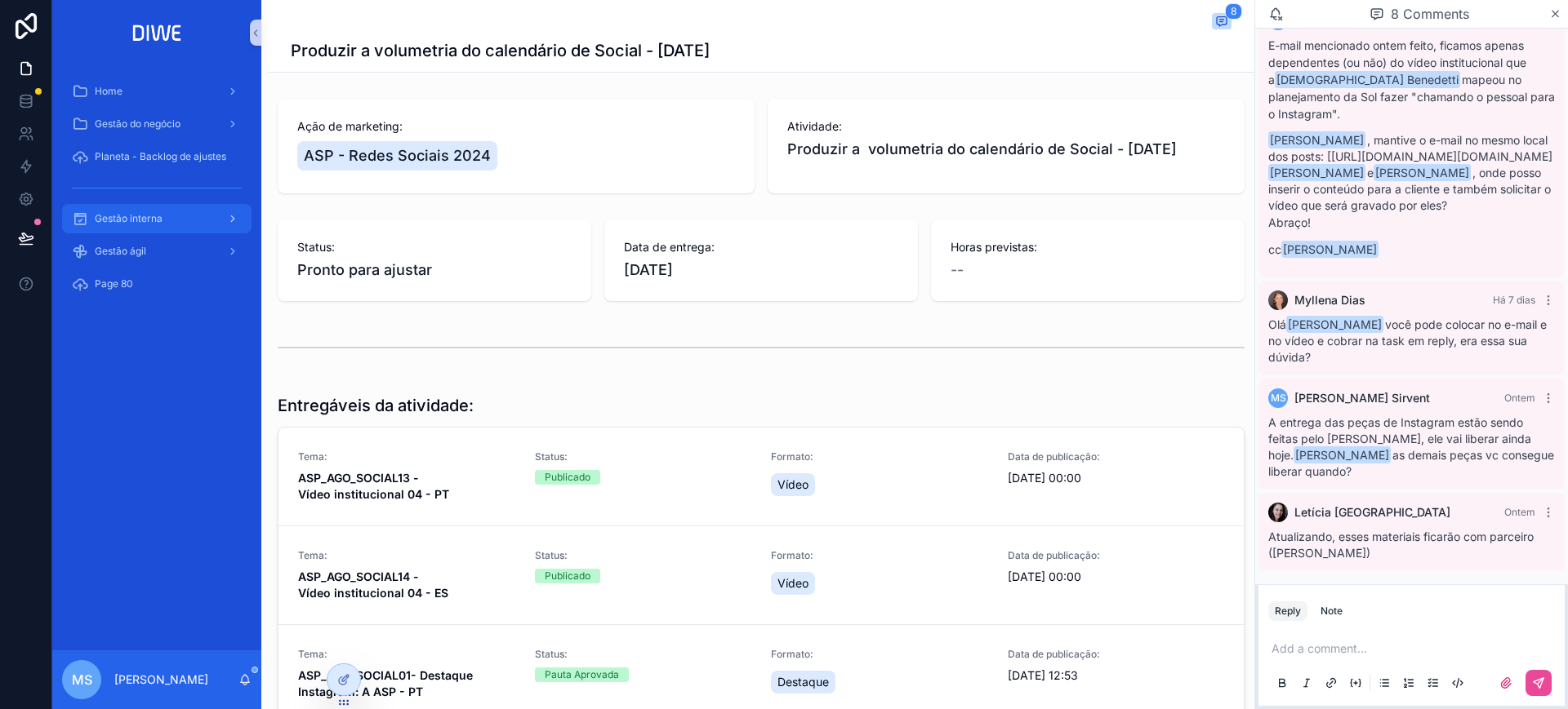
click at [174, 218] on div "Gestão interna" at bounding box center [157, 219] width 170 height 26
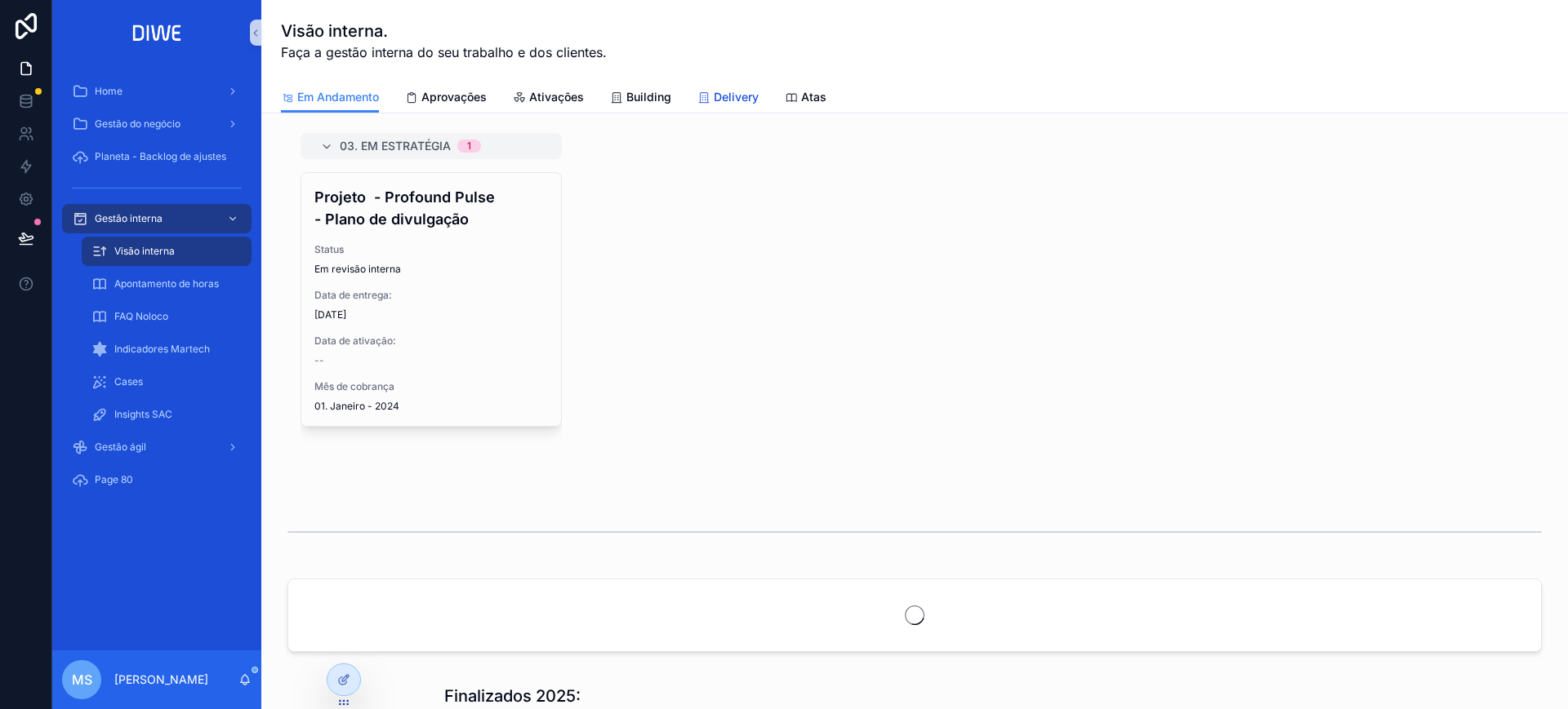
click at [718, 97] on span "Delivery" at bounding box center [737, 97] width 45 height 16
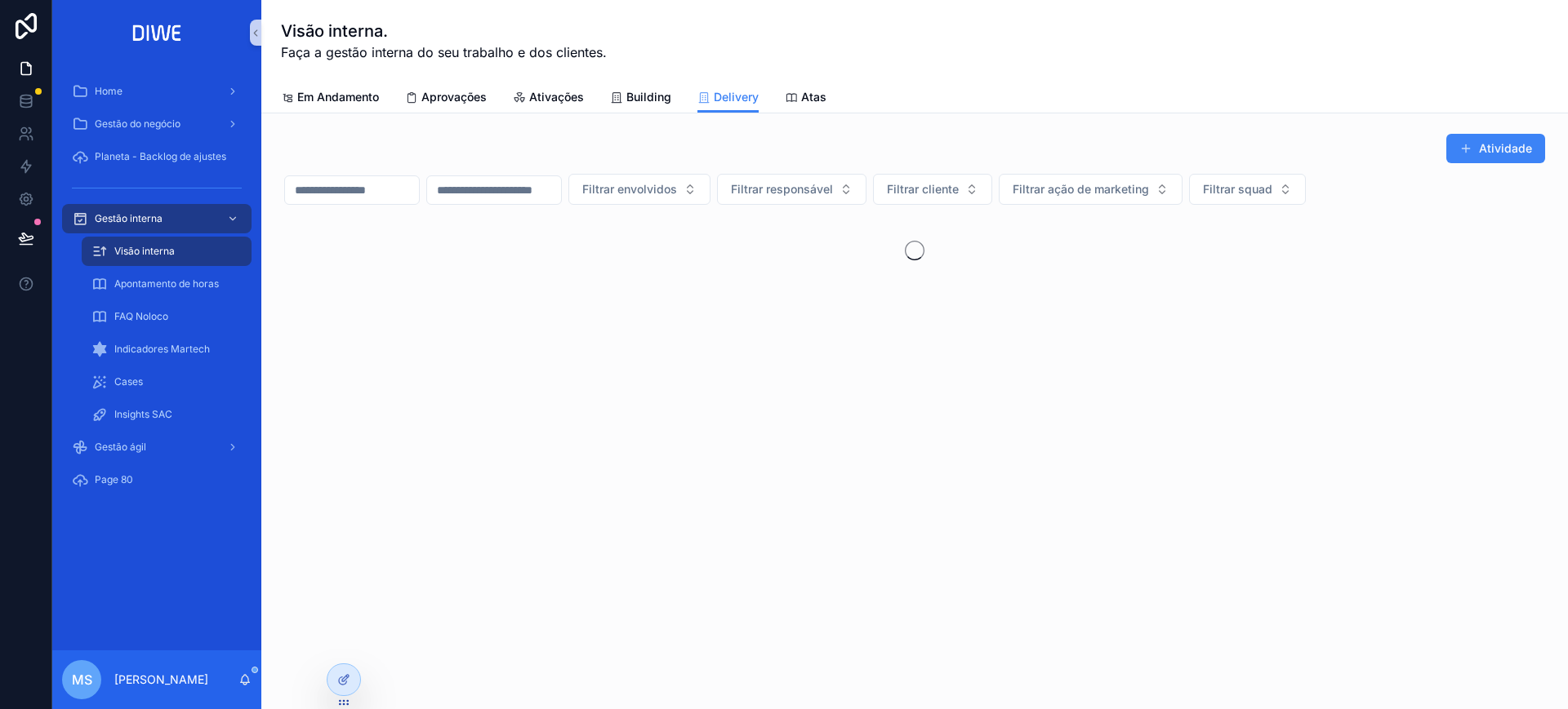
click at [379, 201] on div "scrollable content" at bounding box center [352, 190] width 136 height 29
click at [385, 172] on div "Atividade Filtrar envolvidos Filtrar responsável Filtrar cliente Filtrar ação d…" at bounding box center [915, 210] width 1261 height 154
click at [390, 181] on input "scrollable content" at bounding box center [352, 191] width 134 height 23
paste input "**********"
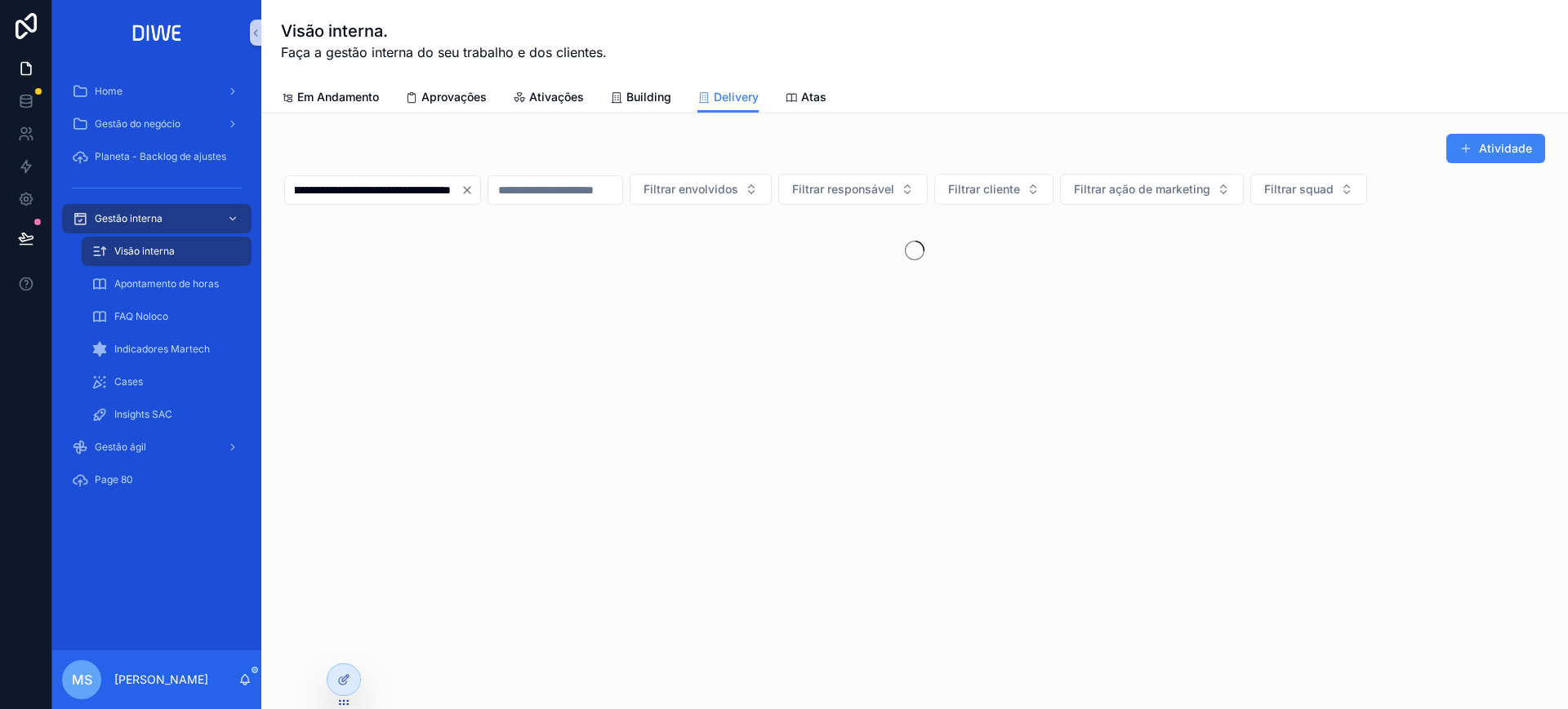
type input "**********"
click at [345, 184] on input "**********" at bounding box center [373, 191] width 175 height 23
paste input "**********"
drag, startPoint x: 392, startPoint y: 189, endPoint x: 188, endPoint y: 175, distance: 204.5
click at [188, 175] on div "**********" at bounding box center [810, 354] width 1516 height 709
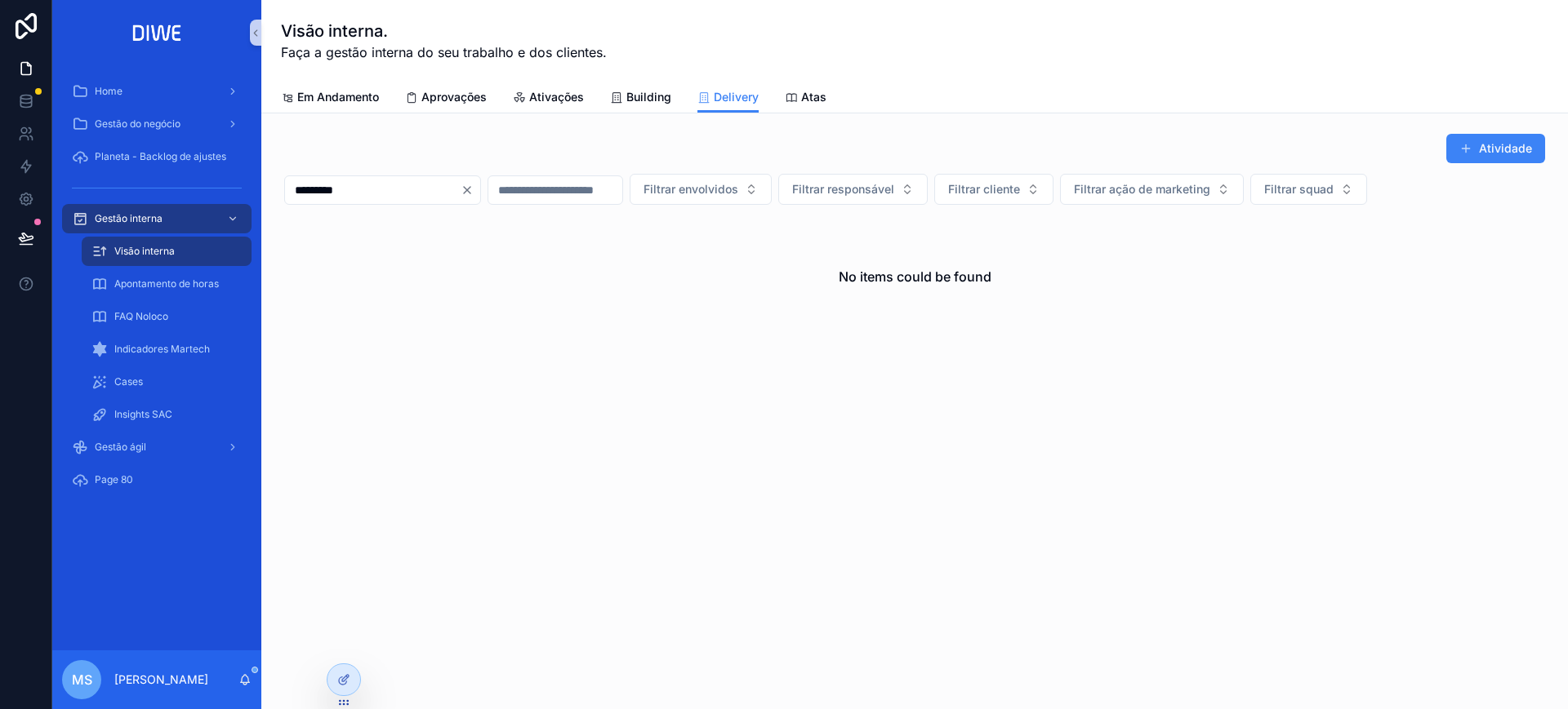
type input "*********"
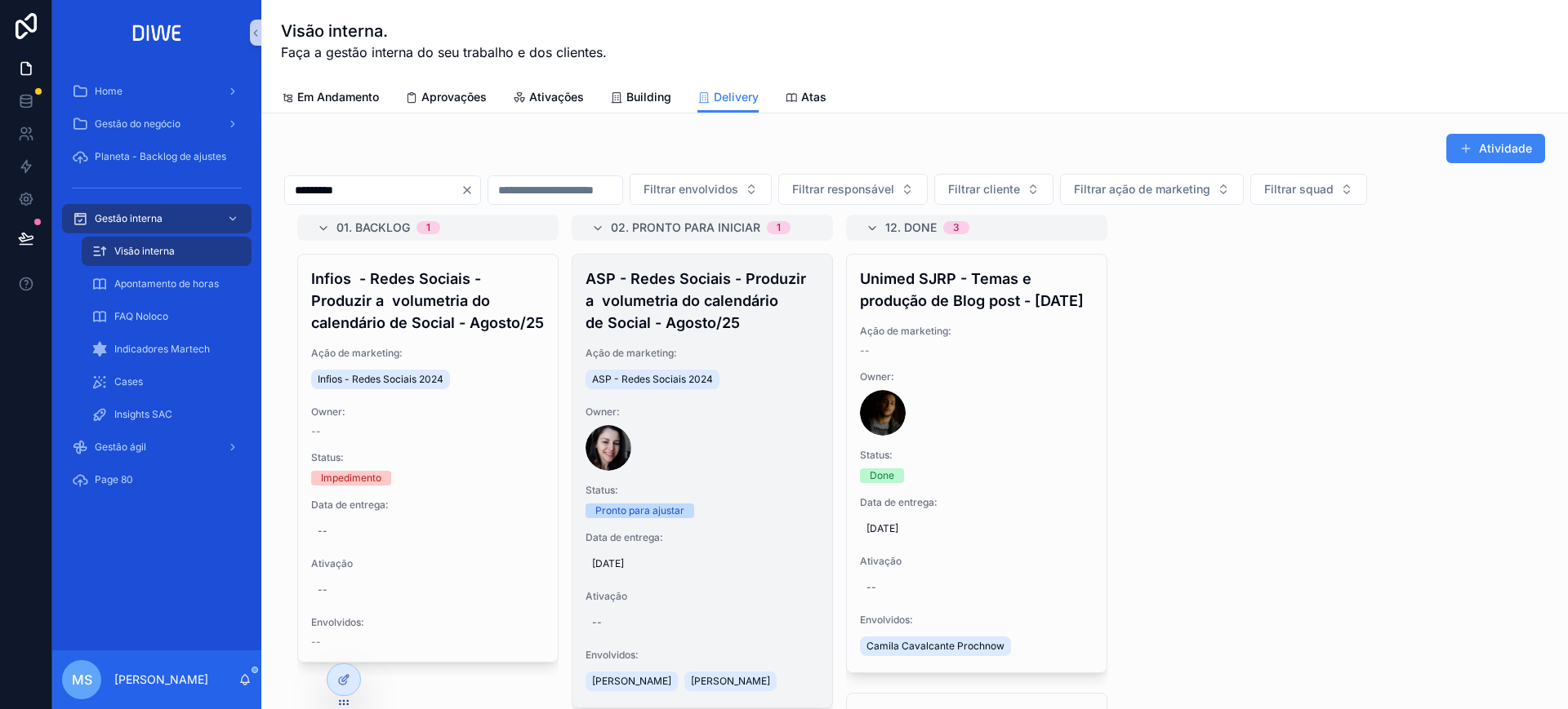
click at [731, 337] on div "ASP - Redes Sociais - Produzir a volumetria do calendário de Social - Agosto/25…" at bounding box center [703, 481] width 259 height 453
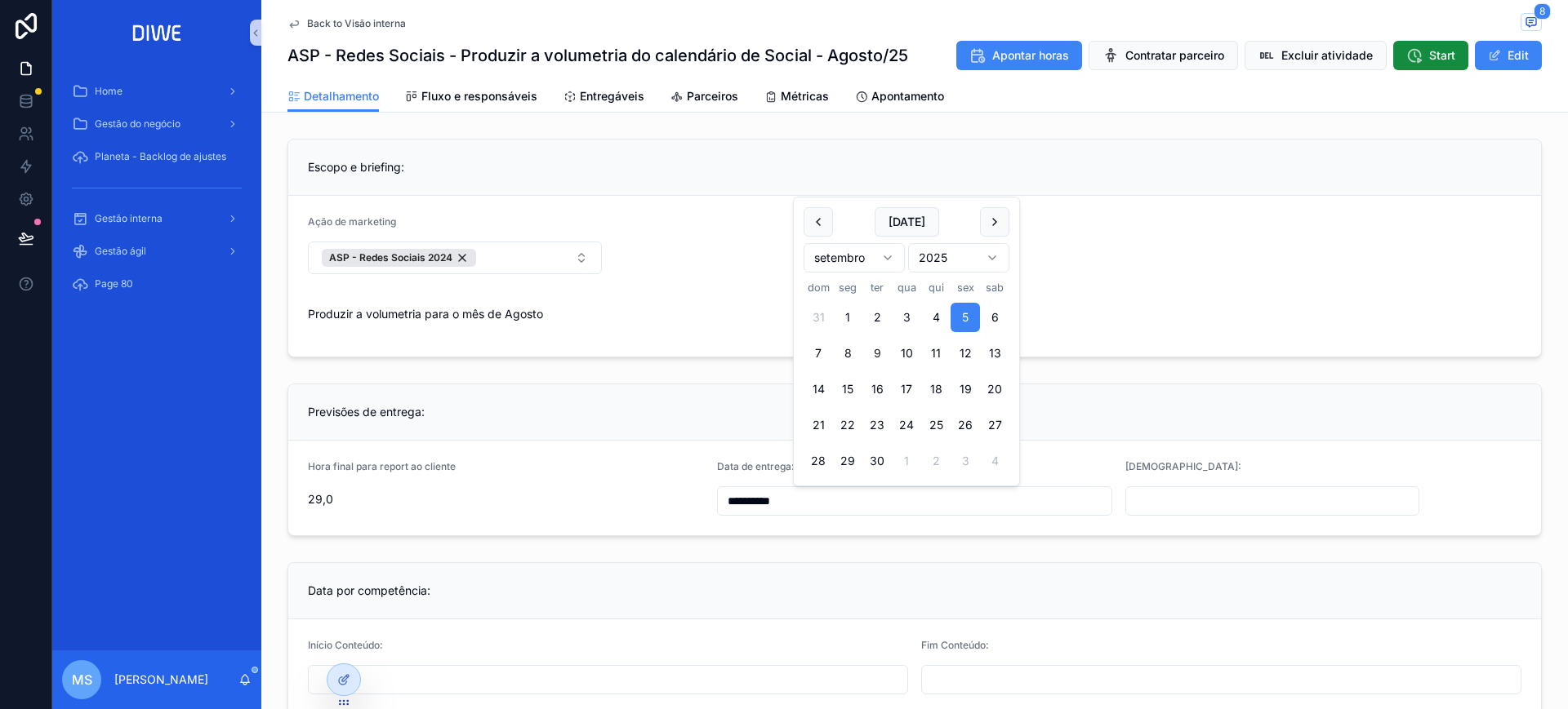
click at [897, 504] on input "**********" at bounding box center [916, 501] width 395 height 23
click at [908, 352] on button "10" at bounding box center [907, 353] width 29 height 29
click at [931, 354] on button "11" at bounding box center [936, 353] width 29 height 29
type input "**********"
click at [1232, 431] on div "Previsões de entrega:" at bounding box center [915, 412] width 1253 height 56
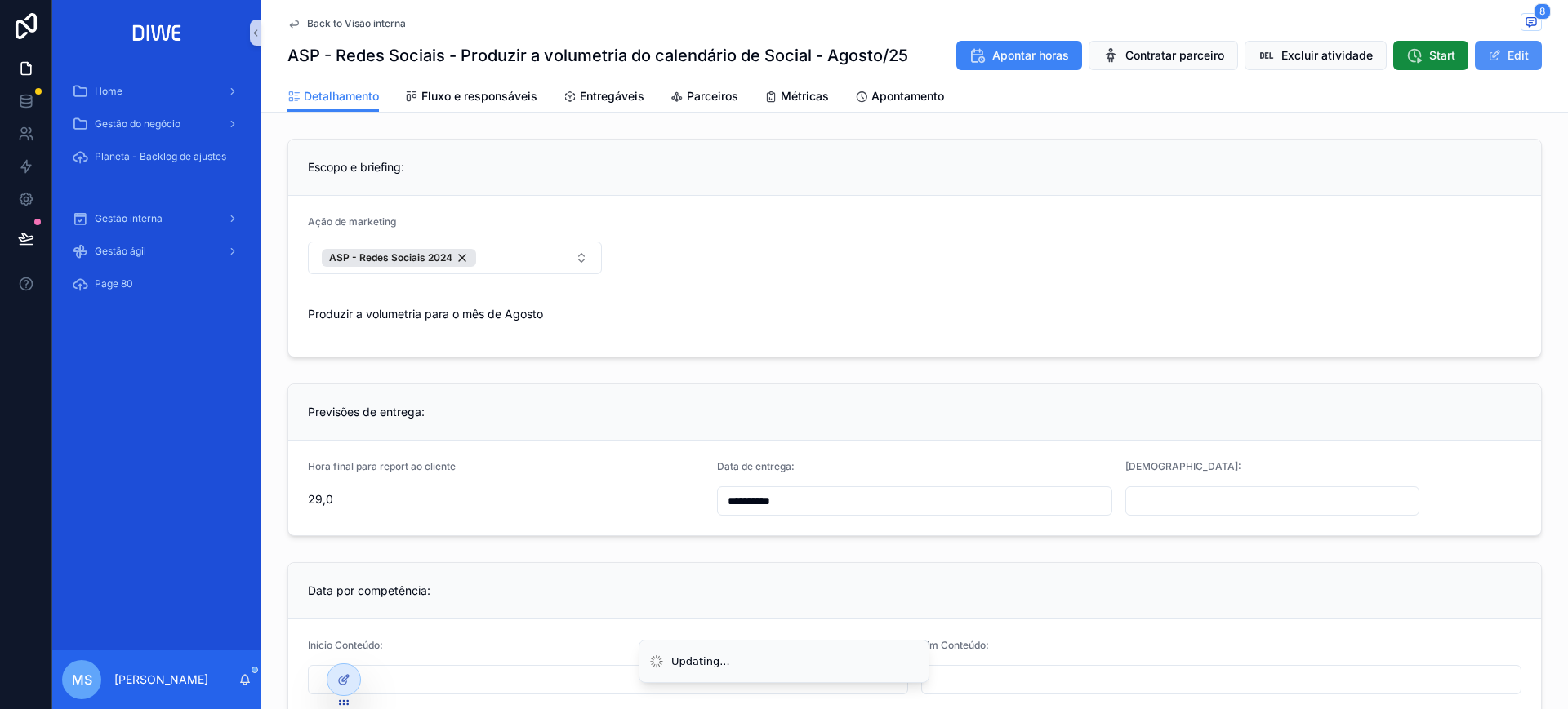
click at [1479, 60] on button "Edit" at bounding box center [1508, 55] width 67 height 29
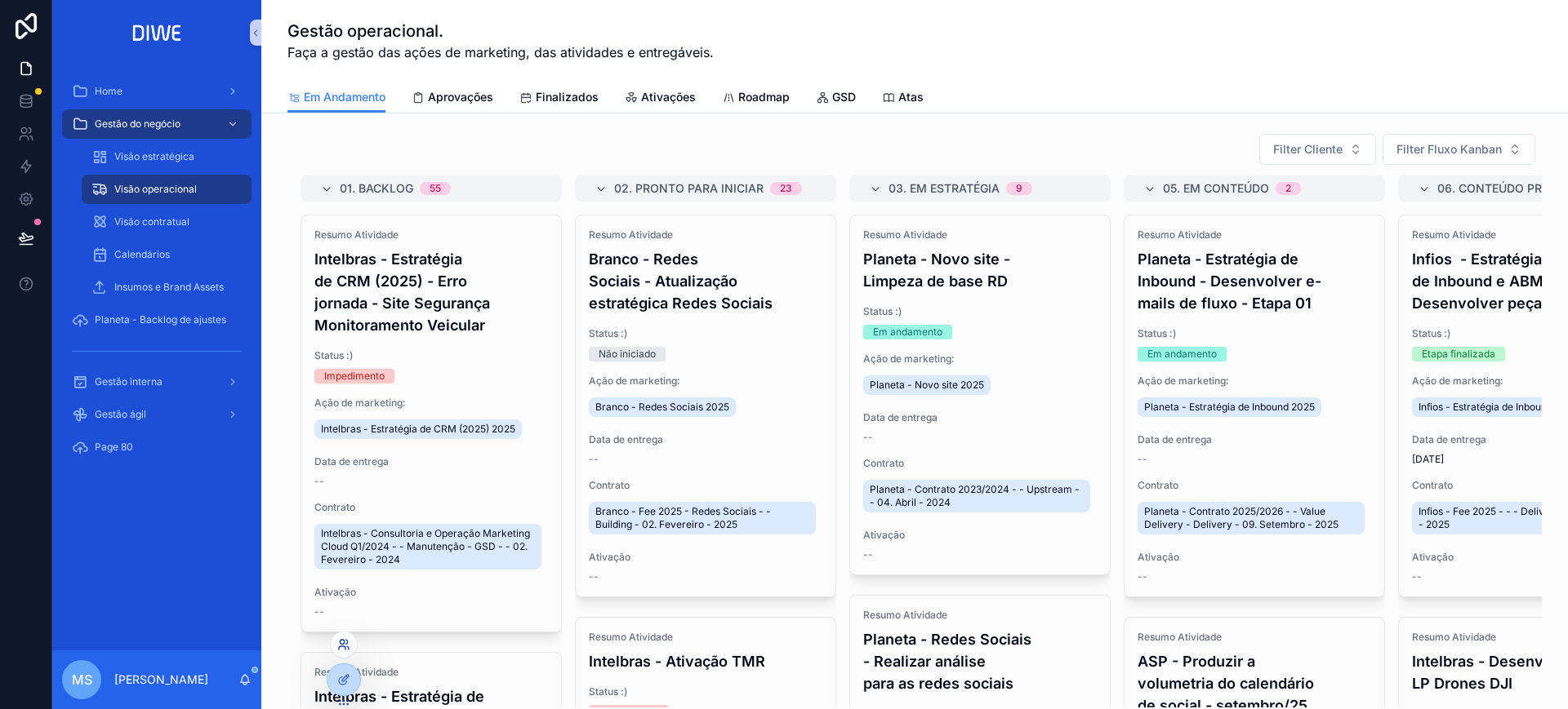
click at [345, 647] on icon at bounding box center [345, 645] width 14 height 14
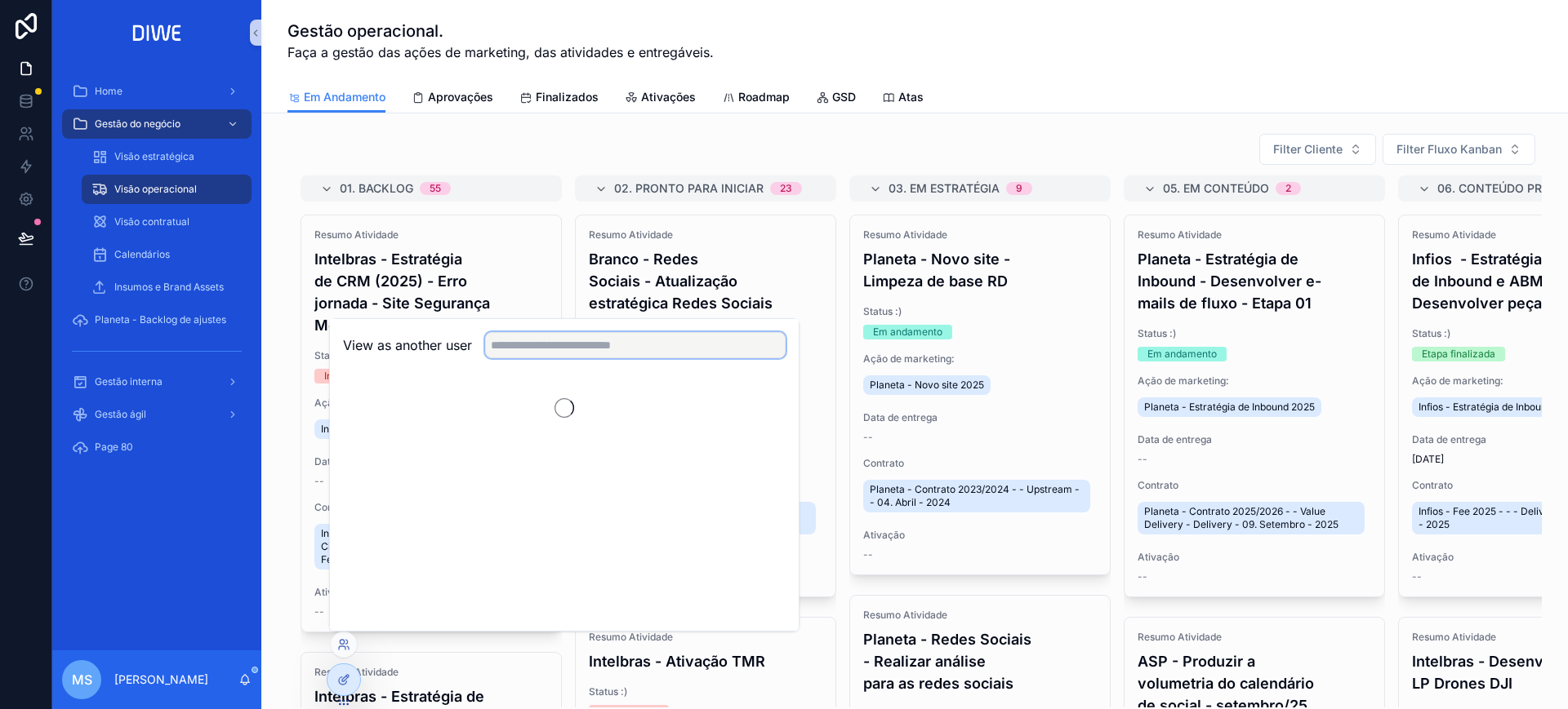
click at [577, 340] on input "text" at bounding box center [635, 344] width 301 height 26
type input "***"
click at [762, 400] on button "Select" at bounding box center [765, 405] width 43 height 23
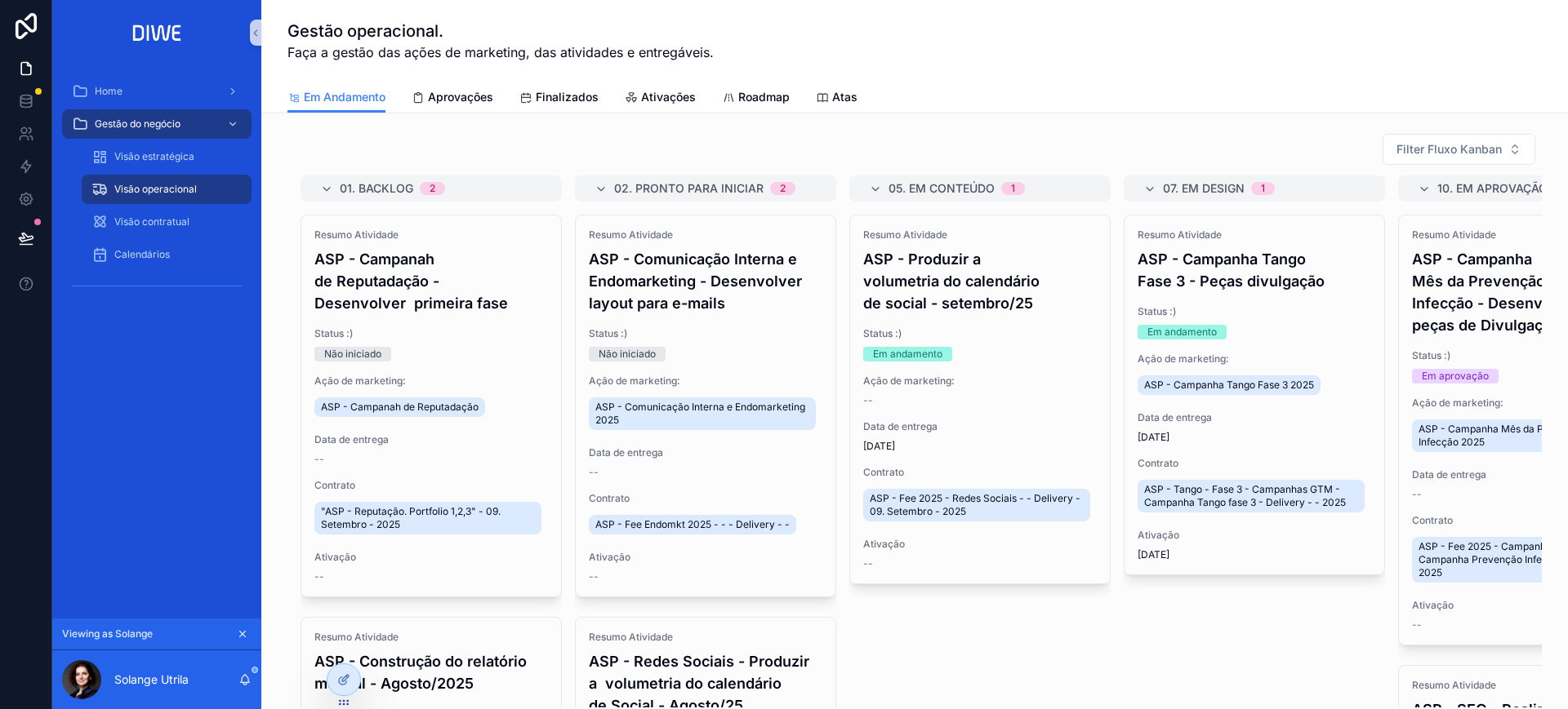
click at [1065, 620] on div "01. Backlog 2 Resumo Atividade ASP - Campanah de Reputadação - Desenvolver prim…" at bounding box center [915, 441] width 1254 height 532
click at [1493, 311] on h4 "ASP - Campanha Mês da Prevenção da Infecção - Desenvolver peças de Divulgação" at bounding box center [1528, 292] width 233 height 88
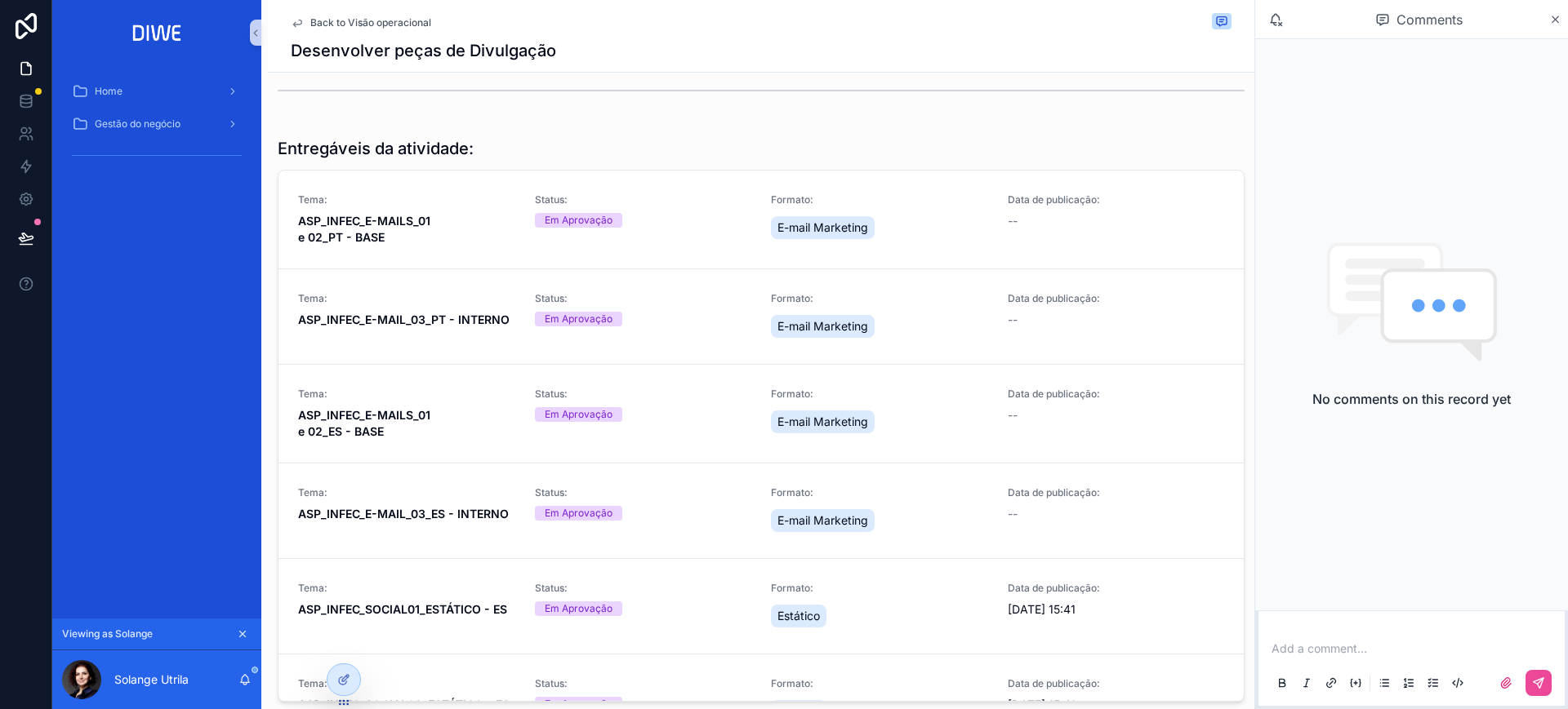
click at [384, 19] on span "Back to Visão operacional" at bounding box center [371, 23] width 121 height 14
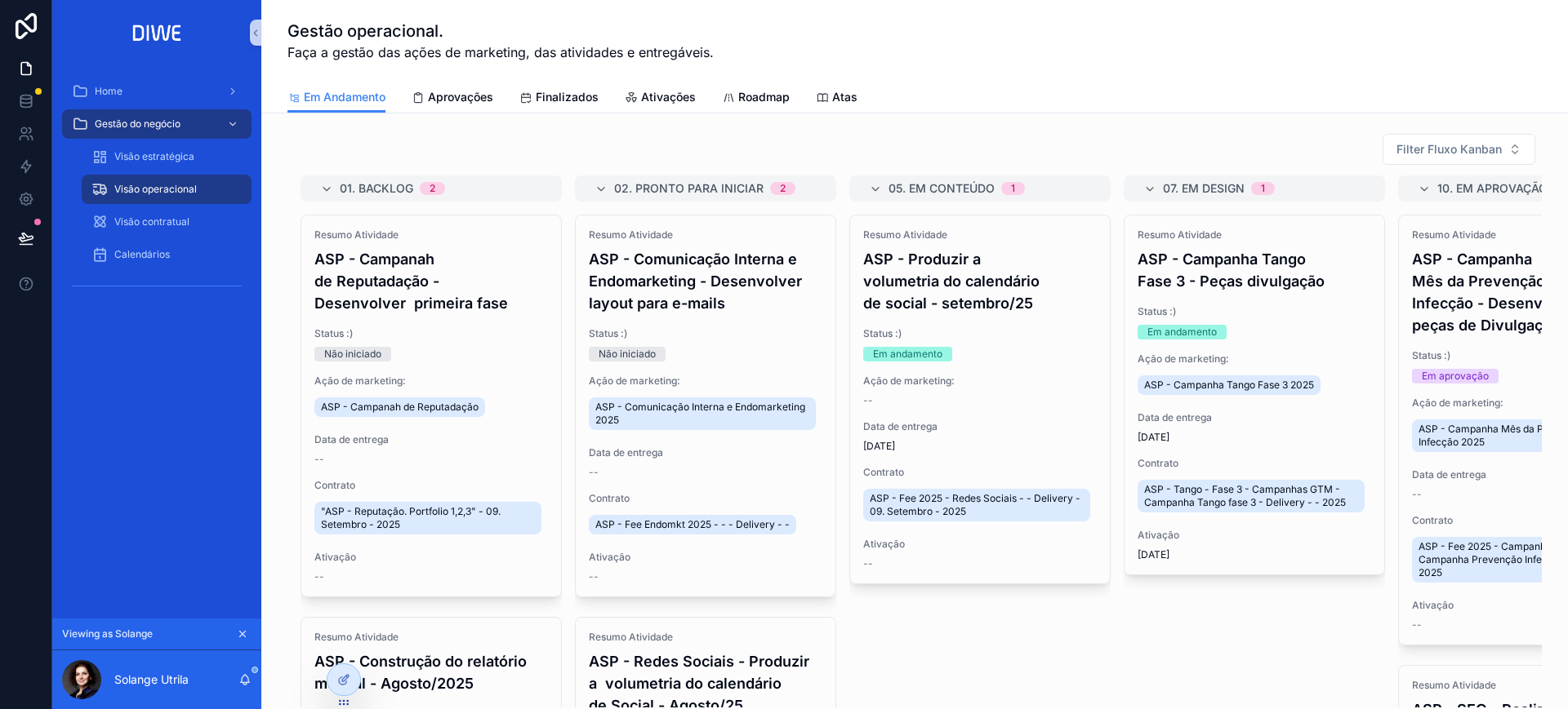
click at [243, 631] on icon "scrollable content" at bounding box center [243, 635] width 12 height 12
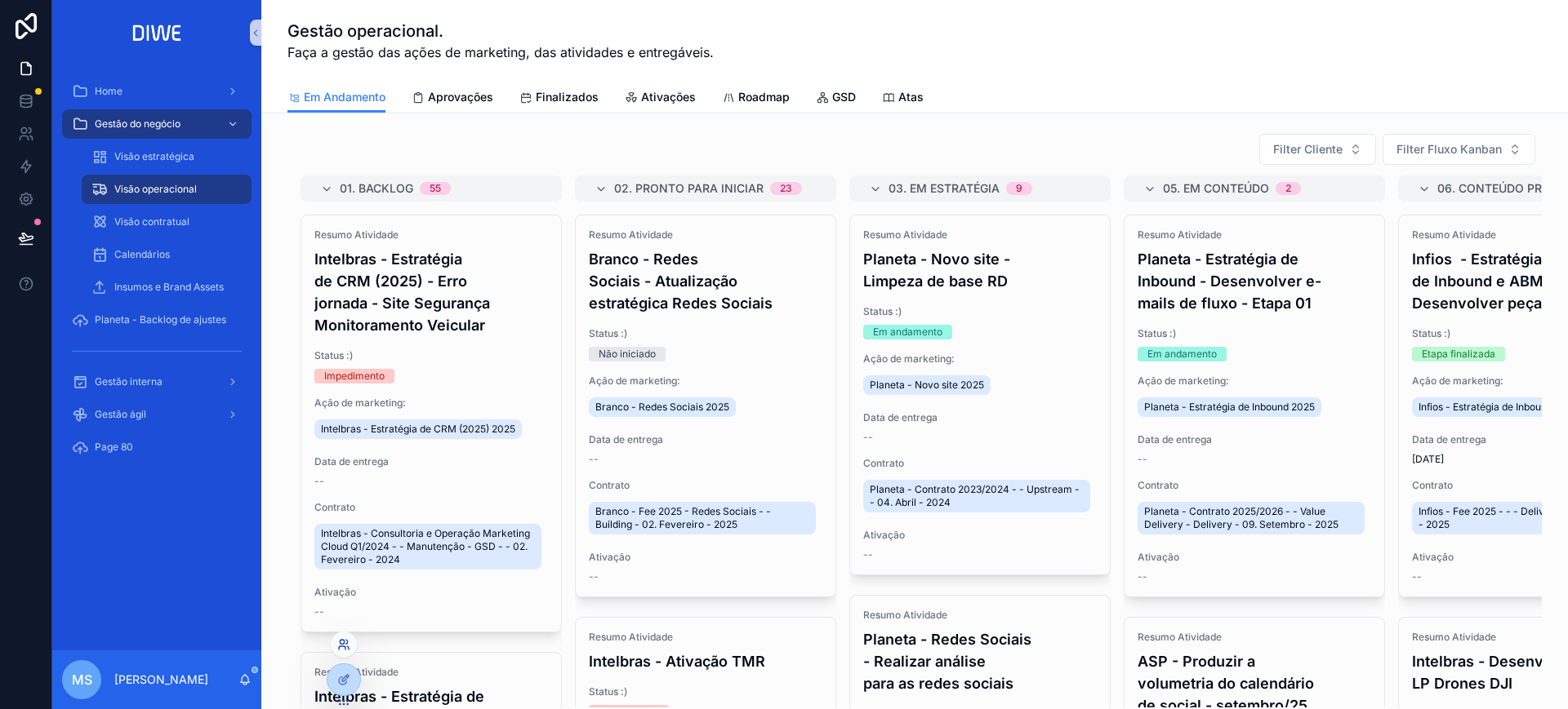
click at [340, 643] on icon at bounding box center [345, 645] width 14 height 14
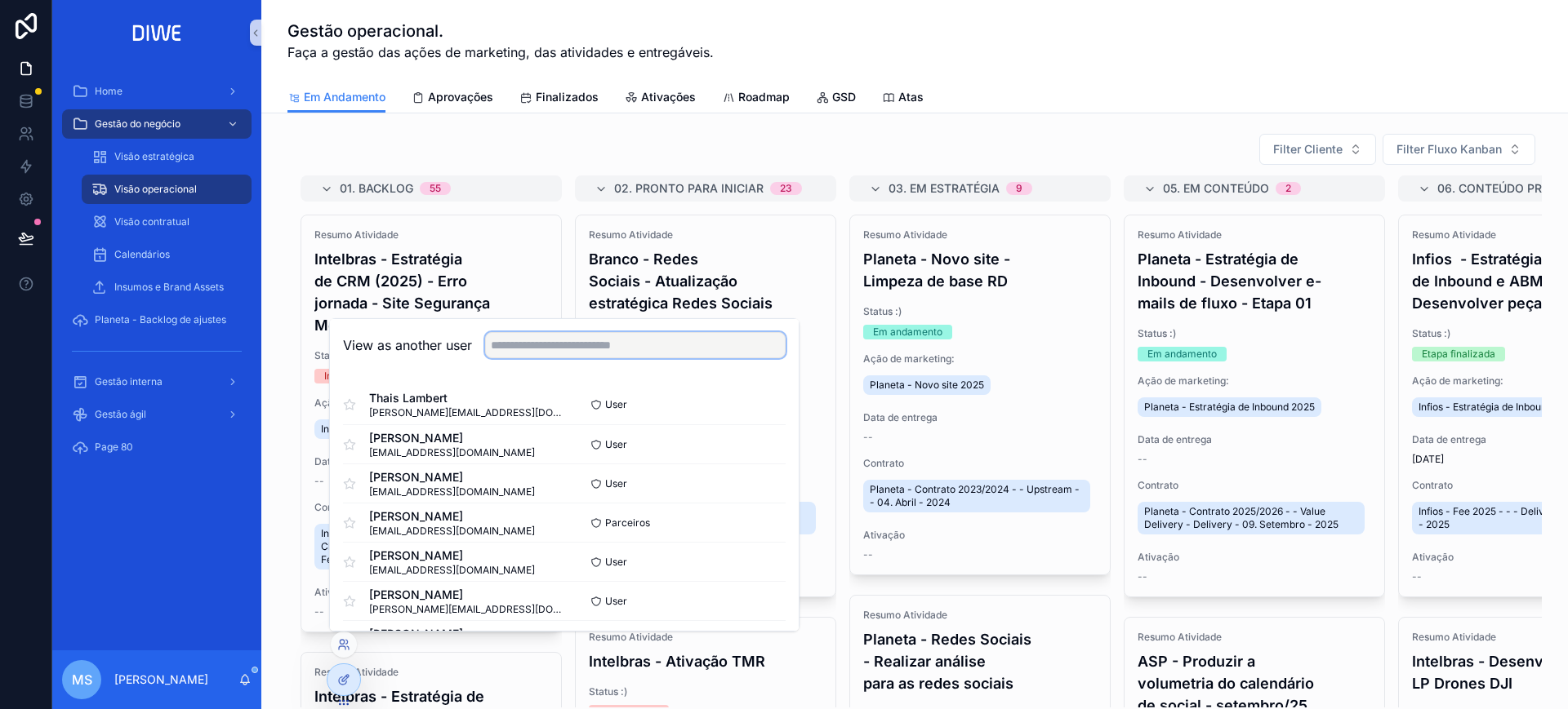
click at [657, 340] on input "text" at bounding box center [635, 344] width 301 height 26
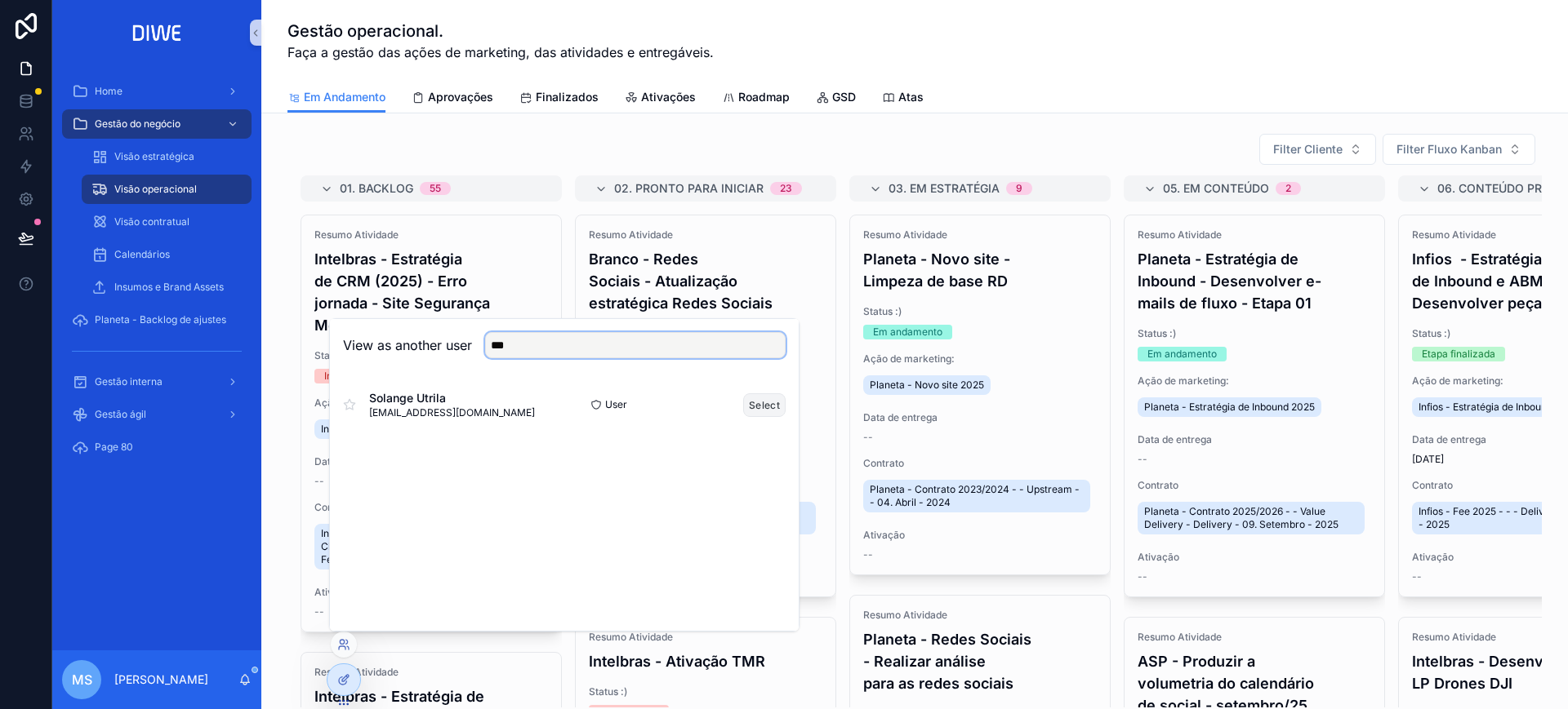
type input "***"
click at [754, 412] on button "Select" at bounding box center [765, 405] width 43 height 23
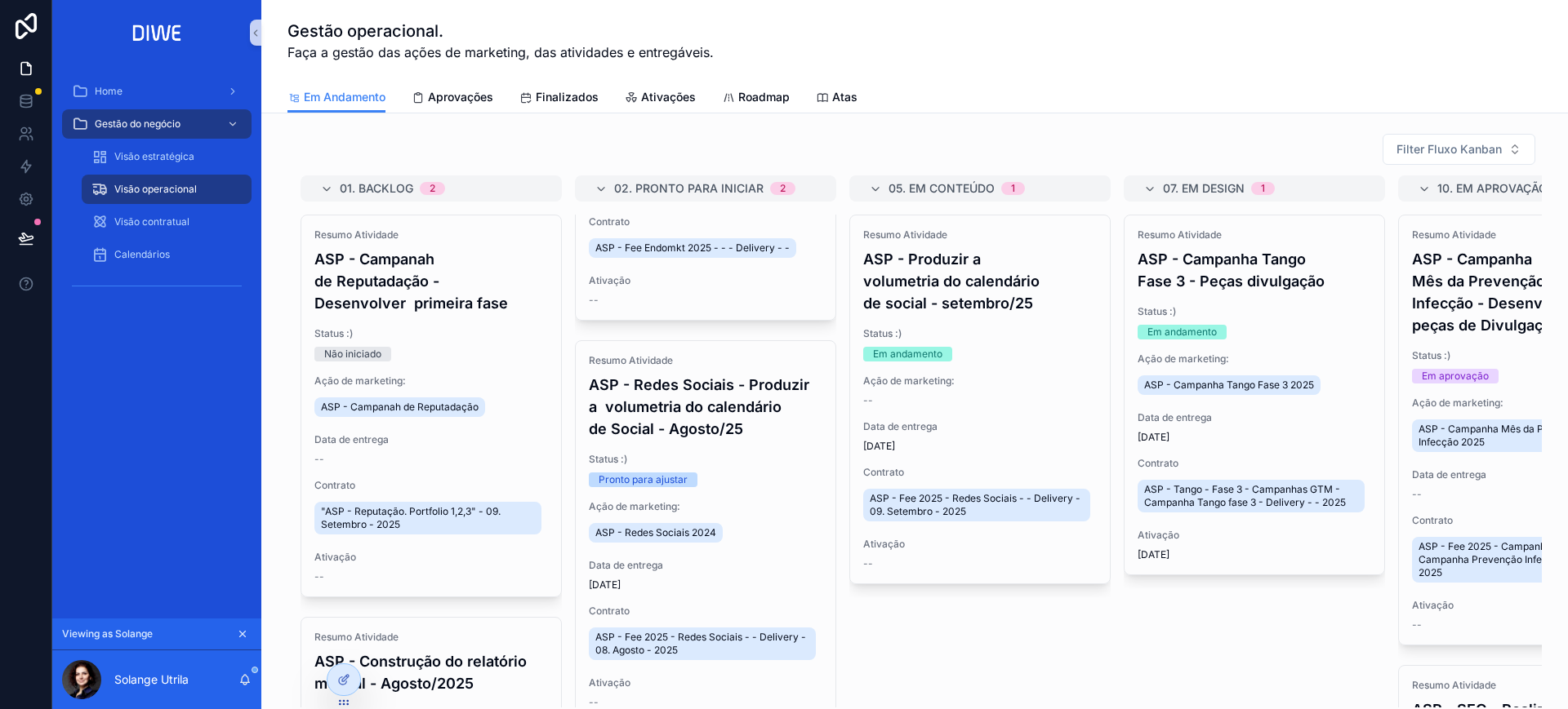
scroll to position [295, 0]
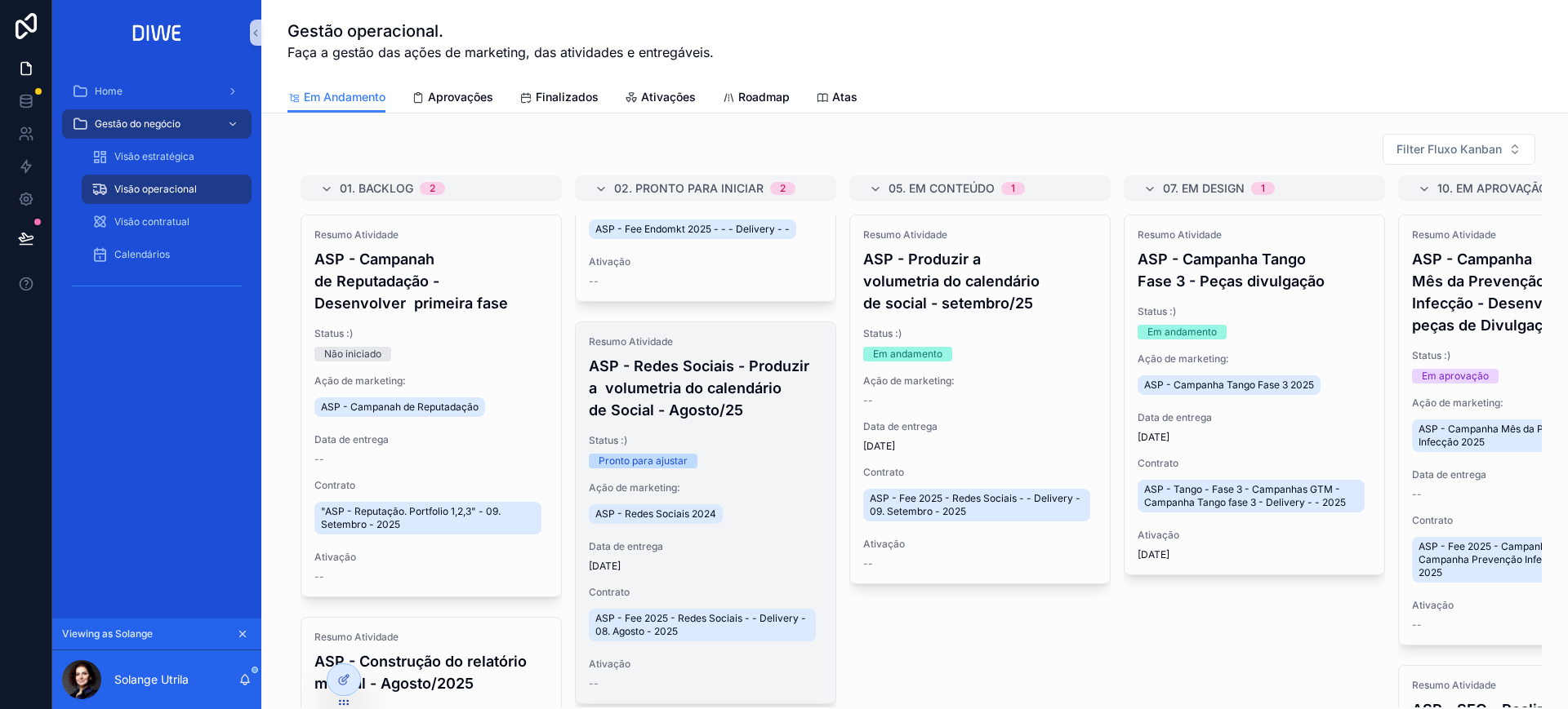
click at [682, 399] on h4 "ASP - Redes Sociais - Produzir a volumetria do calendário de Social - Agosto/25" at bounding box center [705, 388] width 233 height 66
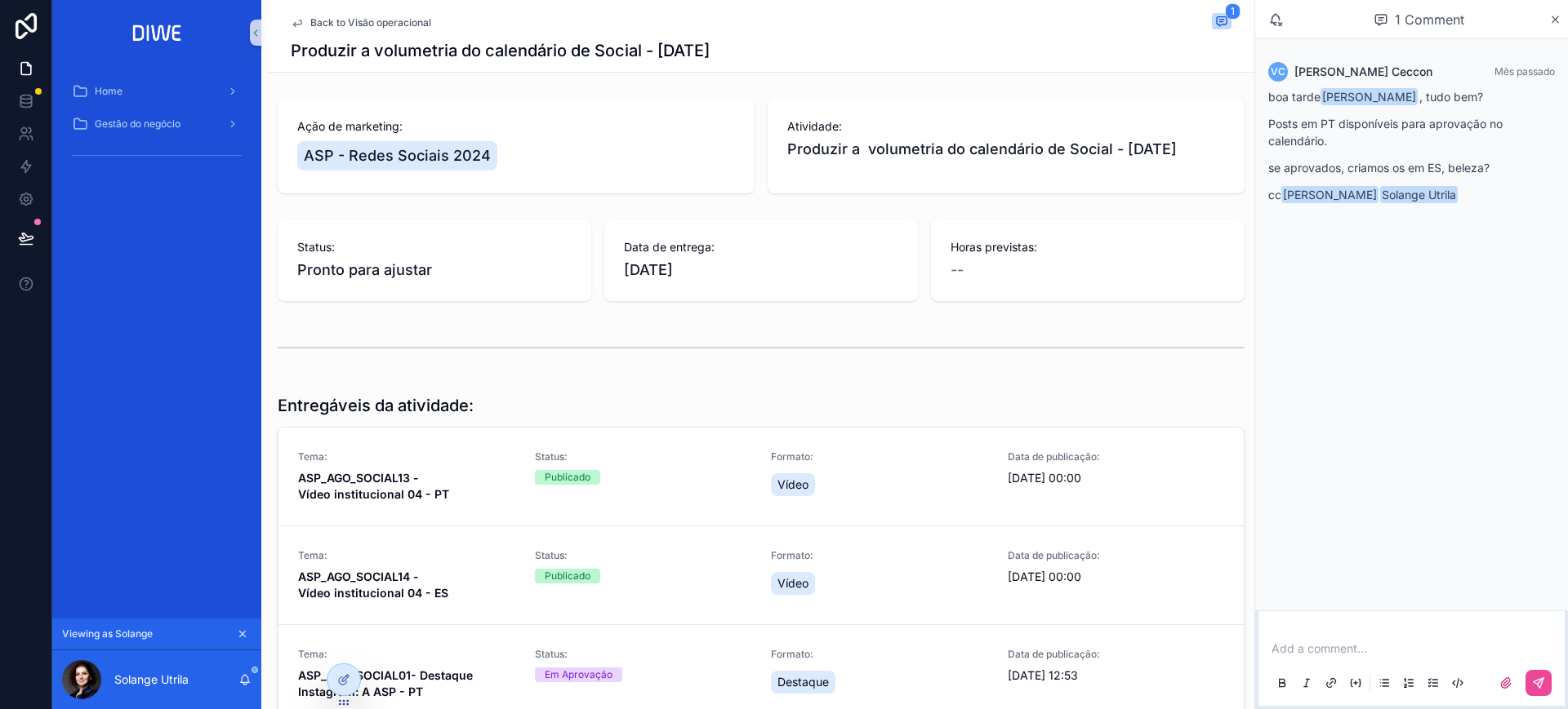
drag, startPoint x: 753, startPoint y: 48, endPoint x: 263, endPoint y: 49, distance: 490.0
click at [263, 49] on div "Back to Visão operacional 1 Produzir a volumetria do calendário de Social - [DA…" at bounding box center [758, 535] width 993 height 1070
copy h1 "Produzir a volumetria do calendário de Social - [DATE]"
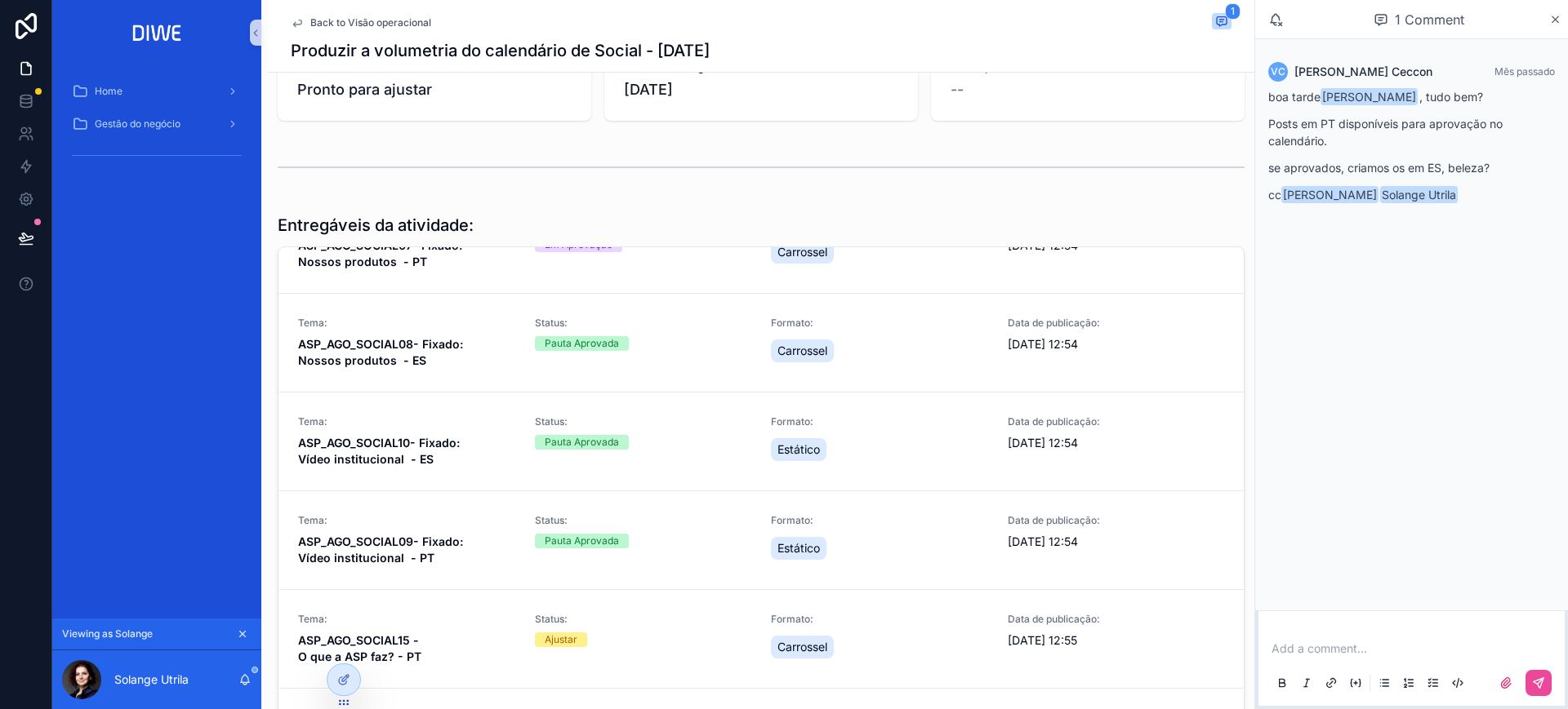
scroll to position [751, 0]
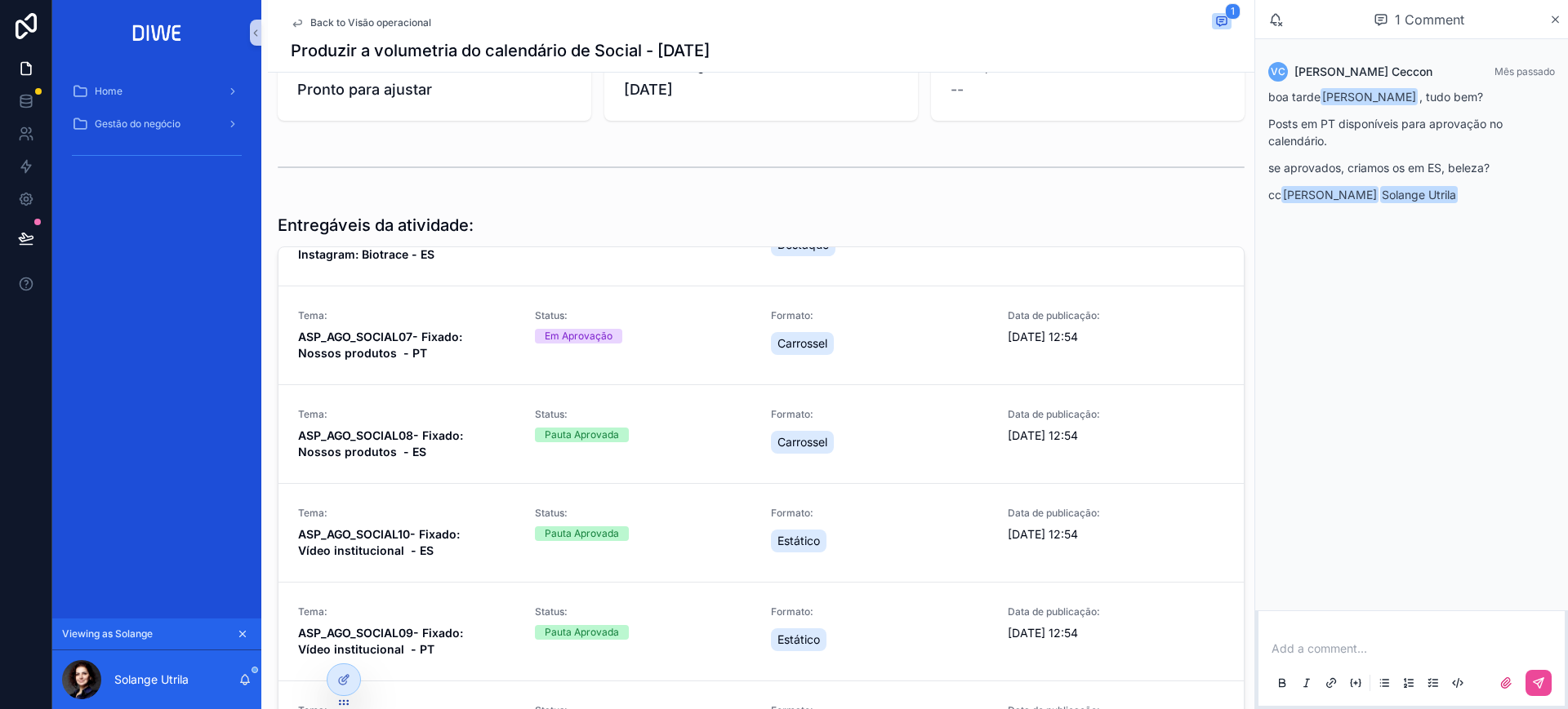
click at [382, 25] on span "Back to Visão operacional" at bounding box center [371, 23] width 121 height 14
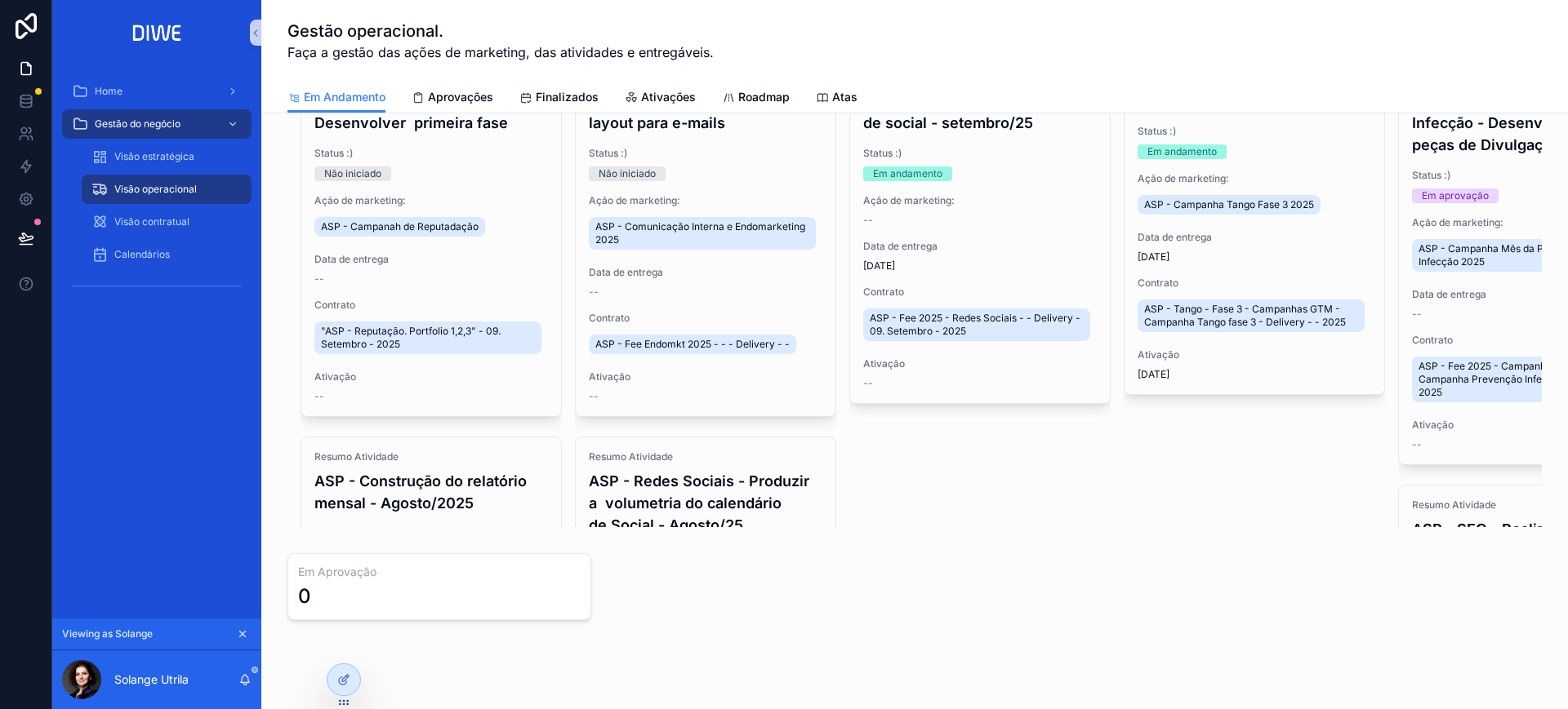
click at [233, 624] on div "Viewing as Solange" at bounding box center [157, 635] width 209 height 32
click at [241, 635] on icon "scrollable content" at bounding box center [243, 635] width 12 height 12
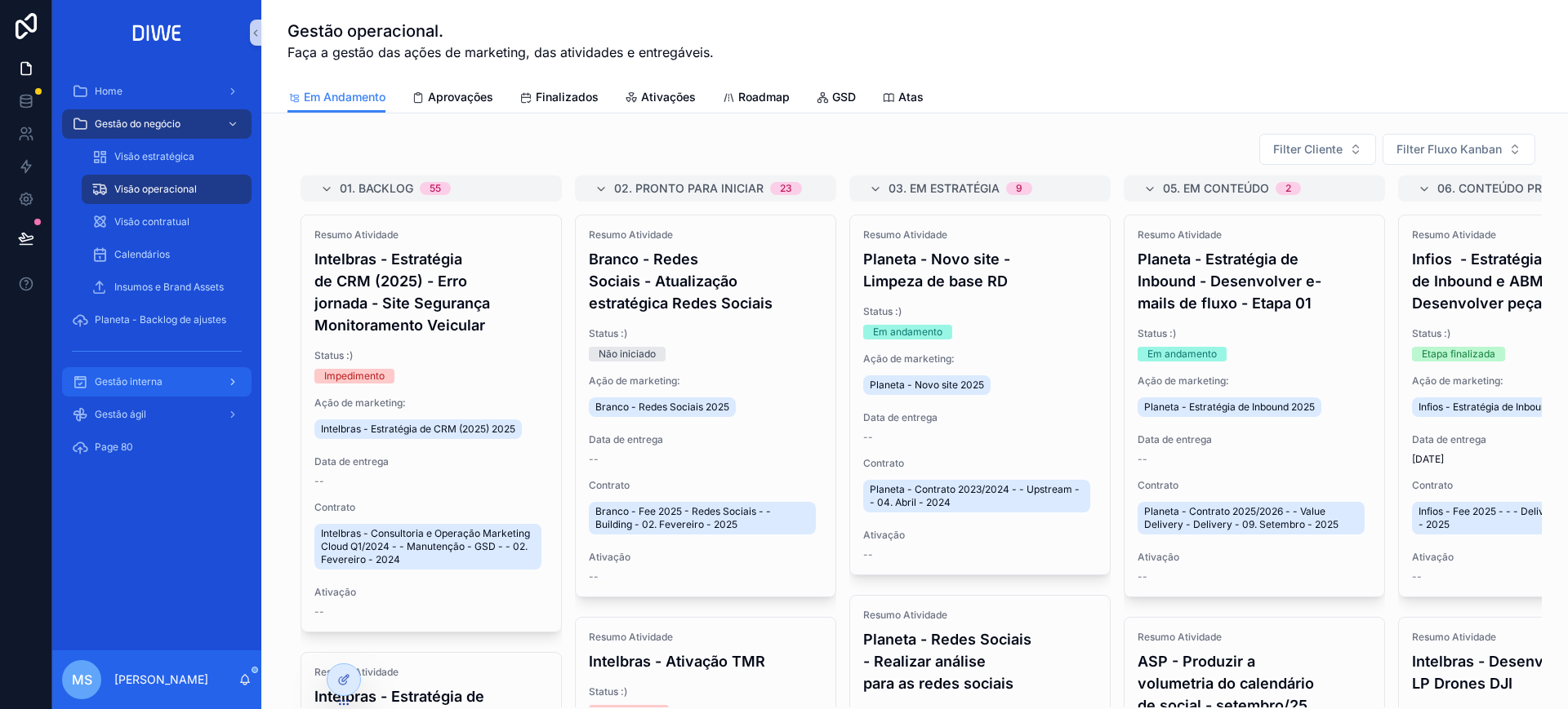
click at [158, 371] on div "Gestão interna" at bounding box center [157, 381] width 170 height 26
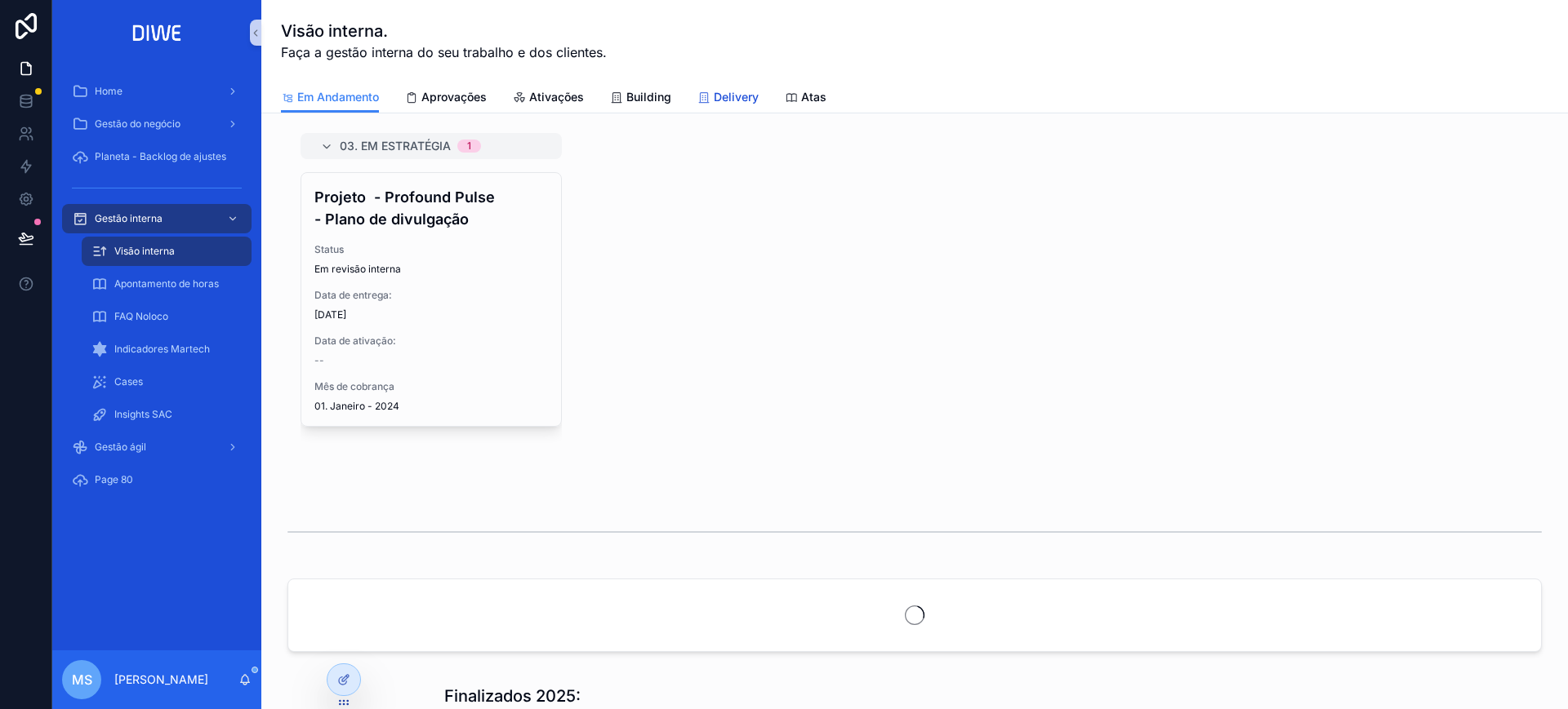
click at [738, 99] on span "Delivery" at bounding box center [737, 97] width 45 height 16
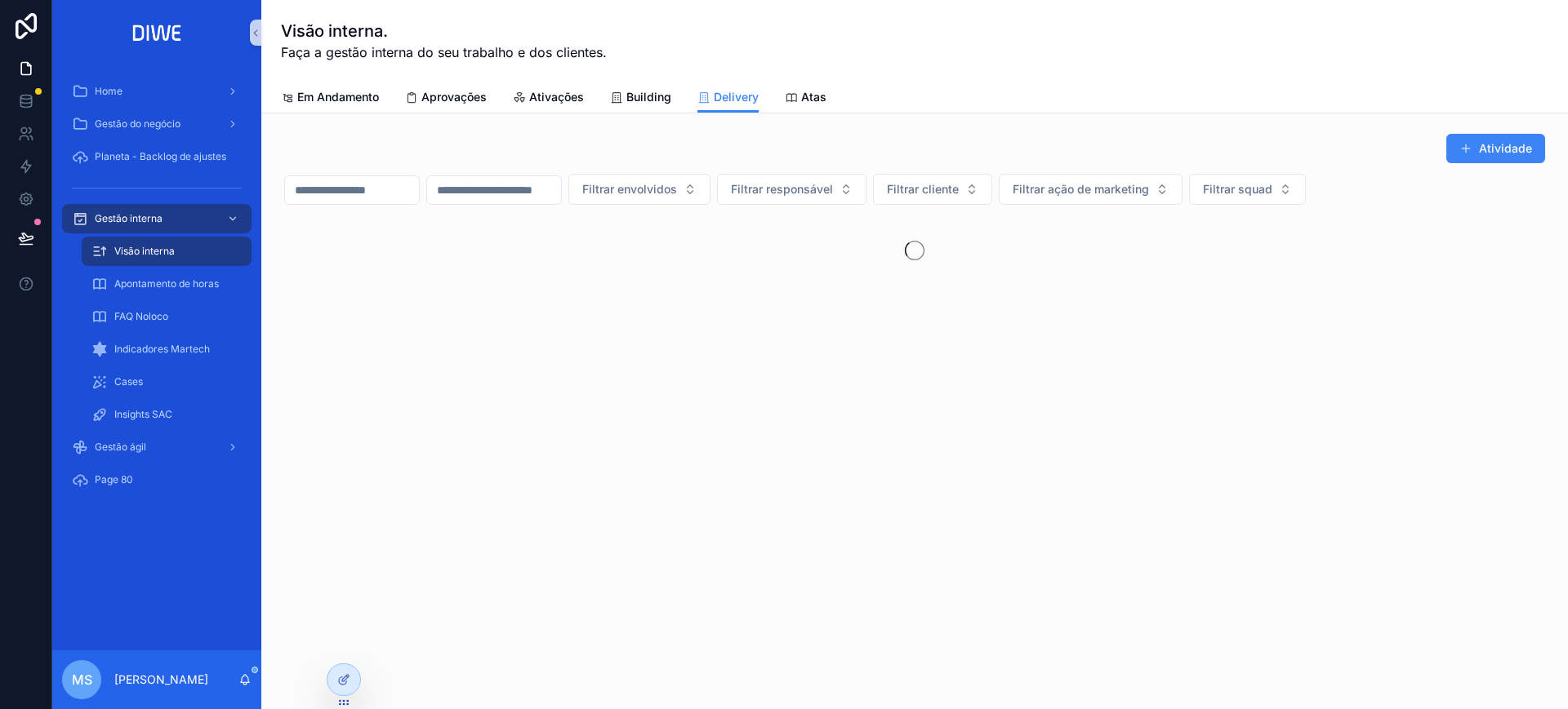
click at [395, 174] on div "Filtrar envolvidos Filtrar responsável Filtrar cliente Filtrar ação de marketin…" at bounding box center [915, 190] width 1261 height 31
click at [405, 191] on input "scrollable content" at bounding box center [352, 191] width 134 height 23
type input "******"
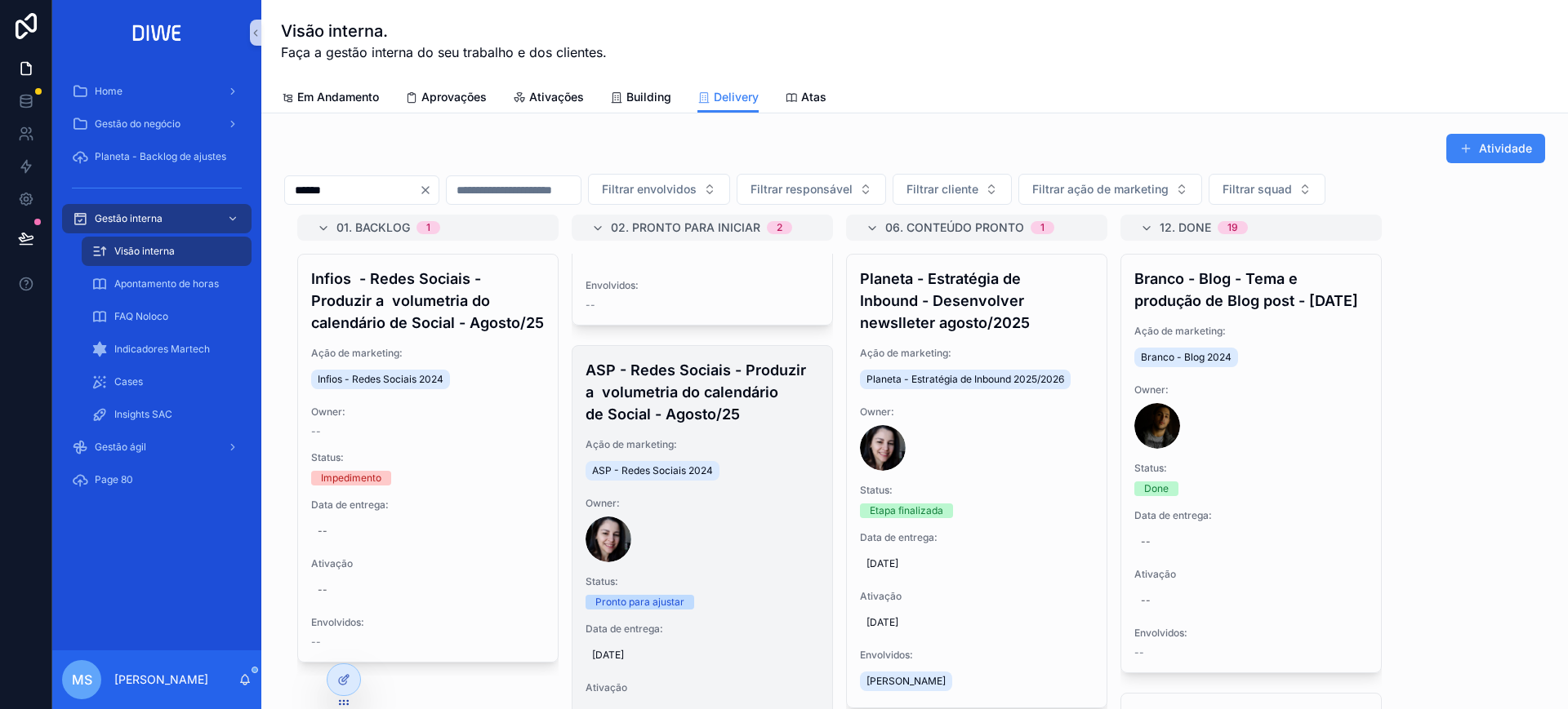
scroll to position [326, 0]
click at [721, 419] on h4 "ASP - Redes Sociais - Produzir a volumetria do calendário de Social - Agosto/25" at bounding box center [702, 391] width 233 height 66
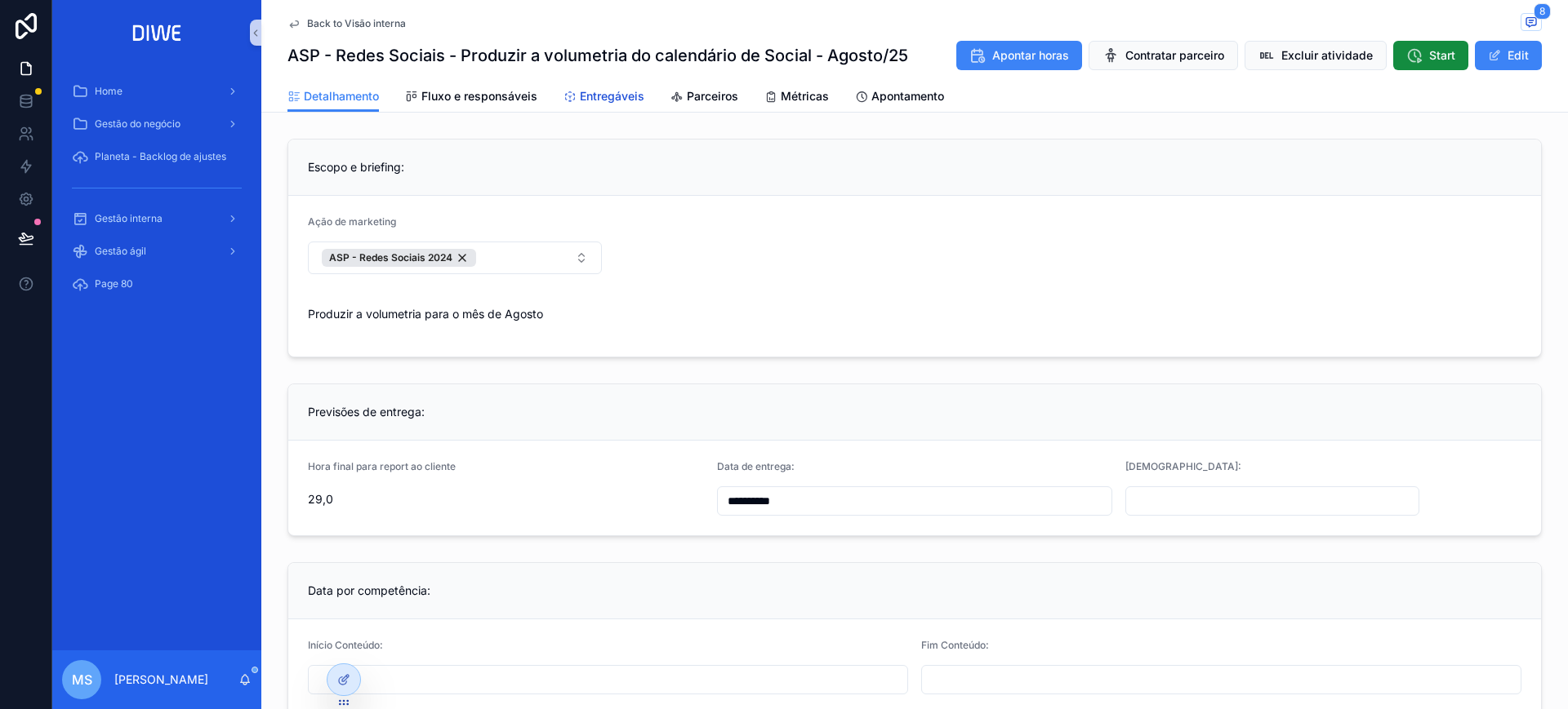
click at [607, 93] on span "Entregáveis" at bounding box center [612, 96] width 65 height 16
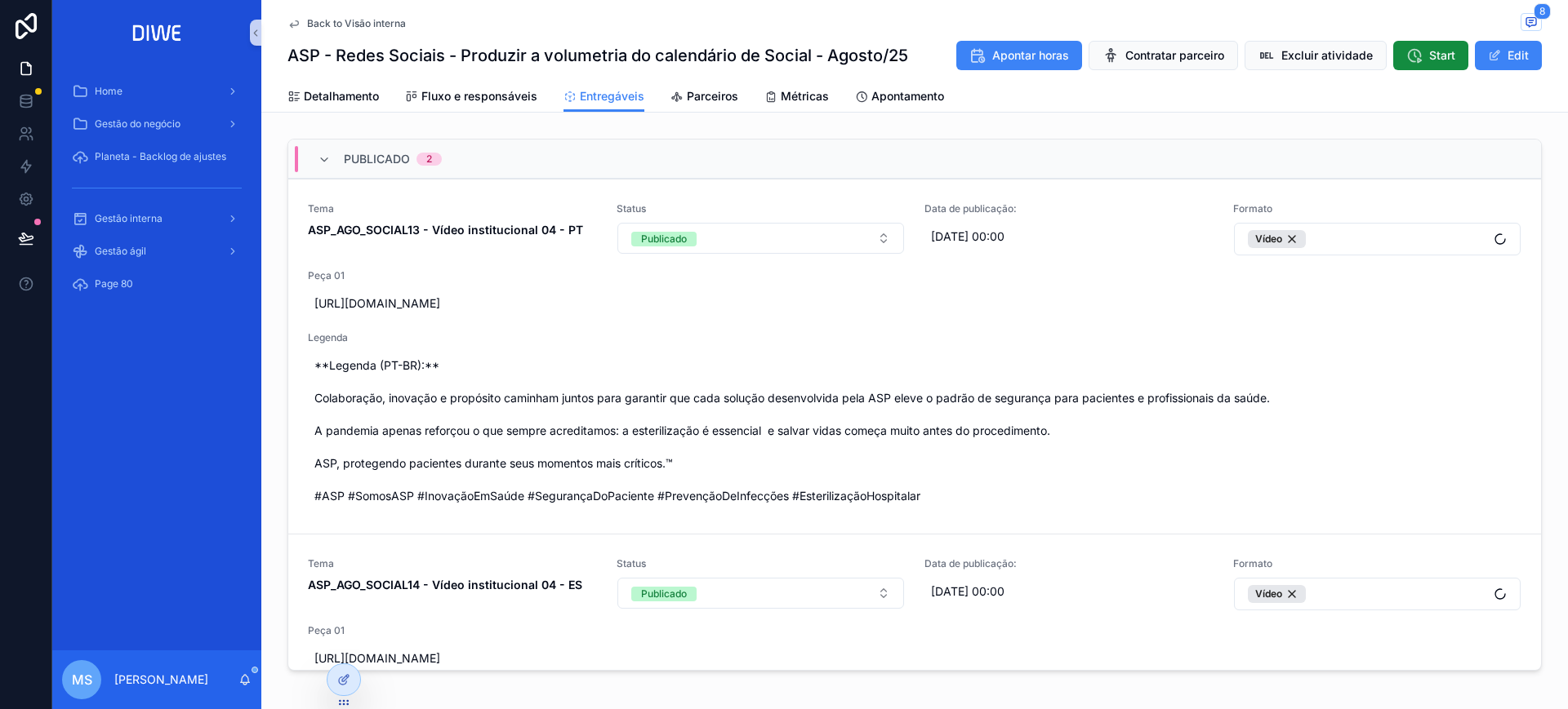
click at [531, 167] on div "Publicado 2" at bounding box center [915, 159] width 1253 height 40
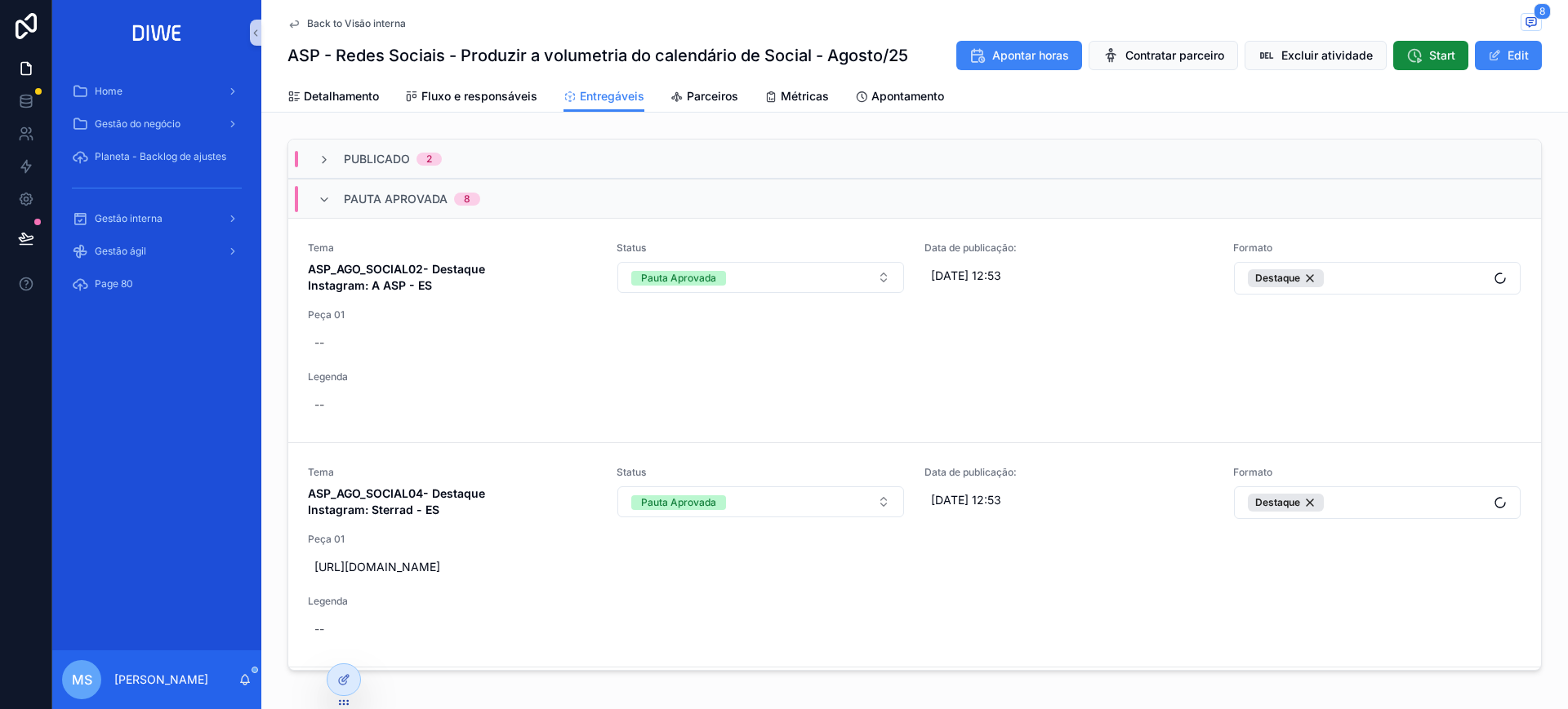
click at [505, 192] on div "Pauta Aprovada 8" at bounding box center [915, 198] width 1253 height 40
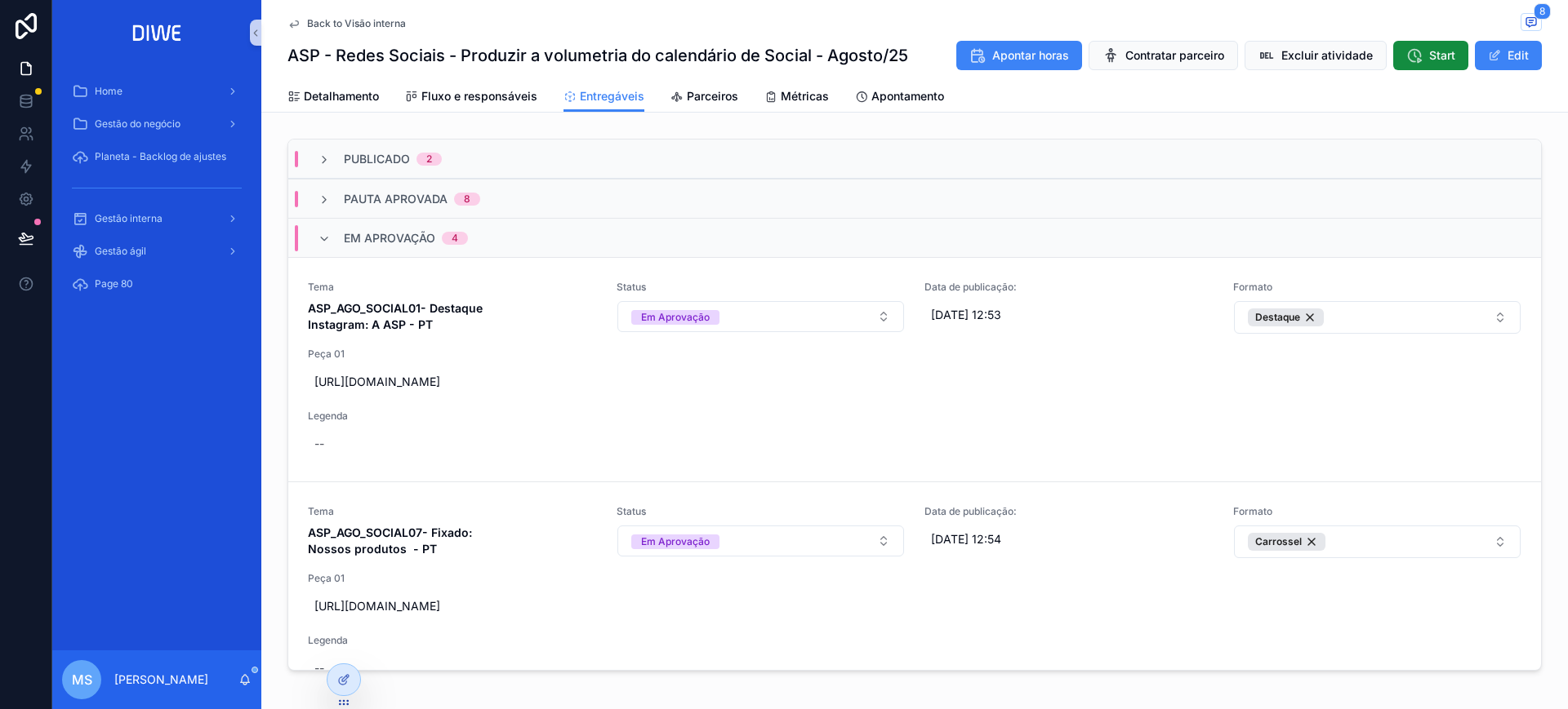
click at [479, 243] on div "Em Aprovação 4" at bounding box center [393, 238] width 190 height 26
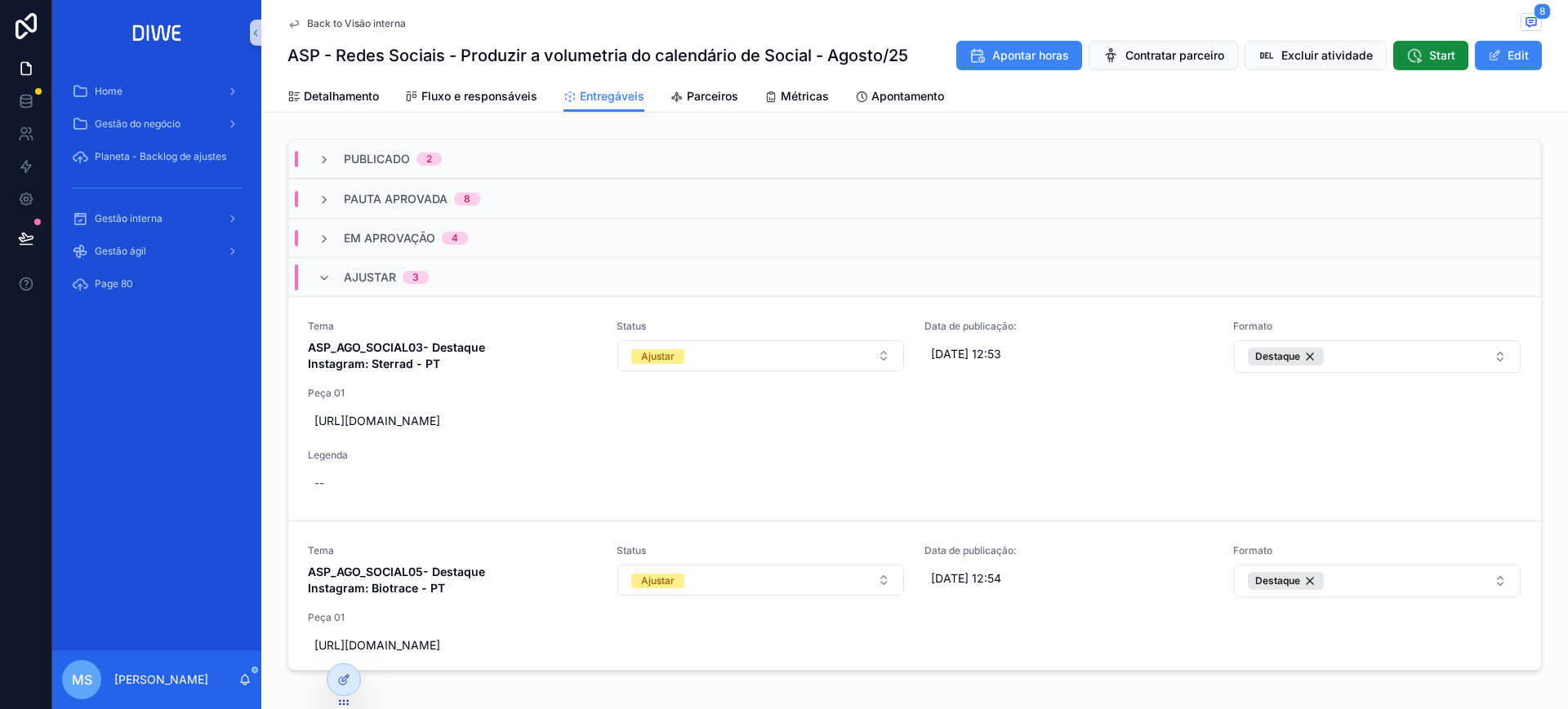
click at [477, 277] on div "Ajustar 3" at bounding box center [915, 277] width 1253 height 40
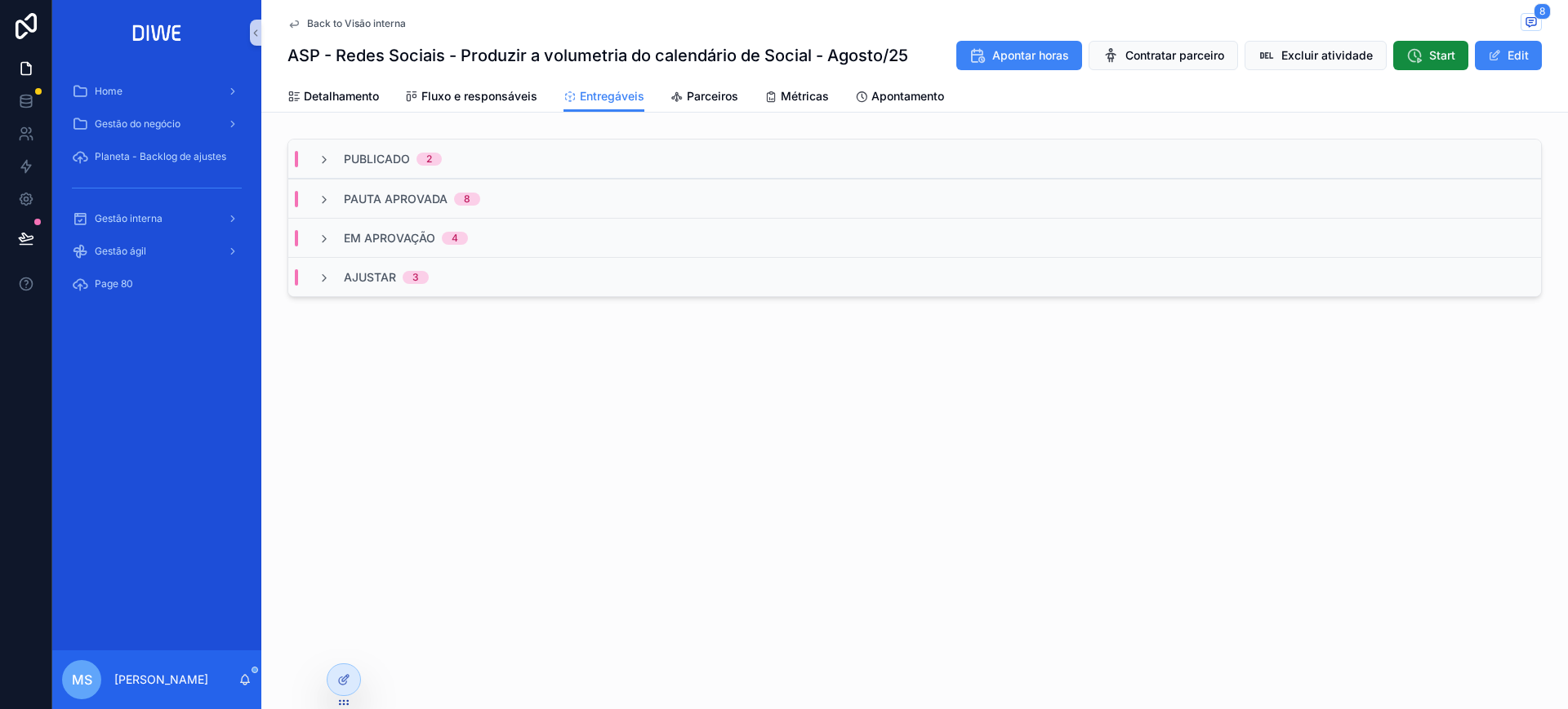
click at [477, 277] on div "Ajustar 3" at bounding box center [915, 277] width 1253 height 40
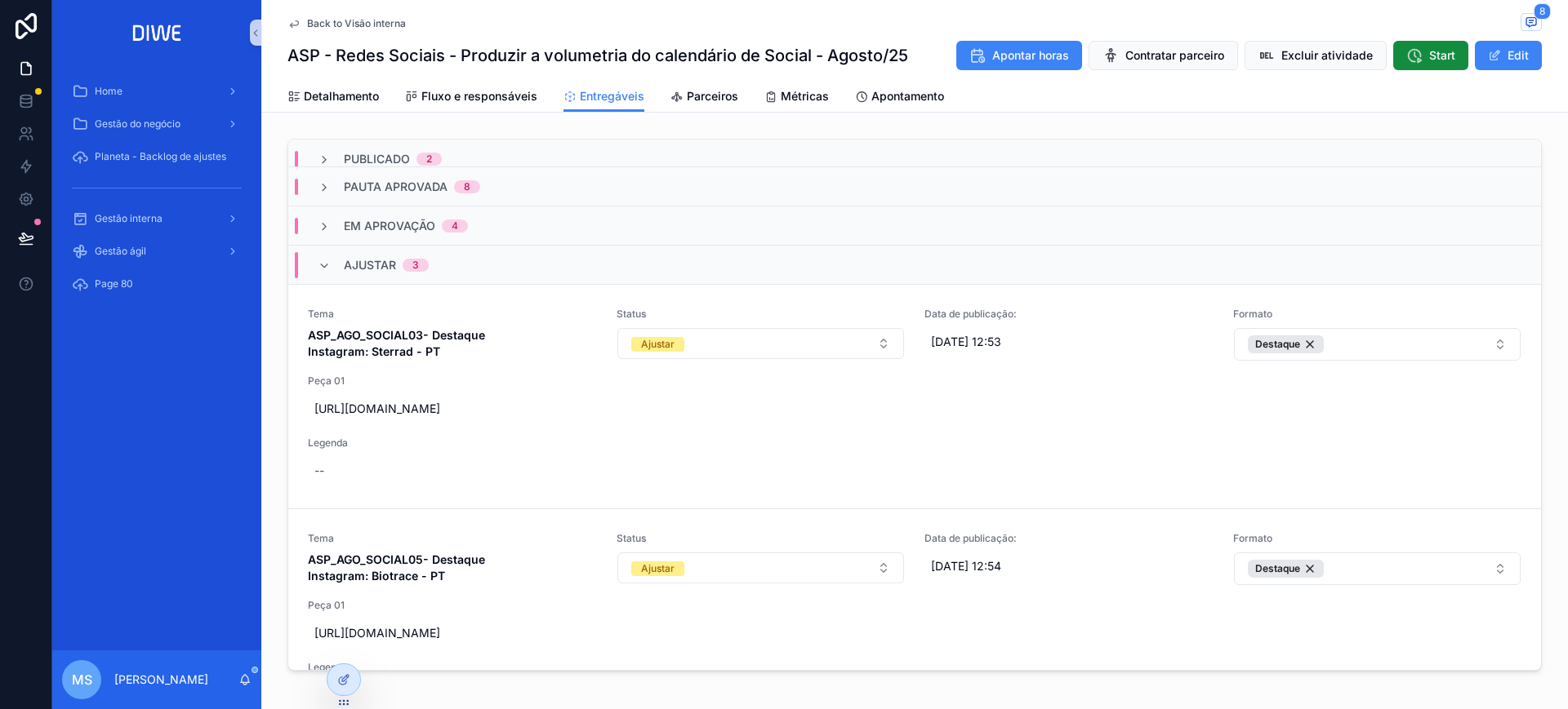
scroll to position [4, 0]
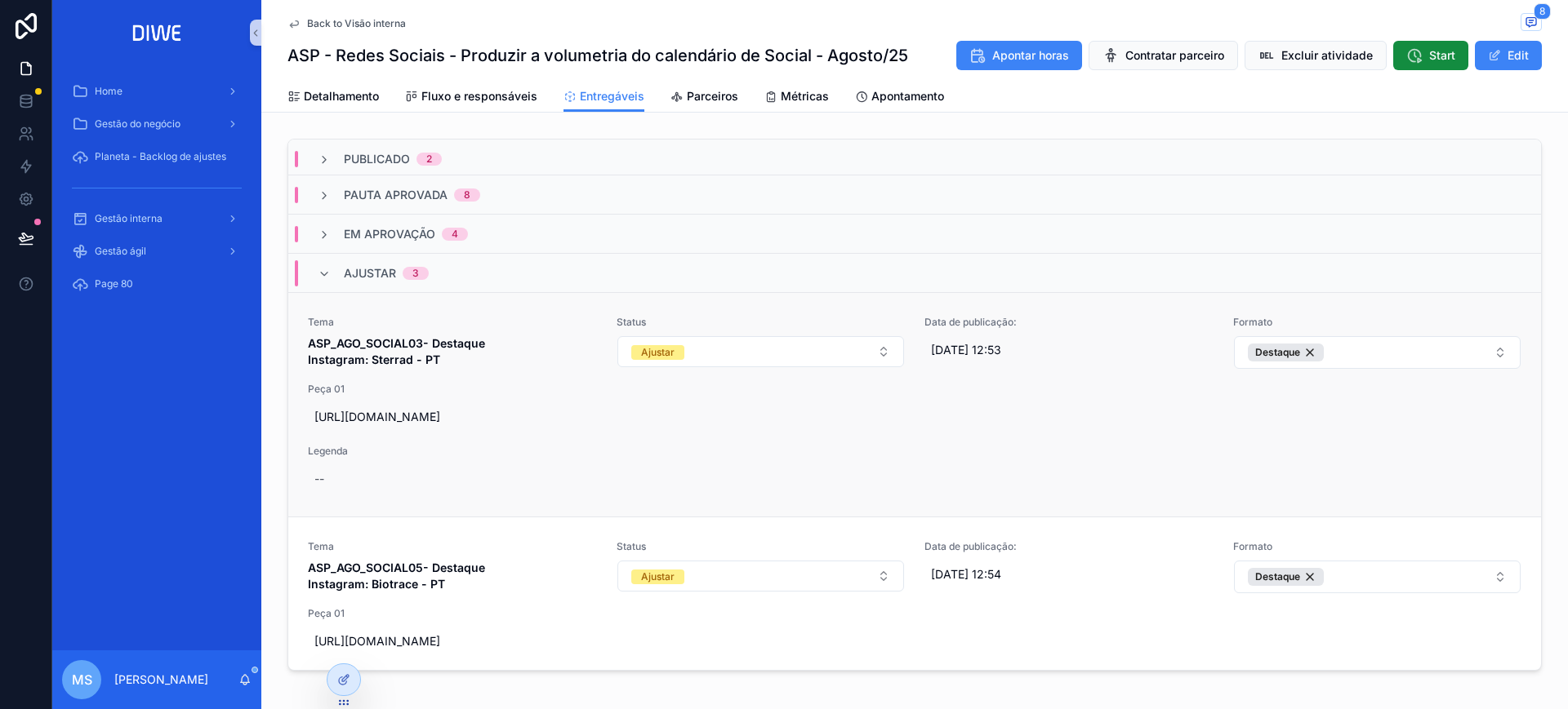
click at [484, 330] on div "Tema ASP_AGO_SOCIAL03- Destaque Instagram: Sterrad - PT" at bounding box center [452, 342] width 289 height 52
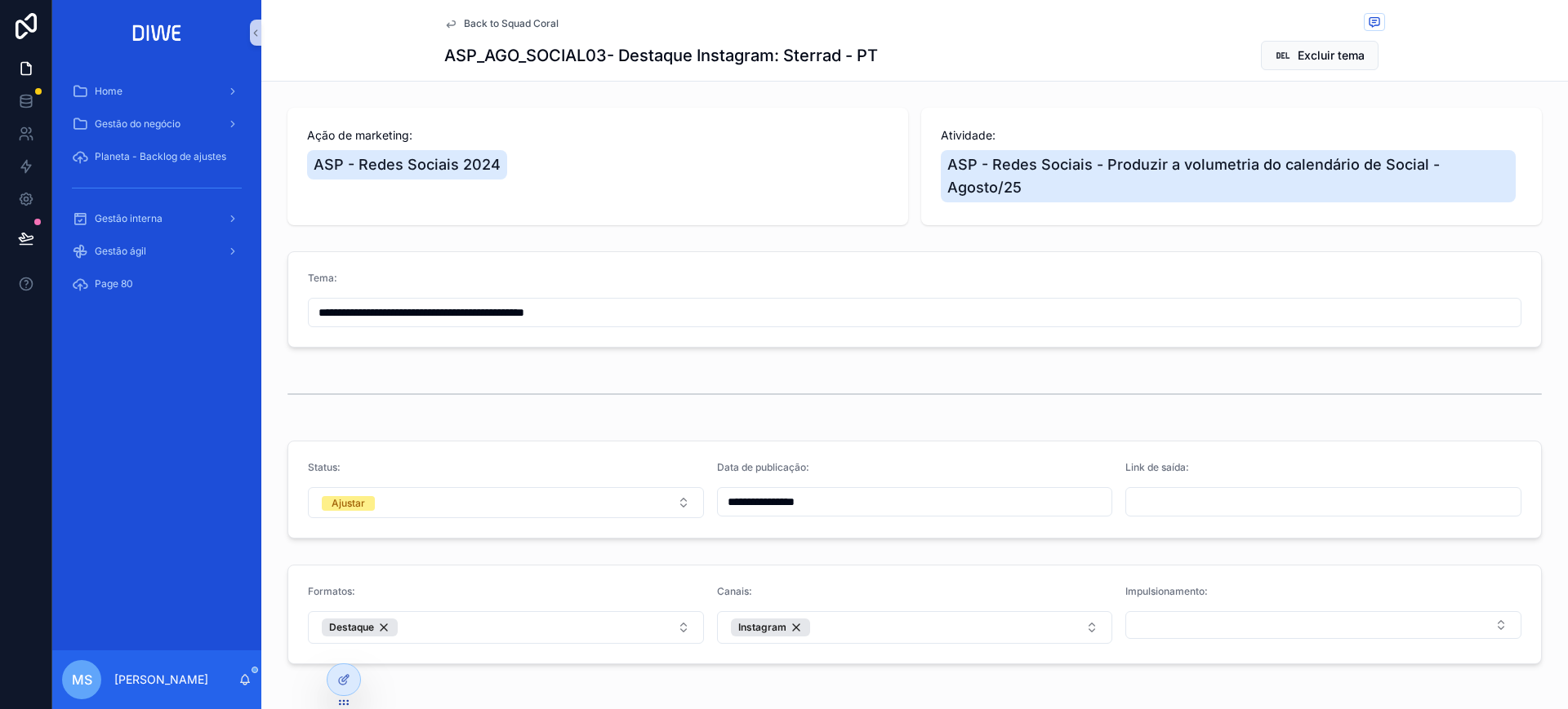
click at [1355, 23] on div "Back to Squad Coral" at bounding box center [915, 23] width 941 height 20
click at [1358, 34] on div "Back to Squad Coral ASP_AGO_SOCIAL03- Destaque Instagram: Sterrad - PT Excluir …" at bounding box center [915, 41] width 941 height 81
click at [1369, 25] on icon "scrollable content" at bounding box center [1375, 22] width 14 height 14
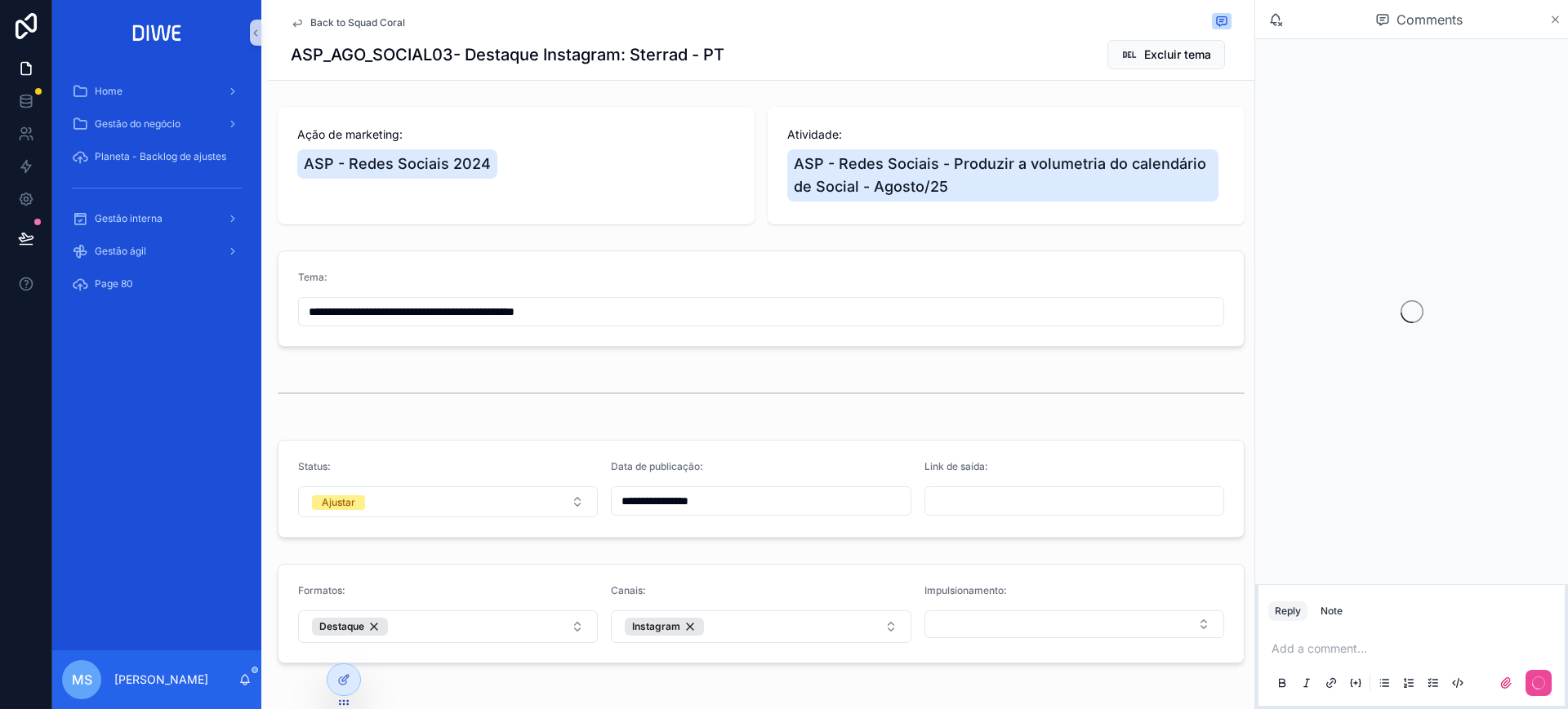
click at [1554, 18] on icon "scrollable content" at bounding box center [1555, 19] width 7 height 7
type input "**********"
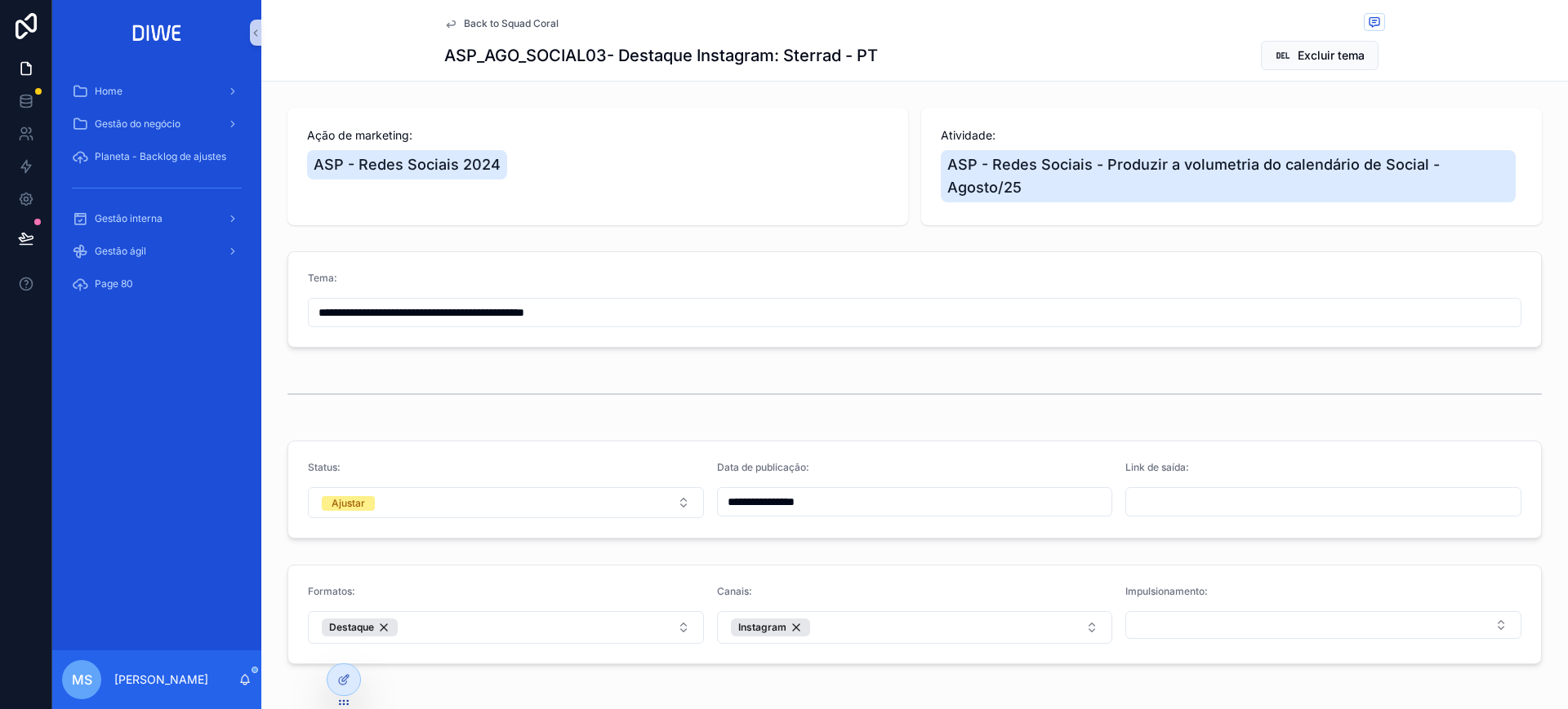
click at [483, 19] on span "Back to Squad Coral" at bounding box center [511, 24] width 95 height 14
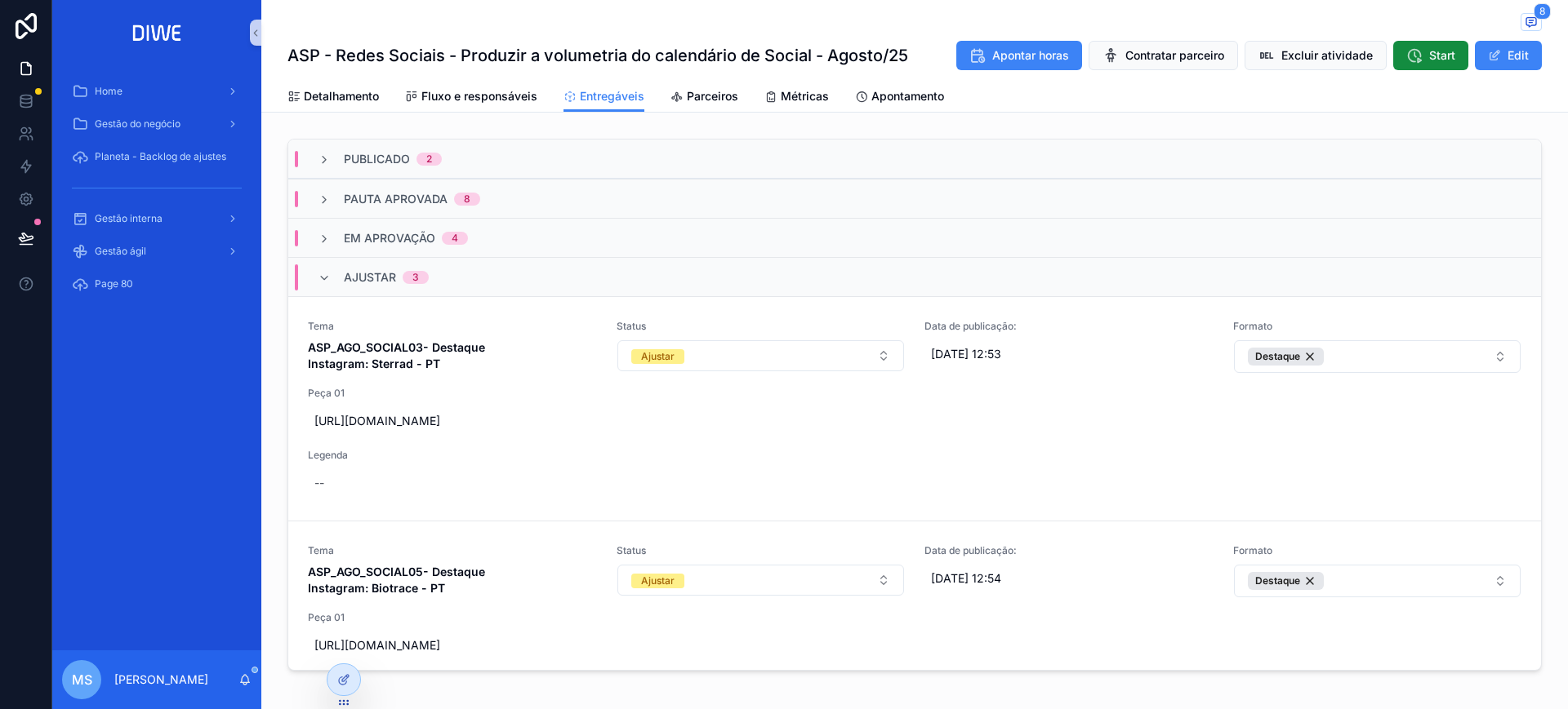
click at [473, 243] on div "Em Aprovação 4" at bounding box center [393, 238] width 190 height 16
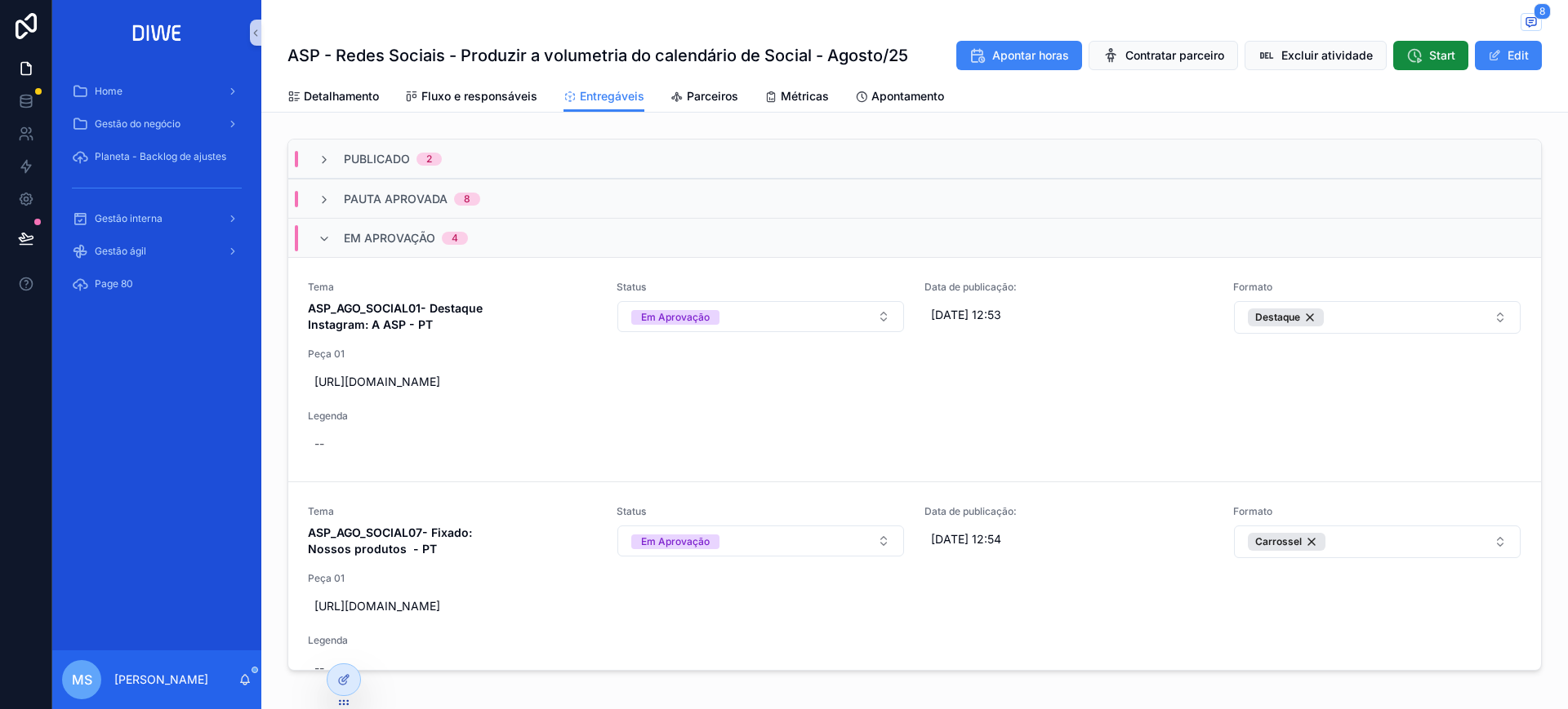
click at [502, 242] on div "Em Aprovação 4" at bounding box center [915, 237] width 1253 height 40
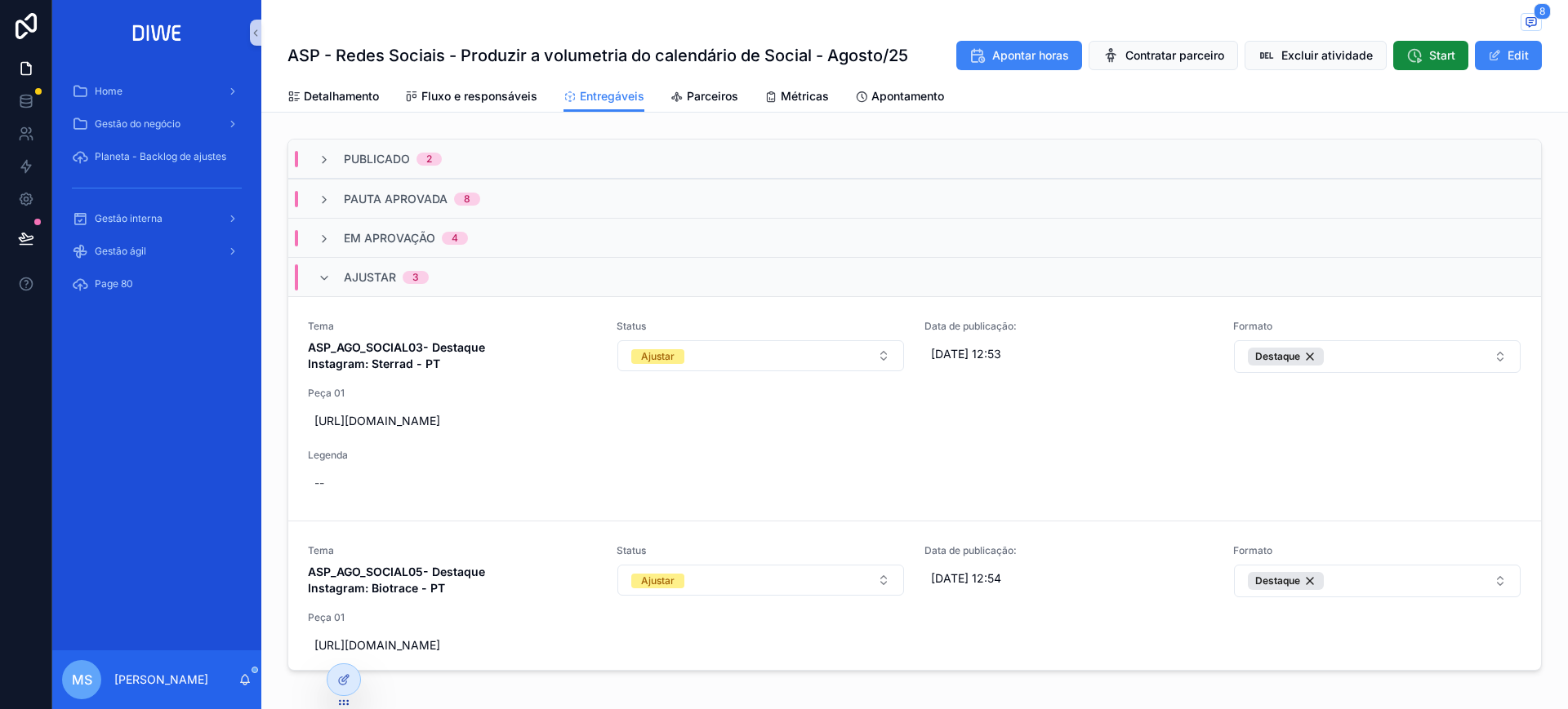
click at [473, 284] on div "Ajustar 3" at bounding box center [915, 277] width 1253 height 40
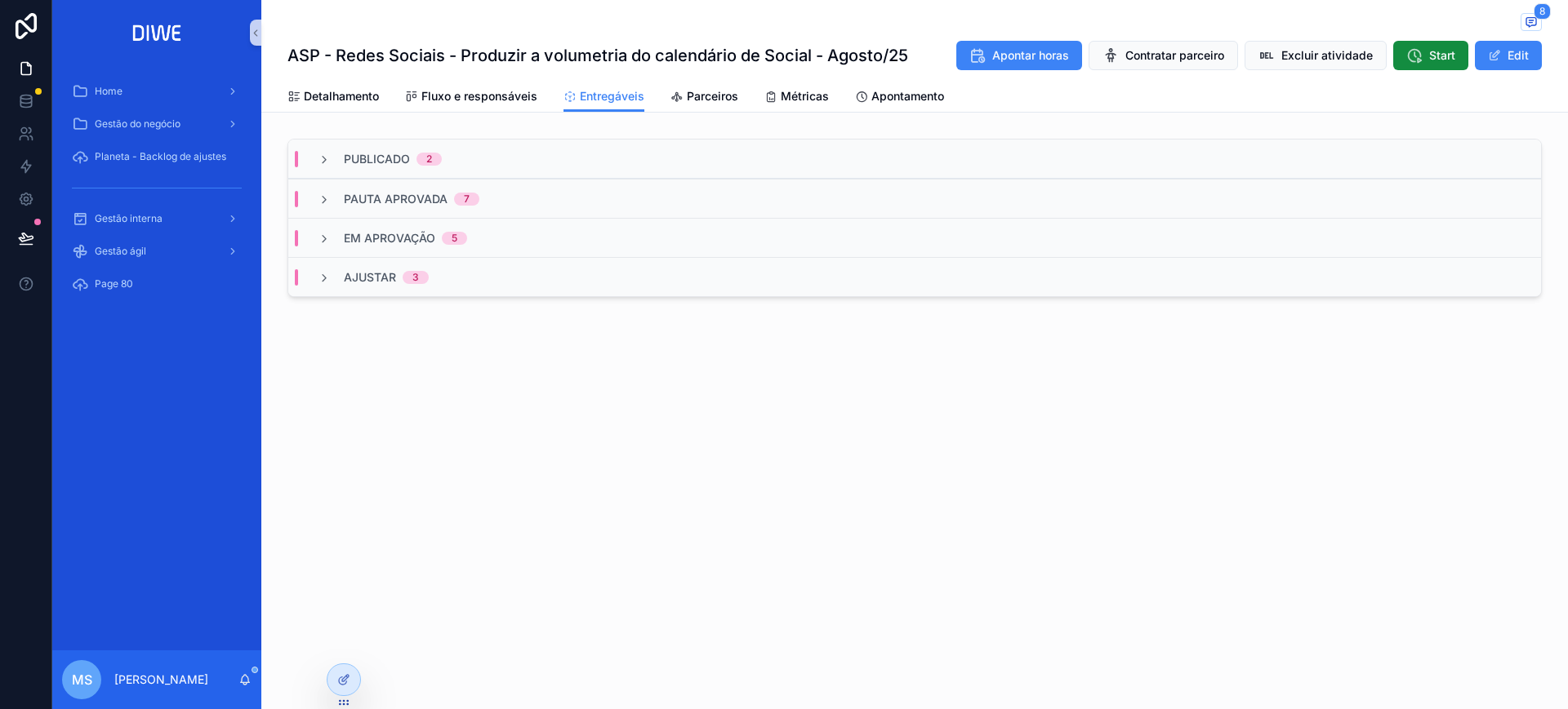
click at [478, 277] on div "Ajustar 3" at bounding box center [915, 277] width 1253 height 40
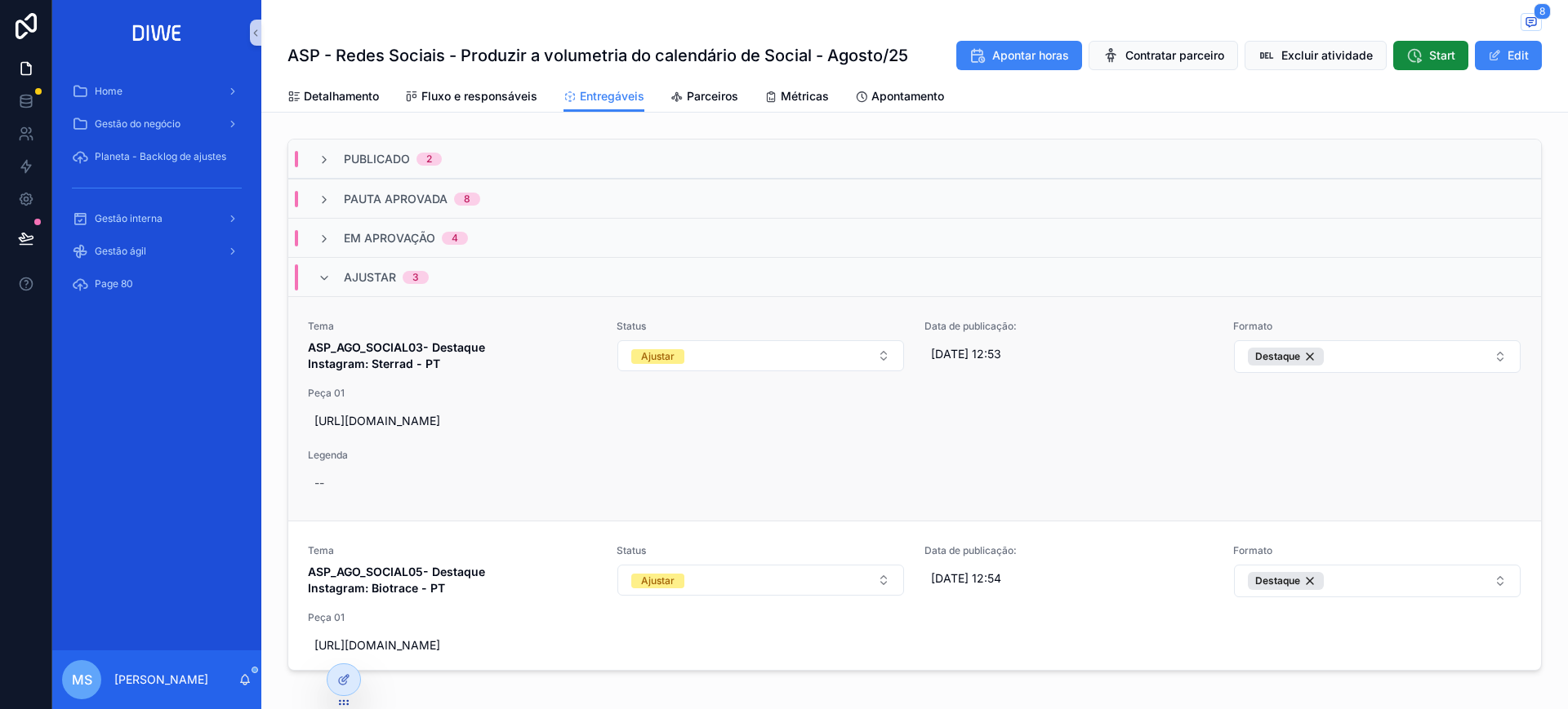
click at [518, 350] on span "ASP_AGO_SOCIAL03- Destaque Instagram: Sterrad - PT" at bounding box center [452, 356] width 289 height 33
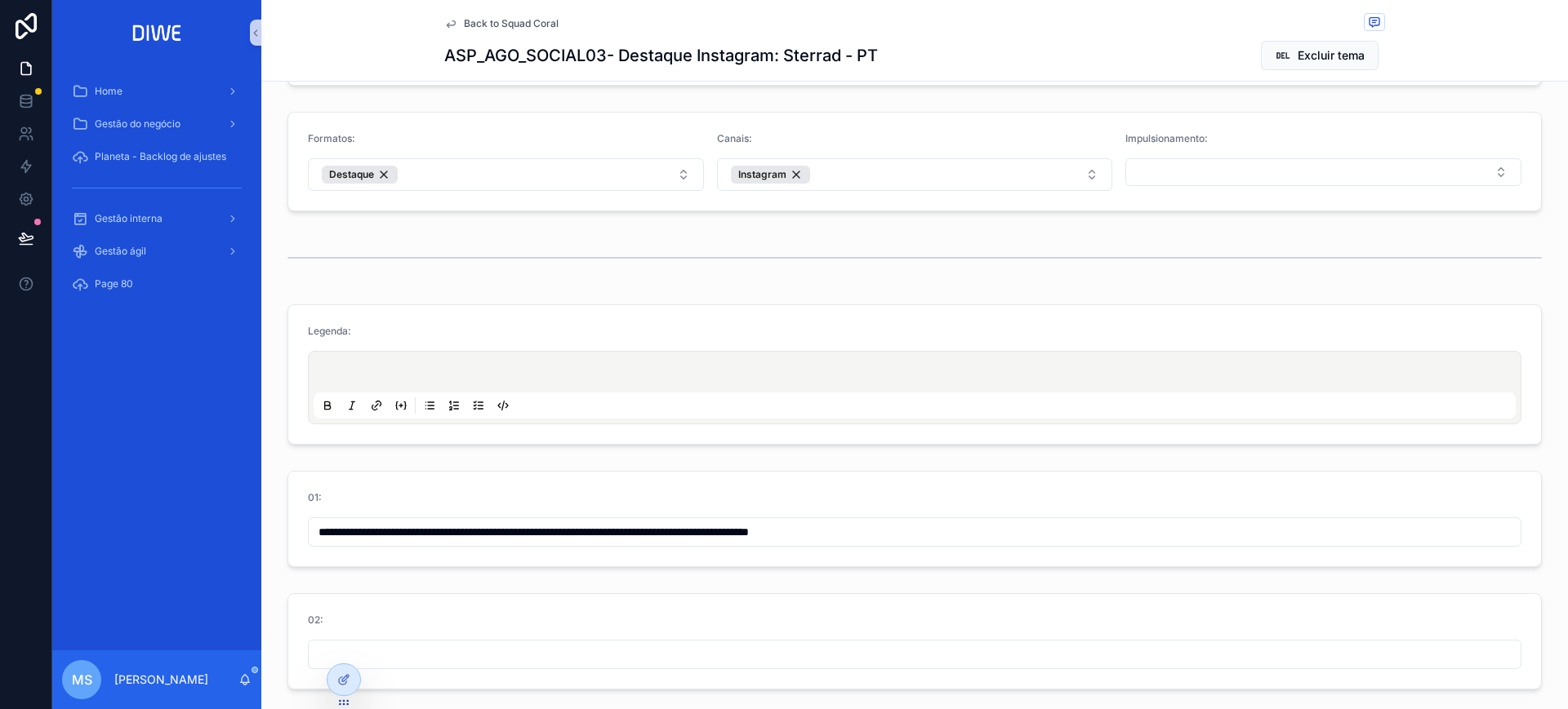
scroll to position [477, 0]
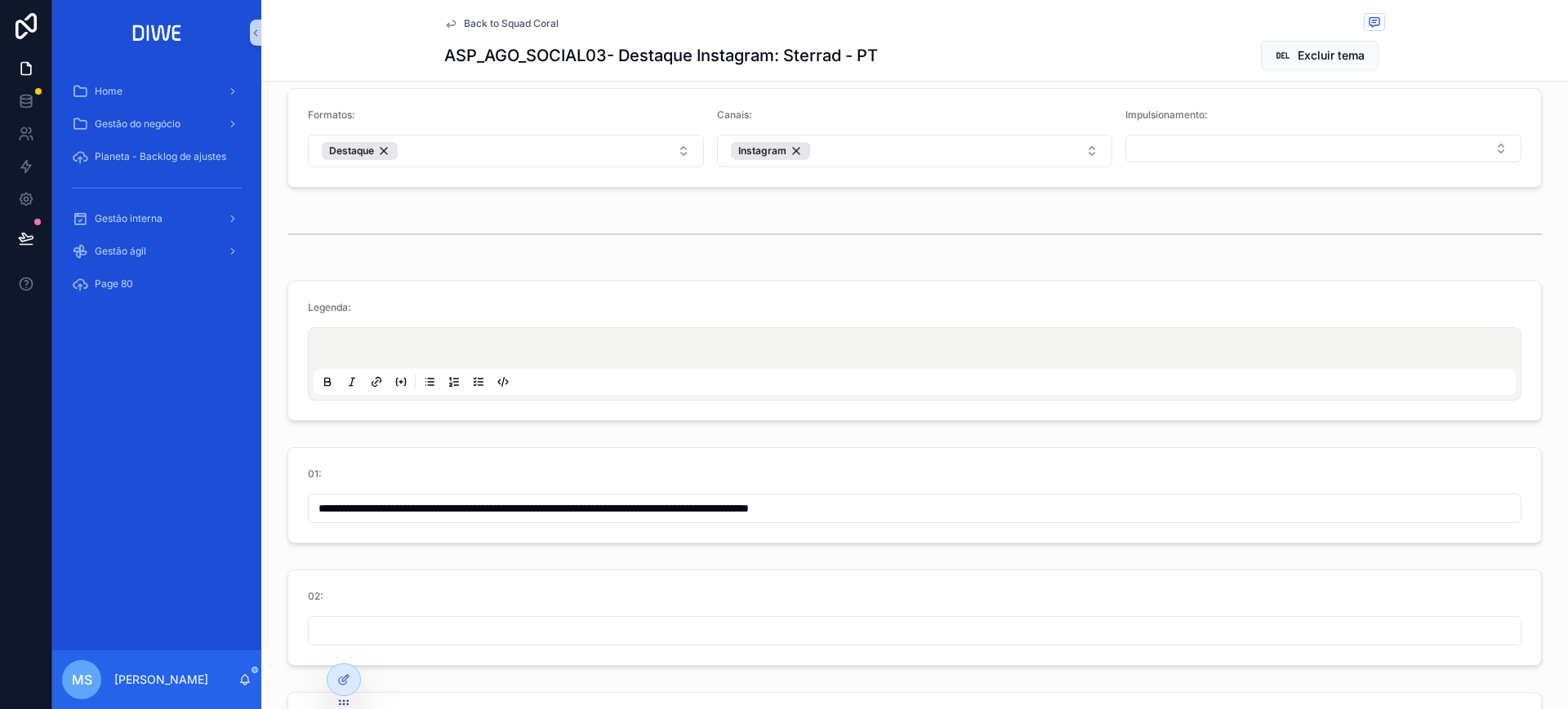
click at [826, 507] on input "**********" at bounding box center [915, 509] width 1212 height 23
type input "**********"
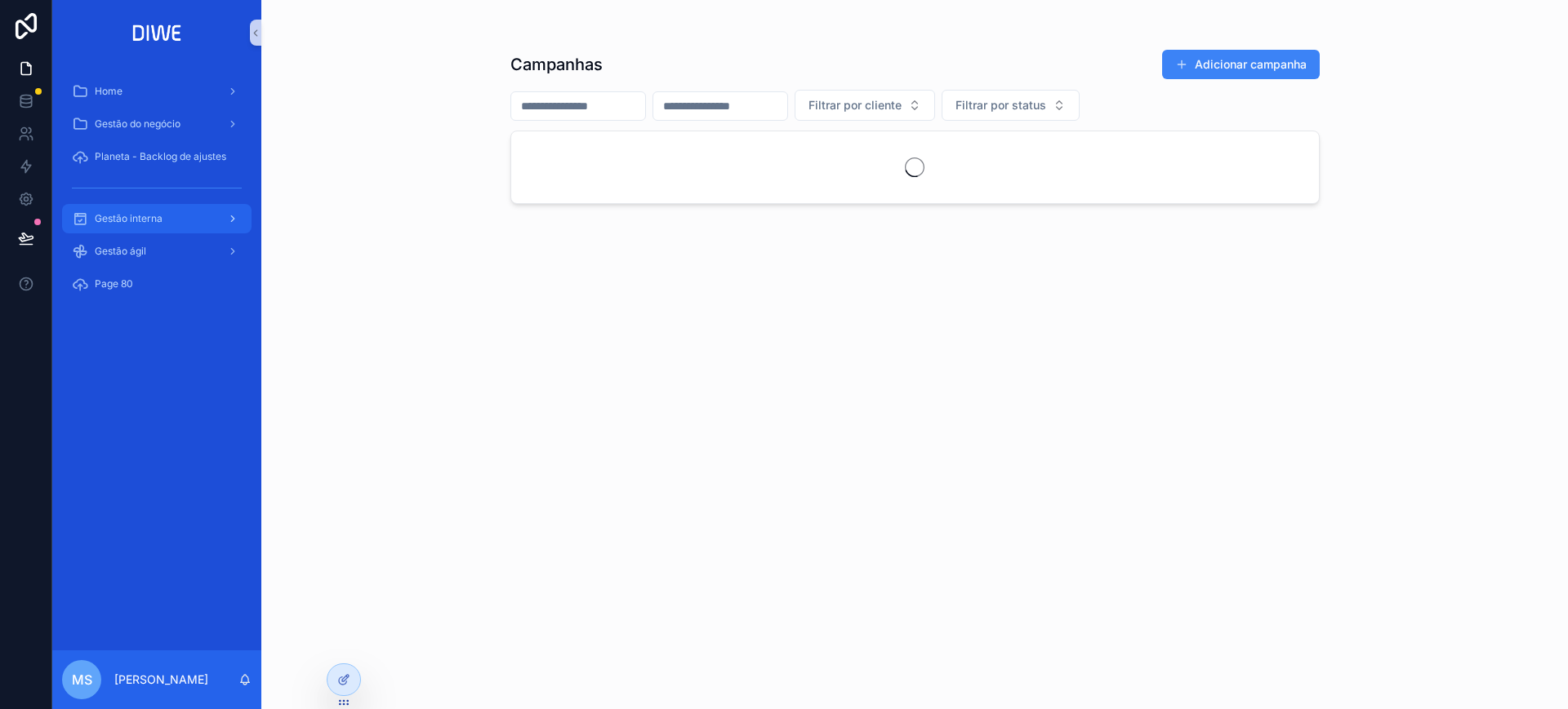
click at [132, 227] on div "Gestão interna" at bounding box center [157, 219] width 170 height 26
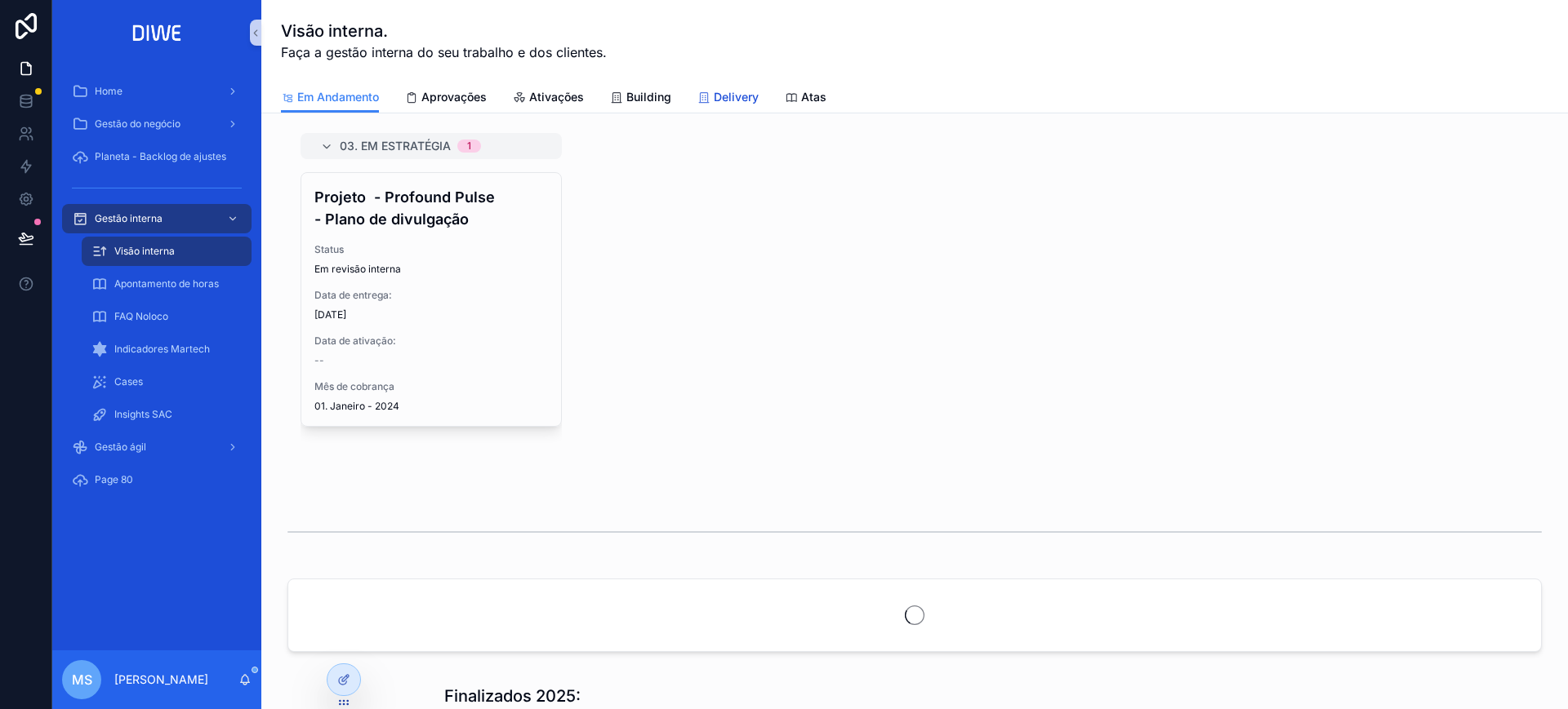
click at [711, 97] on div "Delivery" at bounding box center [728, 97] width 61 height 16
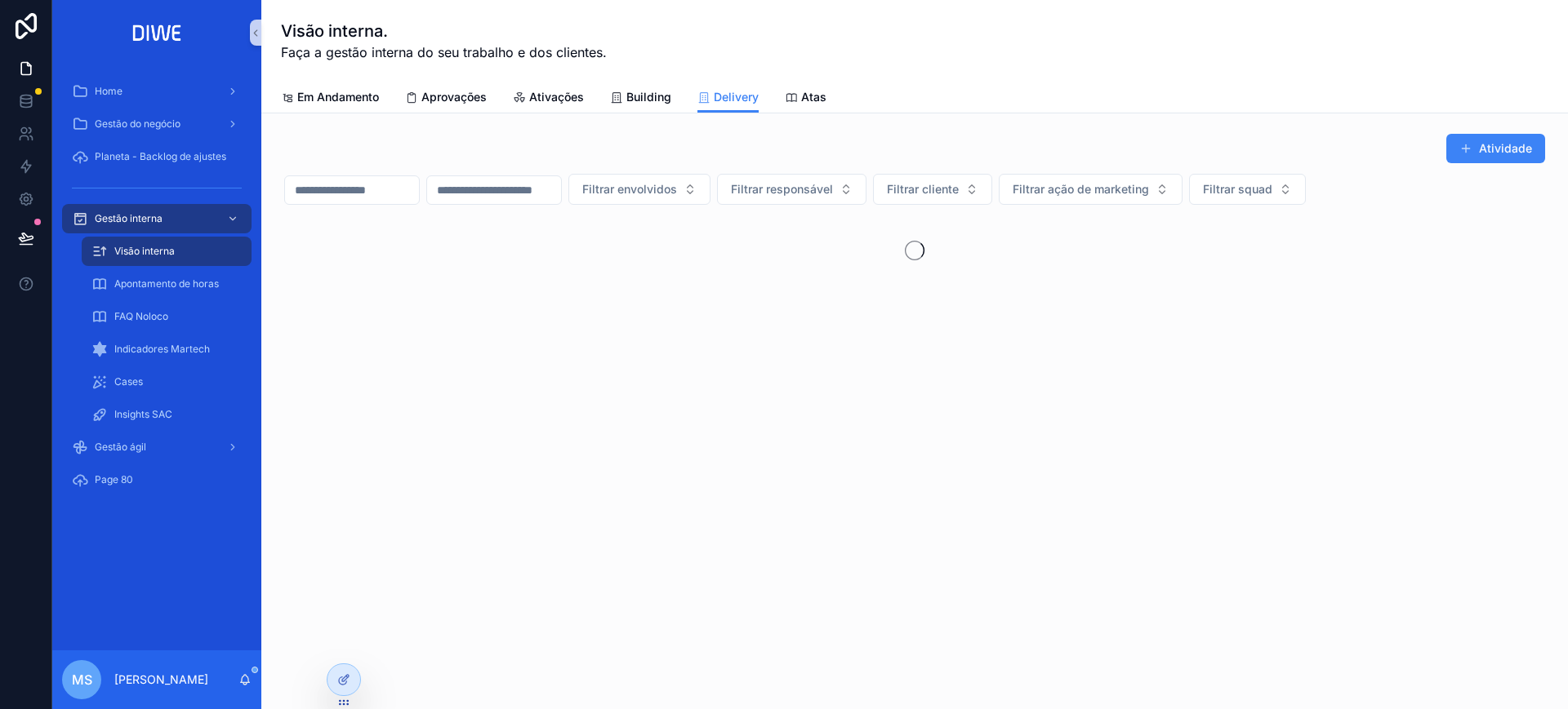
click at [268, 33] on div "Visão interna. Faça a gestão interna do seu trabalho e dos clientes. Delivery E…" at bounding box center [915, 56] width 1307 height 113
click at [338, 642] on icon at bounding box center [345, 645] width 14 height 14
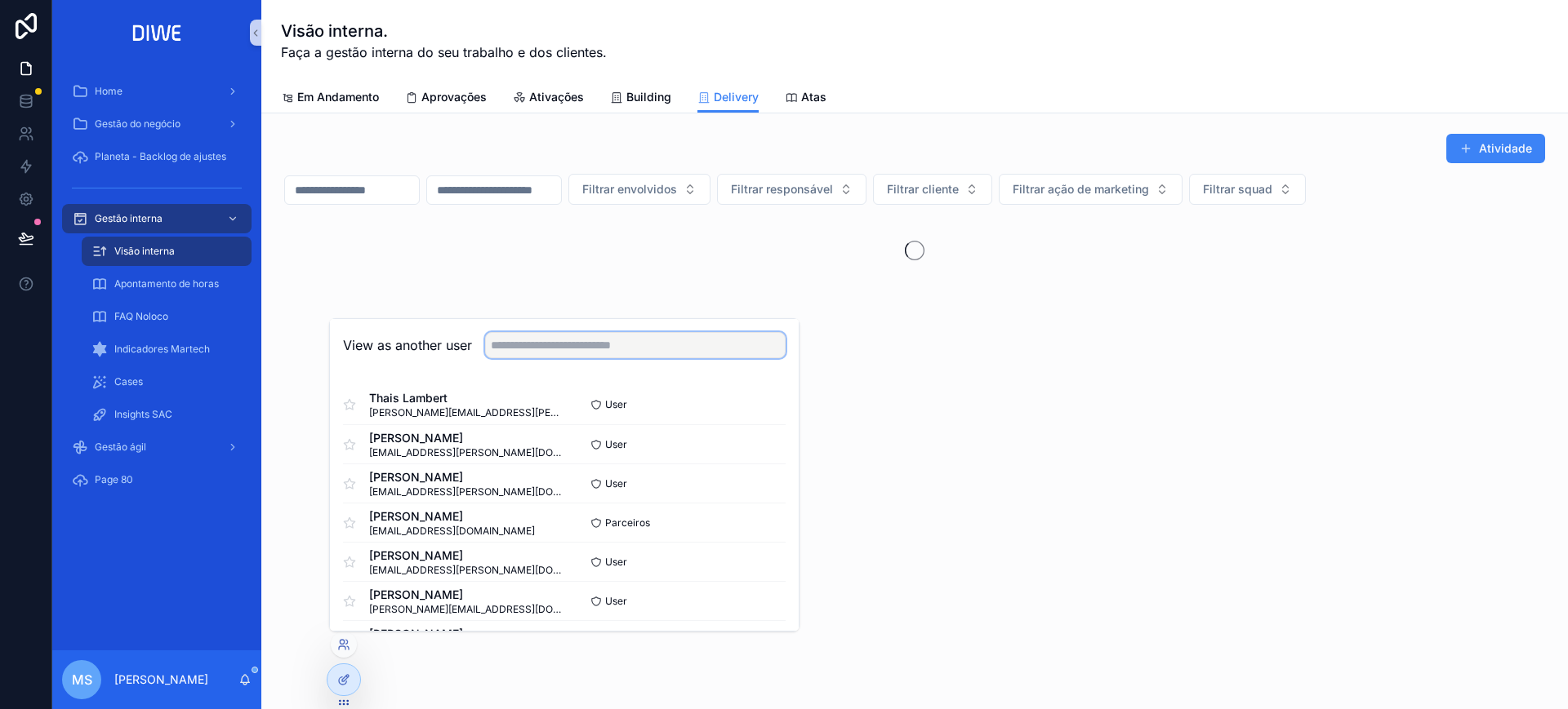
click at [619, 343] on input "text" at bounding box center [635, 344] width 301 height 26
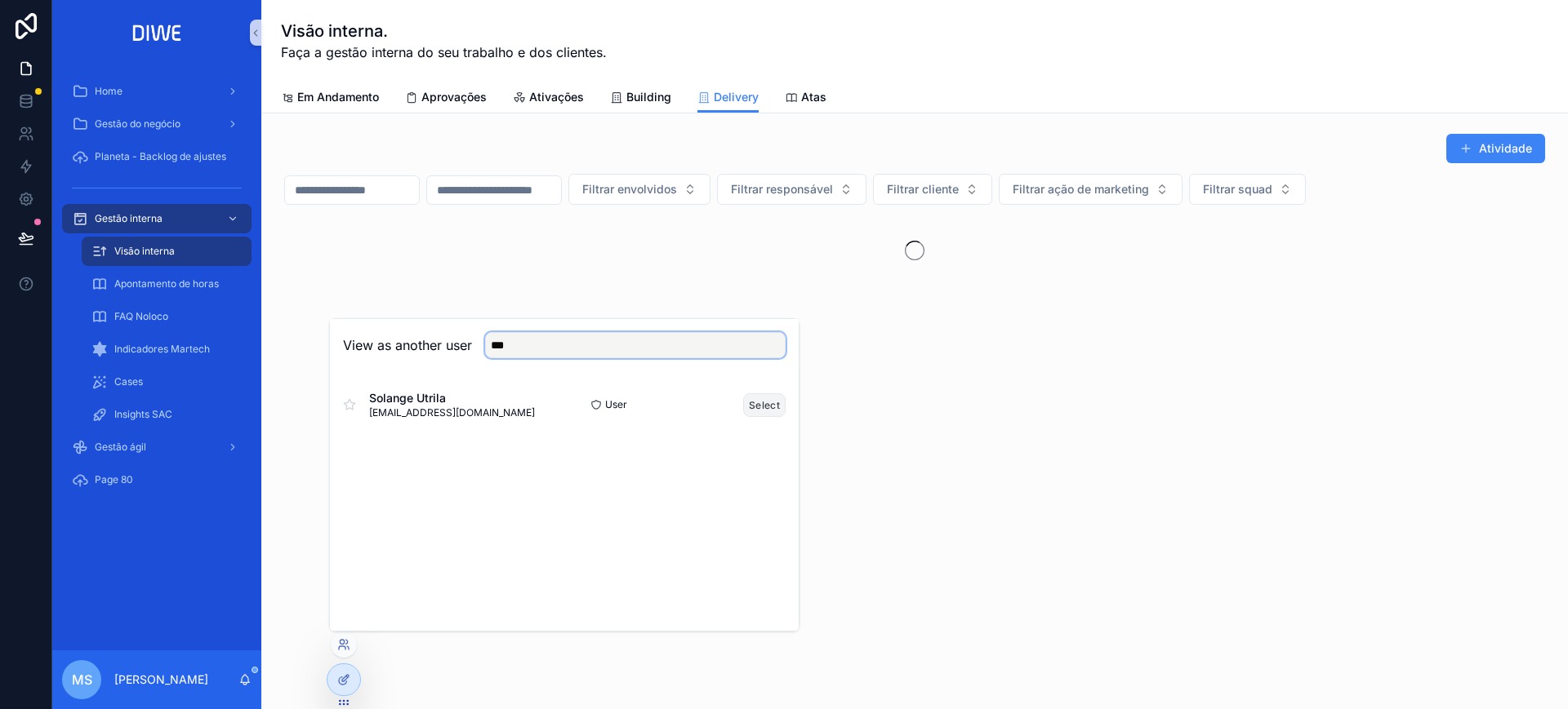
type input "***"
click at [762, 405] on button "Select" at bounding box center [765, 405] width 43 height 23
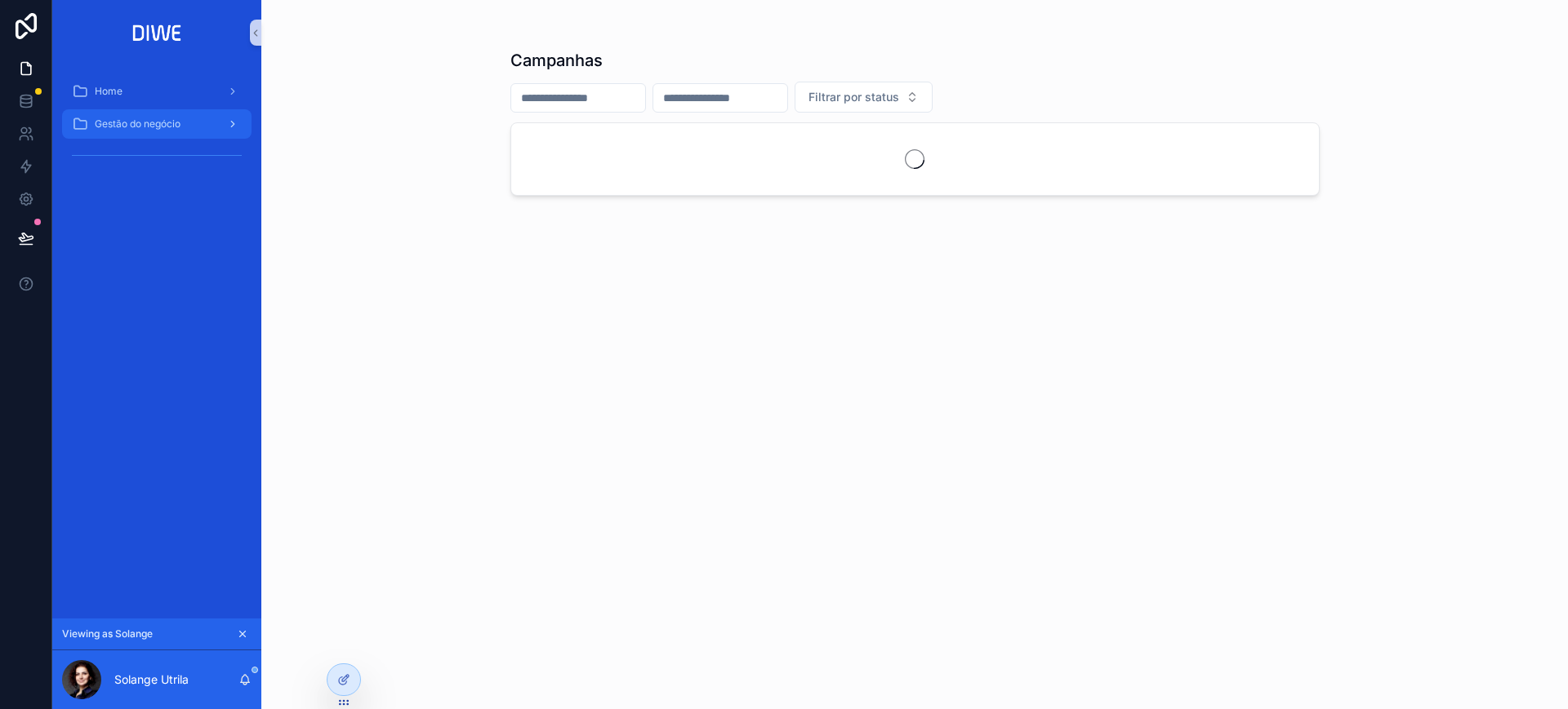
click at [154, 121] on span "Gestão do negócio" at bounding box center [137, 125] width 86 height 14
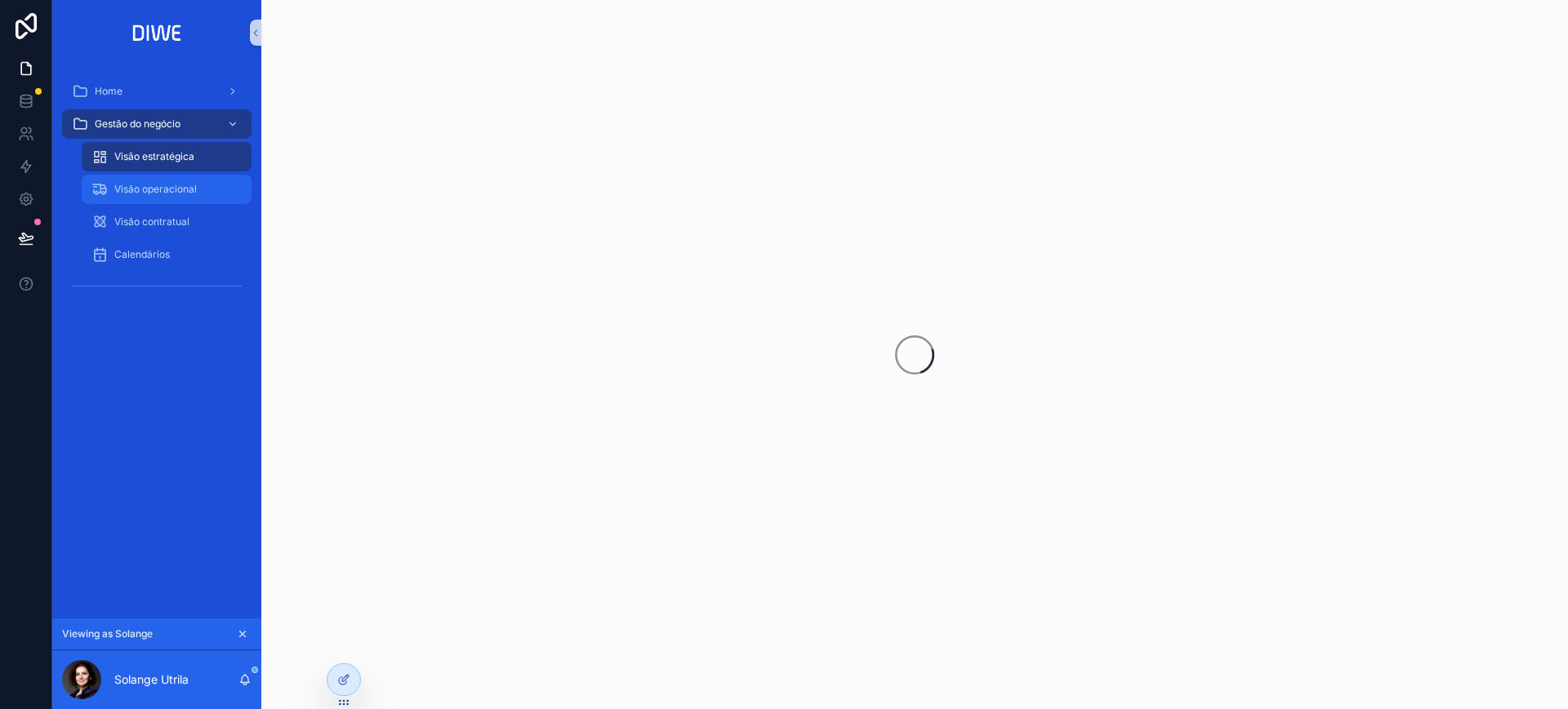
click at [180, 192] on span "Visão operacional" at bounding box center [155, 190] width 82 height 14
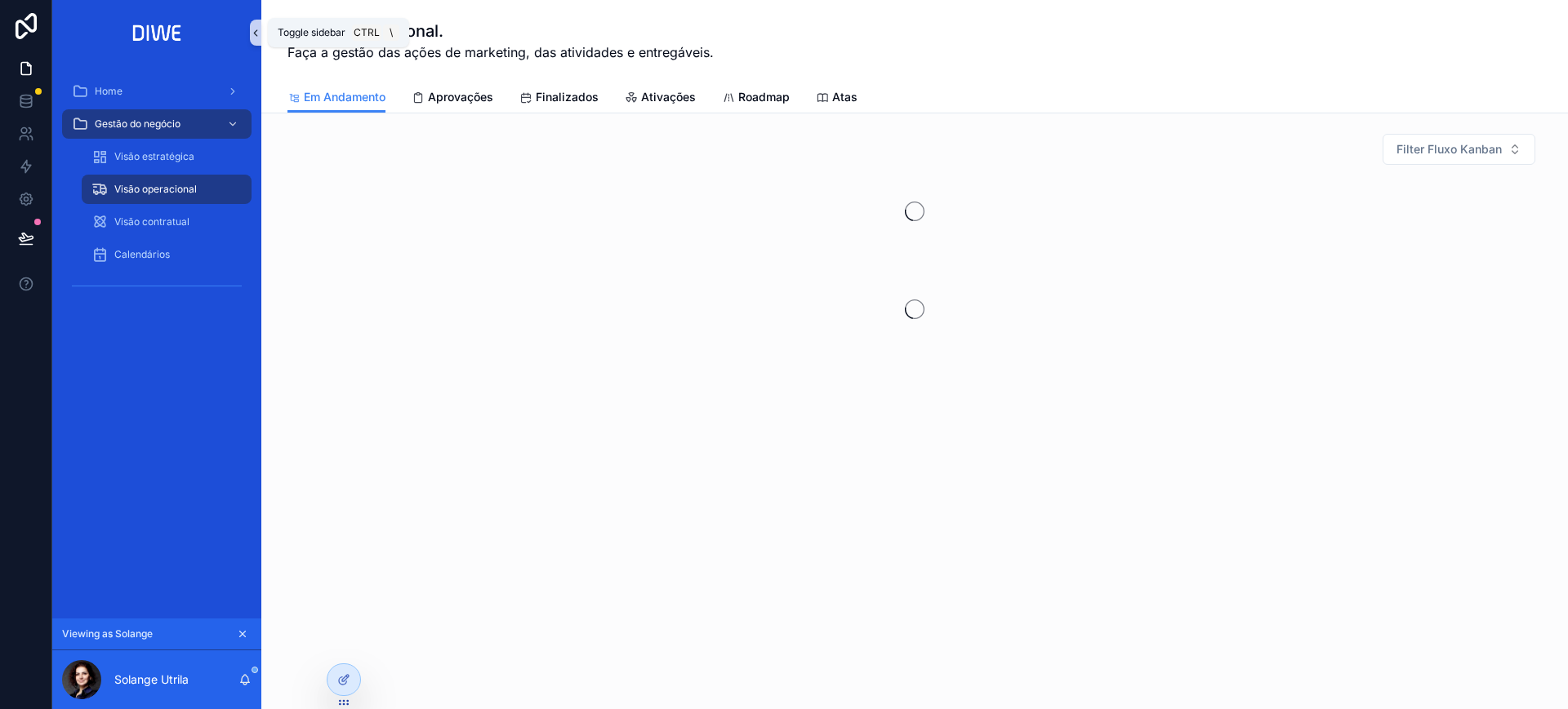
click at [252, 29] on icon "scrollable content" at bounding box center [256, 33] width 12 height 13
